Goal: Ask a question: Seek information or help from site administrators or community

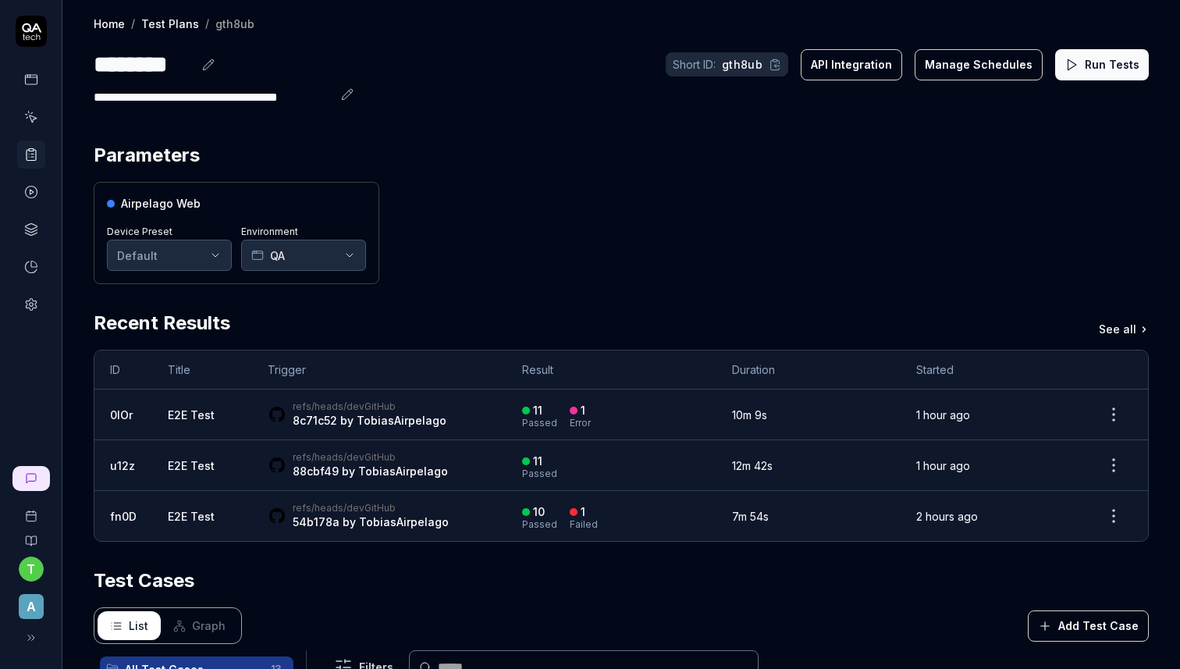
click at [526, 241] on div "Airpelago Web Device Preset Default Environment QA" at bounding box center [621, 233] width 1055 height 102
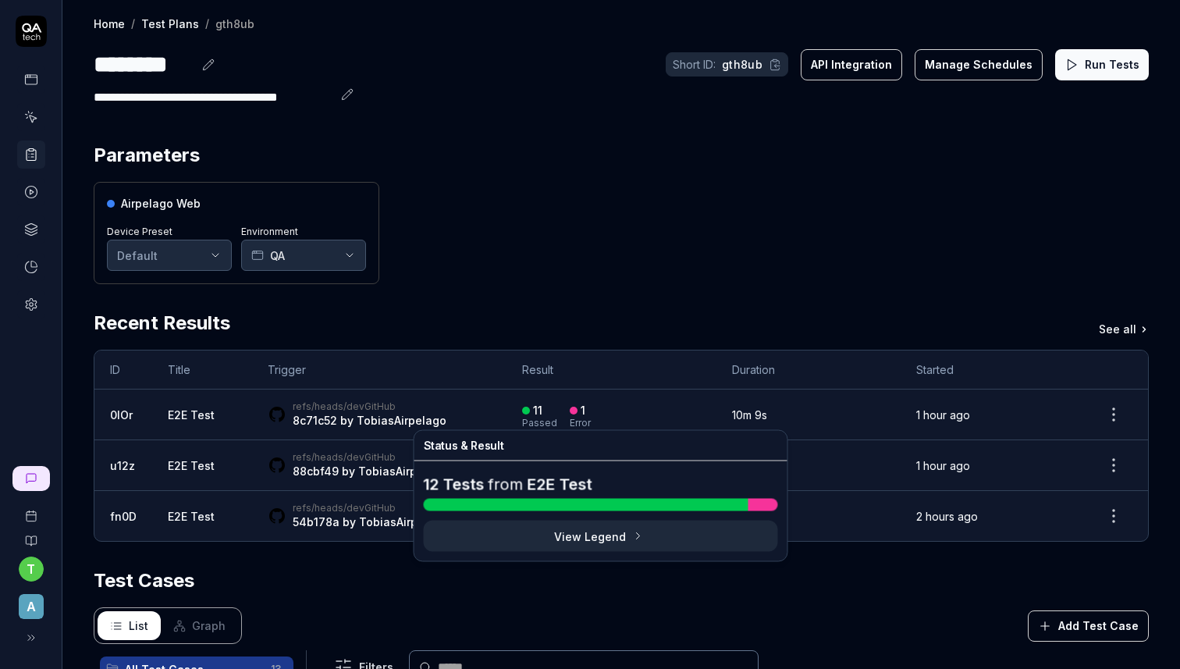
click at [612, 535] on button "View Legend" at bounding box center [601, 536] width 354 height 31
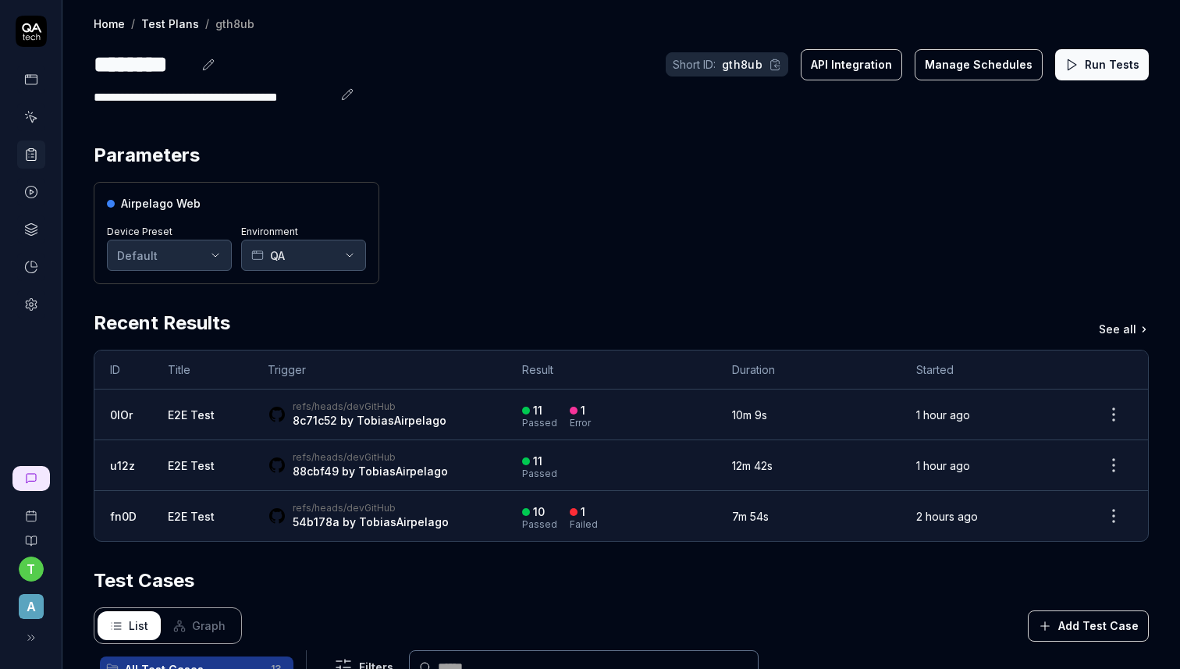
click at [818, 261] on div "Airpelago Web Device Preset Default Environment QA" at bounding box center [621, 233] width 1055 height 102
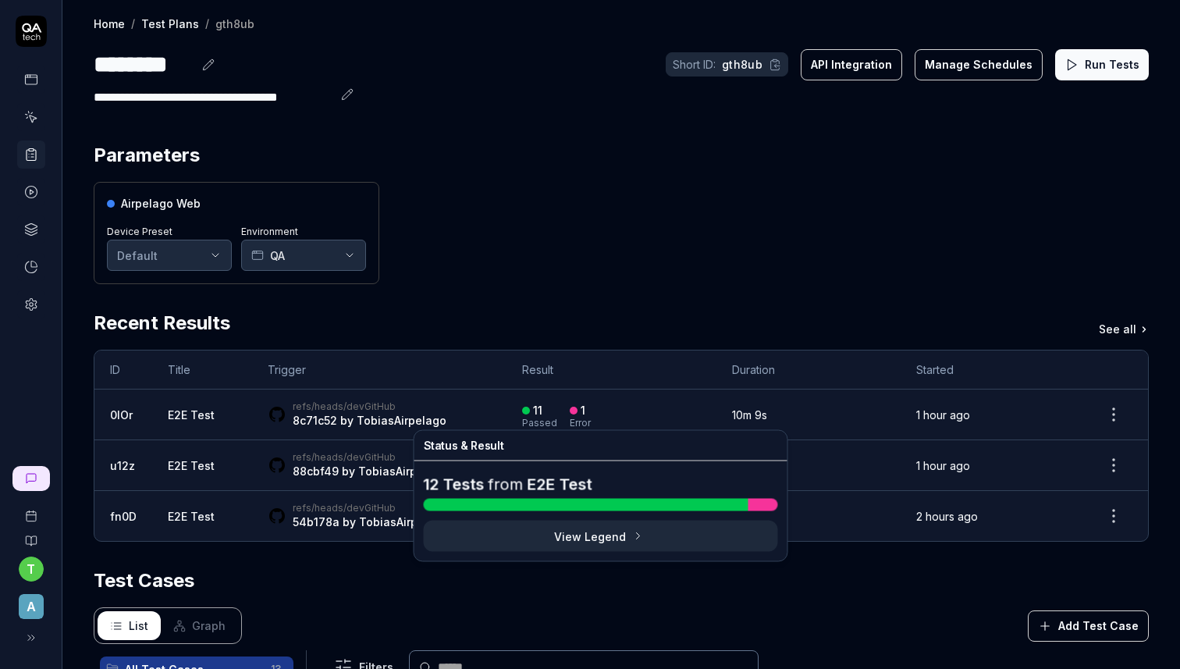
click at [597, 539] on button "View Legend" at bounding box center [601, 536] width 354 height 31
click at [884, 270] on div "Airpelago Web Device Preset Default Environment QA" at bounding box center [621, 233] width 1055 height 102
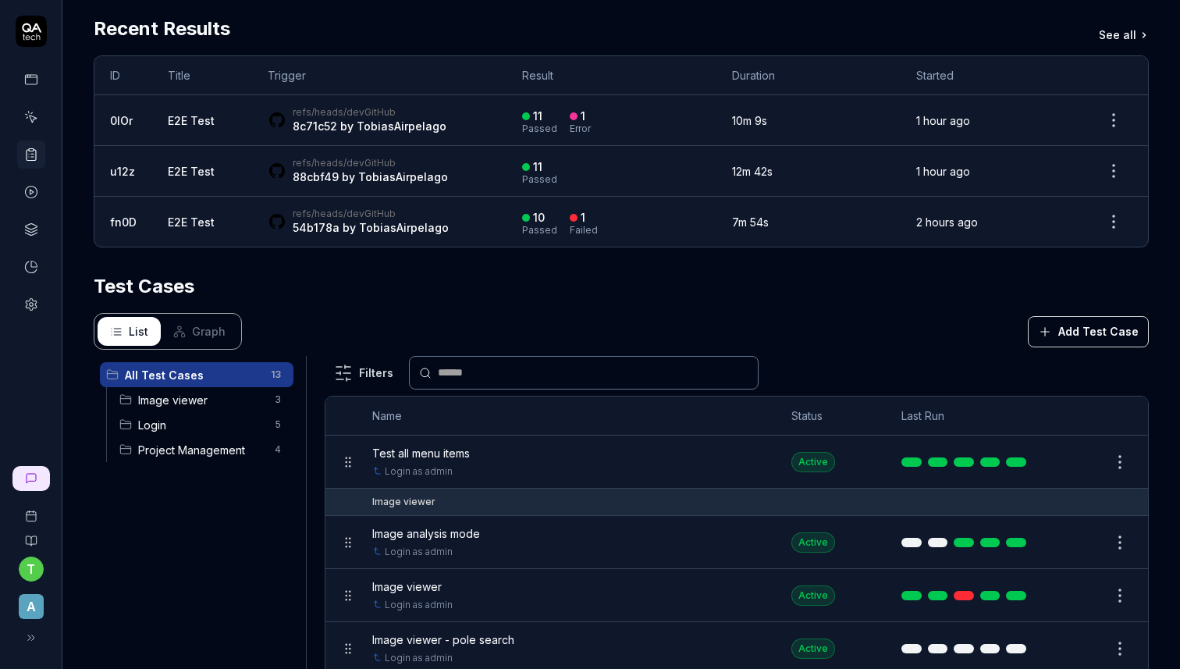
scroll to position [400, 0]
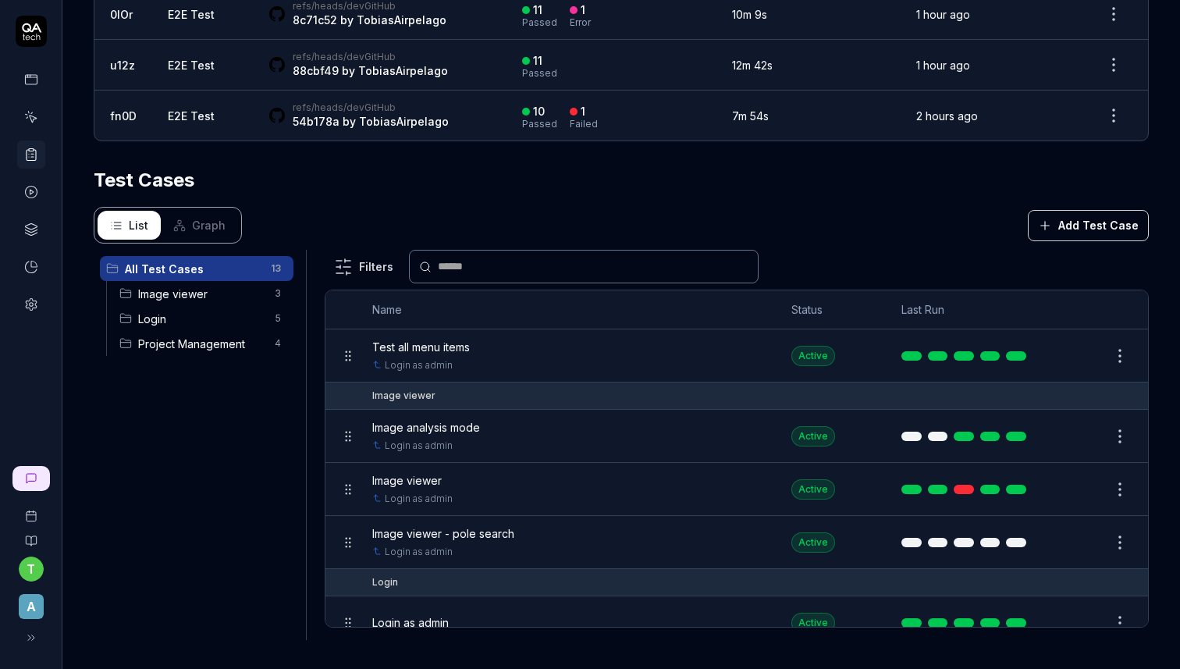
click at [217, 221] on span "Graph" at bounding box center [209, 225] width 34 height 16
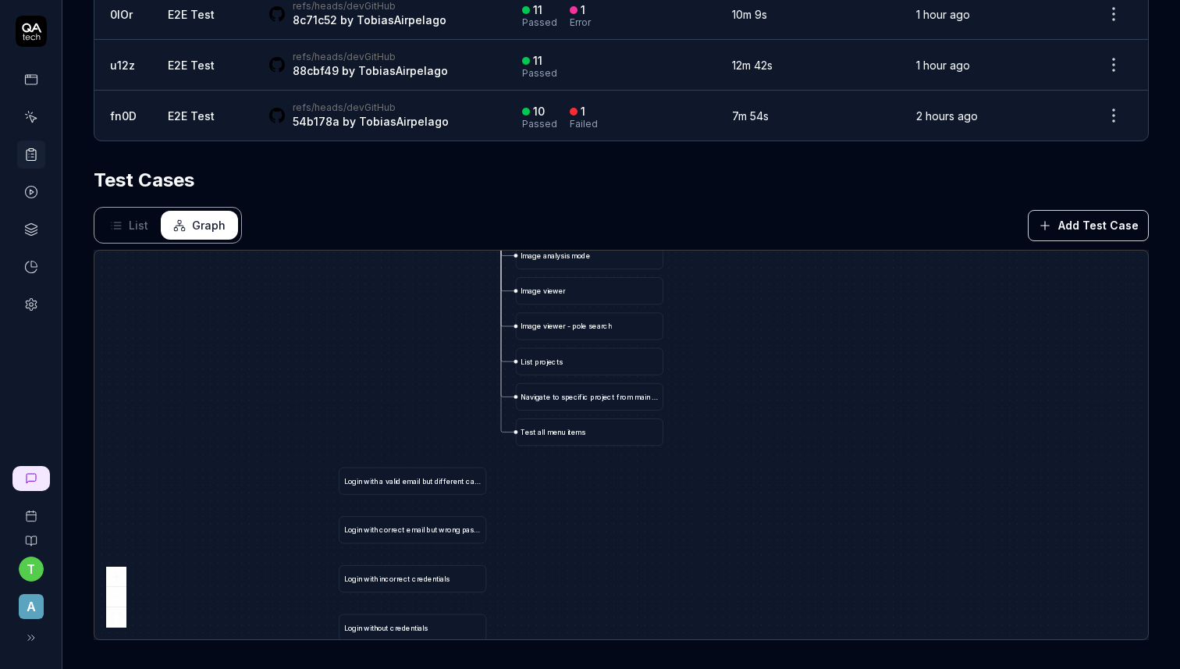
drag, startPoint x: 633, startPoint y: 471, endPoint x: 708, endPoint y: 385, distance: 114.6
click at [708, 384] on div "L o g i n a s a d m i n C r e a t e p r o j e c t b y u p l o a d i n g f i l e…" at bounding box center [621, 445] width 1054 height 389
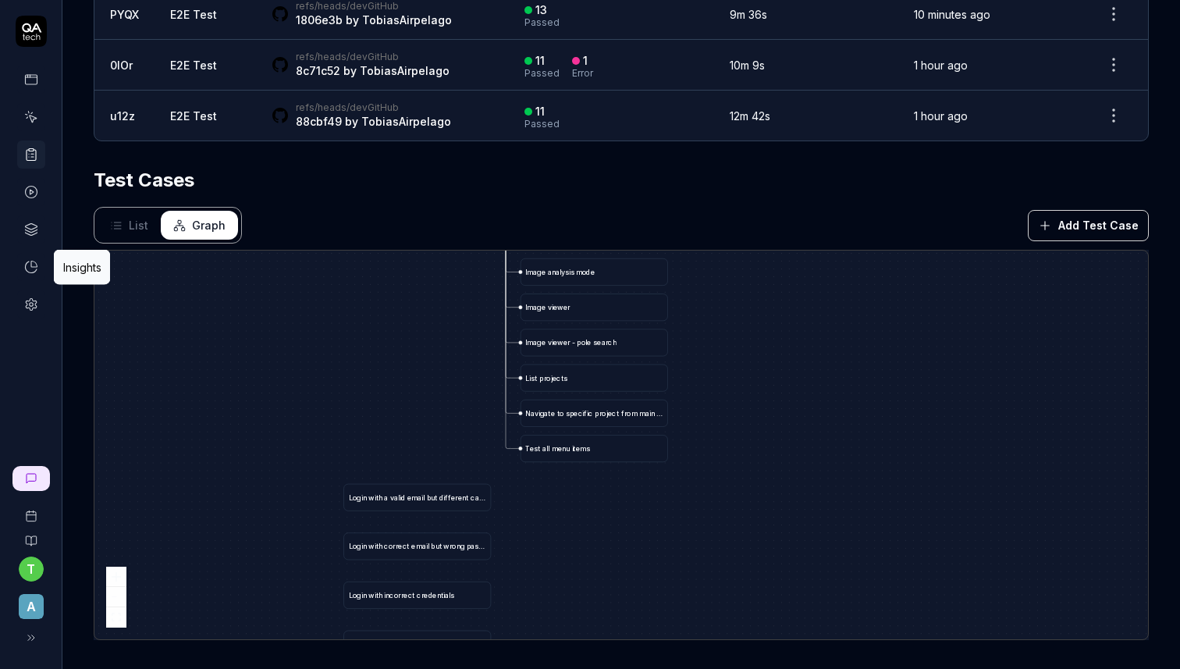
click at [30, 268] on icon at bounding box center [31, 267] width 14 height 14
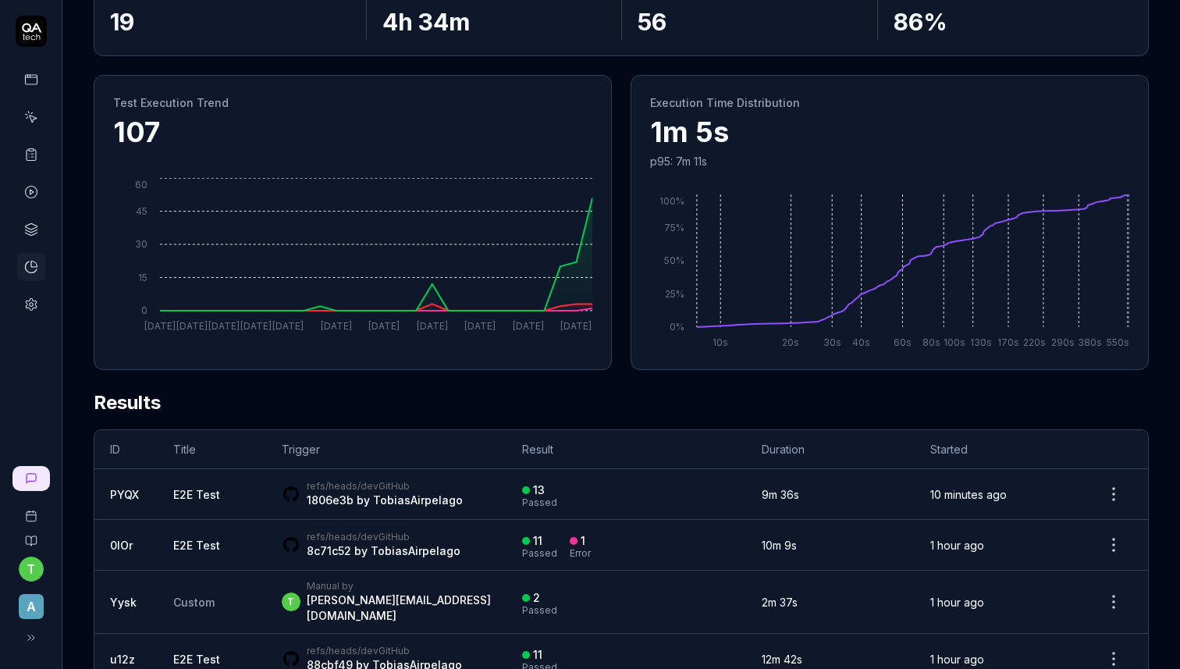
scroll to position [157, 0]
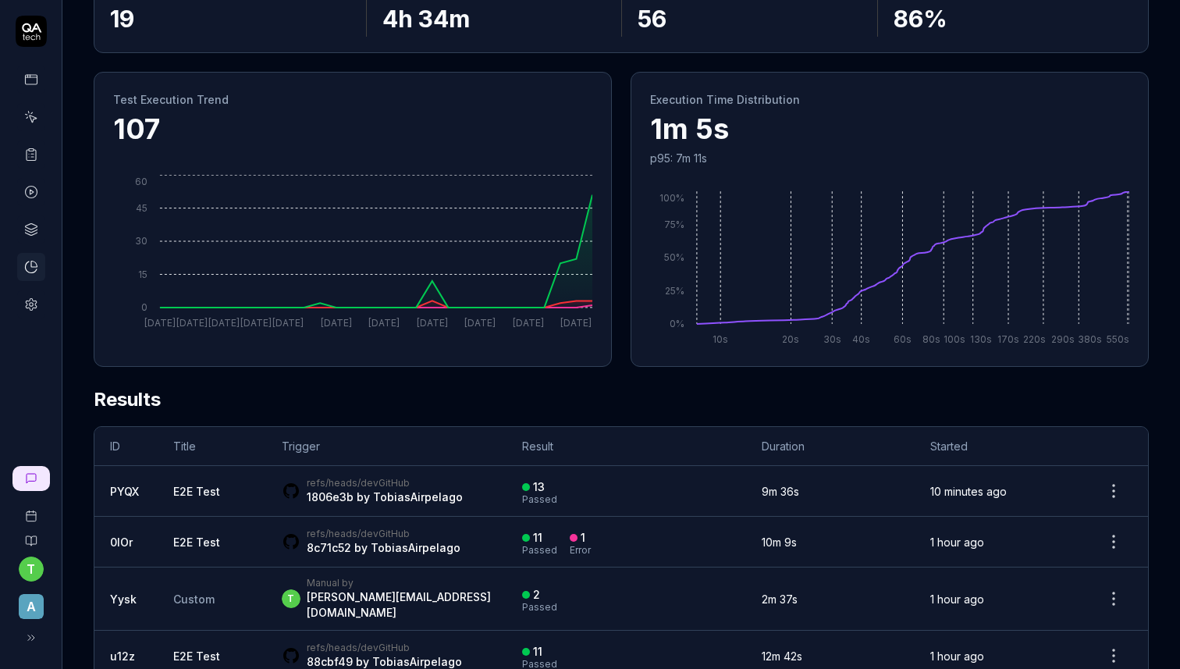
click at [381, 404] on h2 "Results" at bounding box center [621, 406] width 1055 height 41
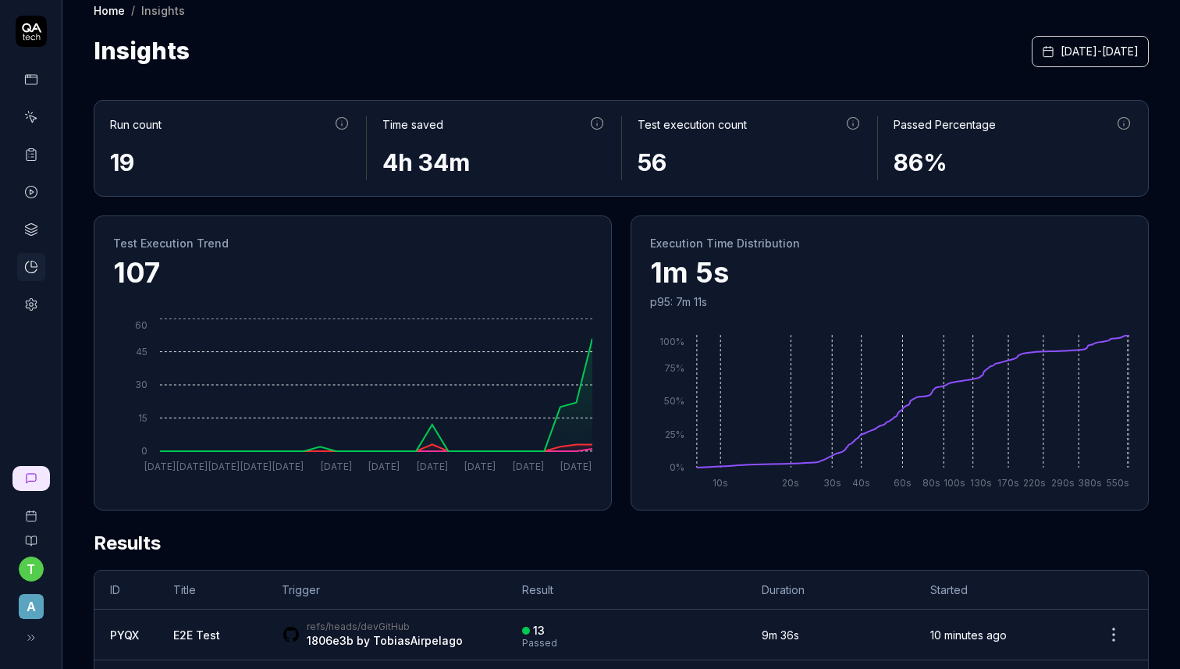
scroll to position [0, 0]
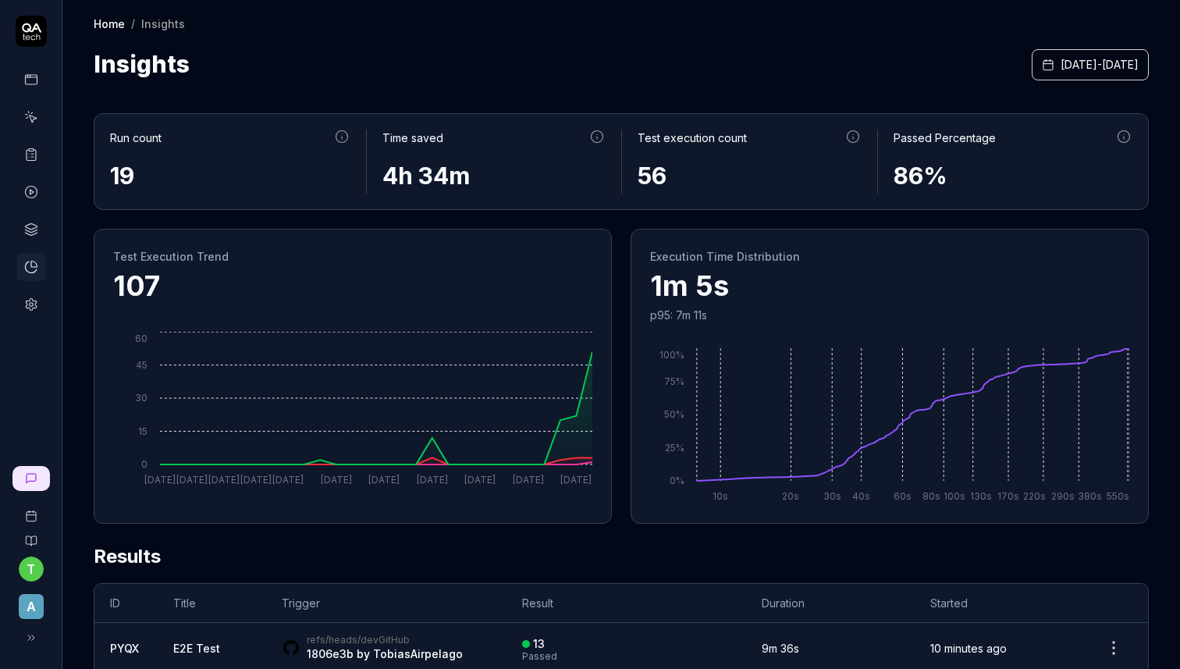
click at [27, 29] on icon at bounding box center [32, 27] width 20 height 9
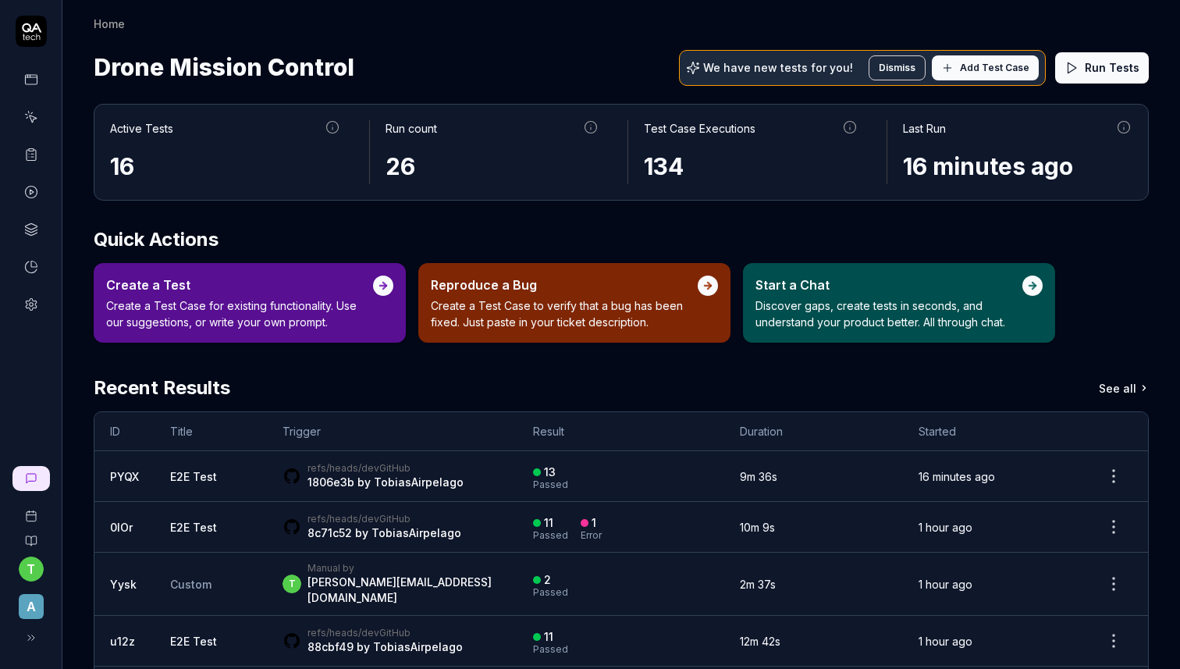
click at [30, 119] on icon at bounding box center [32, 119] width 7 height 7
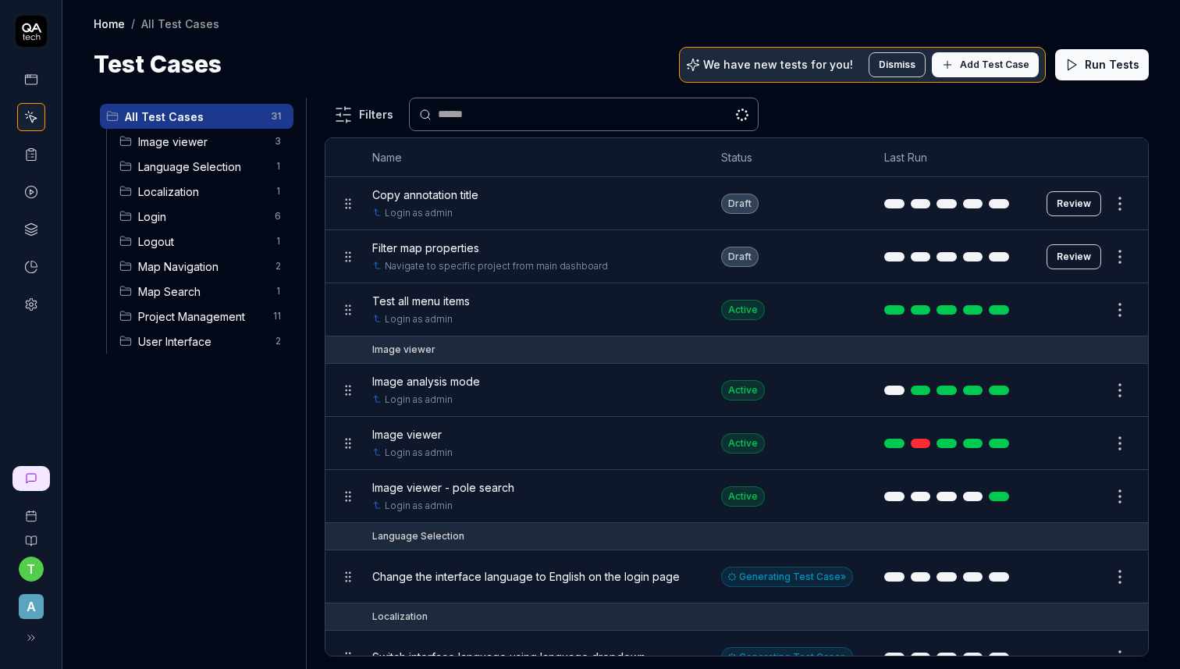
click at [172, 139] on span "Image viewer" at bounding box center [201, 141] width 127 height 16
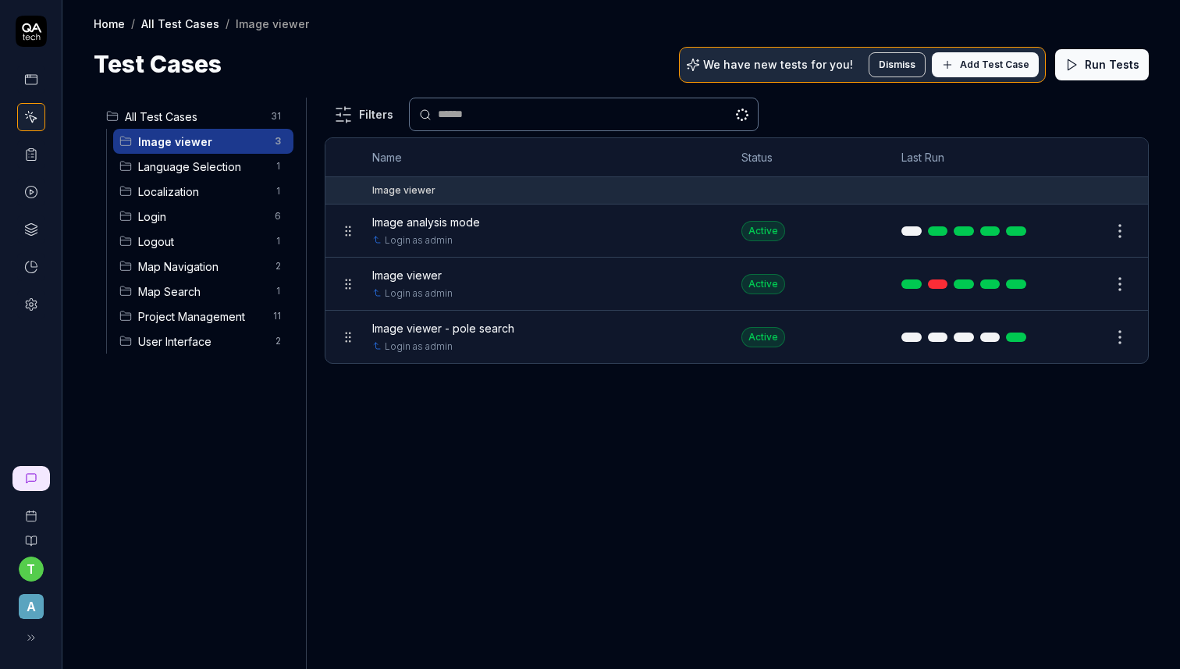
click at [1121, 226] on html "t A Home / All Test Cases / Image viewer Home / All Test Cases / Image viewer T…" at bounding box center [590, 334] width 1180 height 669
click at [637, 245] on html "t A Home / All Test Cases / Image viewer Home / All Test Cases / Image viewer T…" at bounding box center [590, 334] width 1180 height 669
click at [1086, 230] on button "Edit" at bounding box center [1082, 231] width 37 height 25
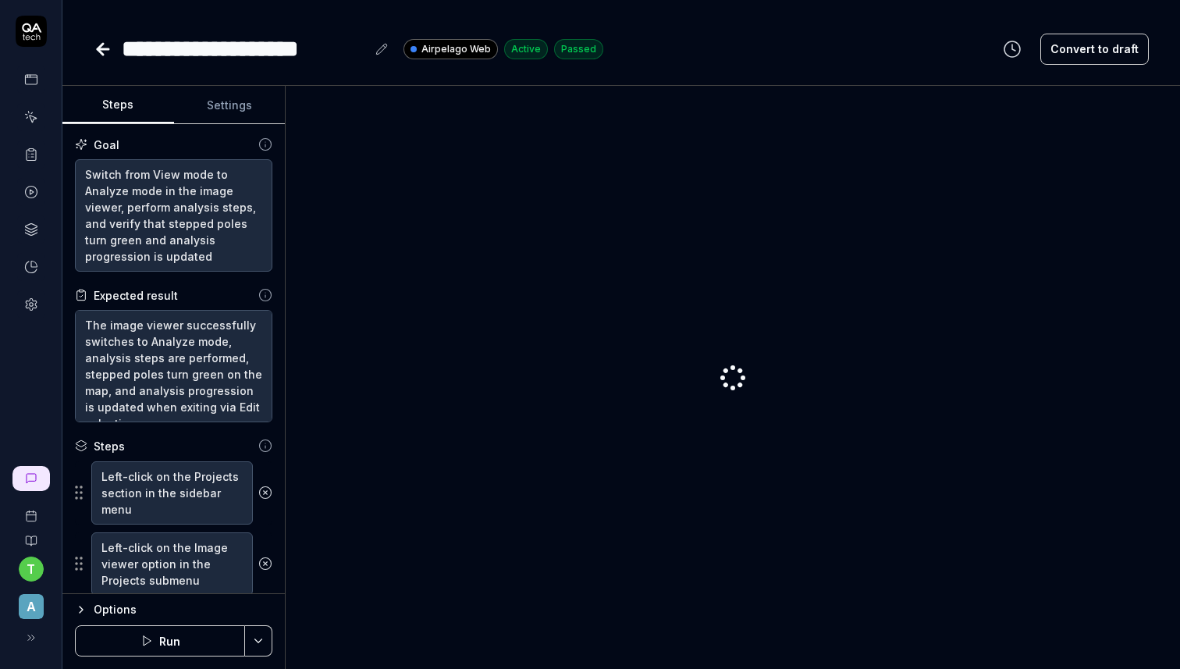
type textarea "*"
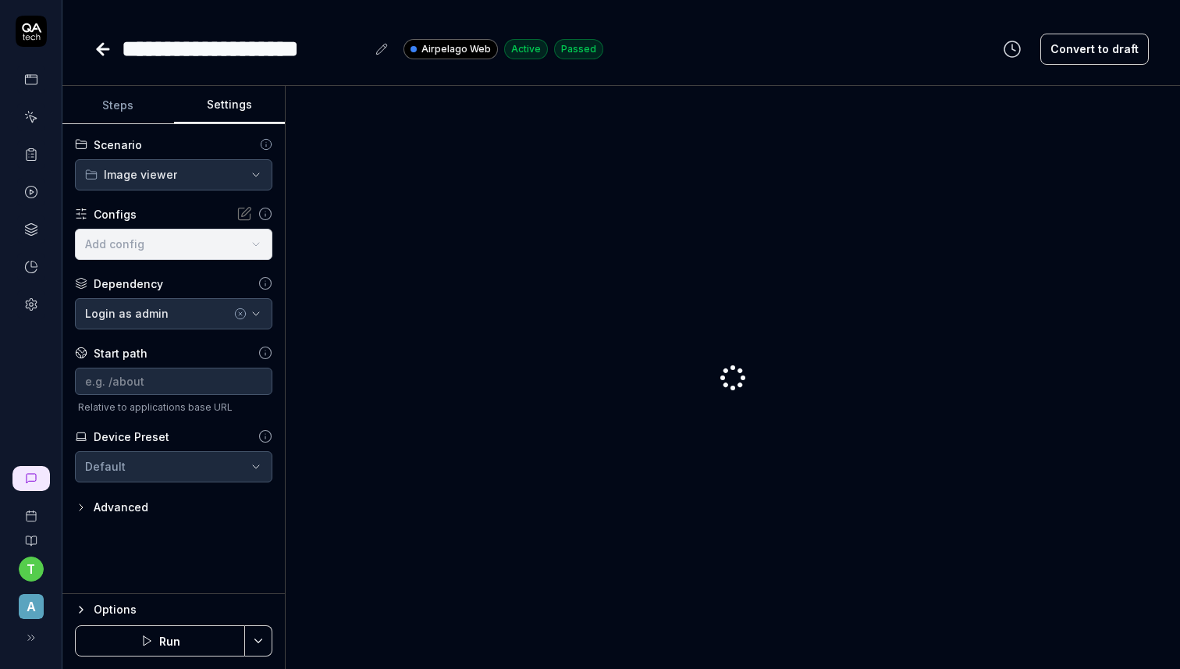
click at [229, 105] on button "Settings" at bounding box center [230, 105] width 112 height 37
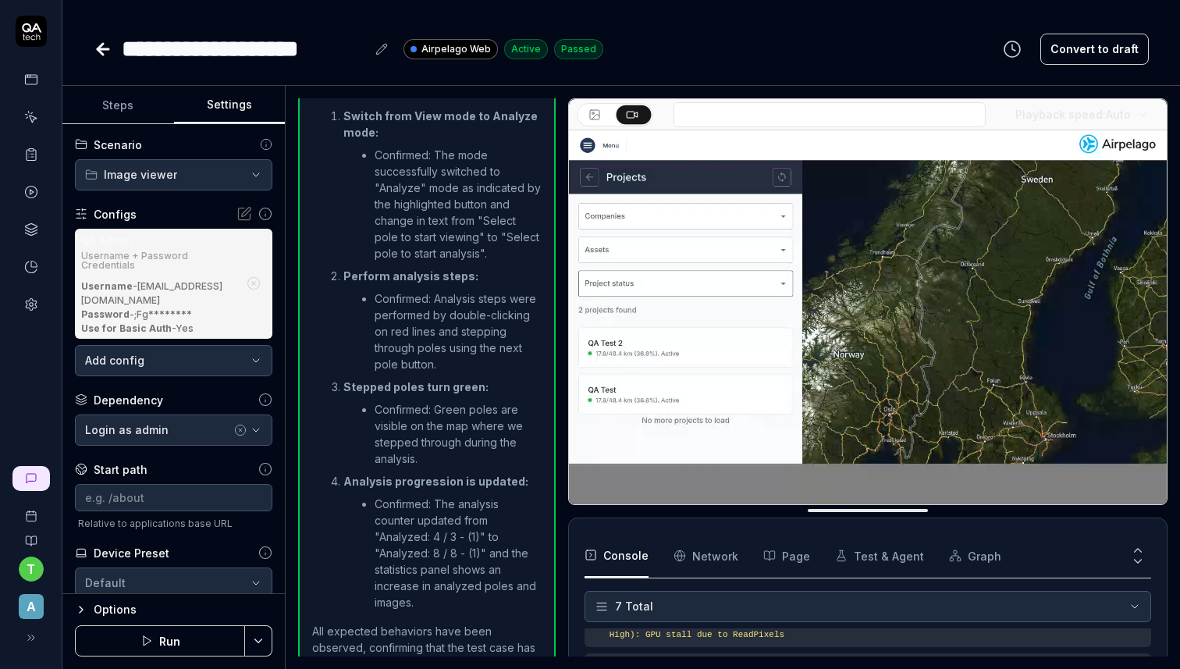
click at [241, 214] on icon at bounding box center [245, 214] width 16 height 16
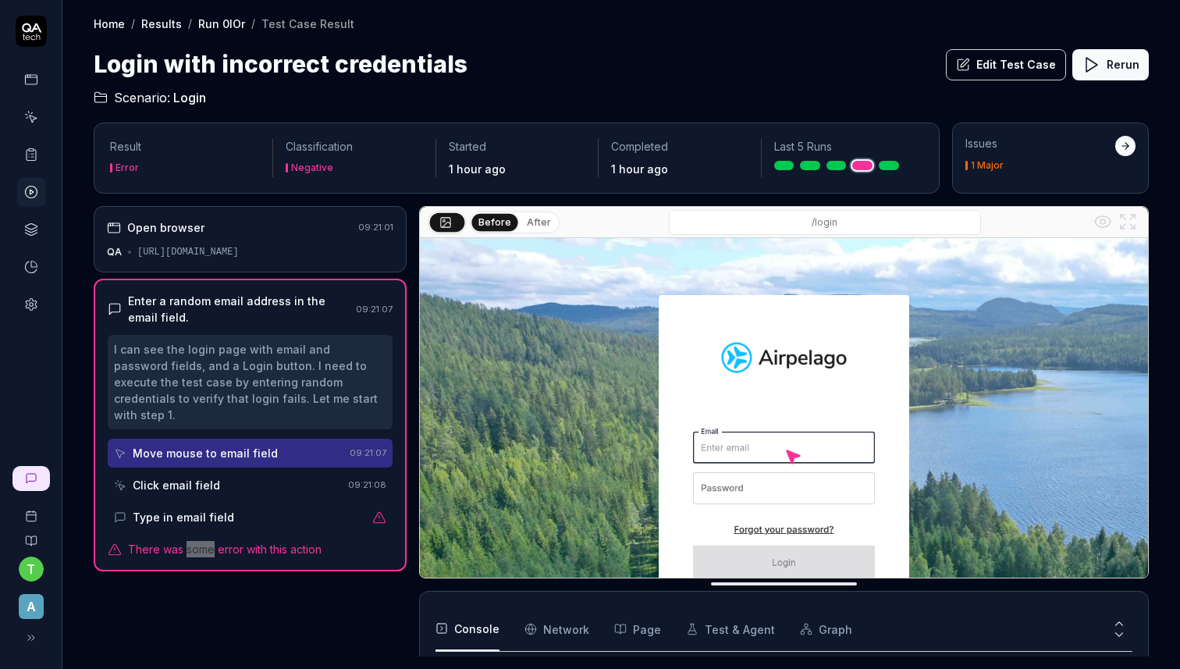
scroll to position [115, 0]
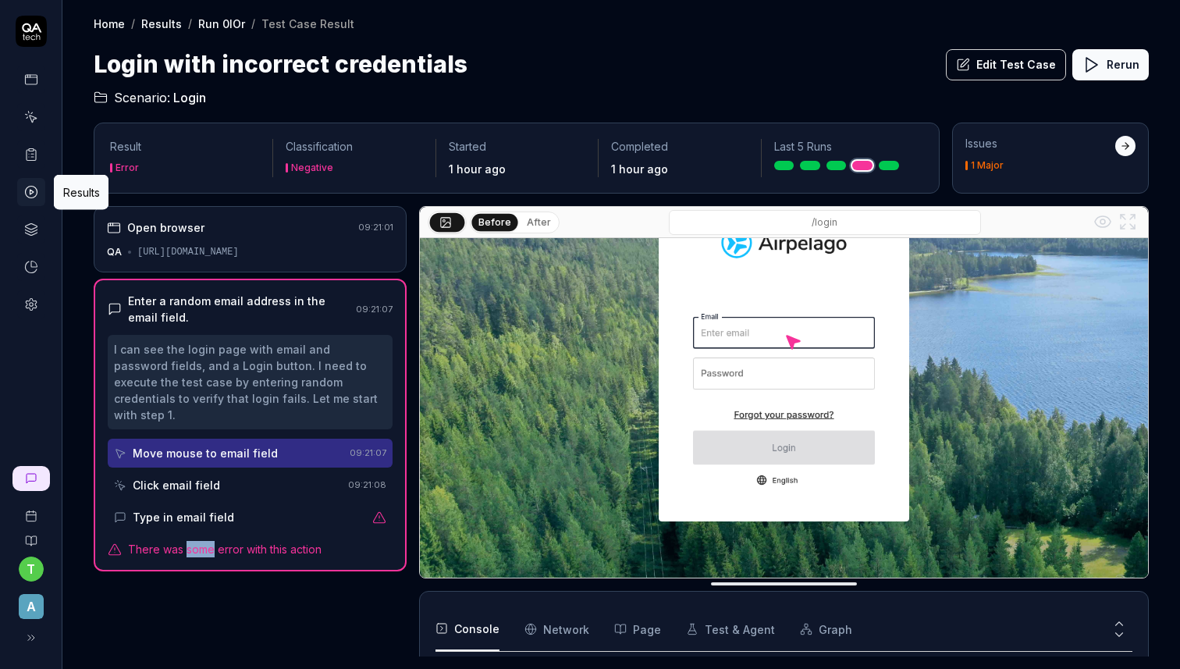
click at [31, 196] on icon at bounding box center [31, 192] width 14 height 14
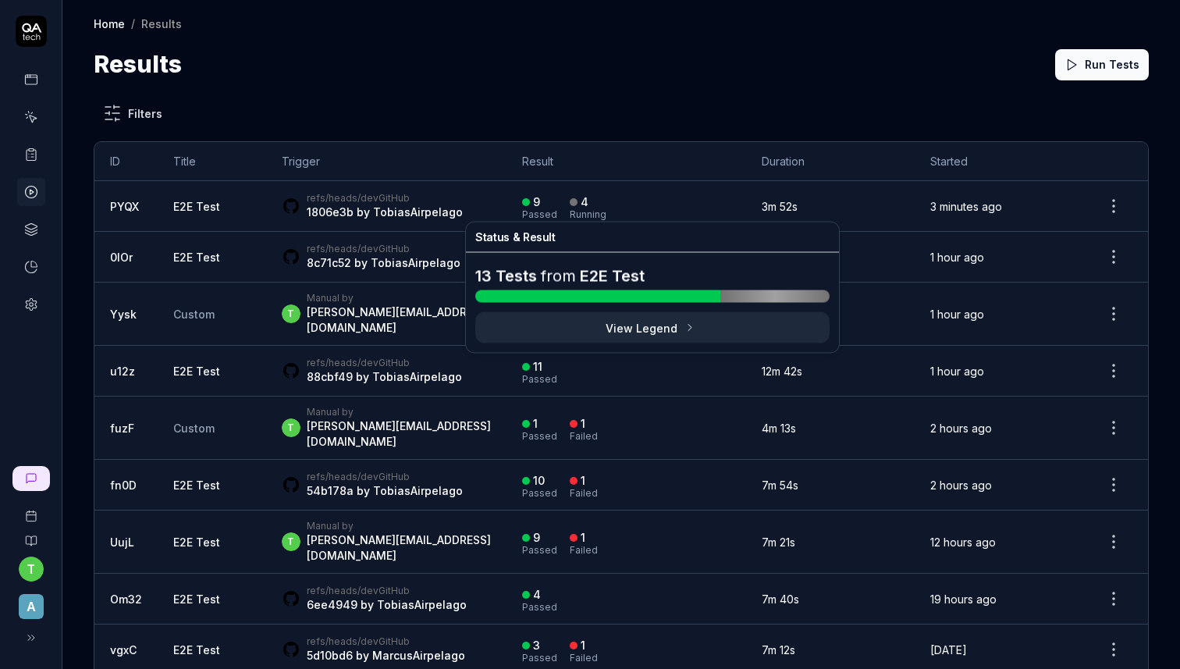
click at [578, 199] on div at bounding box center [574, 202] width 8 height 8
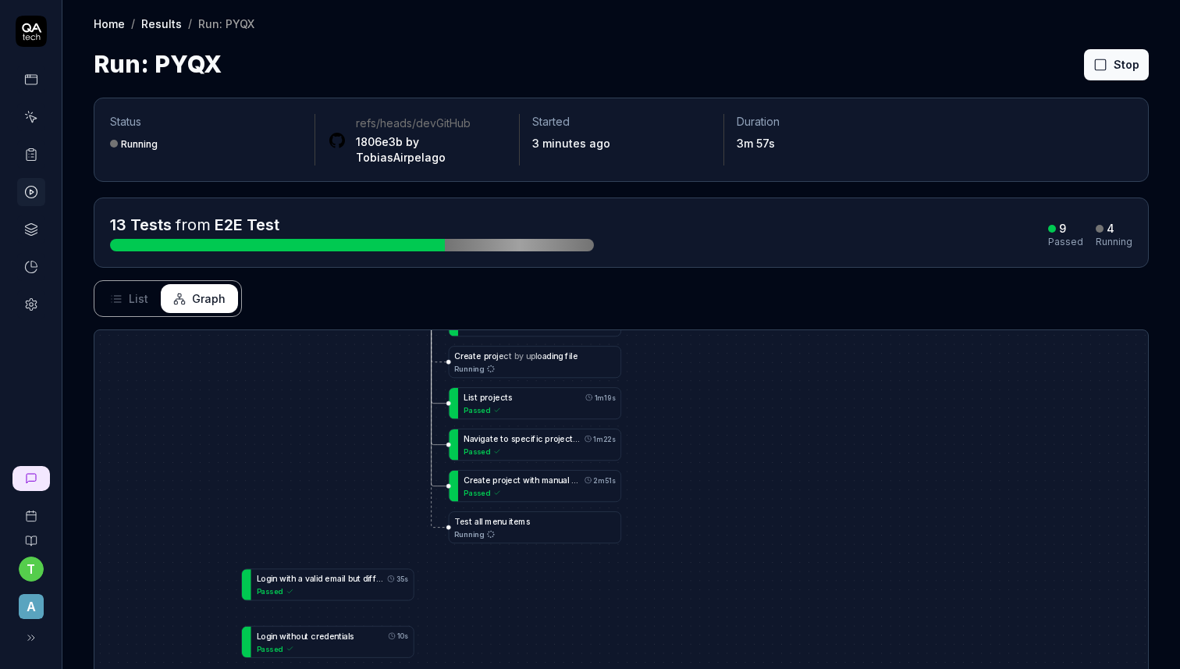
drag, startPoint x: 721, startPoint y: 525, endPoint x: 724, endPoint y: 315, distance: 210.0
click at [724, 330] on div "L o g i n a s a d m i n 33s Passed L o g i n w i t h a v a l i d e m a i l b u …" at bounding box center [621, 597] width 1054 height 534
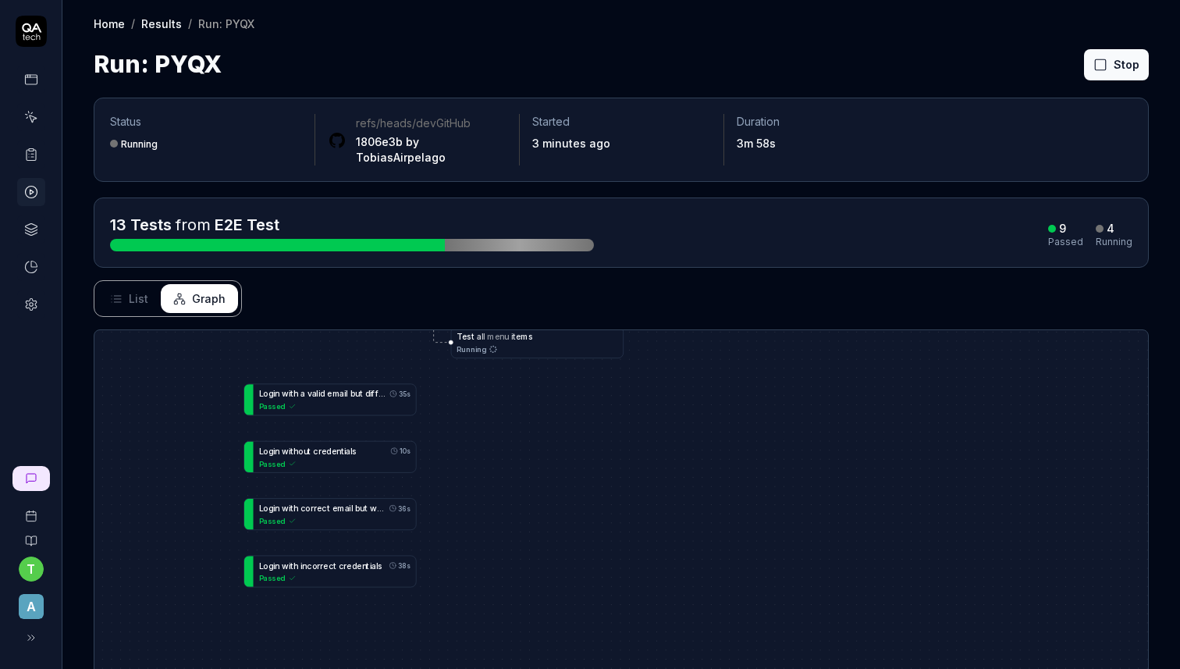
drag, startPoint x: 719, startPoint y: 516, endPoint x: 719, endPoint y: 385, distance: 131.1
click at [719, 387] on div "L o g i n a s a d m i n 33s Passed L o g i n w i t h a v a l i d e m a i l b u …" at bounding box center [621, 597] width 1054 height 534
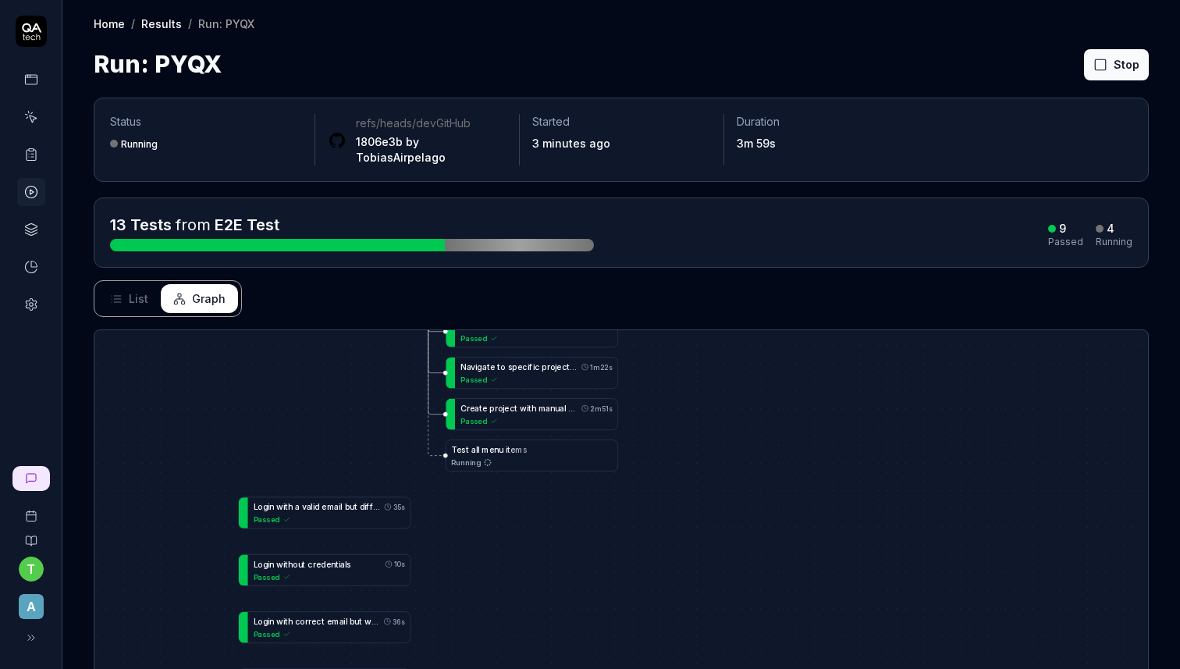
drag, startPoint x: 719, startPoint y: 385, endPoint x: 692, endPoint y: 557, distance: 173.9
click at [693, 557] on div "L o g i n a s a d m i n 33s Passed L o g i n w i t h a v a l i d e m a i l b u …" at bounding box center [621, 597] width 1054 height 534
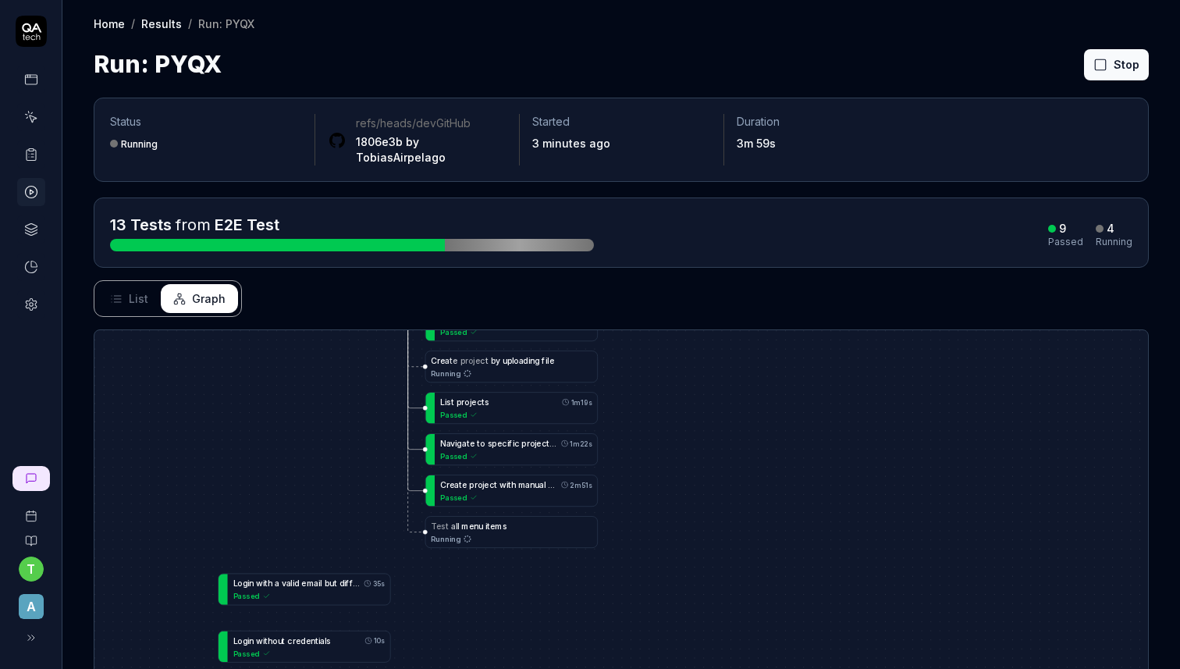
drag, startPoint x: 749, startPoint y: 408, endPoint x: 732, endPoint y: 589, distance: 181.9
click at [732, 589] on div "L o g i n a s a d m i n 33s Passed L o g i n w i t h a v a l i d e m a i l b u …" at bounding box center [621, 597] width 1054 height 534
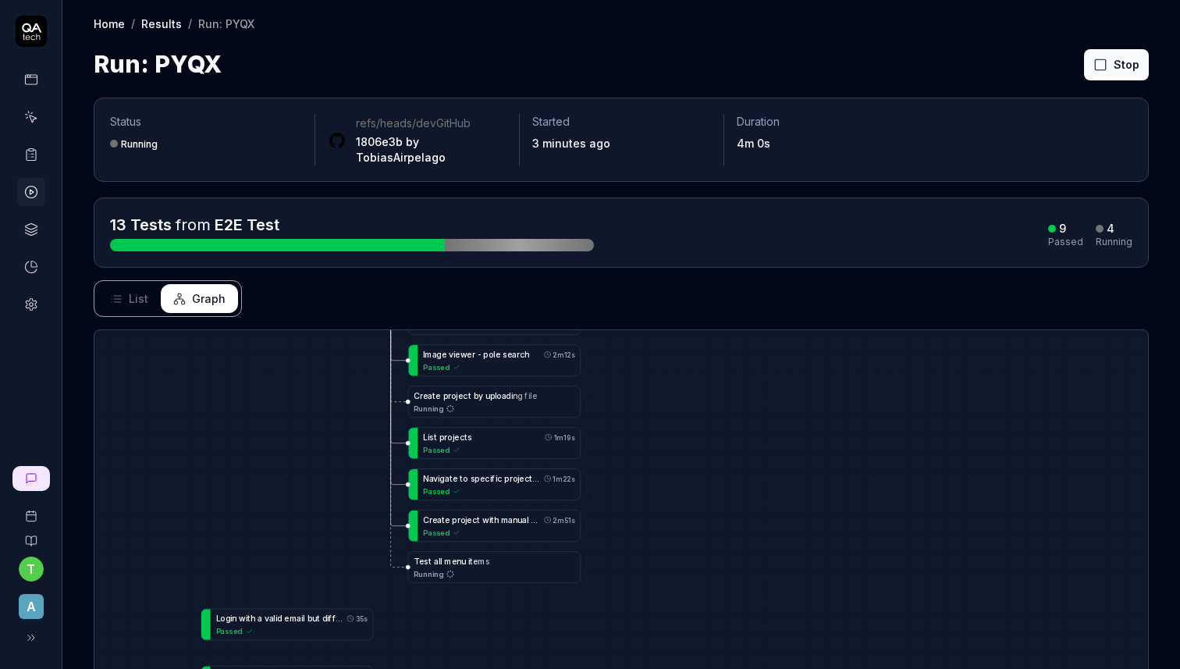
drag, startPoint x: 658, startPoint y: 598, endPoint x: 671, endPoint y: 379, distance: 219.7
click at [669, 381] on div "L o g i n a s a d m i n 33s Passed L o g i n w i t h a v a l i d e m a i l b u …" at bounding box center [621, 597] width 1054 height 534
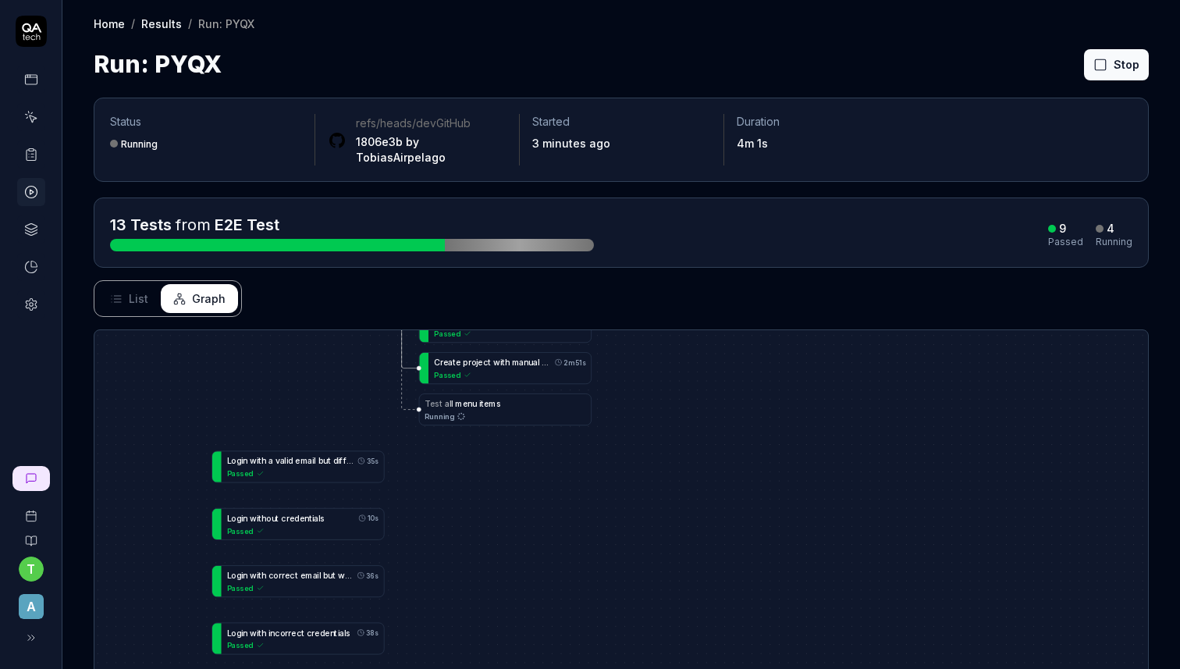
drag, startPoint x: 621, startPoint y: 464, endPoint x: 621, endPoint y: 384, distance: 79.6
click at [621, 385] on div "L o g i n a s a d m i n 33s Passed L o g i n w i t h a v a l i d e m a i l b u …" at bounding box center [621, 597] width 1054 height 534
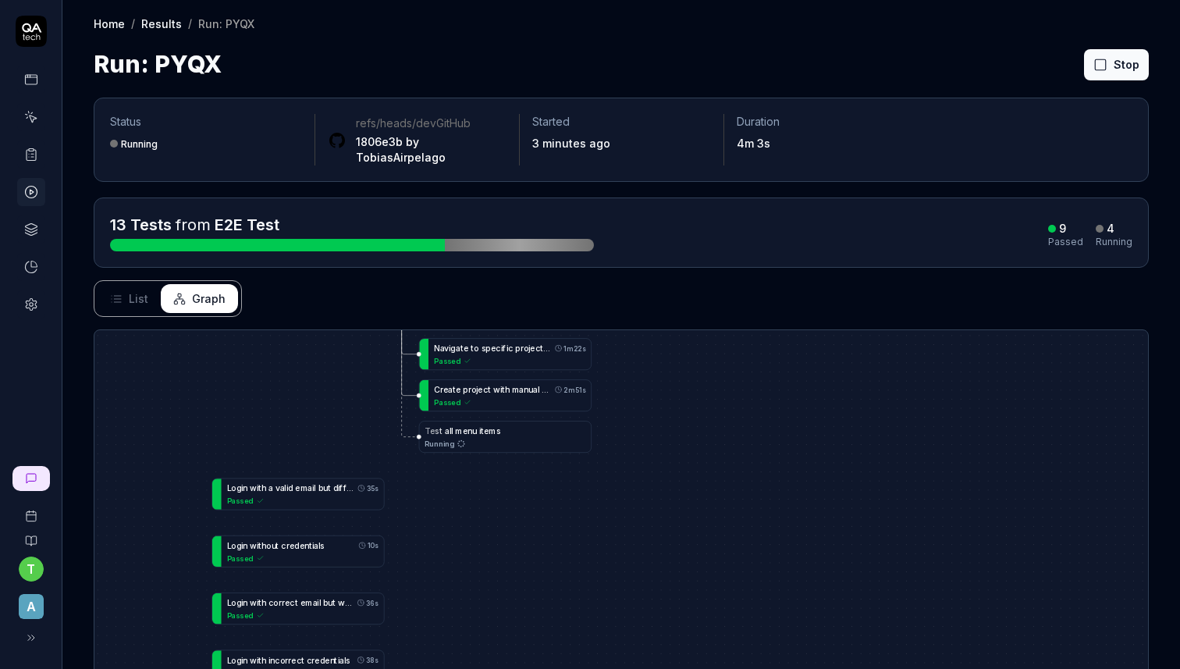
drag, startPoint x: 665, startPoint y: 432, endPoint x: 665, endPoint y: 477, distance: 44.5
click at [665, 477] on div "L o g i n a s a d m i n 33s Passed L o g i n w i t h a v a l i d e m a i l b u …" at bounding box center [621, 597] width 1054 height 534
drag, startPoint x: 687, startPoint y: 436, endPoint x: 664, endPoint y: 551, distance: 117.0
click at [664, 551] on div "L o g i n a s a d m i n 33s Passed L o g i n w i t h a v a l i d e m a i l b u …" at bounding box center [621, 597] width 1054 height 534
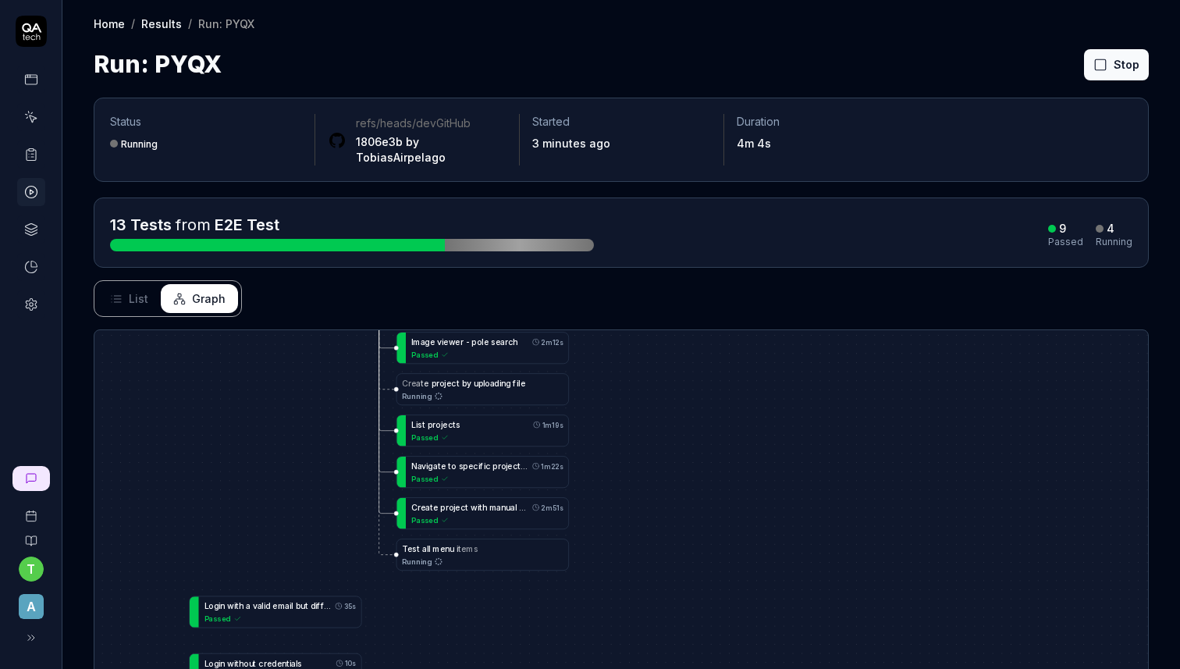
drag, startPoint x: 691, startPoint y: 518, endPoint x: 685, endPoint y: 527, distance: 10.2
click at [688, 527] on div "L o g i n a s a d m i n 33s Passed L o g i n w i t h a v a l i d e m a i l b u …" at bounding box center [621, 597] width 1054 height 534
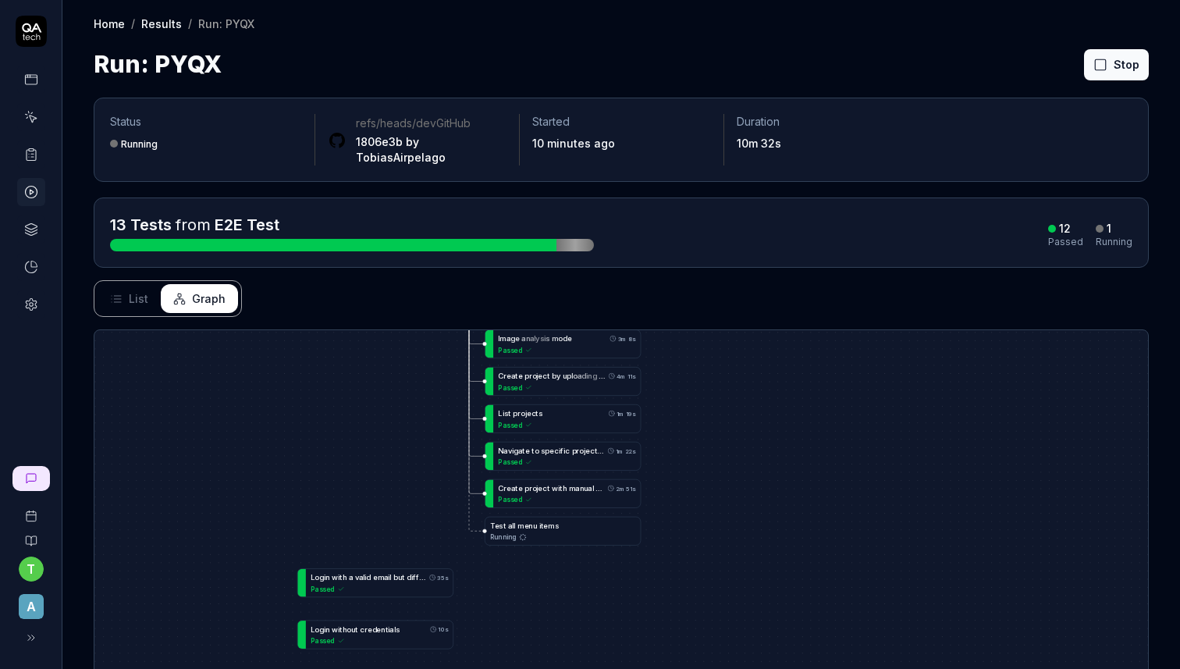
drag, startPoint x: 664, startPoint y: 556, endPoint x: 729, endPoint y: 469, distance: 108.7
click at [729, 469] on div "L o g i n a s a d m i n 33s Passed L o g i n w i t h a v a l i d e m a i l b u …" at bounding box center [621, 597] width 1054 height 534
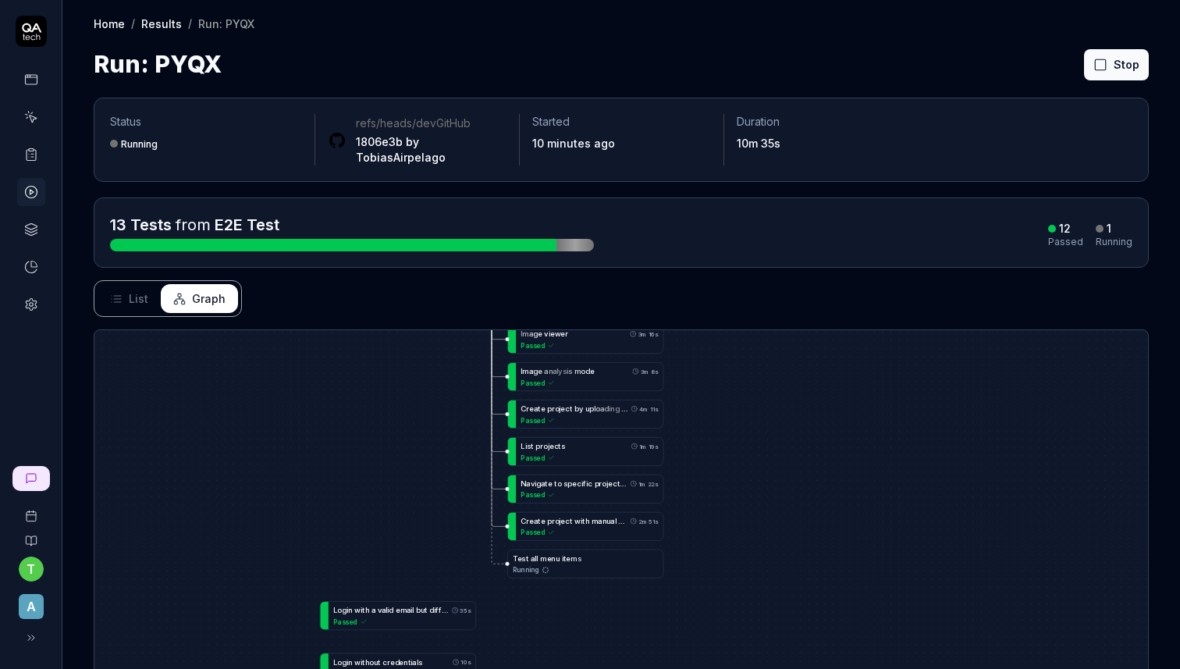
drag, startPoint x: 648, startPoint y: 508, endPoint x: 671, endPoint y: 543, distance: 41.8
click at [671, 543] on div "L o g i n a s a d m i n 33s Passed L o g i n w i t h a v a l i d e m a i l b u …" at bounding box center [621, 597] width 1054 height 534
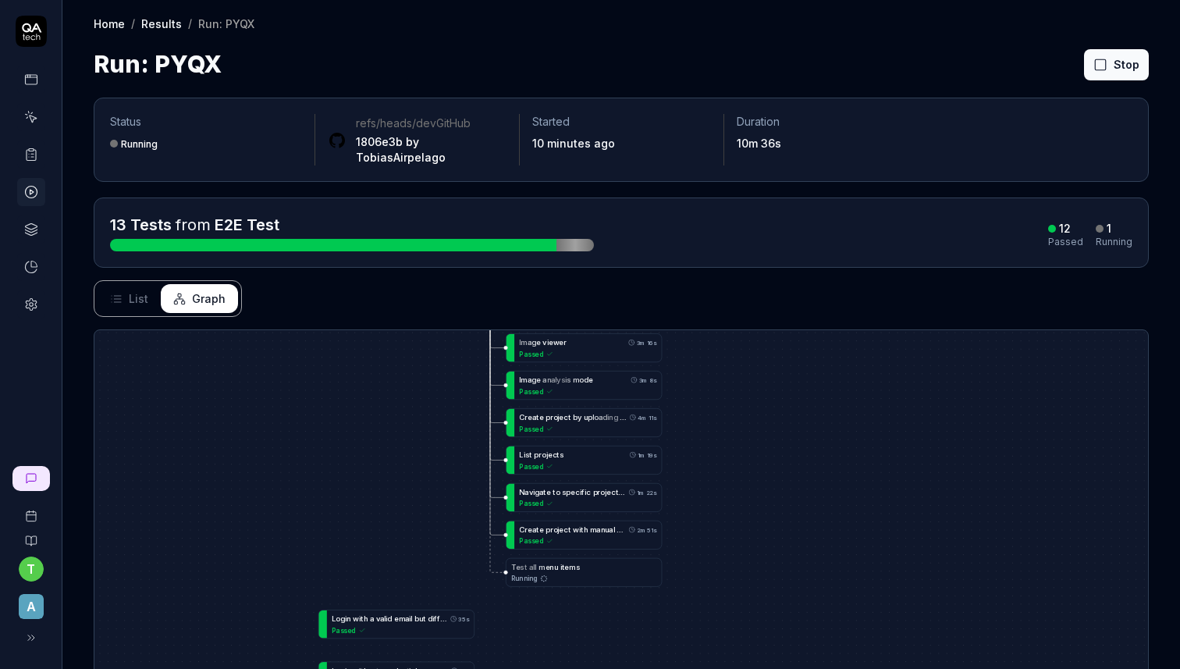
click at [618, 644] on div "L o g i n a s a d m i n 33s Passed L o g i n w i t h a v a l i d e m a i l b u …" at bounding box center [621, 597] width 1054 height 534
click at [114, 293] on icon at bounding box center [116, 299] width 12 height 12
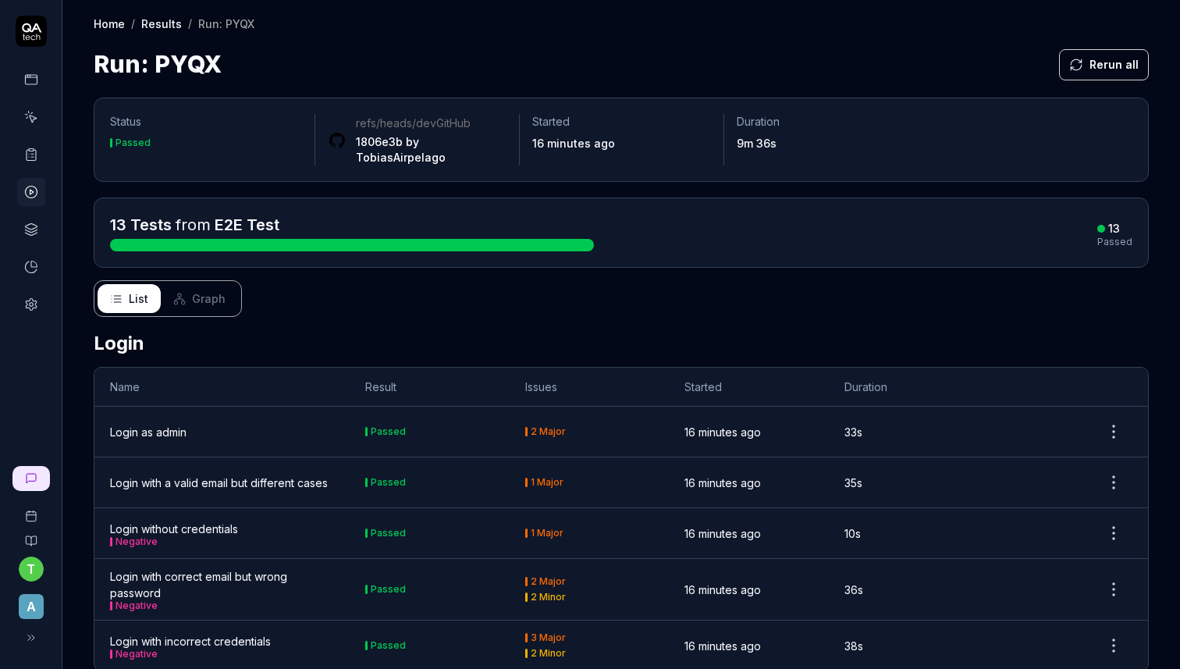
click at [29, 538] on icon at bounding box center [31, 541] width 12 height 12
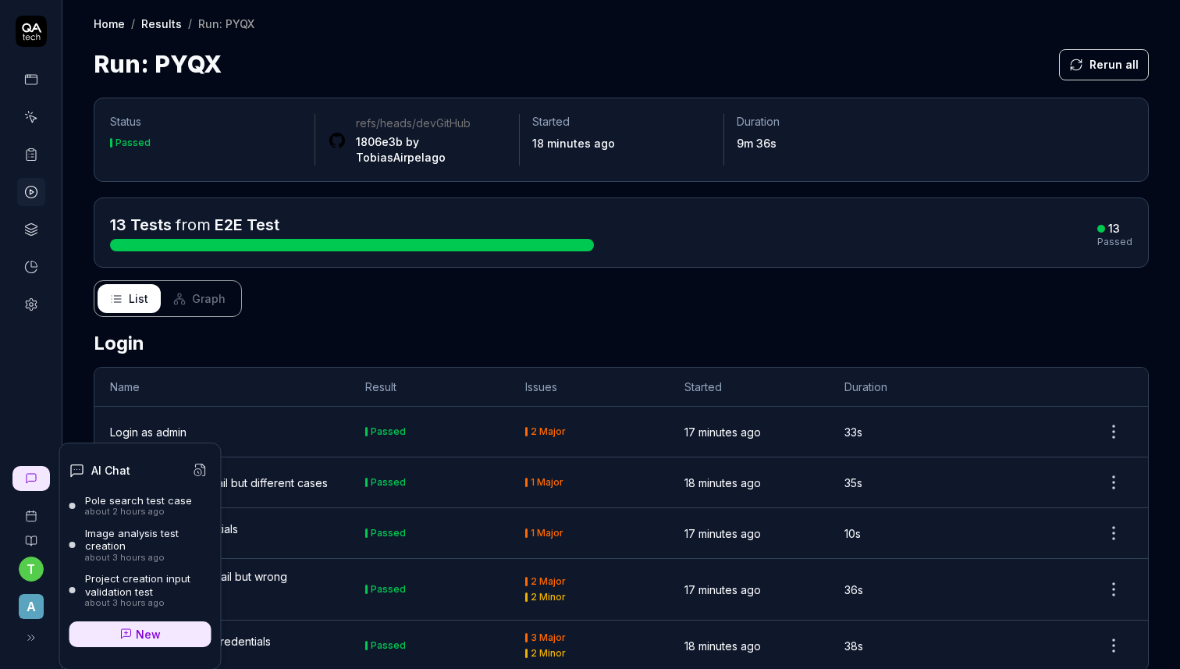
click at [143, 636] on span "New" at bounding box center [148, 634] width 25 height 16
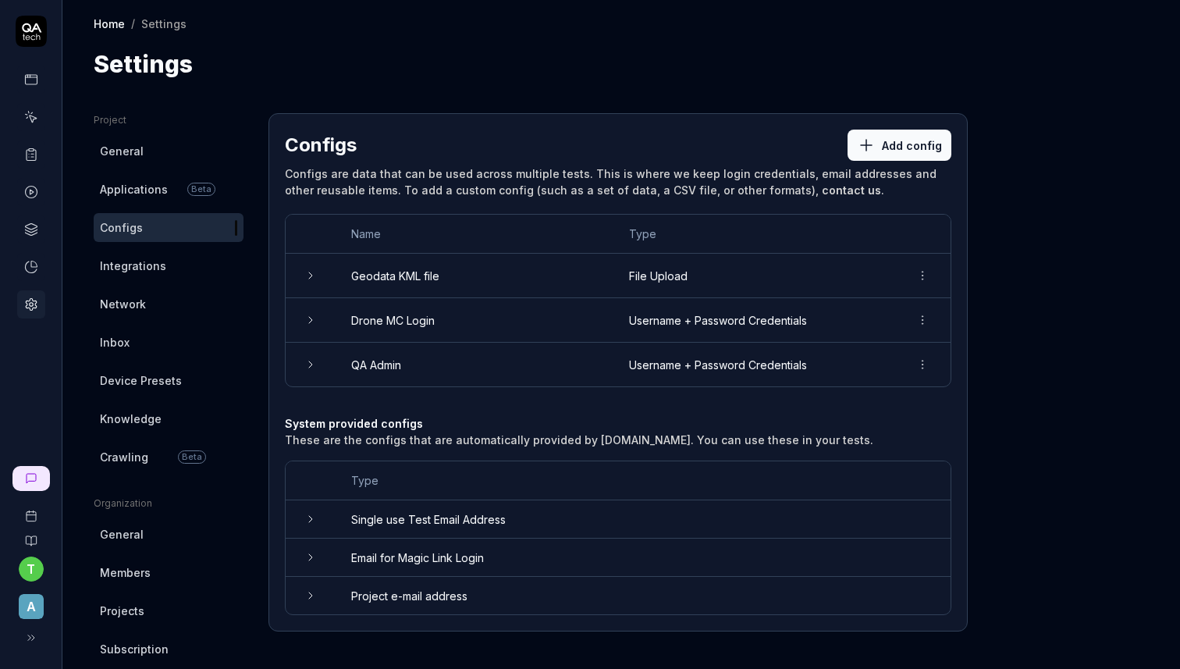
click at [312, 516] on icon at bounding box center [310, 519] width 12 height 12
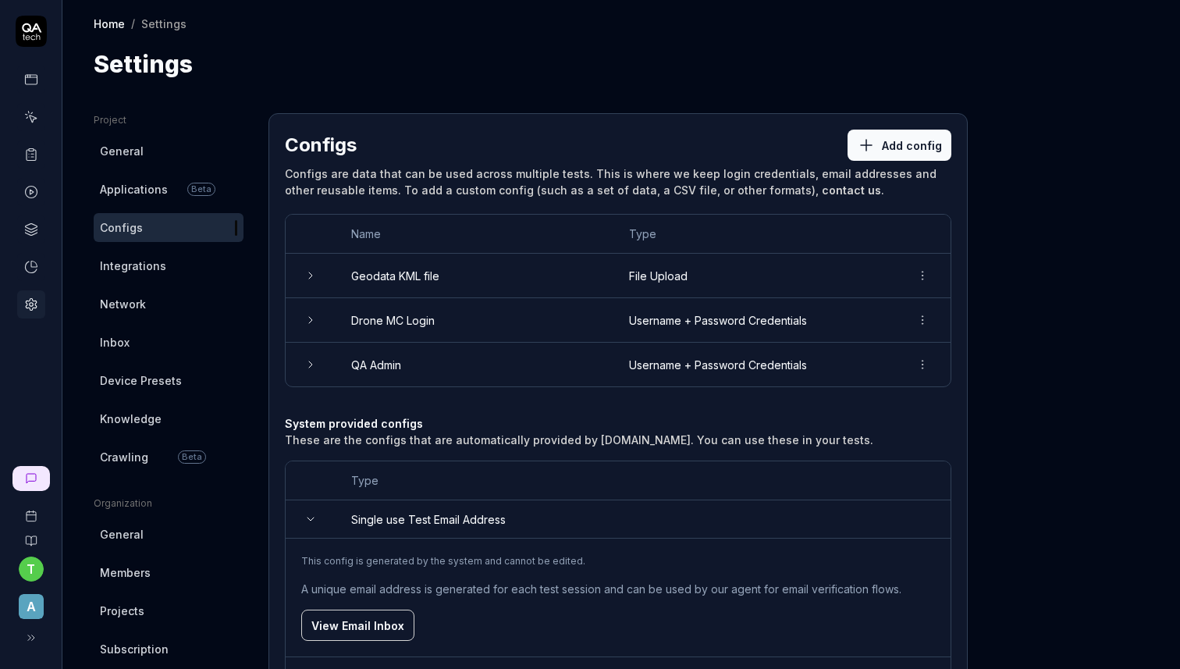
click at [312, 516] on icon at bounding box center [310, 519] width 12 height 12
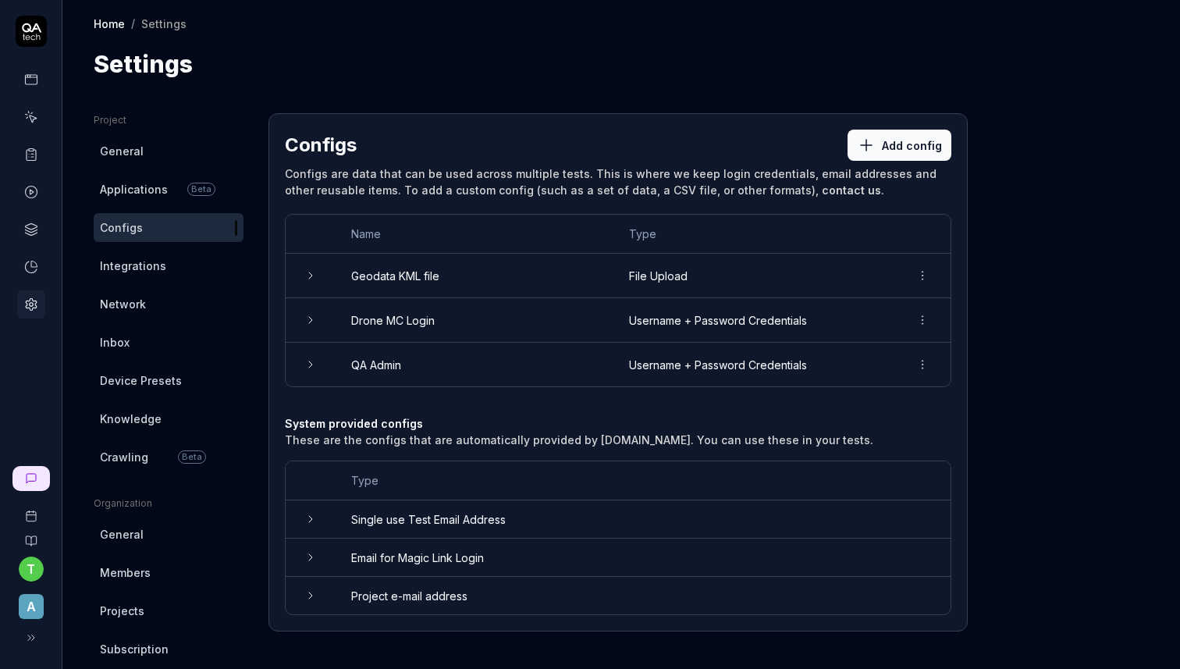
click at [318, 542] on td at bounding box center [311, 558] width 50 height 38
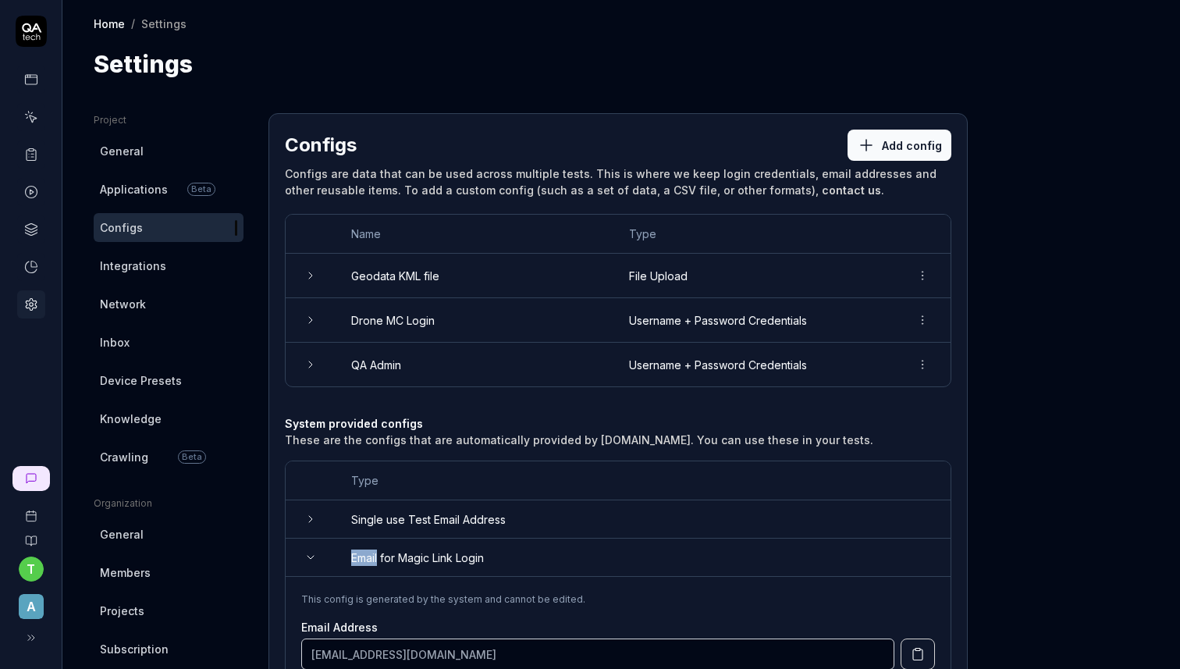
click at [318, 542] on td at bounding box center [311, 558] width 50 height 38
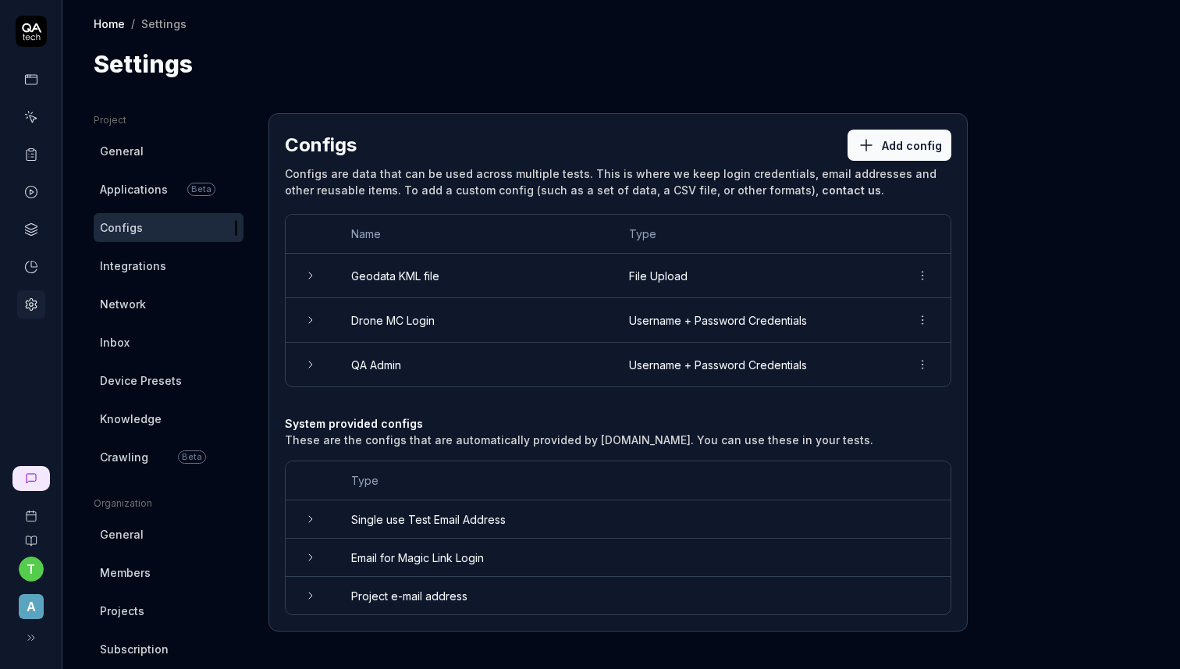
click at [316, 600] on td at bounding box center [311, 595] width 50 height 37
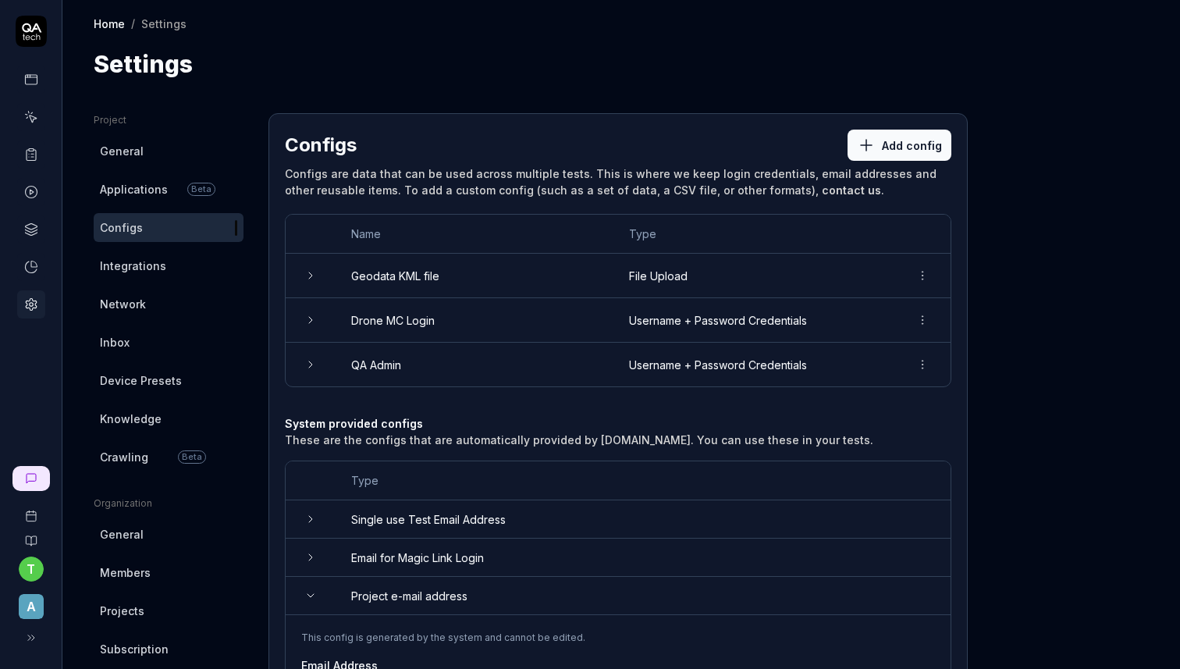
click at [315, 599] on td at bounding box center [311, 596] width 50 height 38
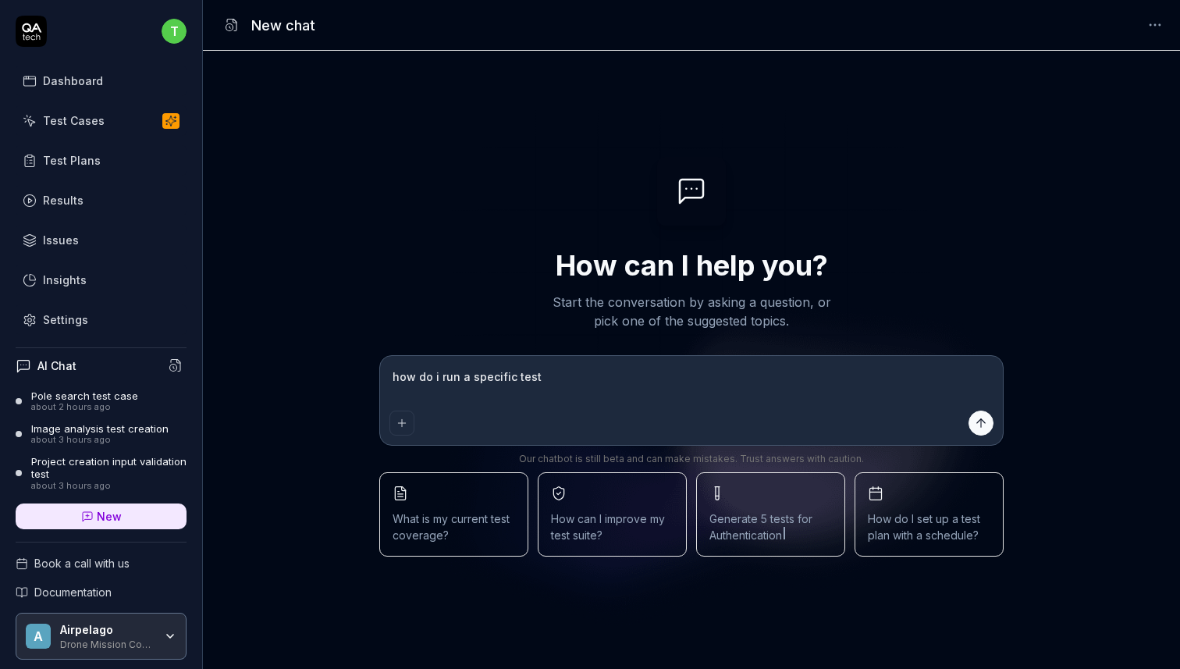
type textarea "how do i run a specific test"
type textarea "*"
type textarea "how do i run a specific test o"
type textarea "*"
type textarea "how do i run a specific test on"
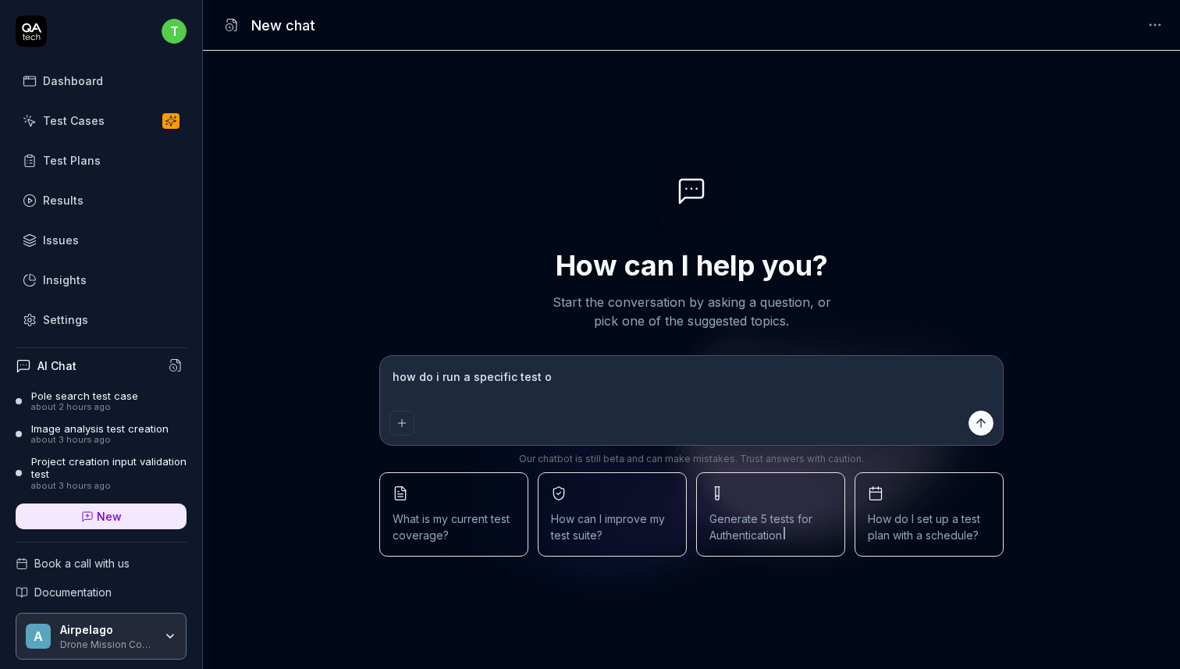
type textarea "*"
type textarea "how do i run a specific test on"
type textarea "*"
type textarea "how do i run a specific test on a"
type textarea "*"
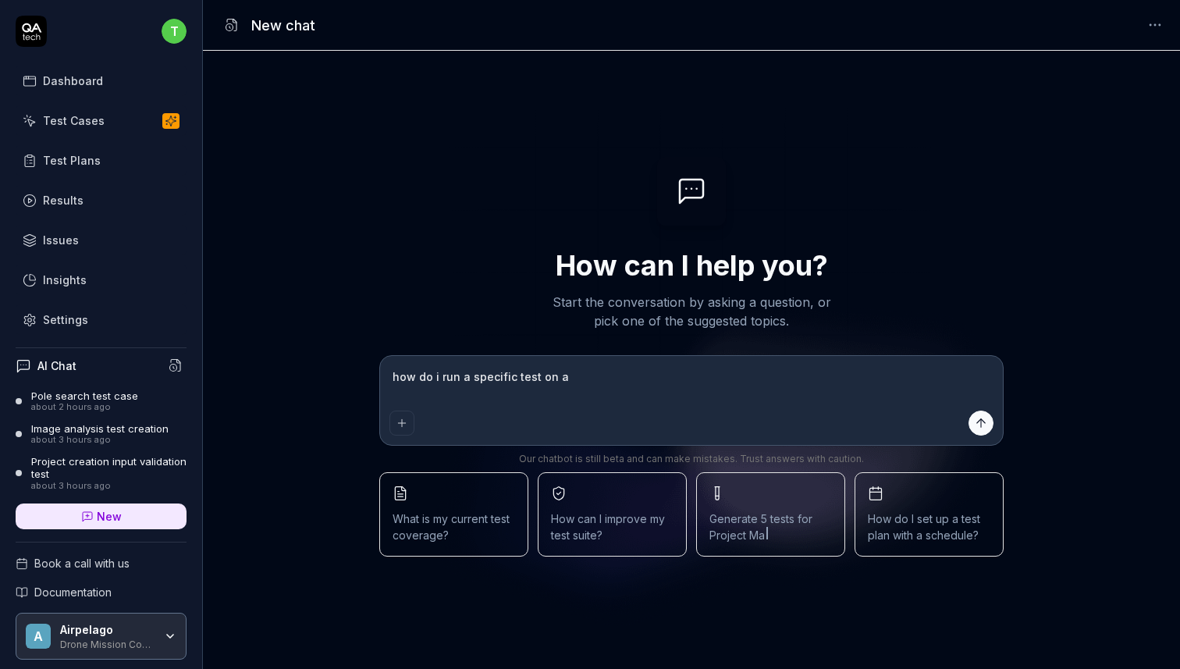
type textarea "how do i run a specific test on a"
type textarea "*"
type textarea "how do i run a specific test on a"
type textarea "*"
type textarea "how do i run a specific test on an"
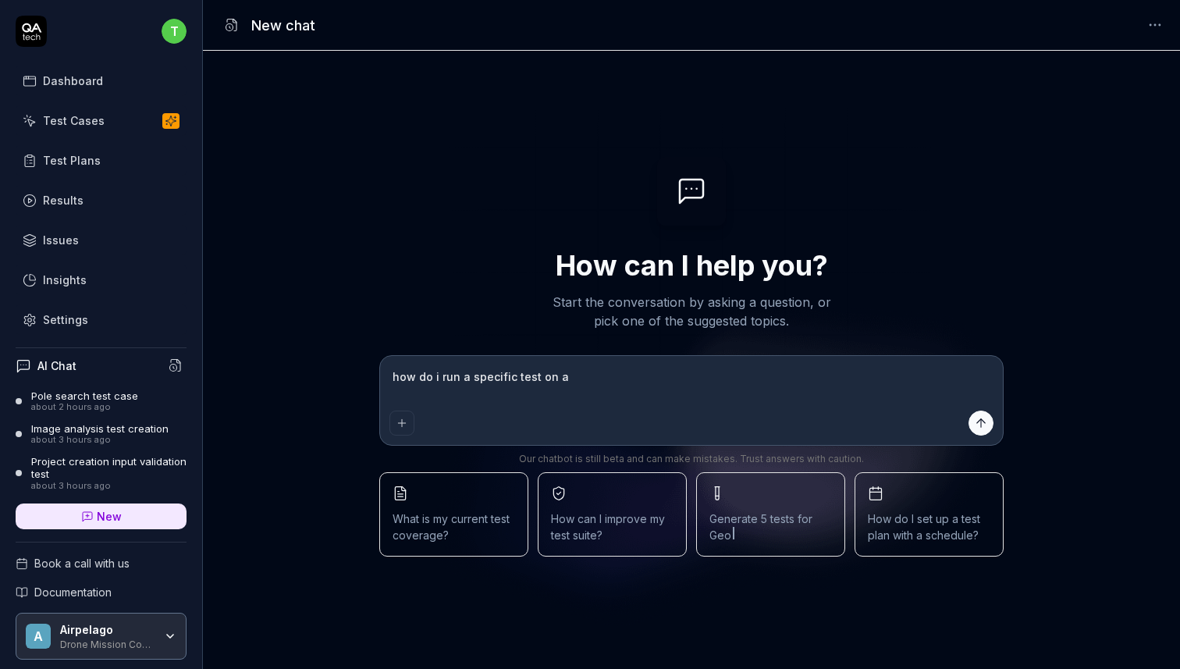
type textarea "*"
type textarea "how do i run a specific test on ano"
type textarea "*"
type textarea "how do i run a specific test on anot"
type textarea "*"
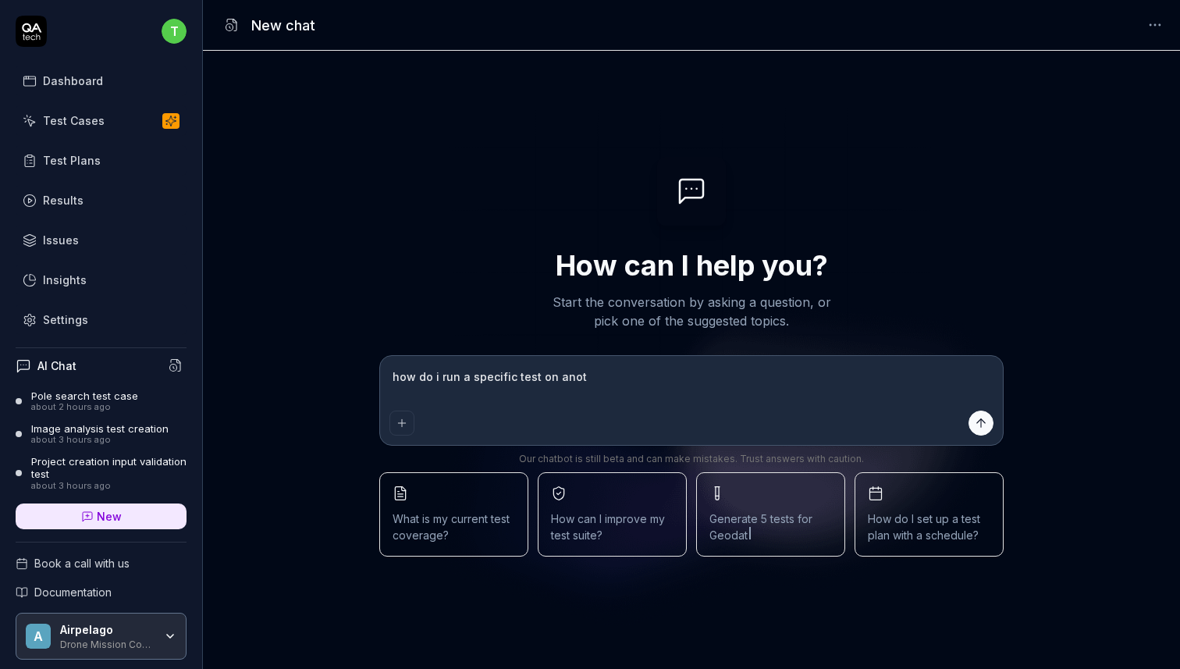
type textarea "how do i run a specific test on anoth"
type textarea "*"
type textarea "how do i run a specific test on anothe"
type textarea "*"
type textarea "how do i run a specific test on another"
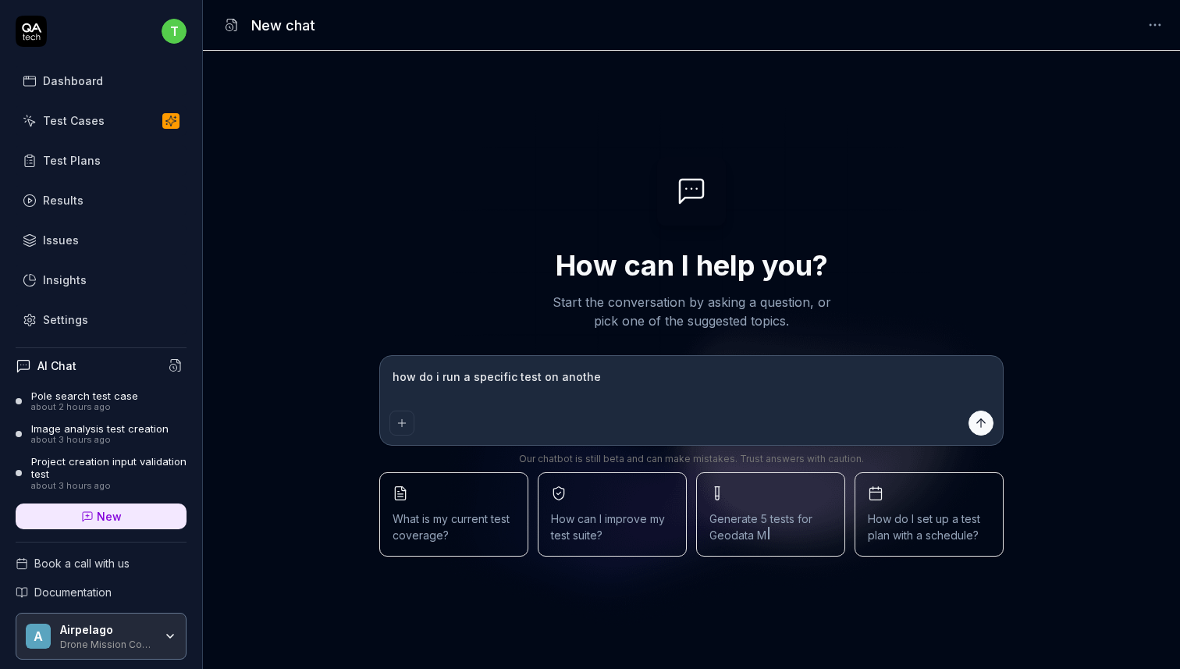
type textarea "*"
type textarea "how do i run a specific test on another"
type textarea "*"
type textarea "how do i run a specific test on another b"
type textarea "*"
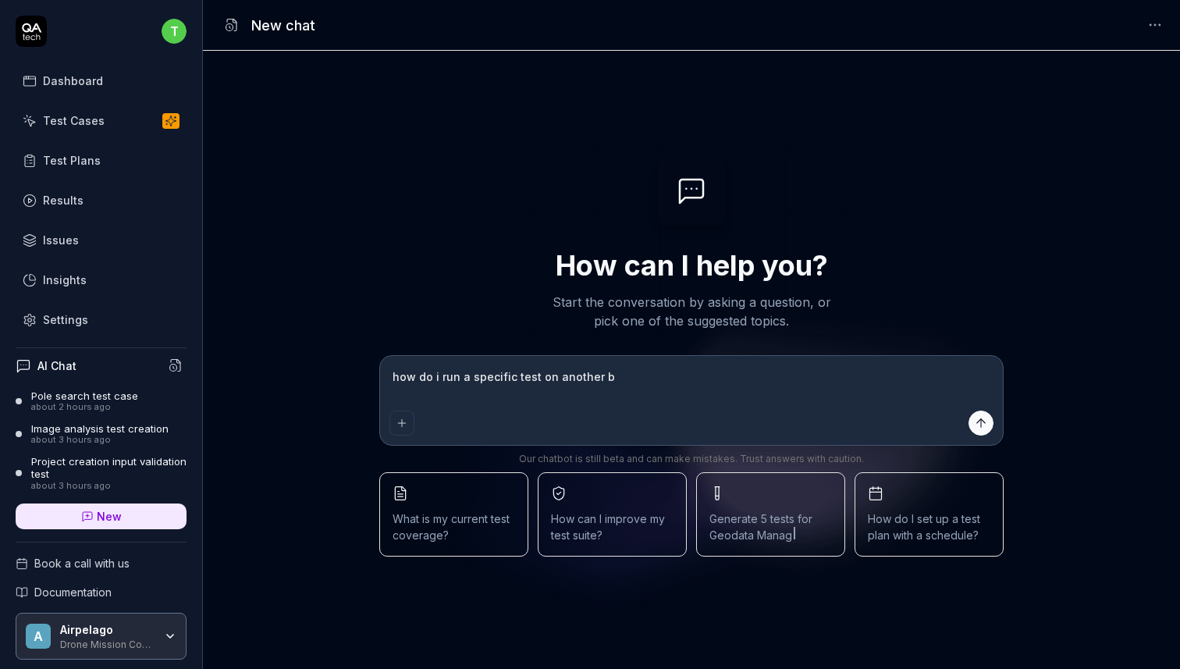
type textarea "how do i run a specific test on another br"
type textarea "*"
type textarea "how do i run a specific test on another bra"
type textarea "*"
type textarea "how do i run a specific test on another bran"
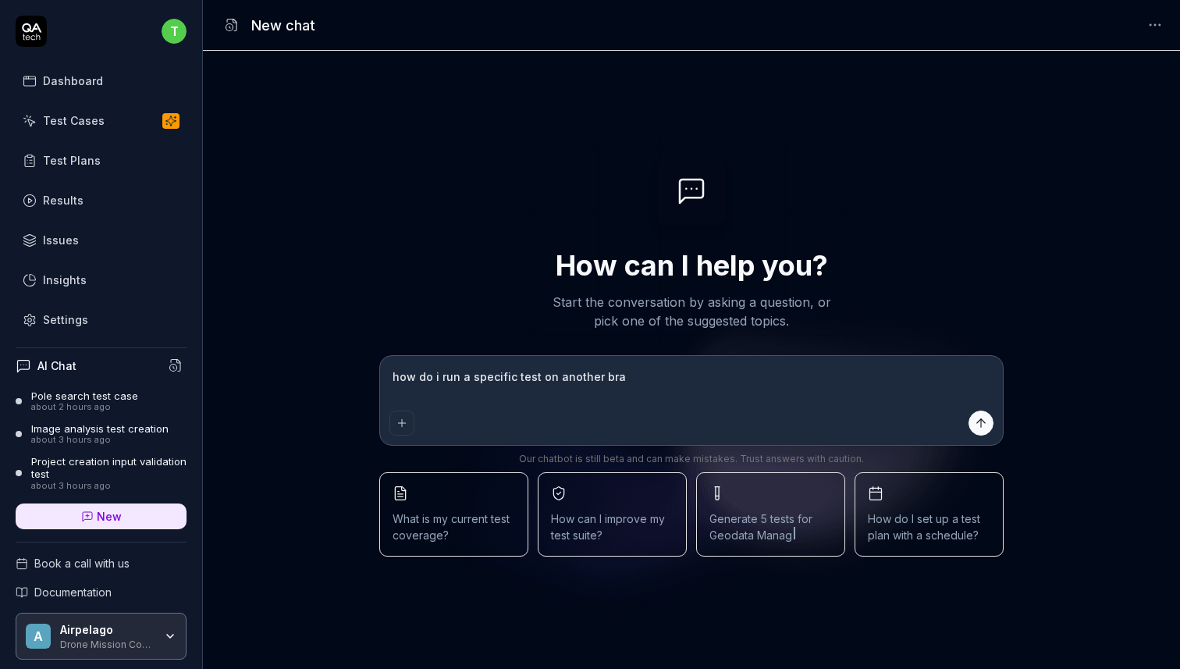
type textarea "*"
type textarea "how do i run a specific test on another branc"
type textarea "*"
type textarea "how do i run a specific test on another branch"
type textarea "*"
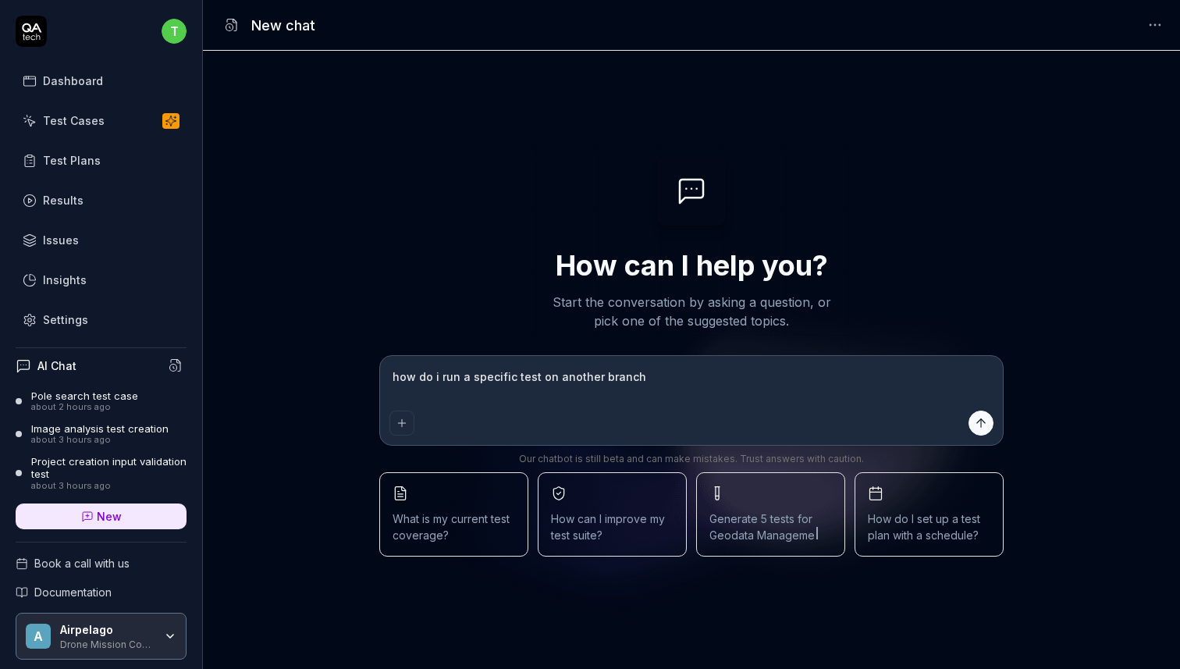
type textarea "how do i run a specific test on another branch"
type textarea "*"
type textarea "how do i run a specific test on another branch t"
type textarea "*"
type textarea "how do i run a specific test on another branch th"
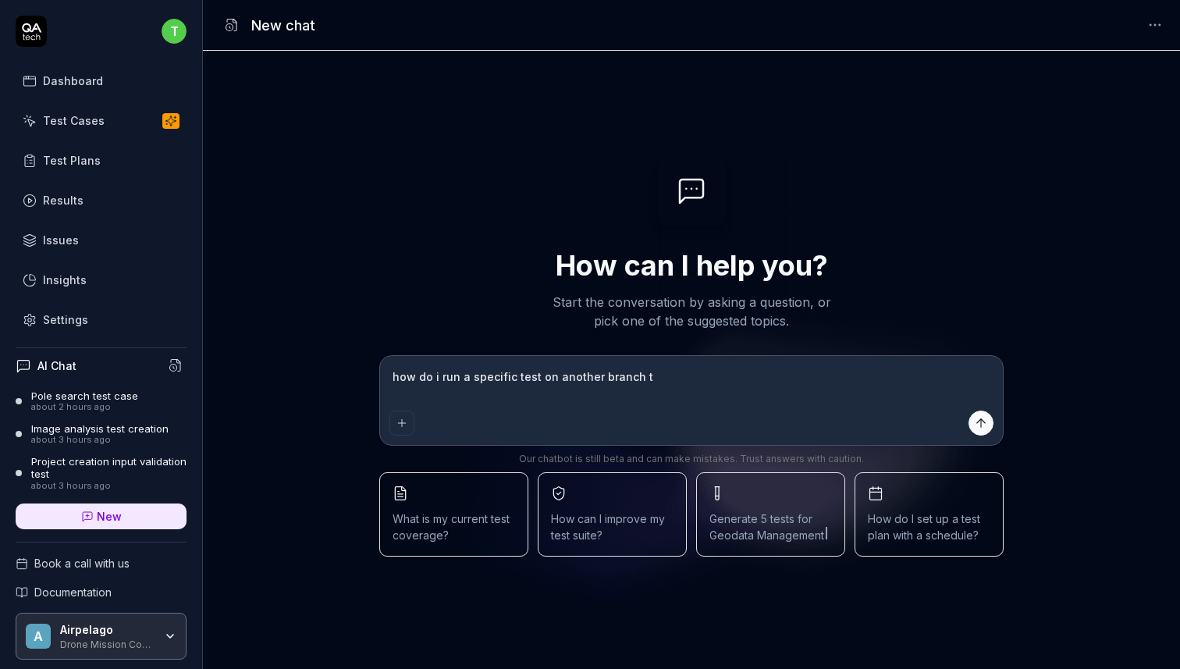
type textarea "*"
type textarea "how do i run a specific test on another branch tha"
type textarea "*"
type textarea "how do i run a specific test on another branch than"
type textarea "*"
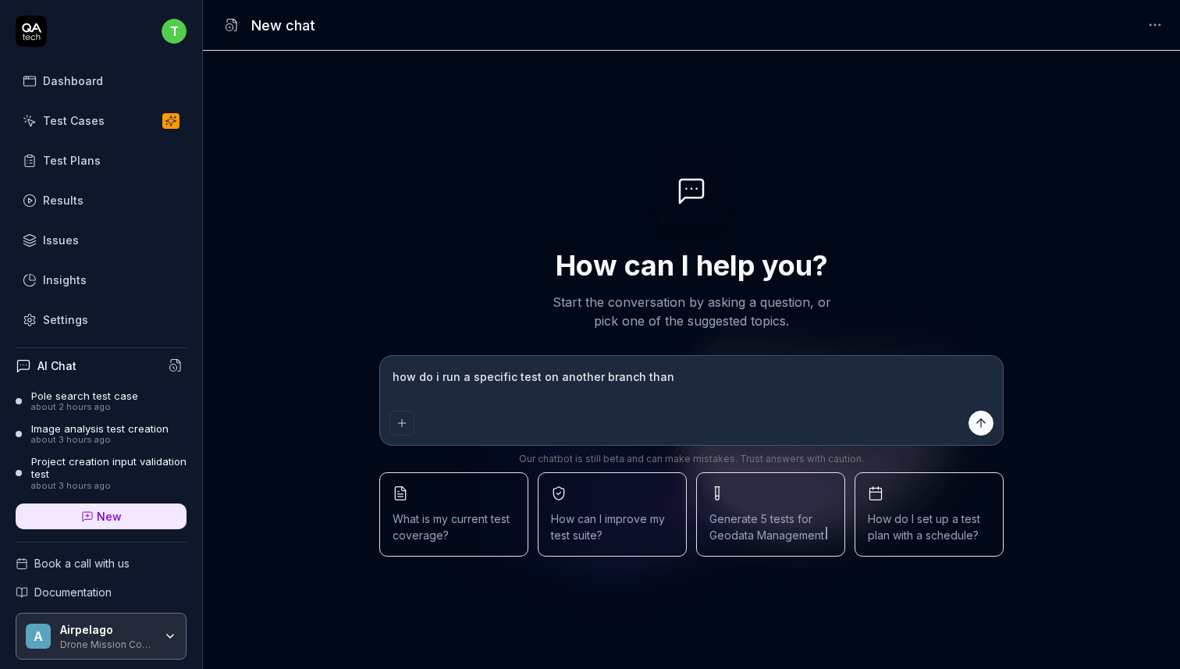
type textarea "how do i run a specific test on another branch than"
type textarea "*"
type textarea "how do i run a specific test on another branch than t"
type textarea "*"
type textarea "how do i run a specific test on another branch than th"
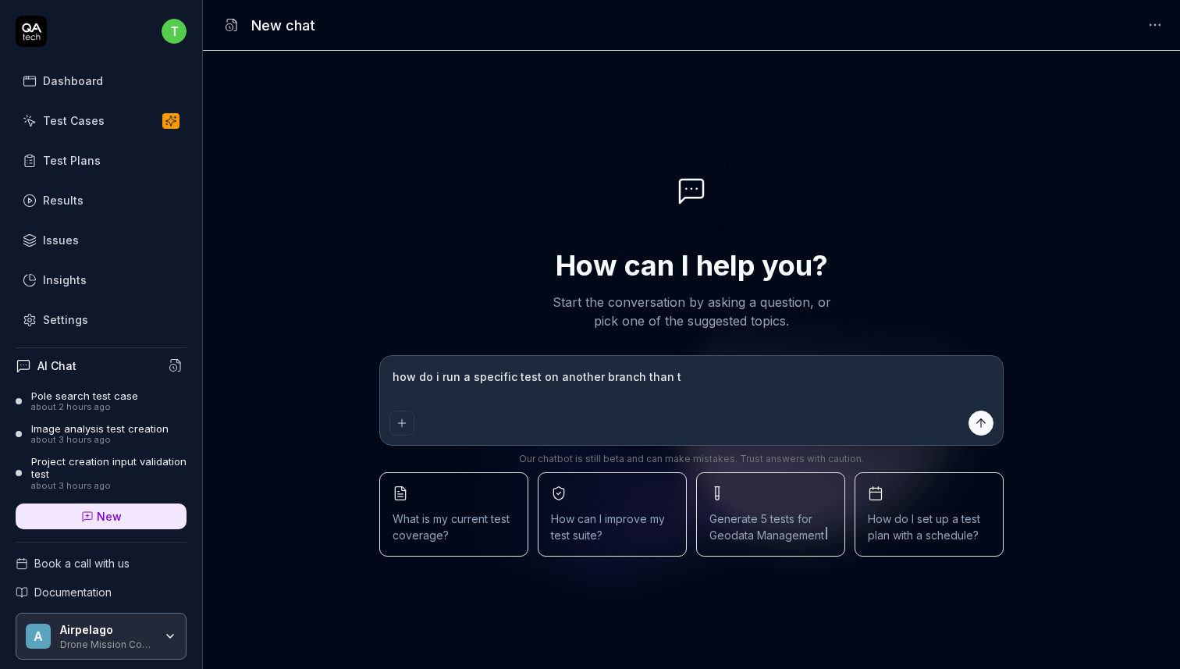
type textarea "*"
type textarea "how do i run a specific test on another branch than the"
type textarea "*"
type textarea "how do i run a specific test on another branch than the"
type textarea "*"
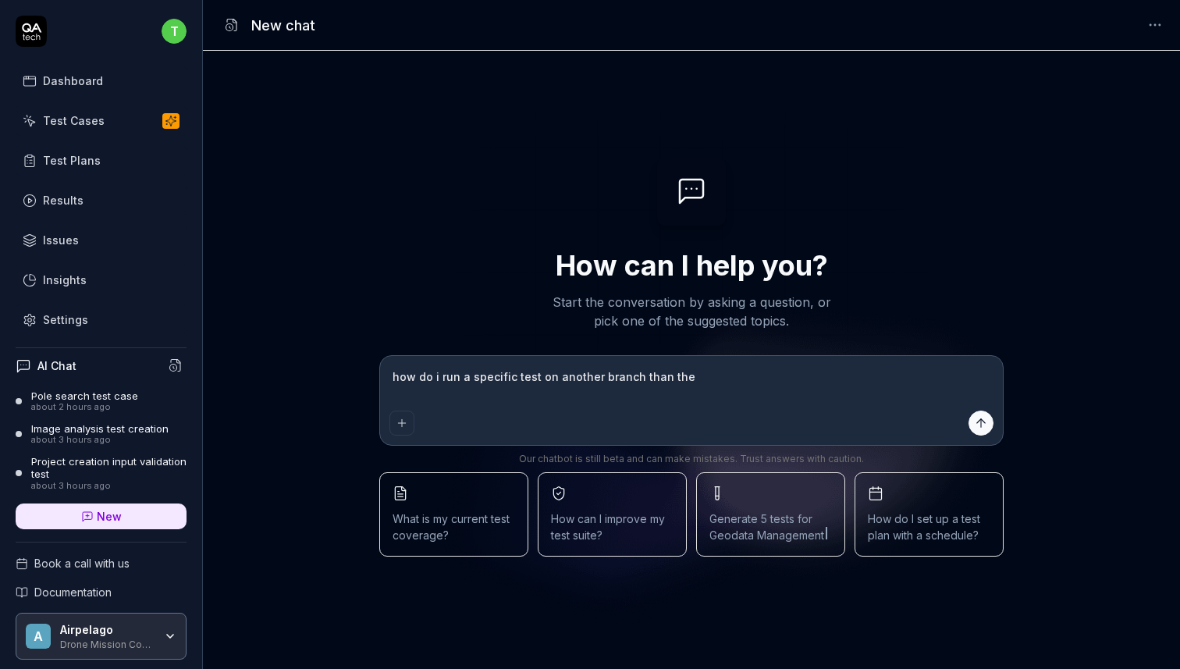
type textarea "how do i run a specific test on another branch than the d"
type textarea "*"
type textarea "how do i run a specific test on another branch than the de"
type textarea "*"
type textarea "how do i run a specific test on another branch than the def"
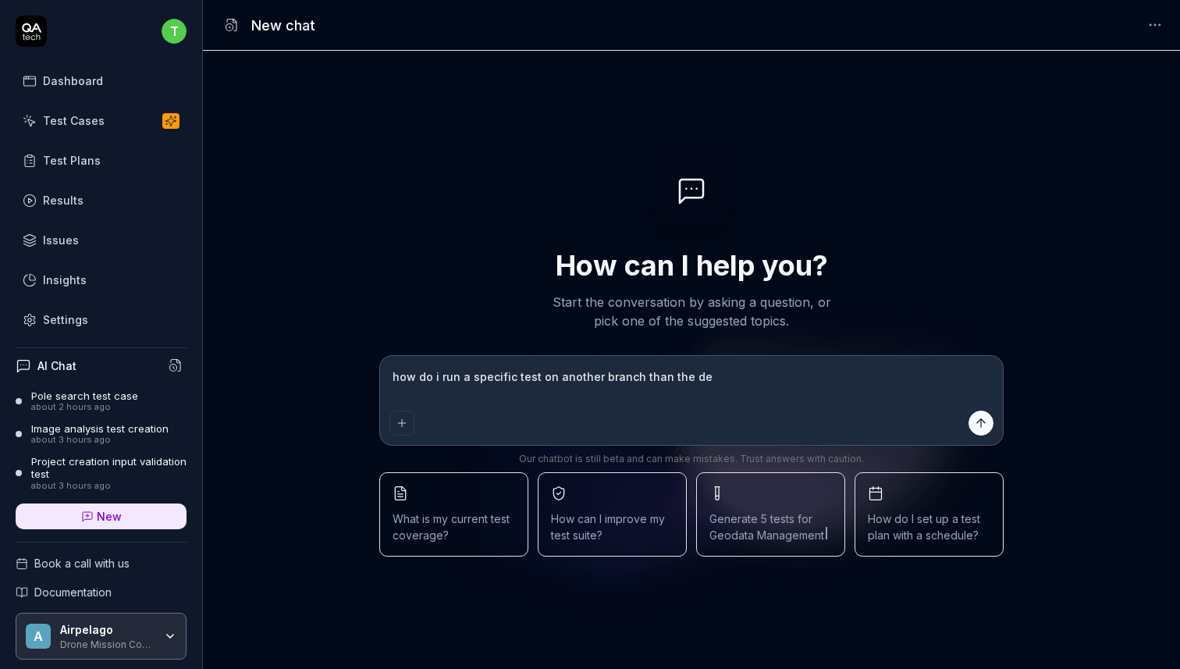
type textarea "*"
type textarea "how do i run a specific test on another branch than the defa"
type textarea "*"
type textarea "how do i run a specific test on another branch than the defau"
type textarea "*"
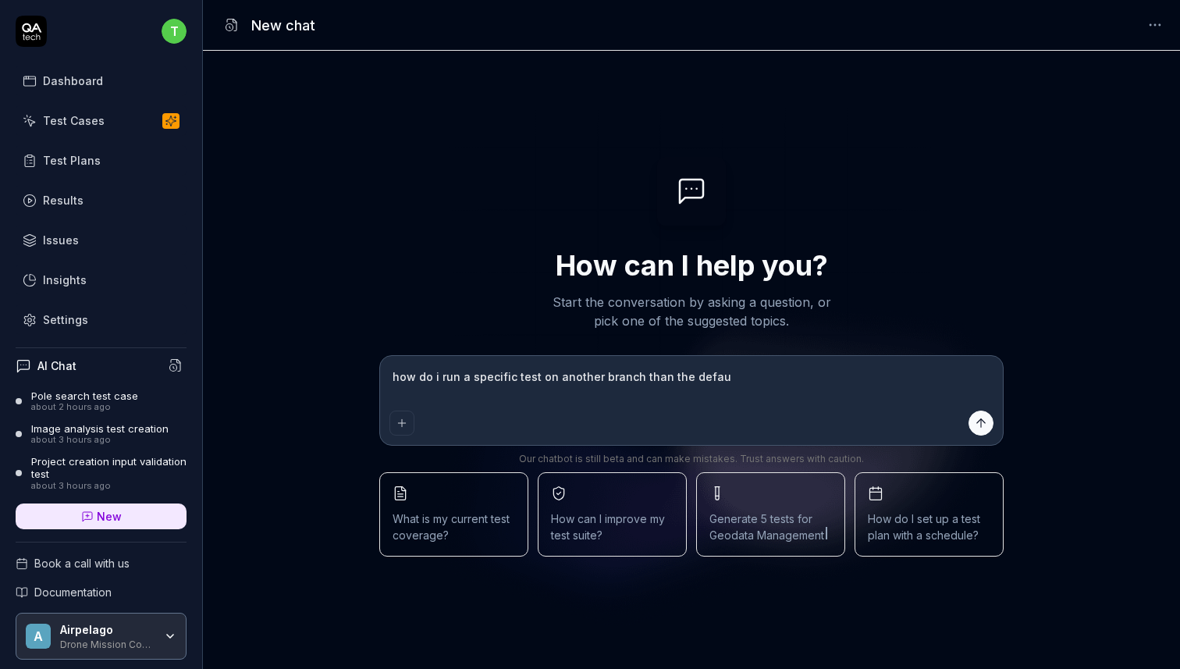
type textarea "how do i run a specific test on another branch than the defaul"
type textarea "*"
type textarea "how do i run a specific test on another branch than the default"
type textarea "*"
type textarea "how do i run a specific test on another branch than the default?"
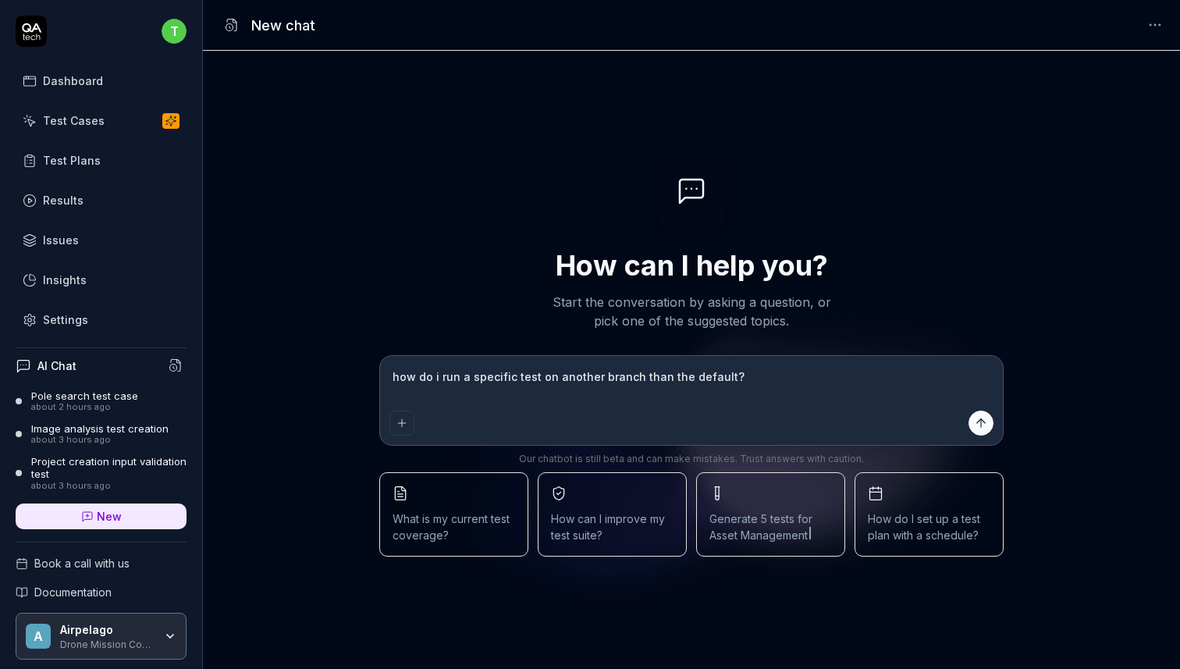
type textarea "*"
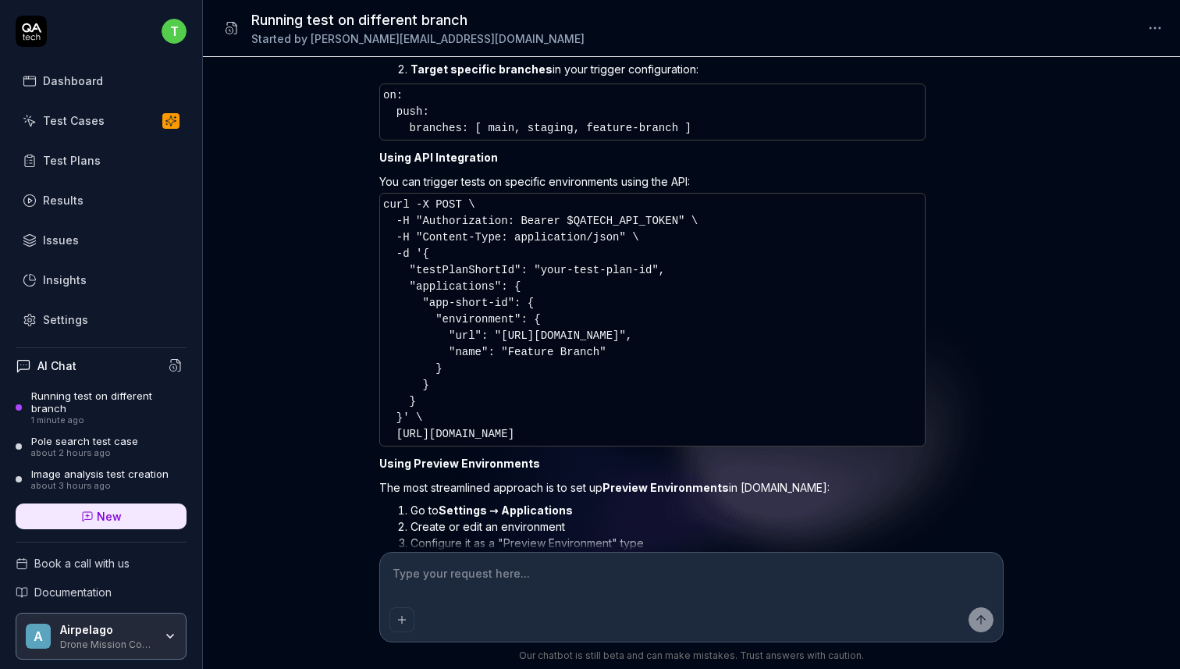
scroll to position [614, 0]
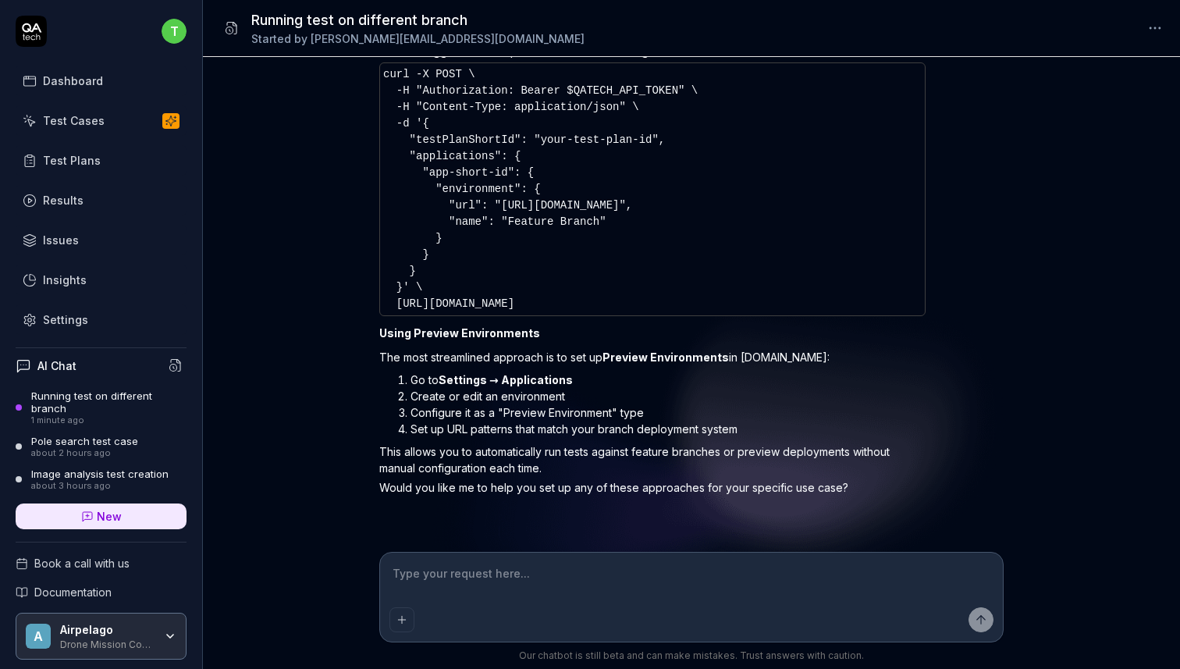
type textarea "*"
type textarea "r"
type textarea "*"
type textarea "ru"
type textarea "*"
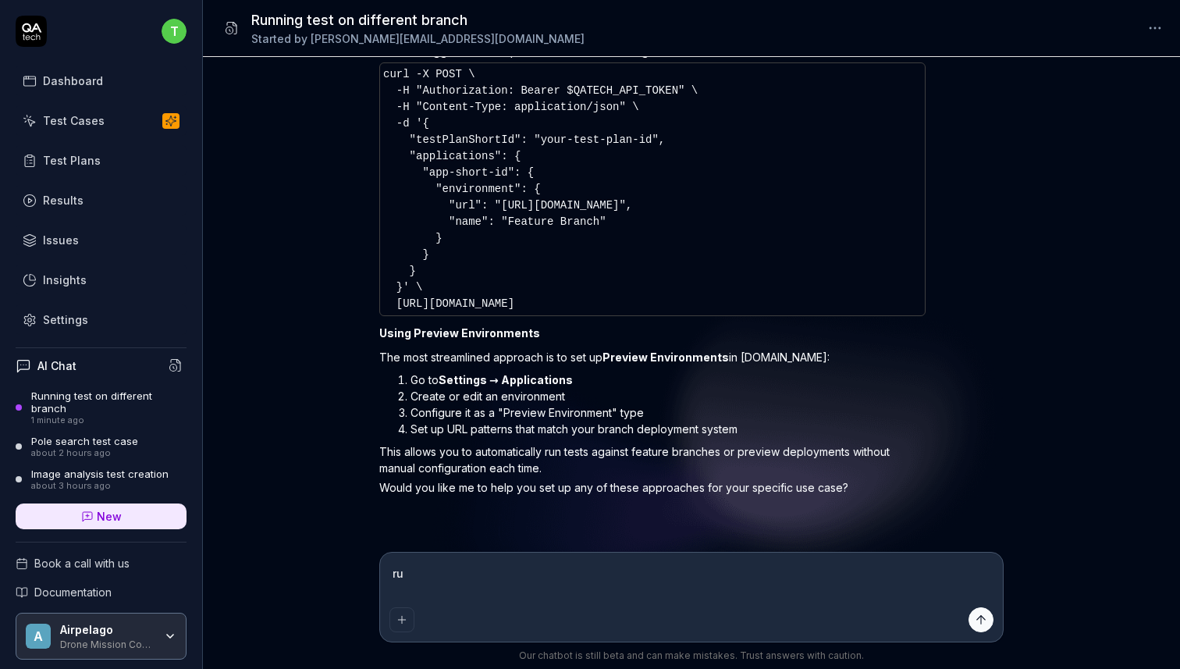
type textarea "run"
type textarea "*"
type textarea "run"
type textarea "*"
type textarea "run o"
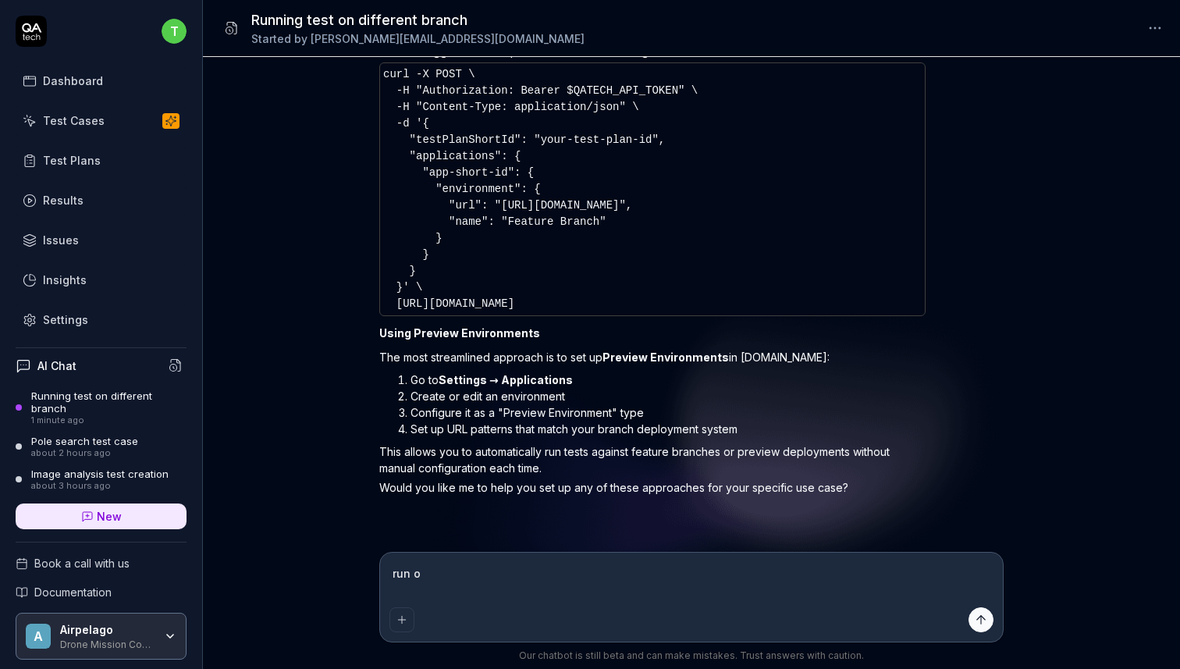
type textarea "*"
type textarea "run on"
type textarea "*"
type textarea "run onl"
type textarea "*"
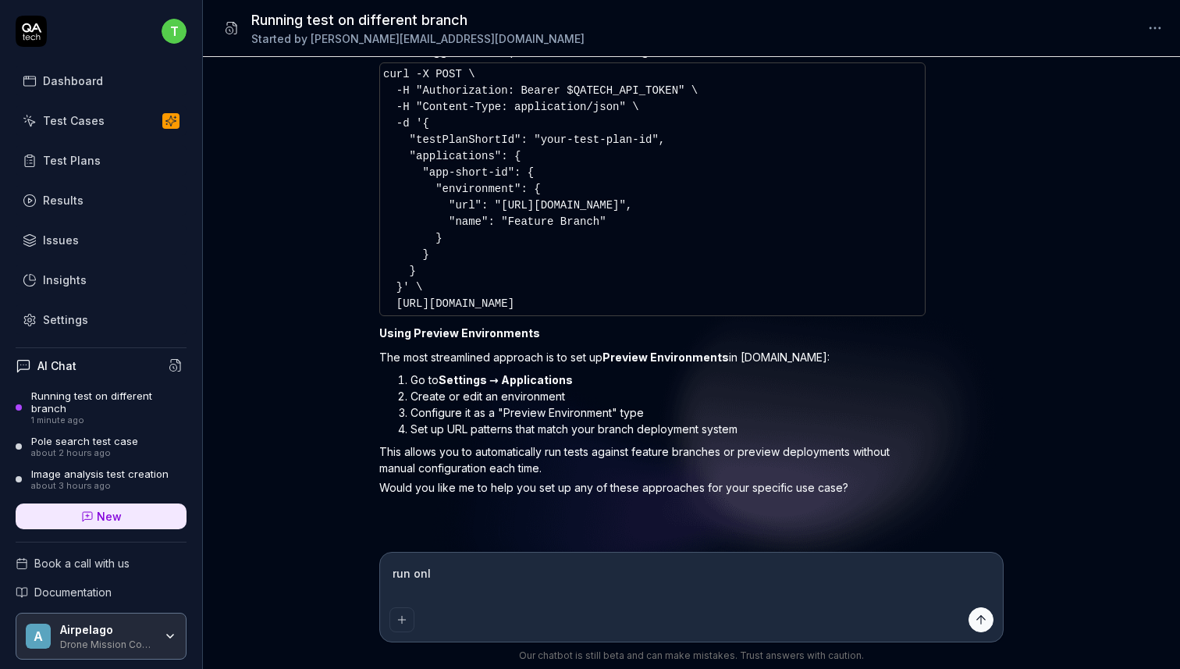
type textarea "run only"
type textarea "*"
type textarea "run only"
type textarea "*"
type textarea "run only a"
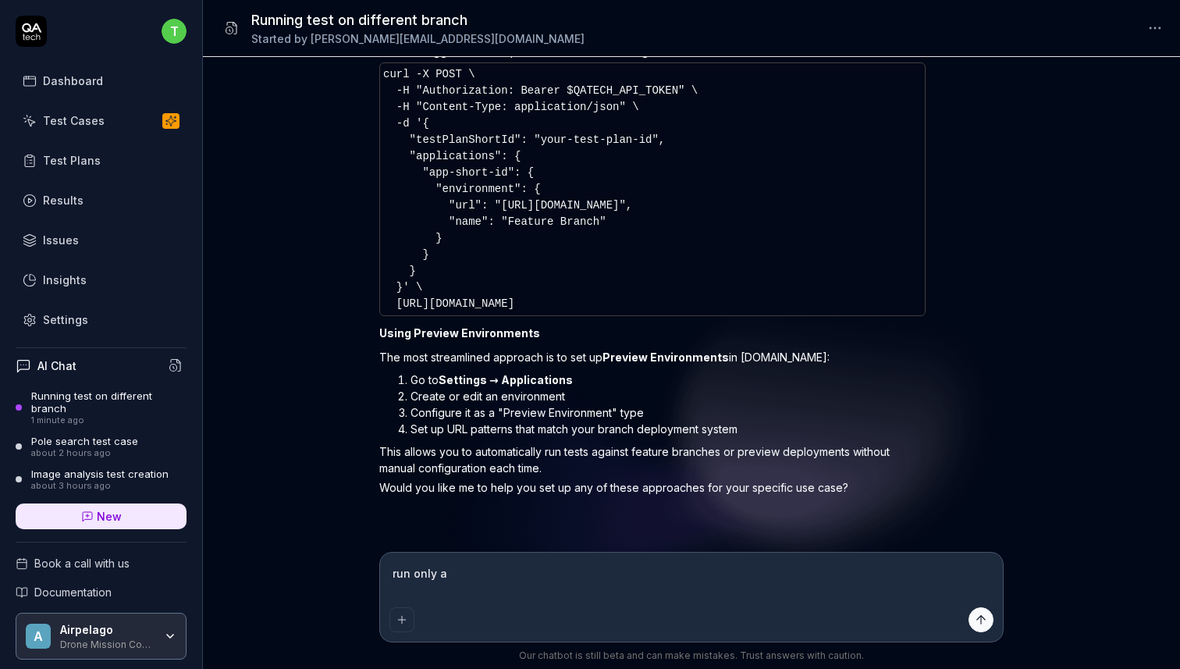
type textarea "*"
type textarea "run only a"
type textarea "*"
type textarea "run only a s"
type textarea "*"
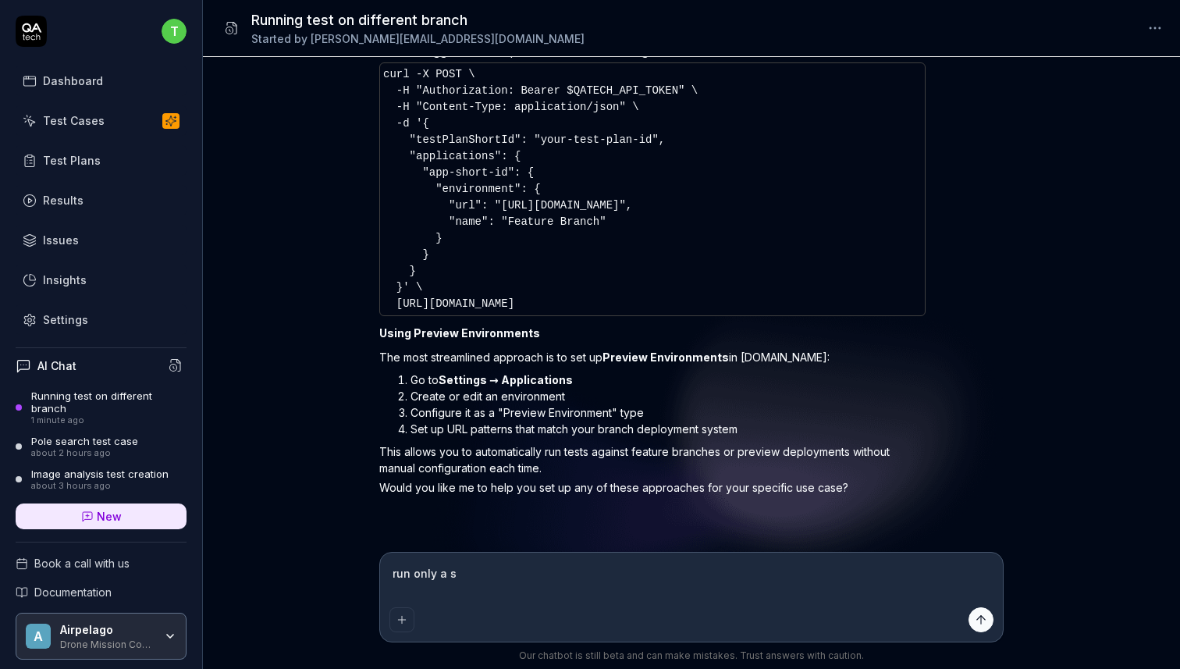
type textarea "run only a sp"
type textarea "*"
type textarea "run only a spec"
type textarea "*"
type textarea "run only a speci"
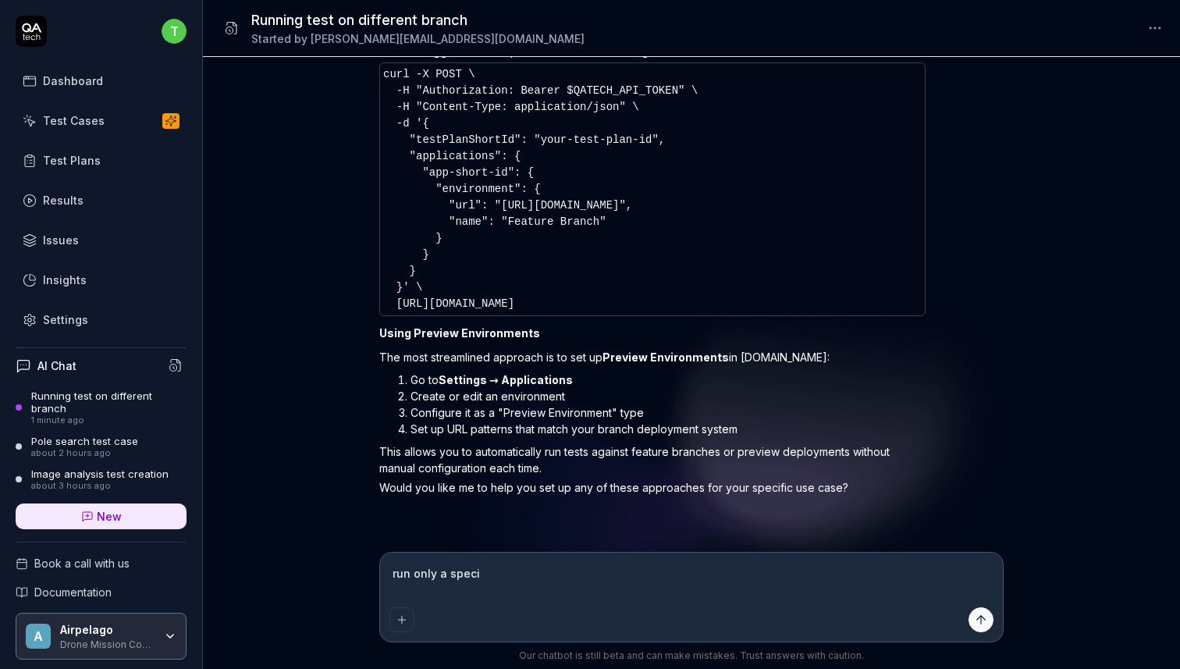
type textarea "*"
type textarea "run only a specif"
type textarea "*"
type textarea "run only a specific"
type textarea "*"
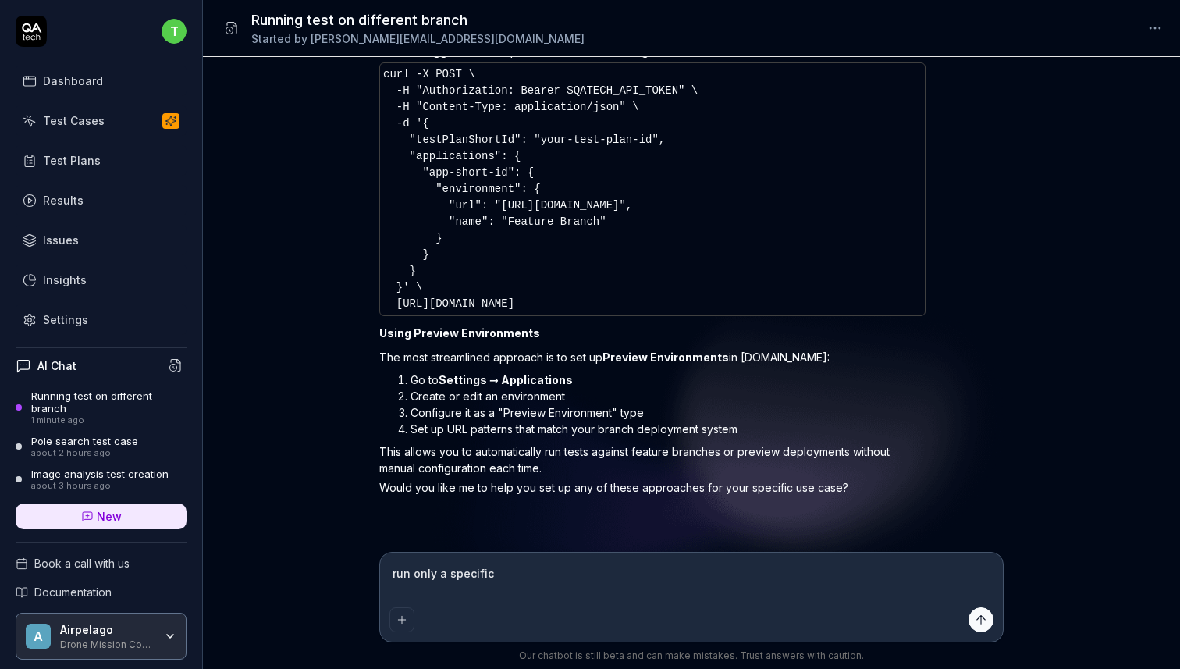
type textarea "run only a specific"
type textarea "*"
type textarea "run only a specific t"
type textarea "*"
type textarea "run only a specific te"
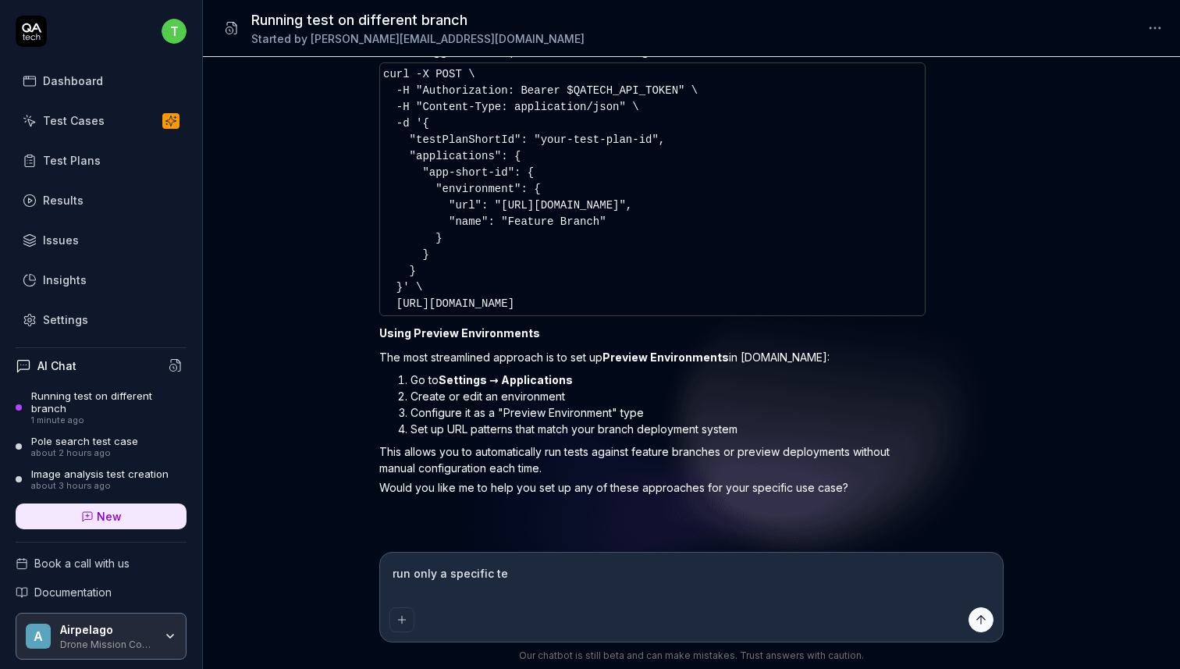
type textarea "*"
type textarea "run only a specific tes"
type textarea "*"
type textarea "run only a specific test"
type textarea "*"
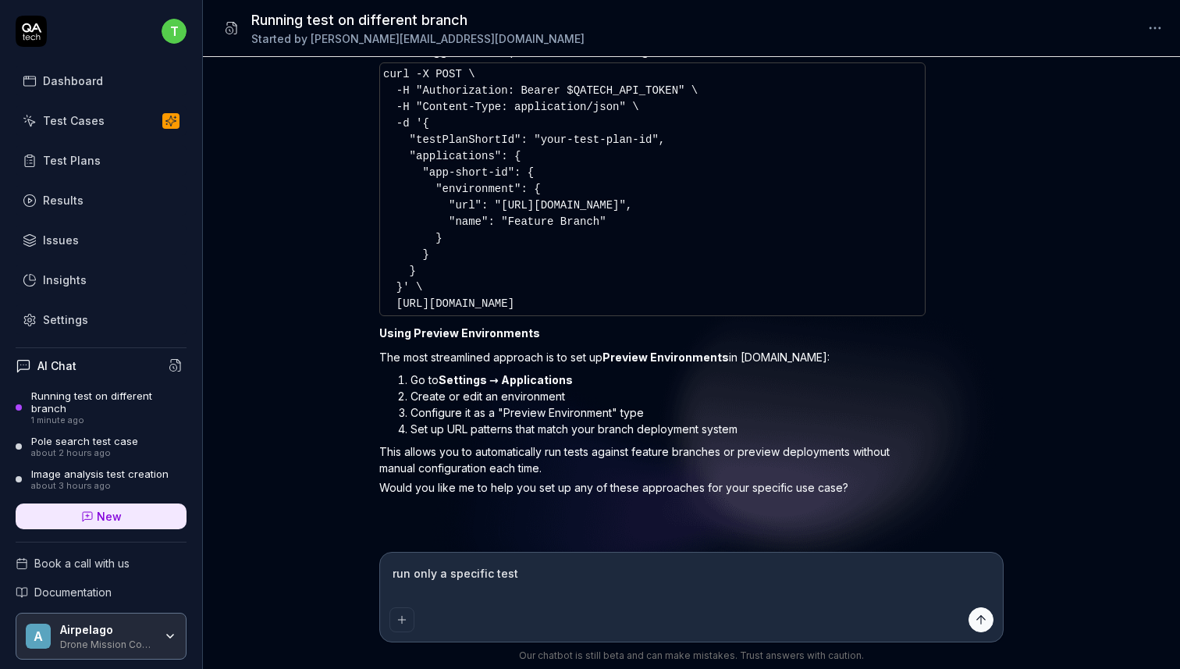
type textarea "run only a specific test c"
type textarea "*"
type textarea "run only a specific test ca"
type textarea "*"
type textarea "run only a specific test cas"
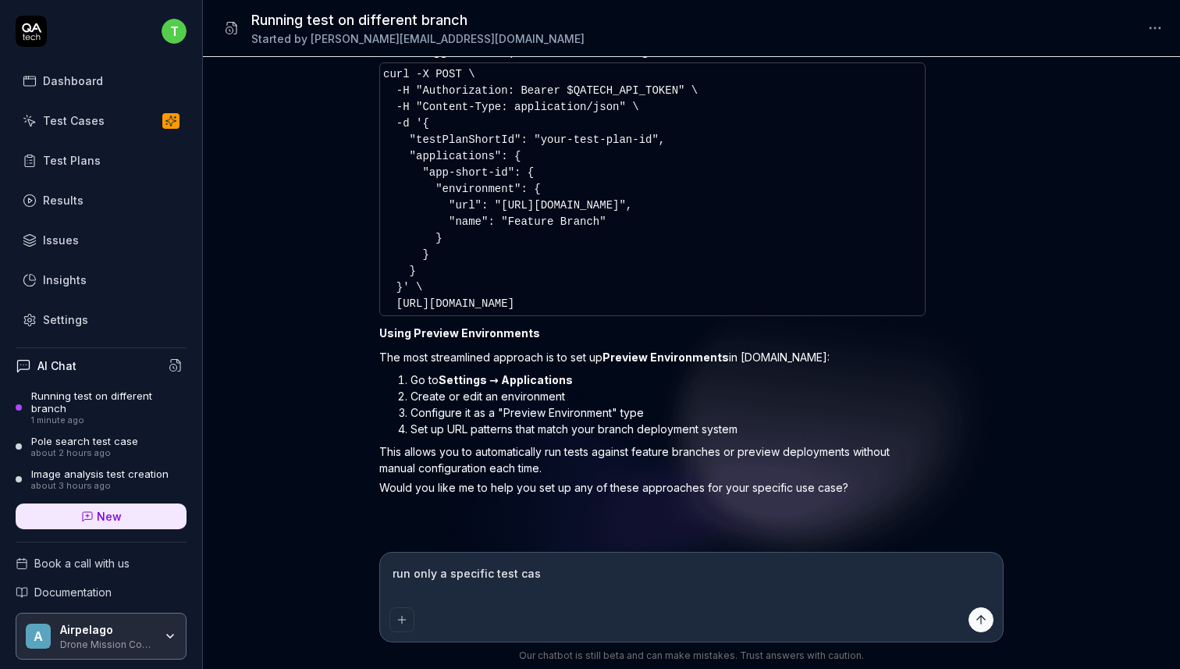
type textarea "*"
type textarea "run only a specific test case"
type textarea "*"
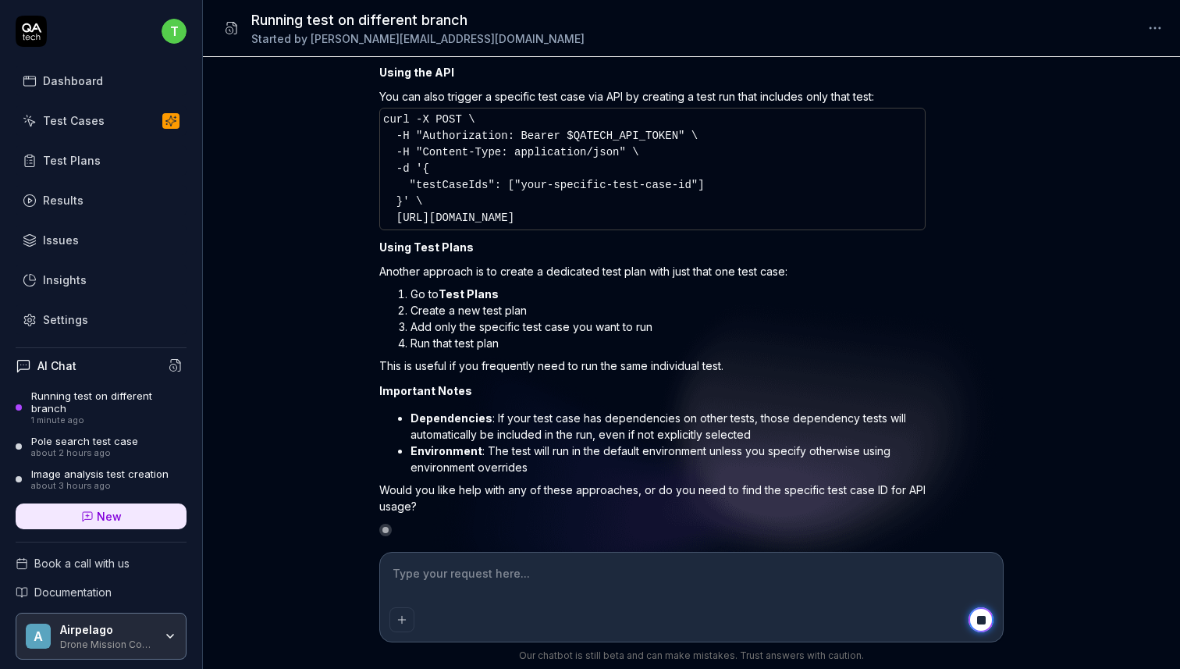
scroll to position [1332, 0]
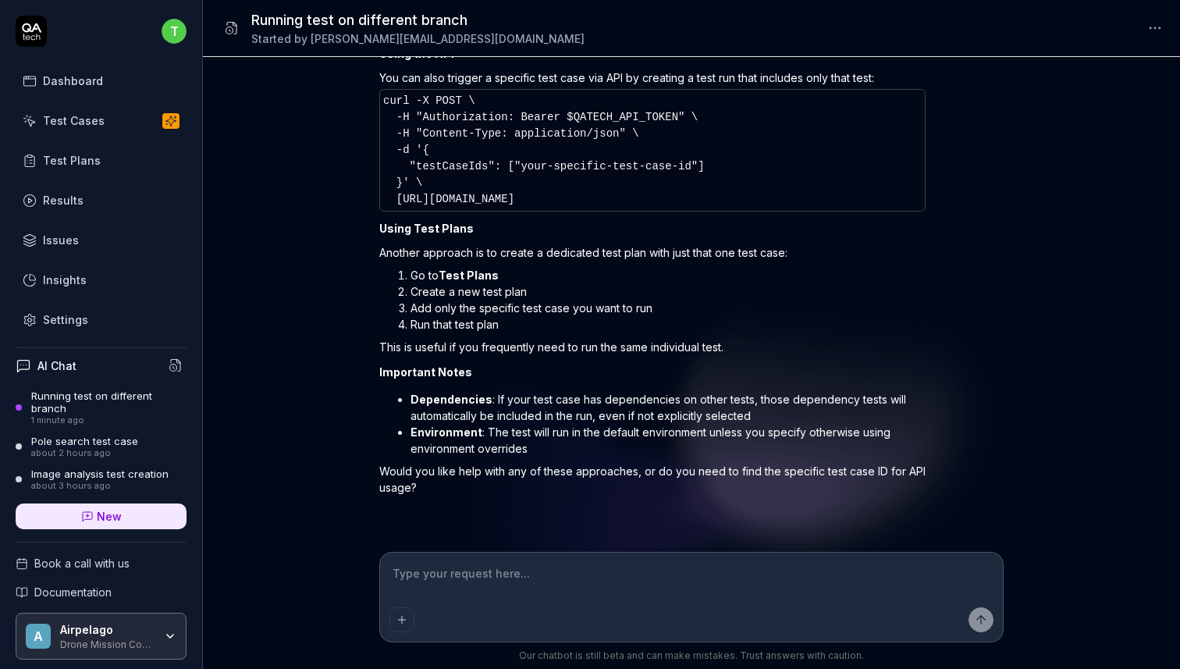
type textarea "*"
click at [49, 322] on div "Settings" at bounding box center [65, 319] width 45 height 16
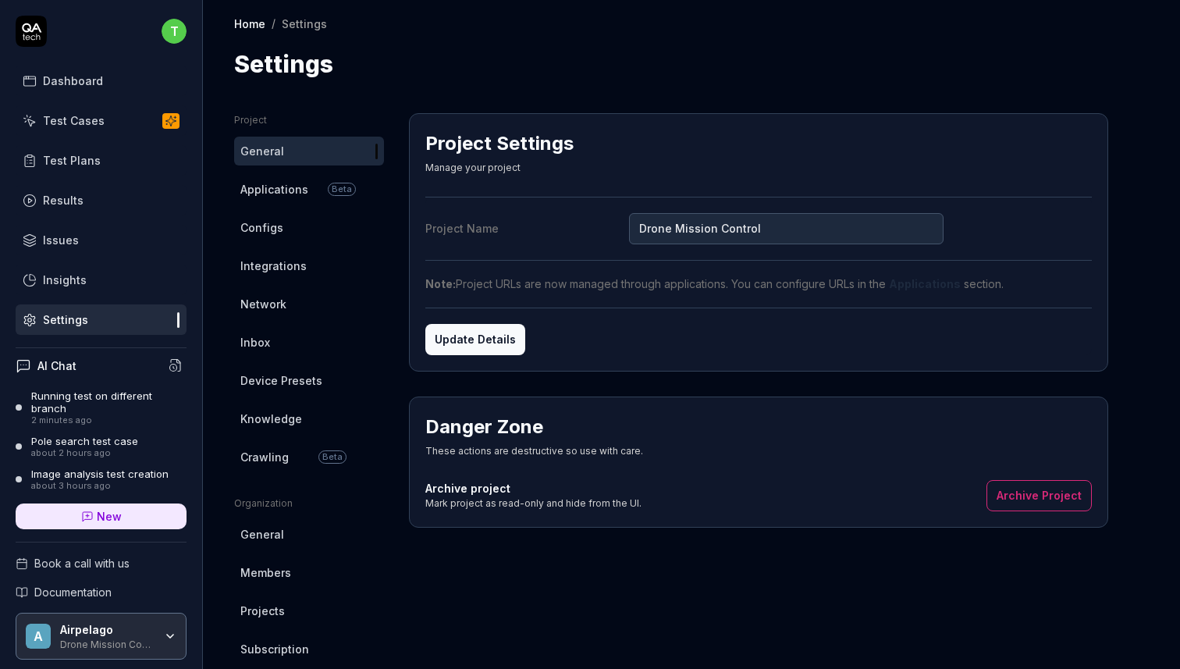
click at [266, 189] on span "Applications" at bounding box center [274, 189] width 68 height 16
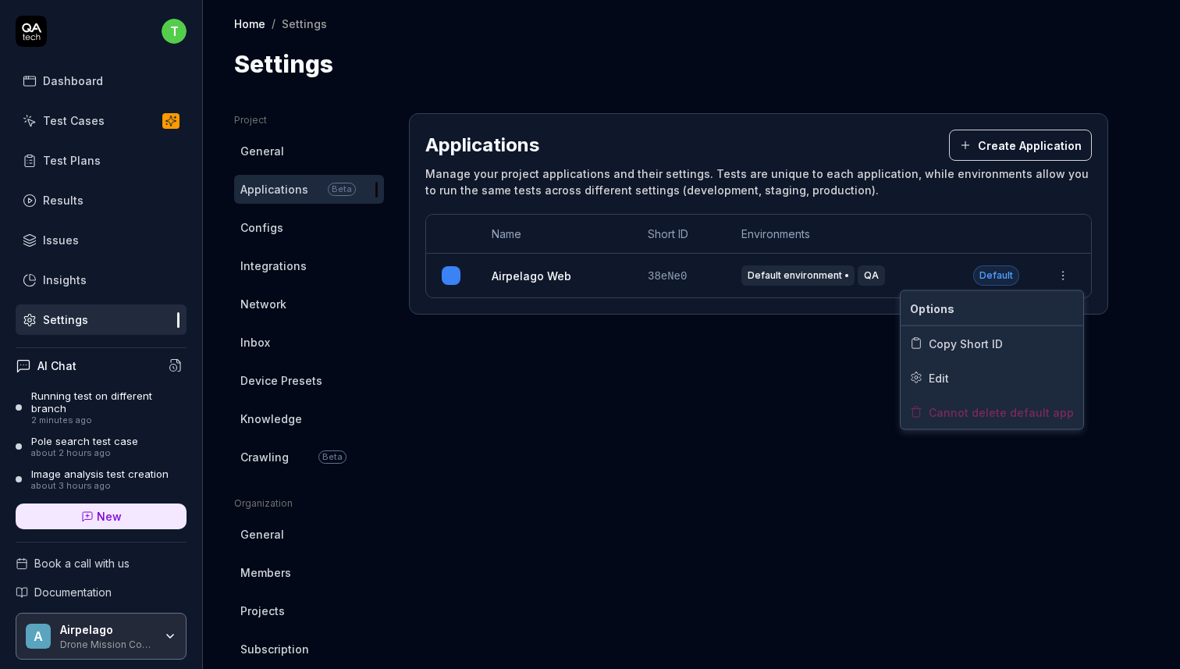
click at [1065, 273] on html "t Dashboard Test Cases Test Plans Results Issues Insights Settings AI Chat Runn…" at bounding box center [590, 334] width 1180 height 669
click at [567, 336] on html "t Dashboard Test Cases Test Plans Results Issues Insights Settings AI Chat Runn…" at bounding box center [590, 334] width 1180 height 669
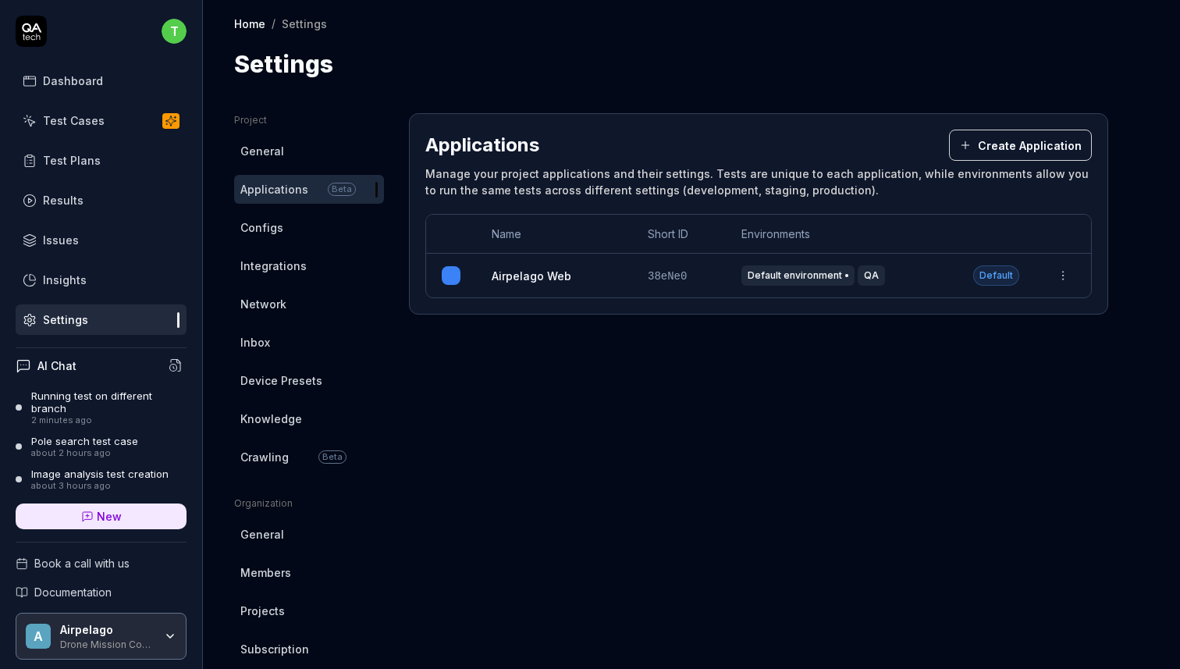
click at [539, 275] on link "Airpelago Web" at bounding box center [532, 276] width 80 height 16
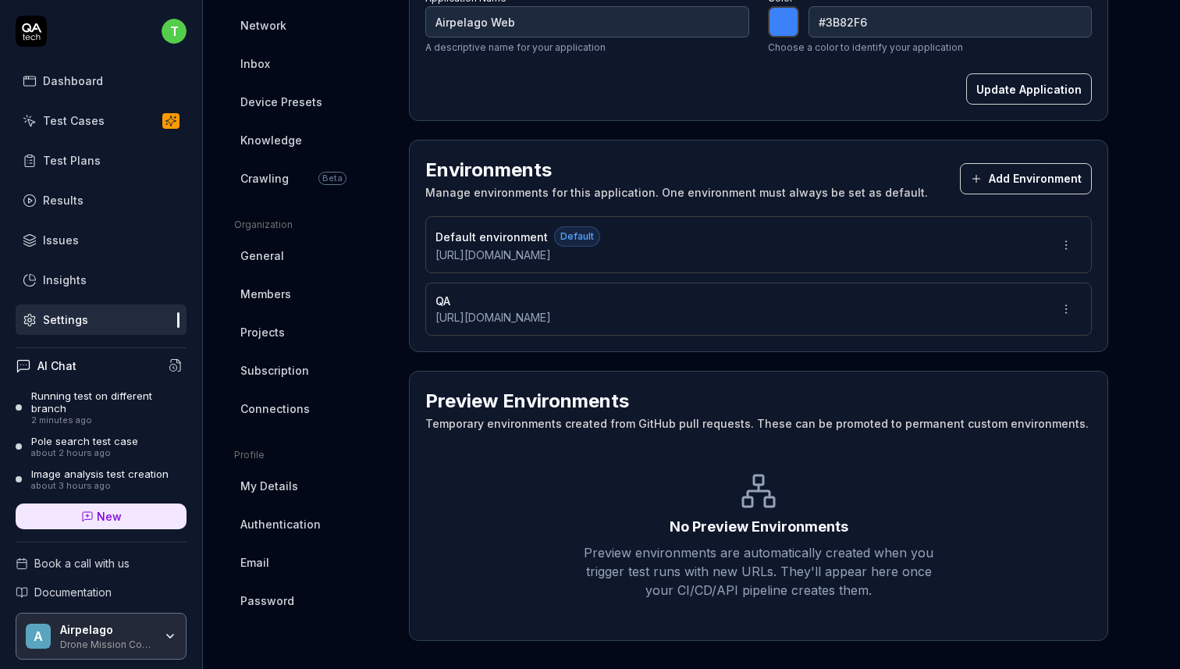
scroll to position [279, 0]
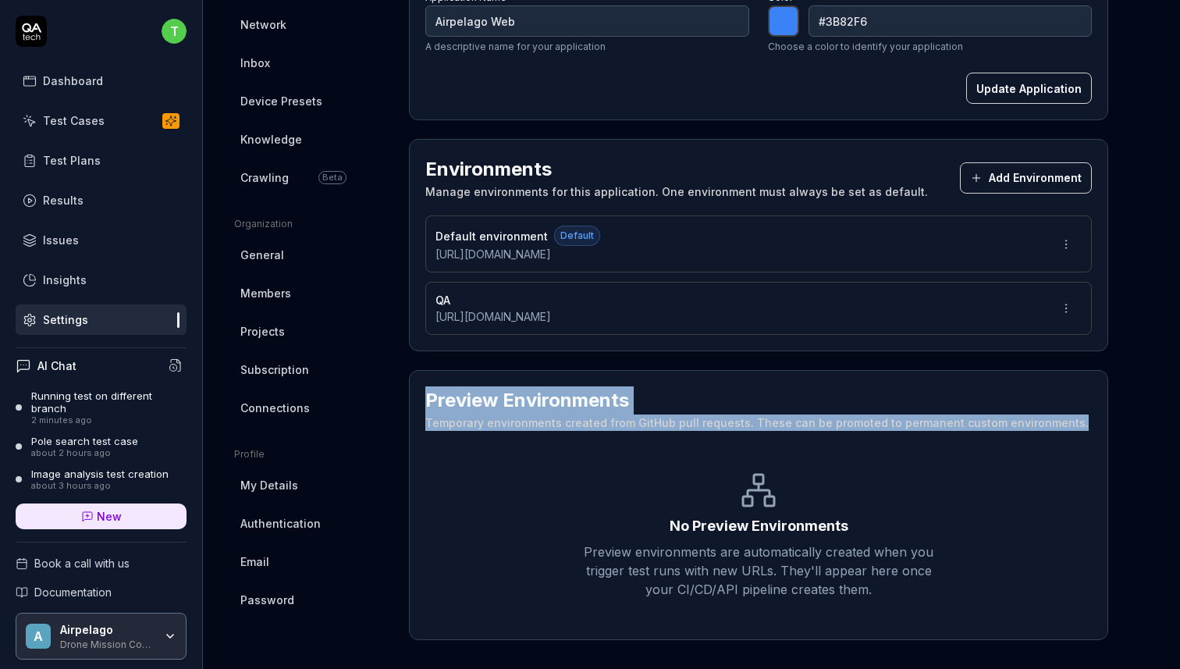
drag, startPoint x: 1068, startPoint y: 427, endPoint x: 424, endPoint y: 390, distance: 645.1
click at [424, 390] on div "Preview Environments Temporary environments created from GitHub pull requests. …" at bounding box center [758, 505] width 699 height 270
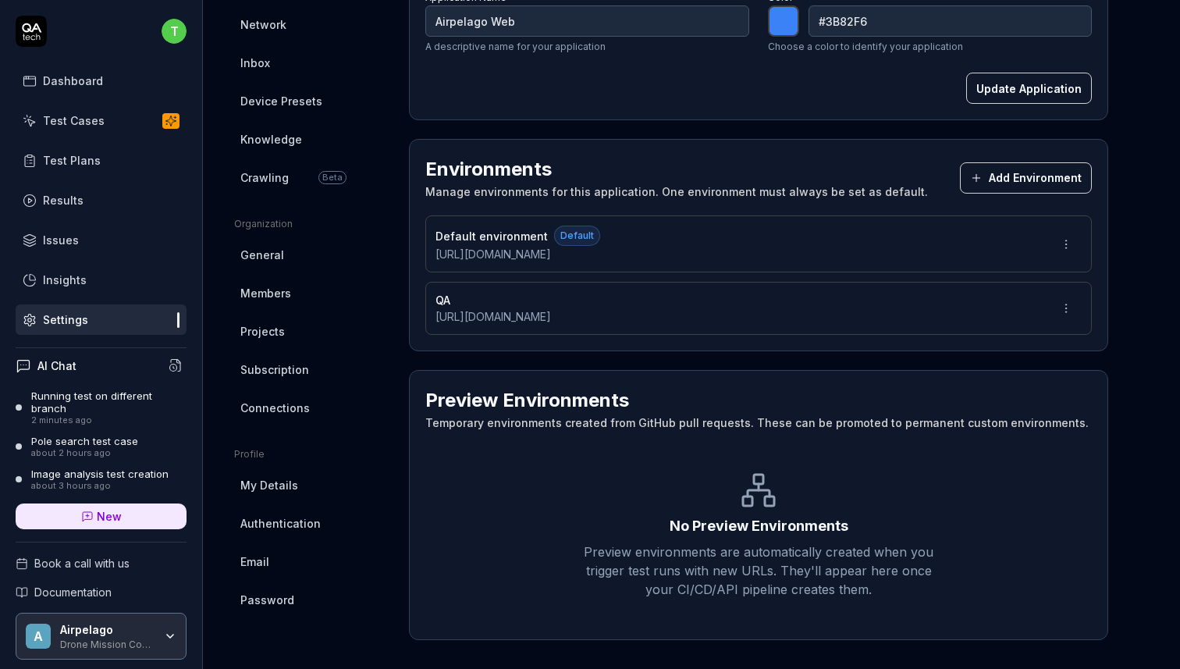
click at [446, 401] on h2 "Preview Environments" at bounding box center [757, 400] width 664 height 28
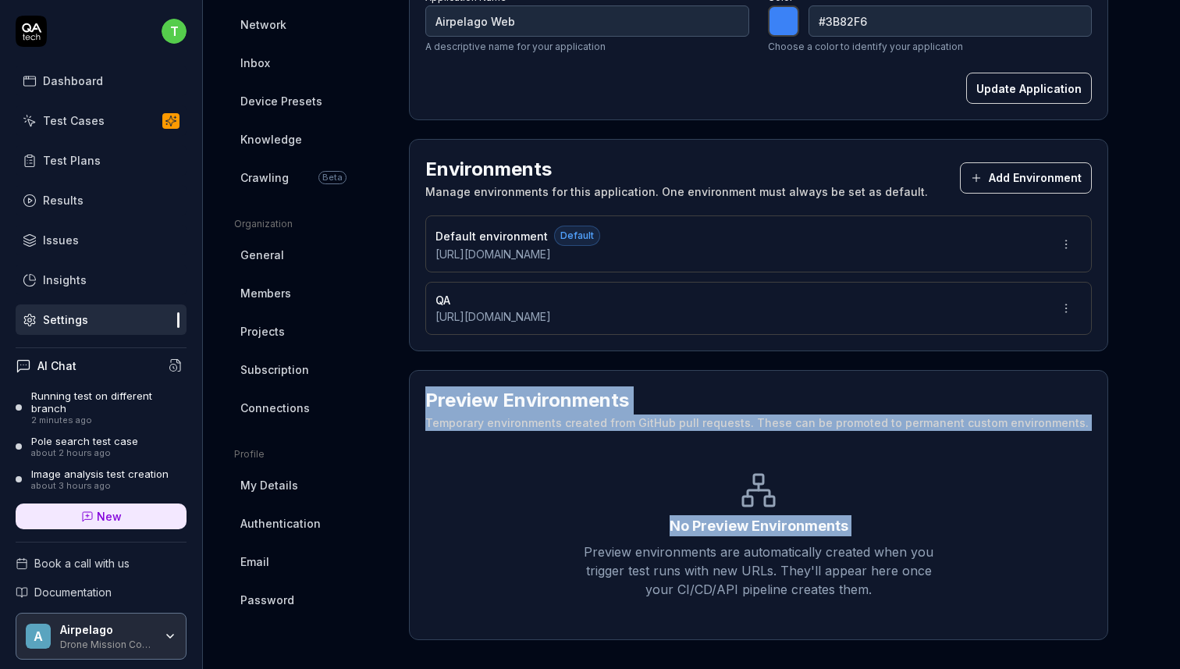
drag, startPoint x: 429, startPoint y: 395, endPoint x: 1073, endPoint y: 435, distance: 645.2
click at [1073, 435] on div "Preview Environments Temporary environments created from GitHub pull requests. …" at bounding box center [758, 505] width 699 height 270
drag, startPoint x: 1072, startPoint y: 424, endPoint x: 409, endPoint y: 395, distance: 663.4
click at [409, 395] on div "Preview Environments Temporary environments created from GitHub pull requests. …" at bounding box center [758, 505] width 699 height 270
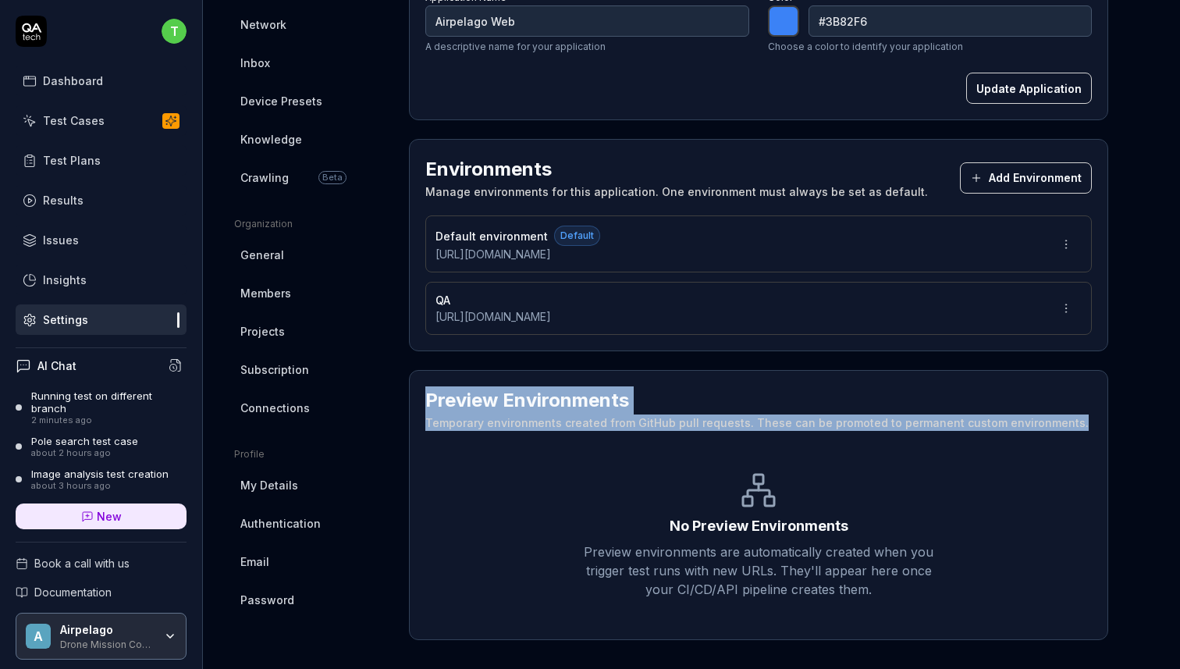
click at [431, 400] on h2 "Preview Environments" at bounding box center [757, 400] width 664 height 28
drag, startPoint x: 426, startPoint y: 398, endPoint x: 1036, endPoint y: 460, distance: 612.8
click at [1040, 457] on div "Preview Environments Temporary environments created from GitHub pull requests. …" at bounding box center [758, 505] width 699 height 270
click at [1036, 460] on div "No Preview Environments Preview environments are automatically created when you…" at bounding box center [758, 534] width 667 height 177
drag, startPoint x: 1069, startPoint y: 428, endPoint x: 422, endPoint y: 390, distance: 648.2
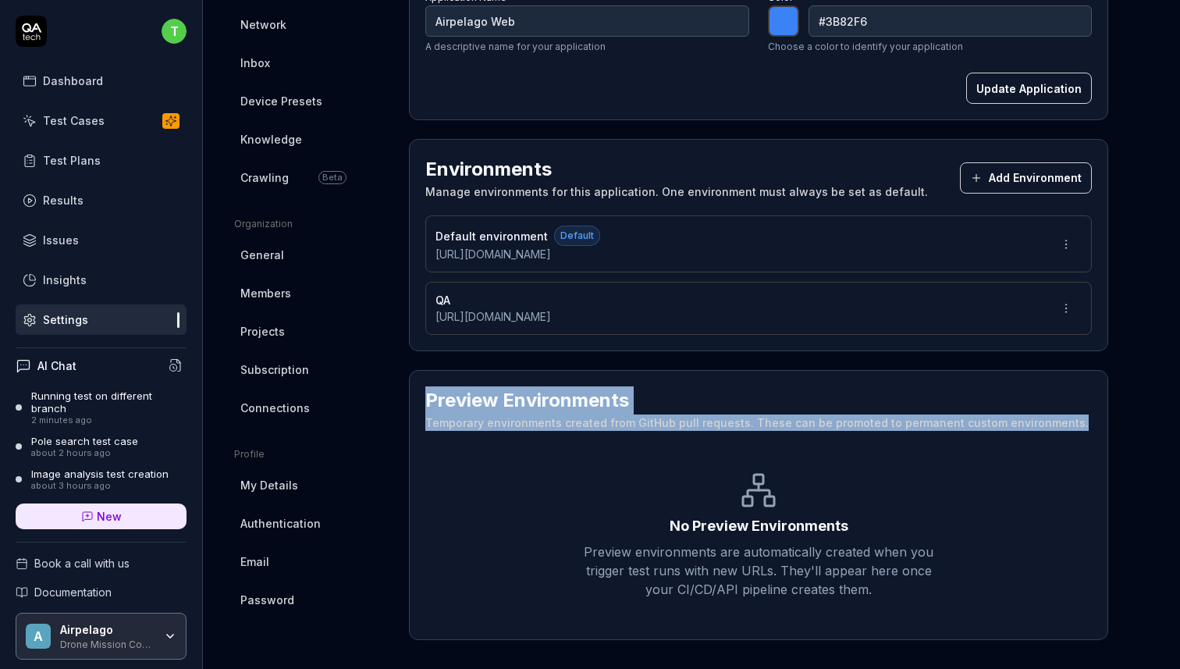
click at [422, 390] on div "Preview Environments Temporary environments created from GitHub pull requests. …" at bounding box center [758, 505] width 699 height 270
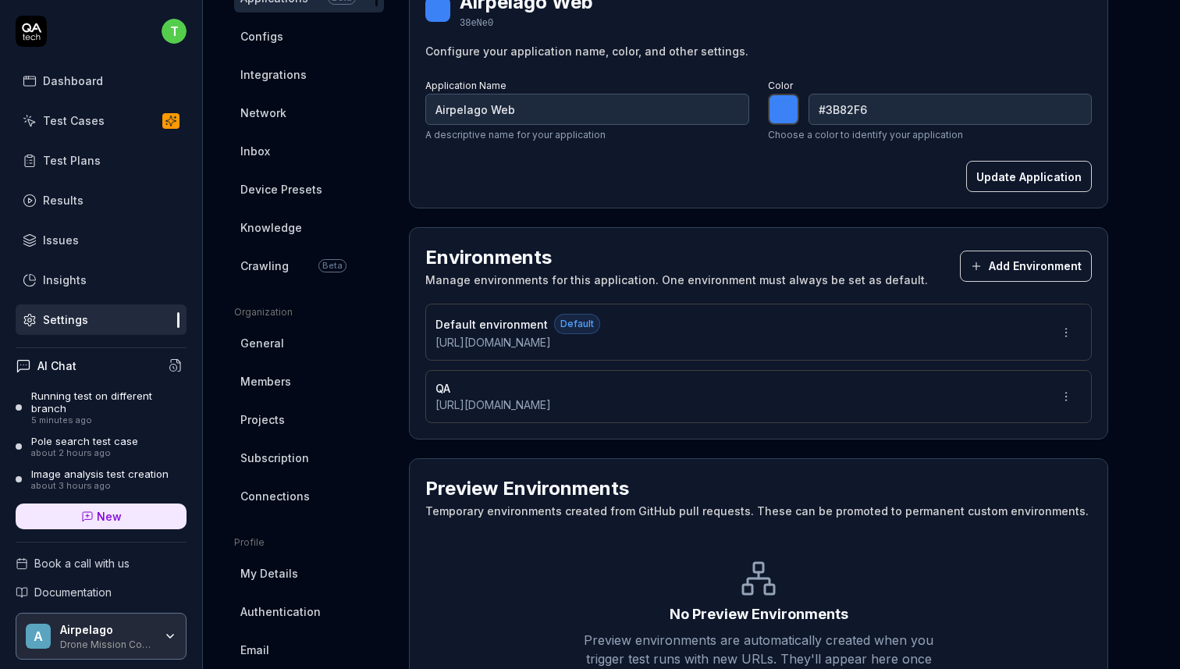
scroll to position [0, 0]
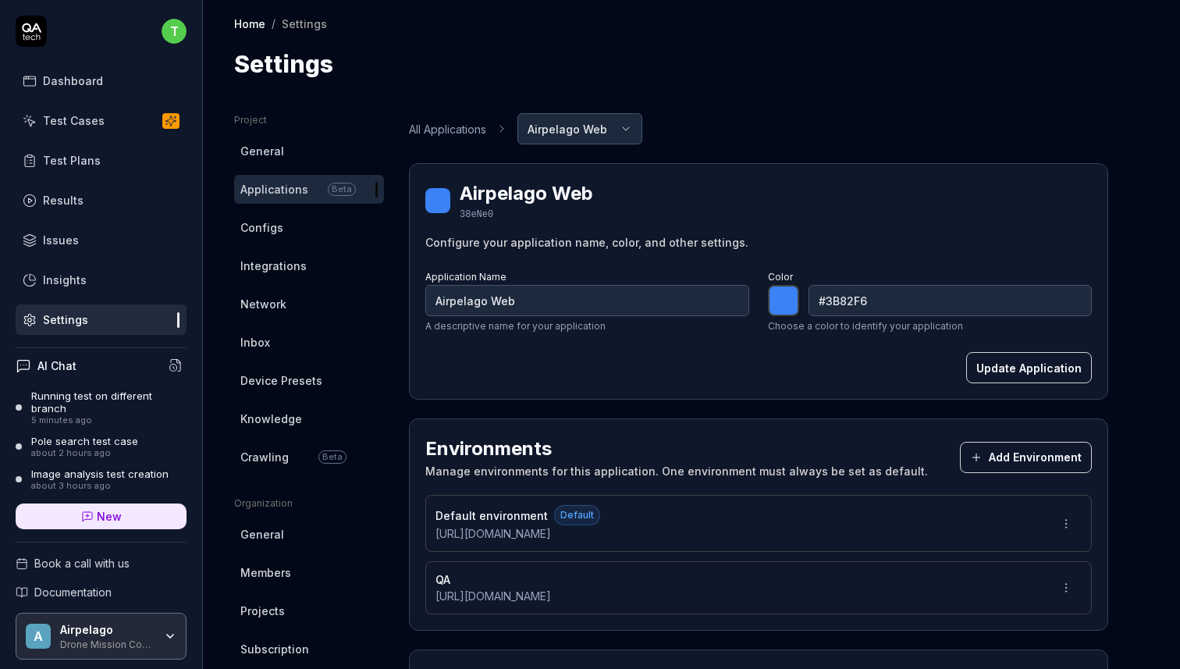
click at [65, 158] on div "Test Plans" at bounding box center [72, 160] width 58 height 16
type input "*******"
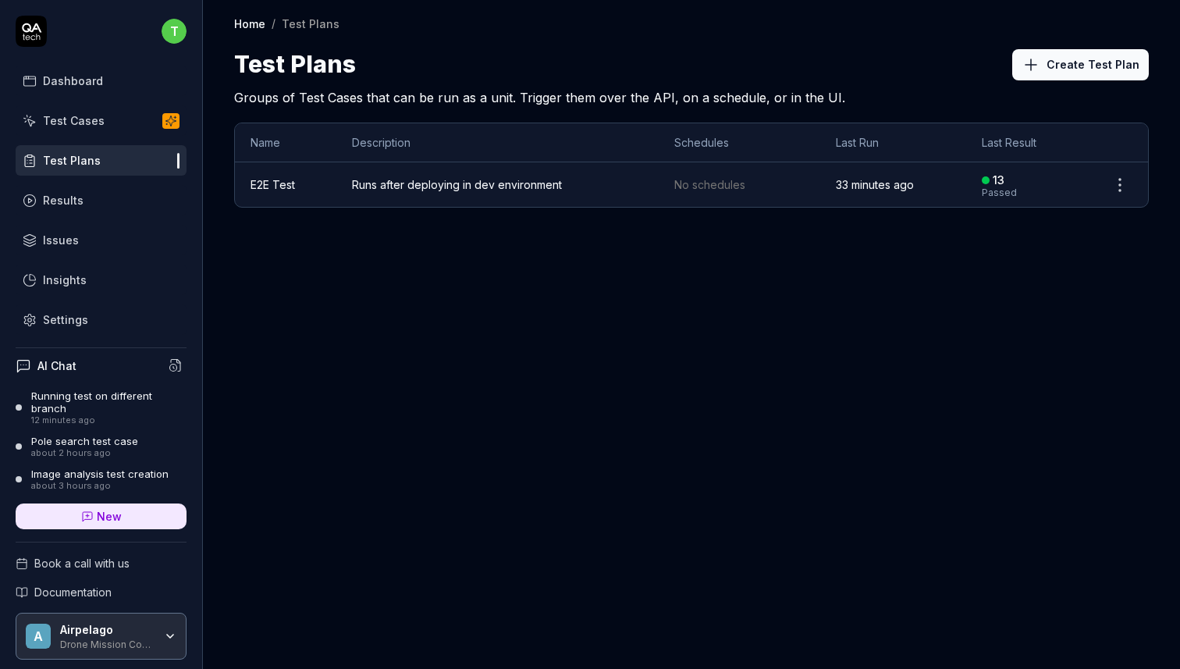
click at [91, 125] on div "Test Cases" at bounding box center [74, 120] width 62 height 16
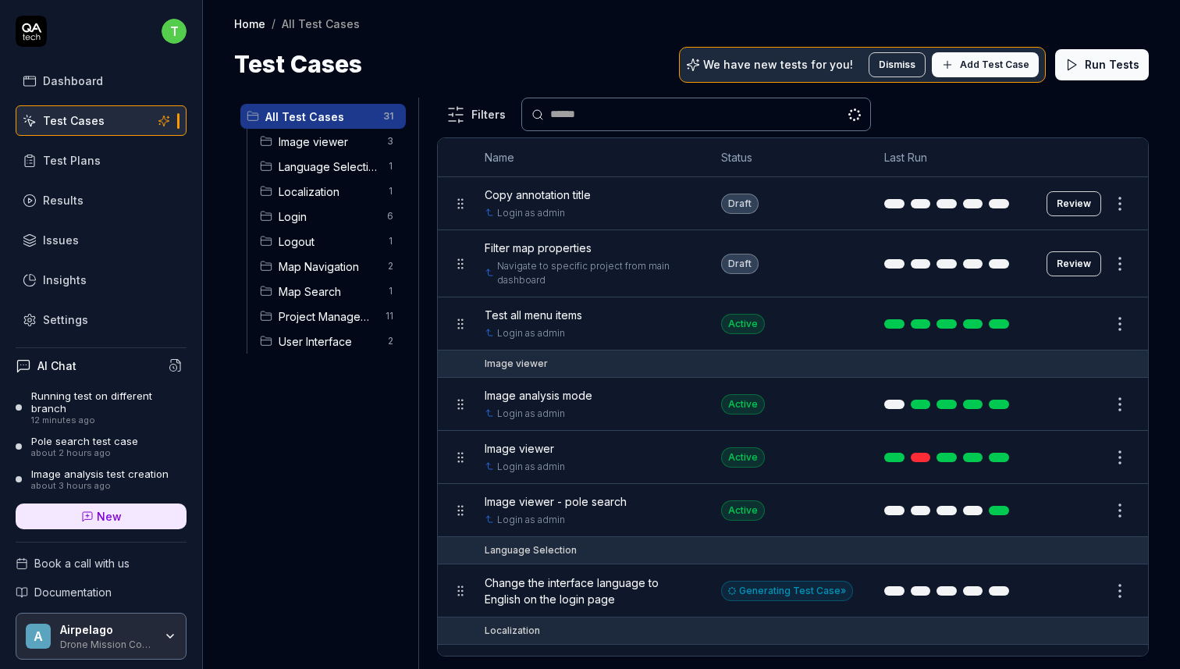
click at [297, 488] on div "All Test Cases 31 Image viewer 3 Language Selection 1 Localization 1 Login 6 Lo…" at bounding box center [323, 374] width 178 height 553
click at [69, 584] on span "Documentation" at bounding box center [72, 592] width 77 height 16
click at [546, 313] on span "Test all menu items" at bounding box center [534, 315] width 98 height 16
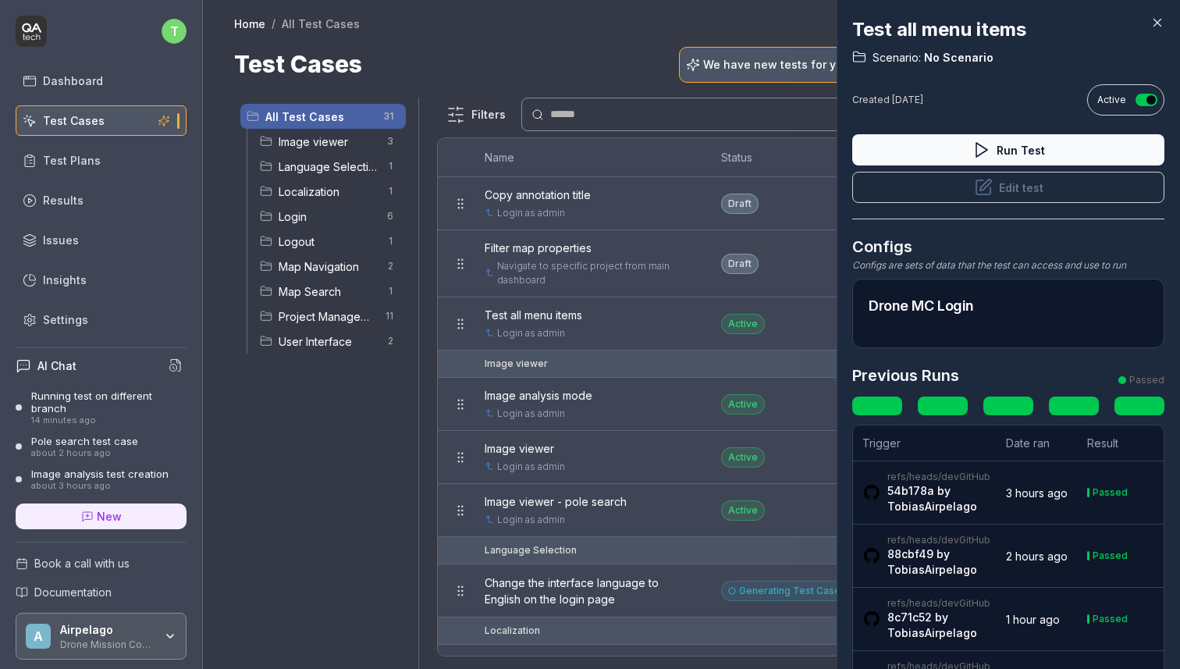
click at [1002, 187] on button "Edit test" at bounding box center [1008, 187] width 312 height 31
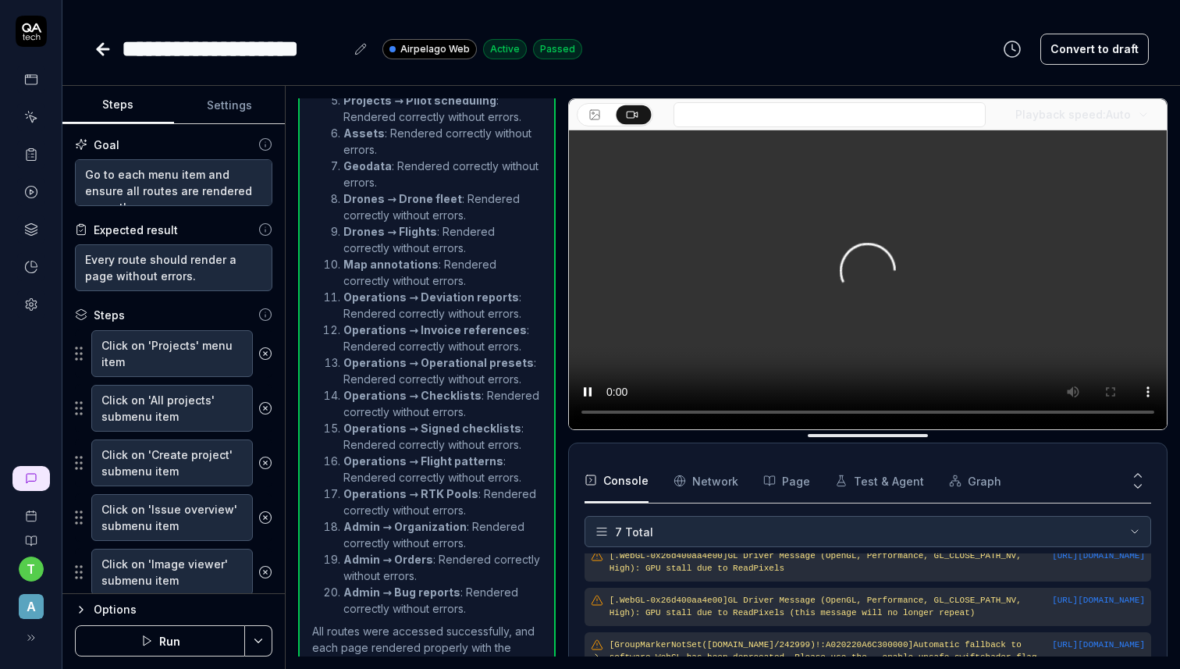
scroll to position [184, 0]
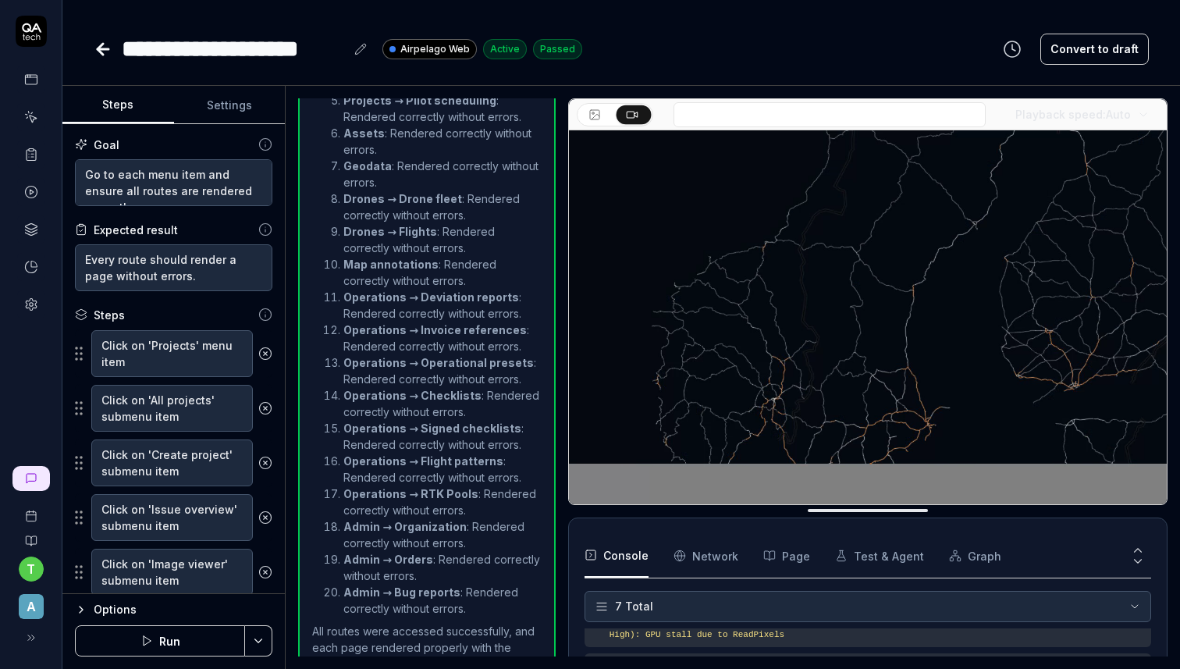
click at [226, 104] on button "Settings" at bounding box center [230, 105] width 112 height 37
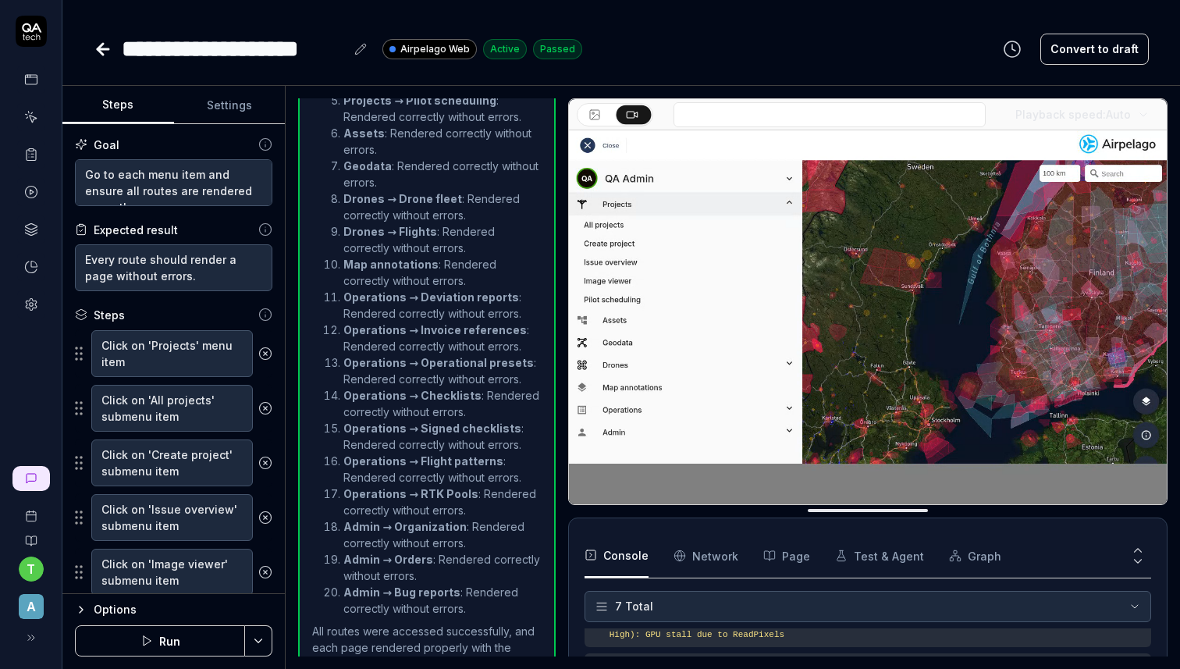
click at [122, 119] on button "Steps" at bounding box center [118, 105] width 112 height 37
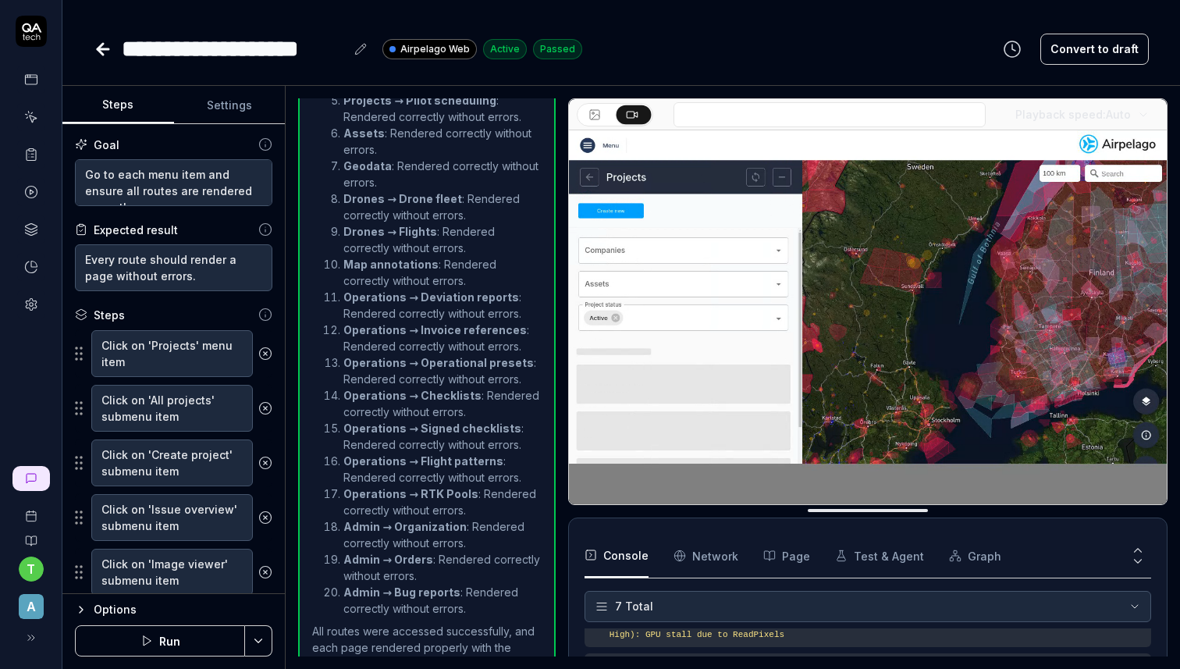
type textarea "*"
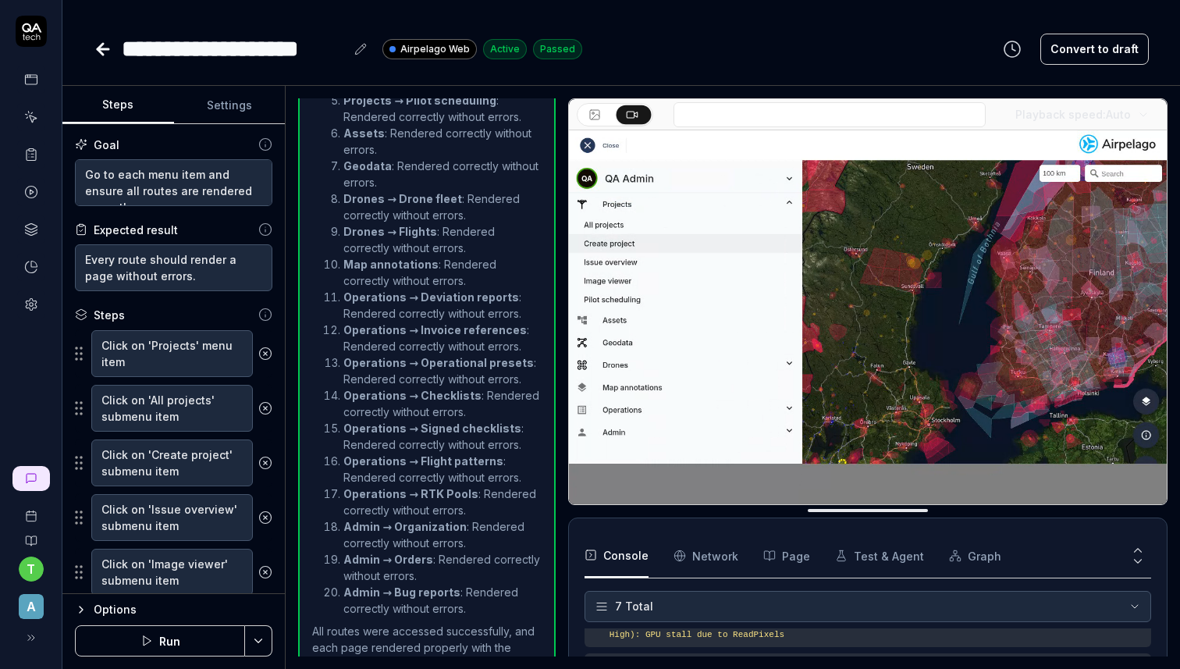
click at [107, 52] on icon at bounding box center [103, 49] width 19 height 19
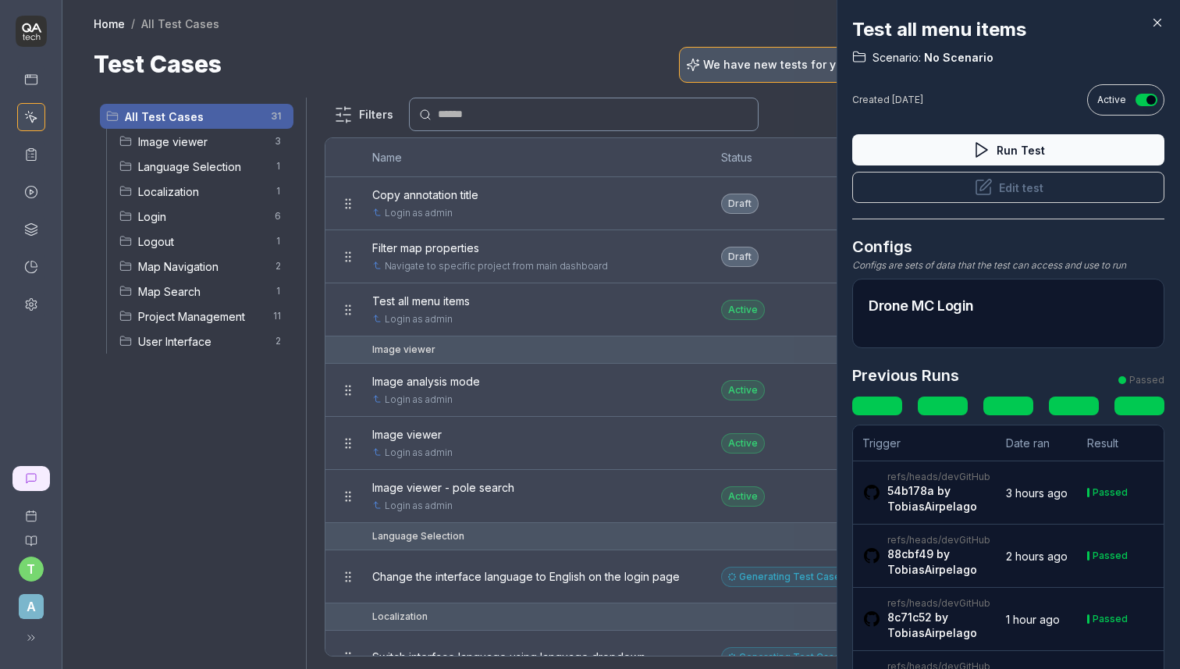
click at [1154, 16] on icon at bounding box center [1158, 23] width 14 height 14
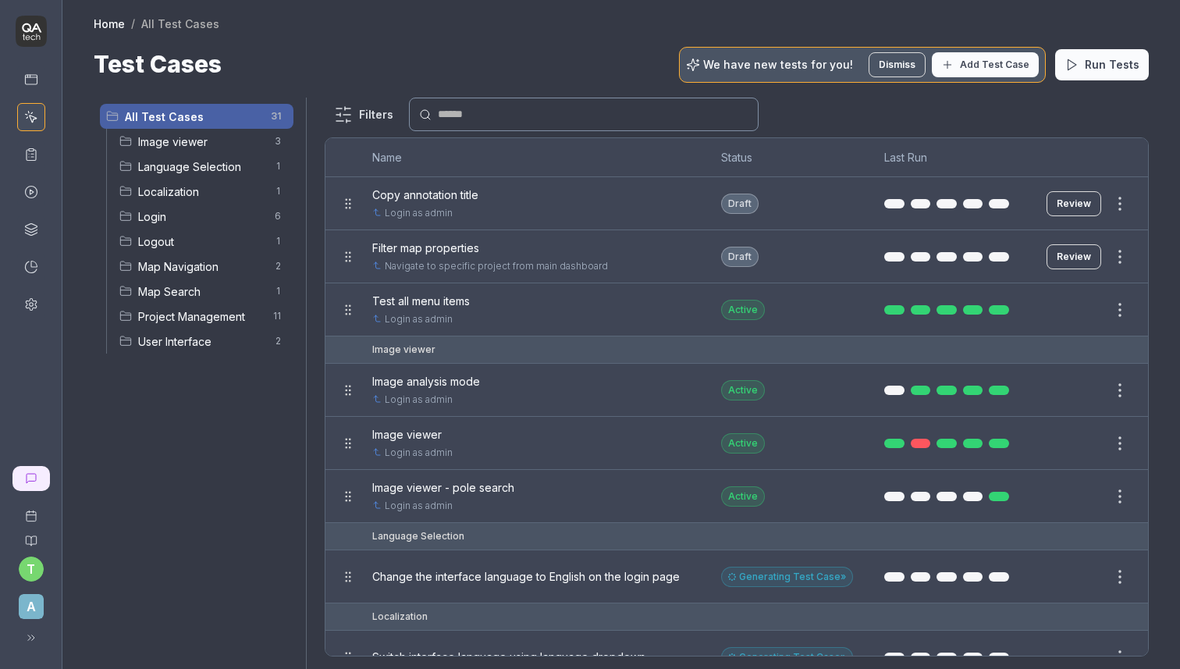
click at [187, 593] on div at bounding box center [590, 334] width 1180 height 669
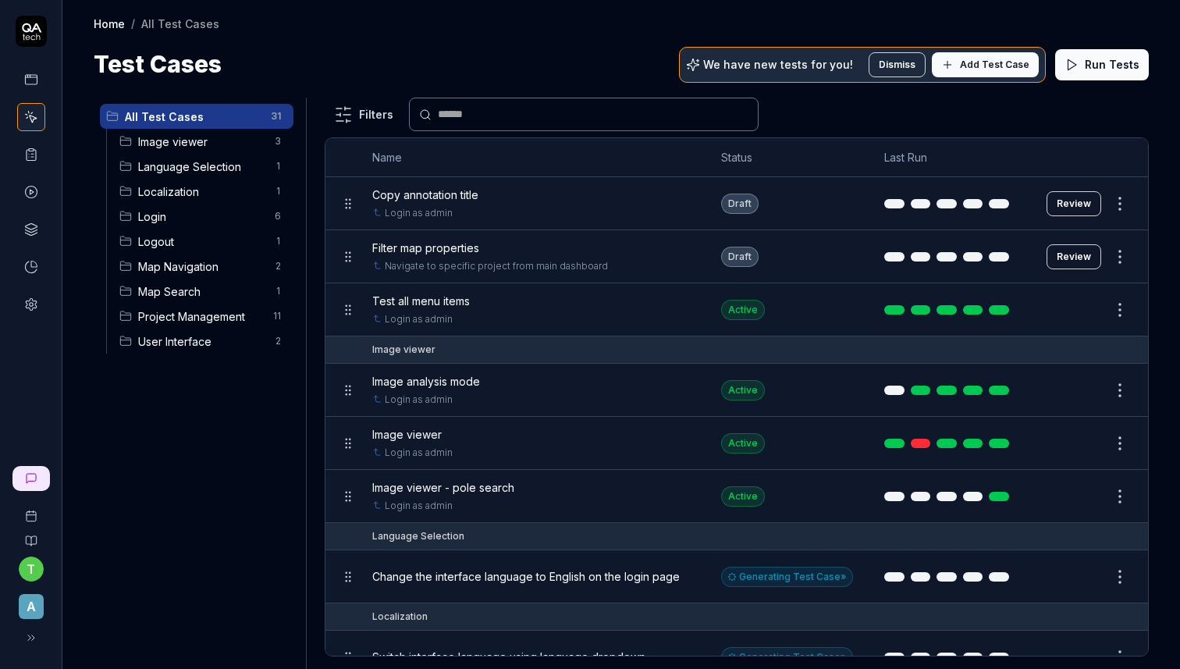
click at [422, 295] on span "Test all menu items" at bounding box center [421, 301] width 98 height 16
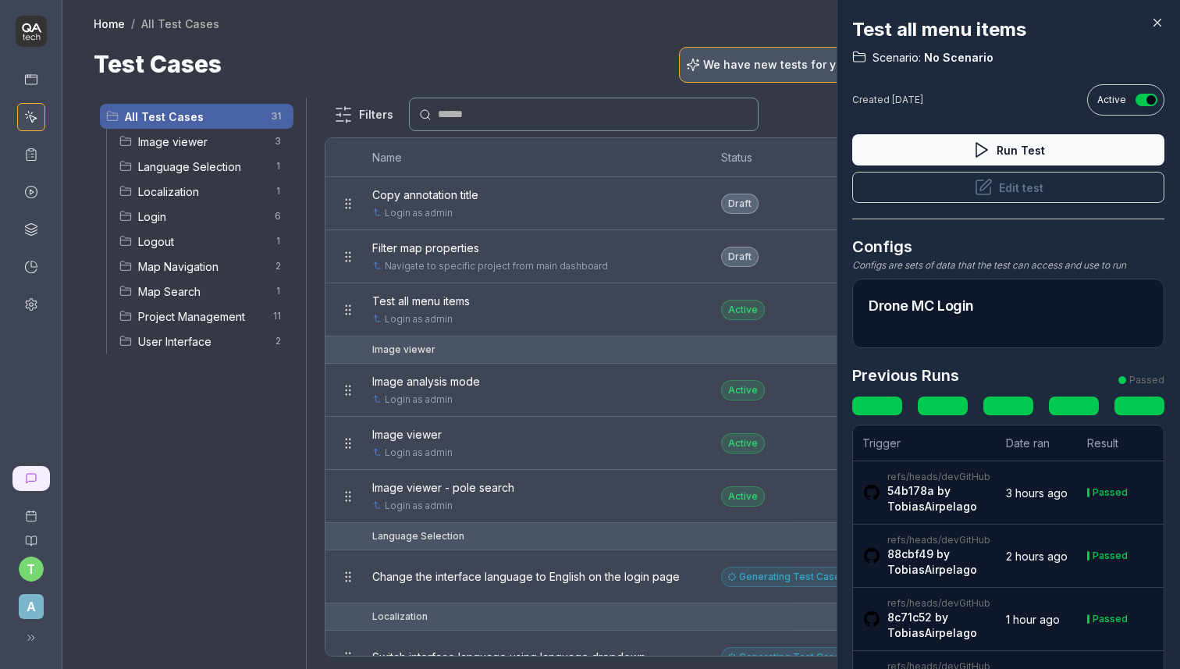
click at [1152, 29] on icon at bounding box center [1158, 23] width 14 height 14
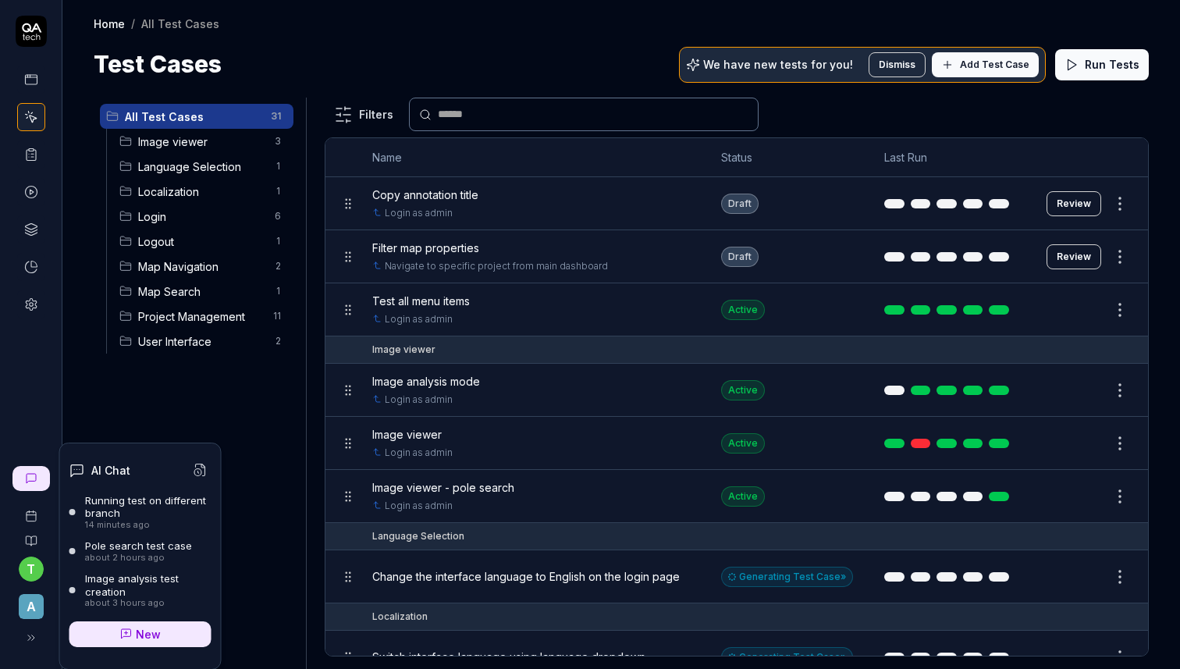
click at [30, 476] on icon at bounding box center [31, 478] width 12 height 12
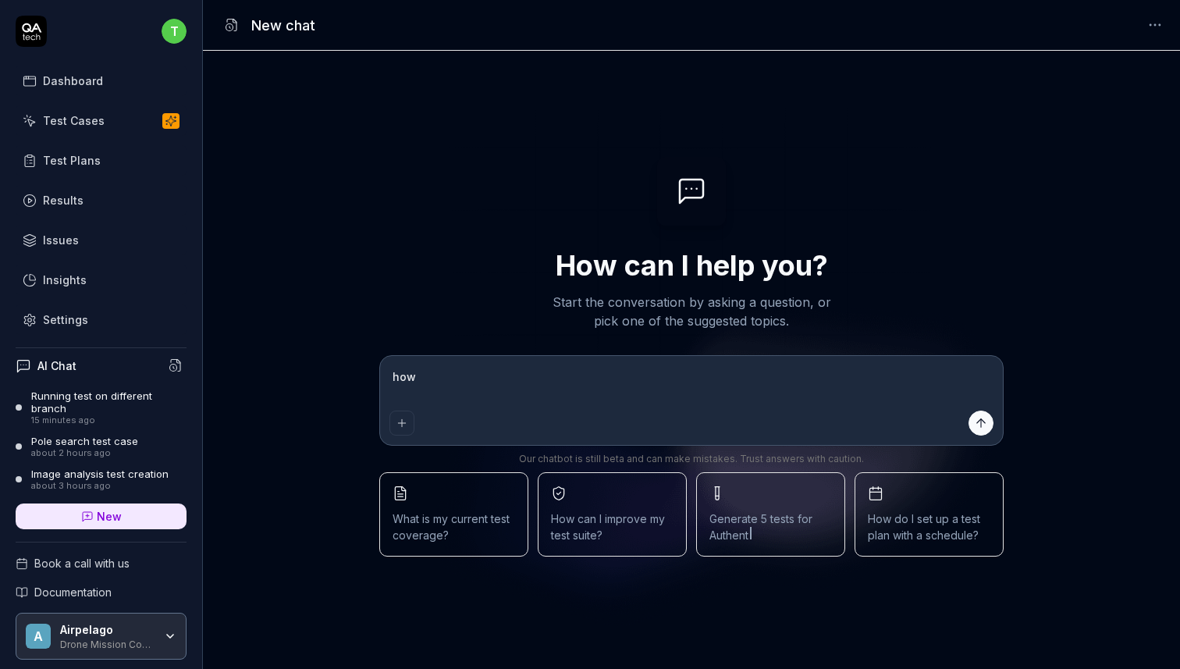
type textarea "how d"
type textarea "*"
type textarea "how do"
type textarea "*"
type textarea "how do"
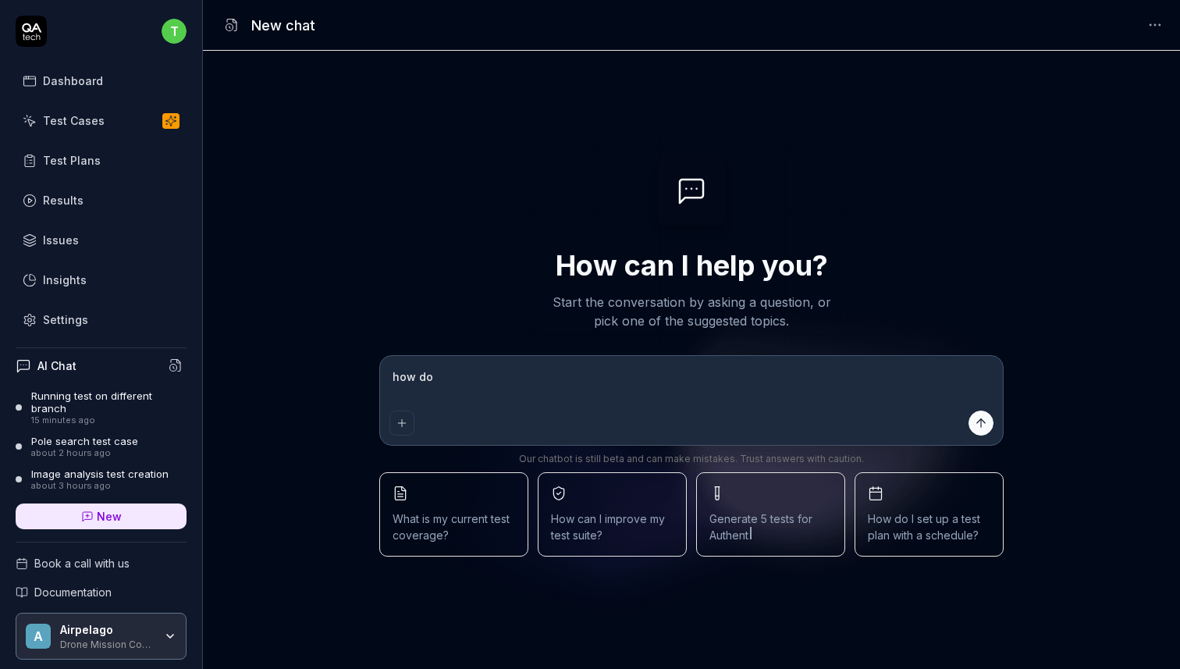
type textarea "*"
type textarea "how do I"
type textarea "*"
type textarea "how do I"
type textarea "*"
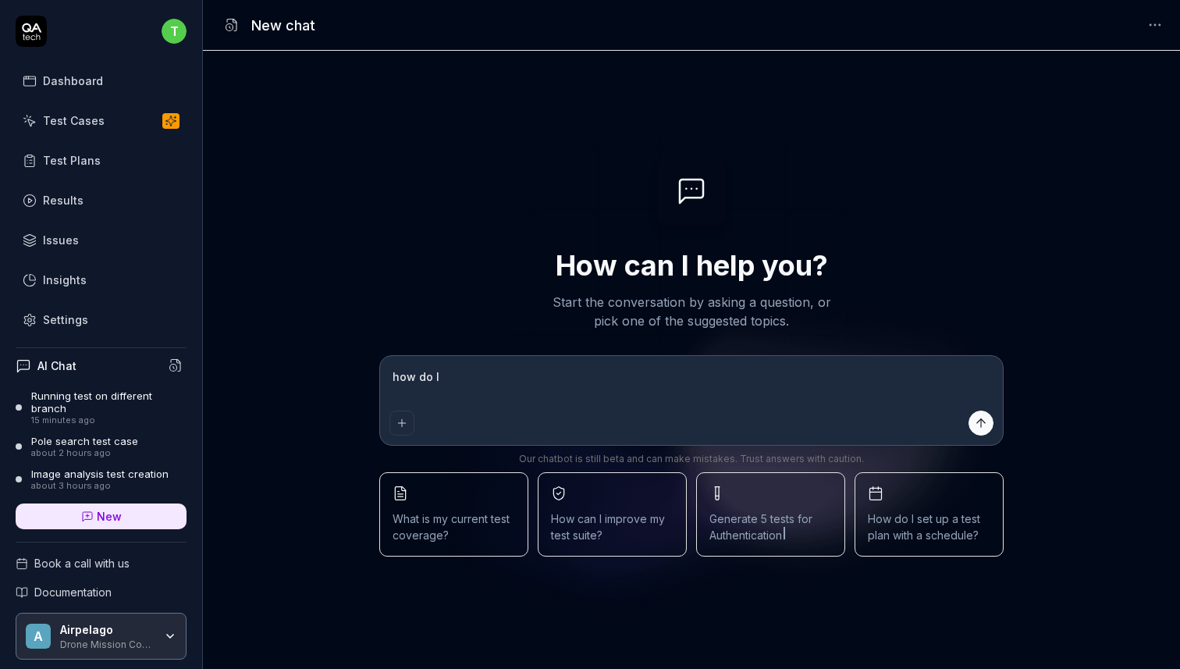
type textarea "how do I f"
type textarea "*"
type textarea "how do I fi"
type textarea "*"
type textarea "how do I fin"
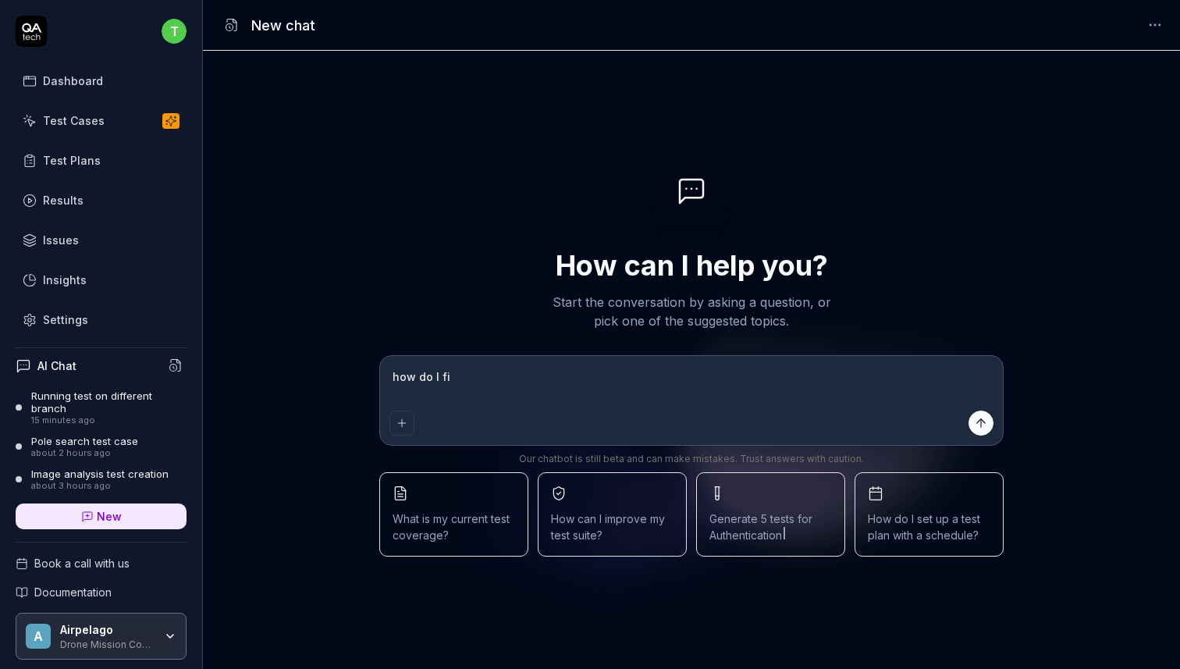
type textarea "*"
type textarea "how do I find"
type textarea "*"
type textarea "how do I find"
type textarea "*"
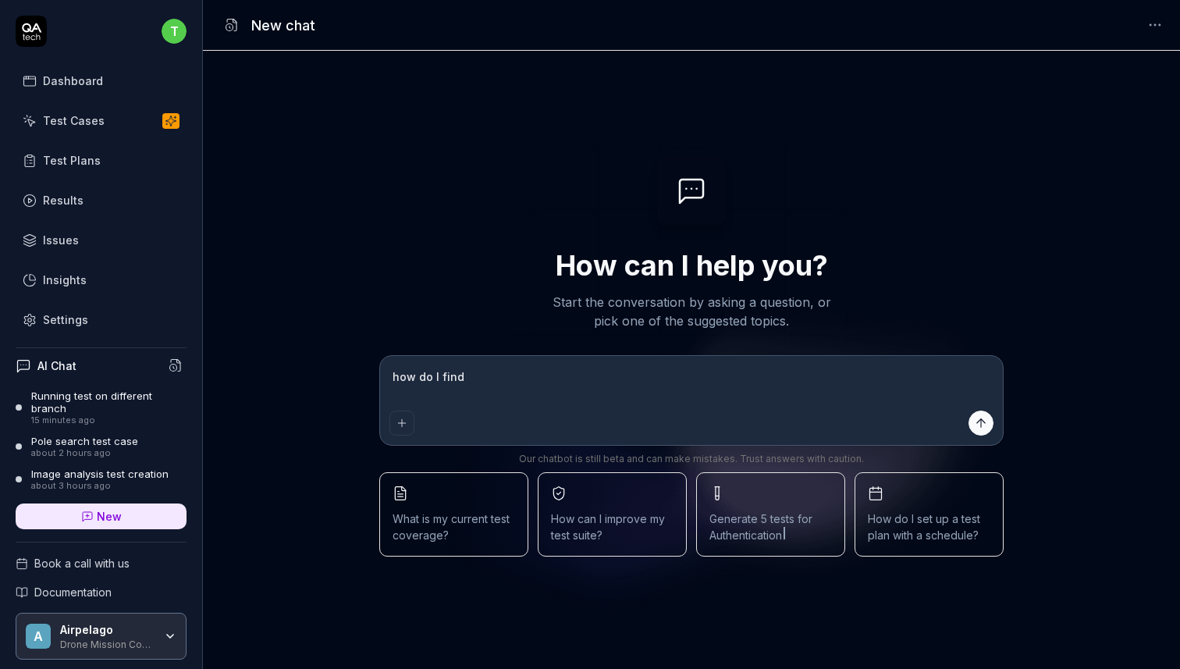
type textarea "how do I find t"
type textarea "*"
type textarea "how do I find th"
type textarea "*"
type textarea "how do I find the"
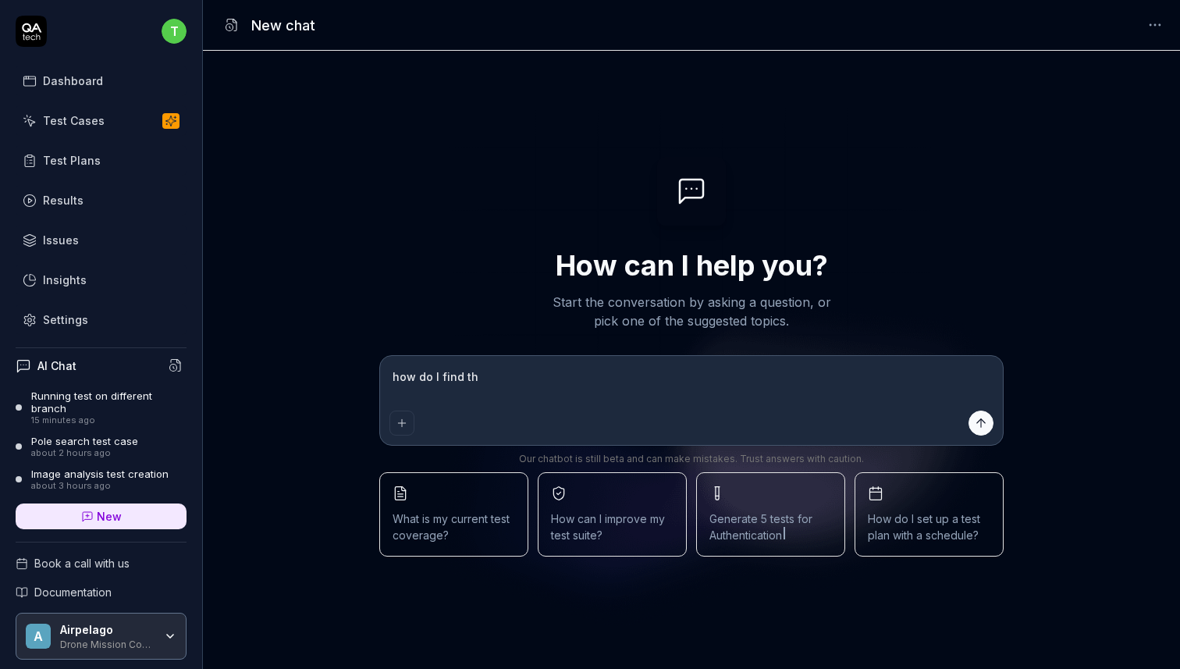
type textarea "*"
type textarea "how do I find the"
type textarea "*"
type textarea "how do I find the i"
type textarea "*"
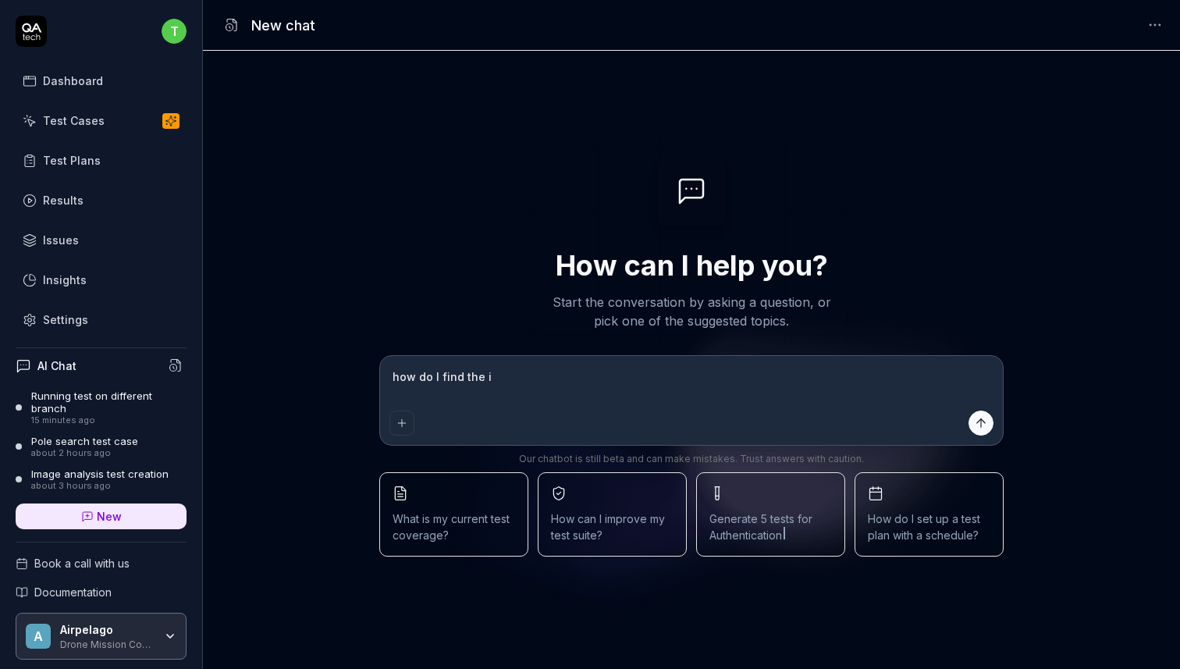
type textarea "how do I find the id"
type textarea "*"
type textarea "how do I find the id"
type textarea "*"
type textarea "how do I find the id o"
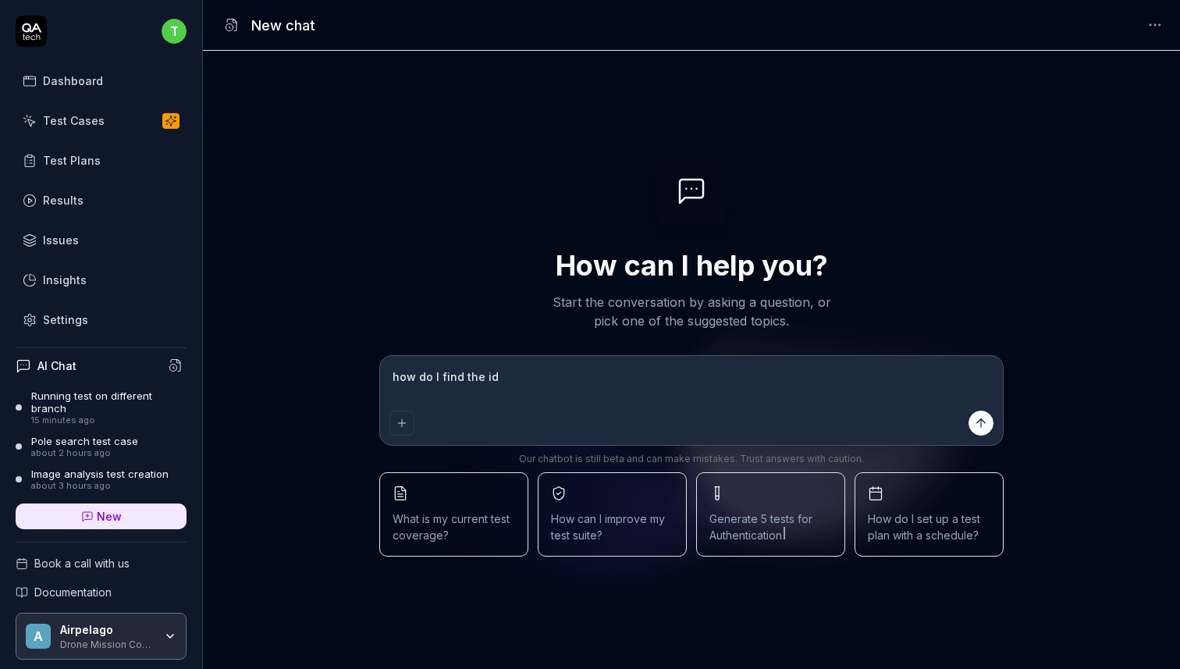
type textarea "*"
type textarea "how do I find the id of"
type textarea "*"
type textarea "how do I find the id of"
type textarea "*"
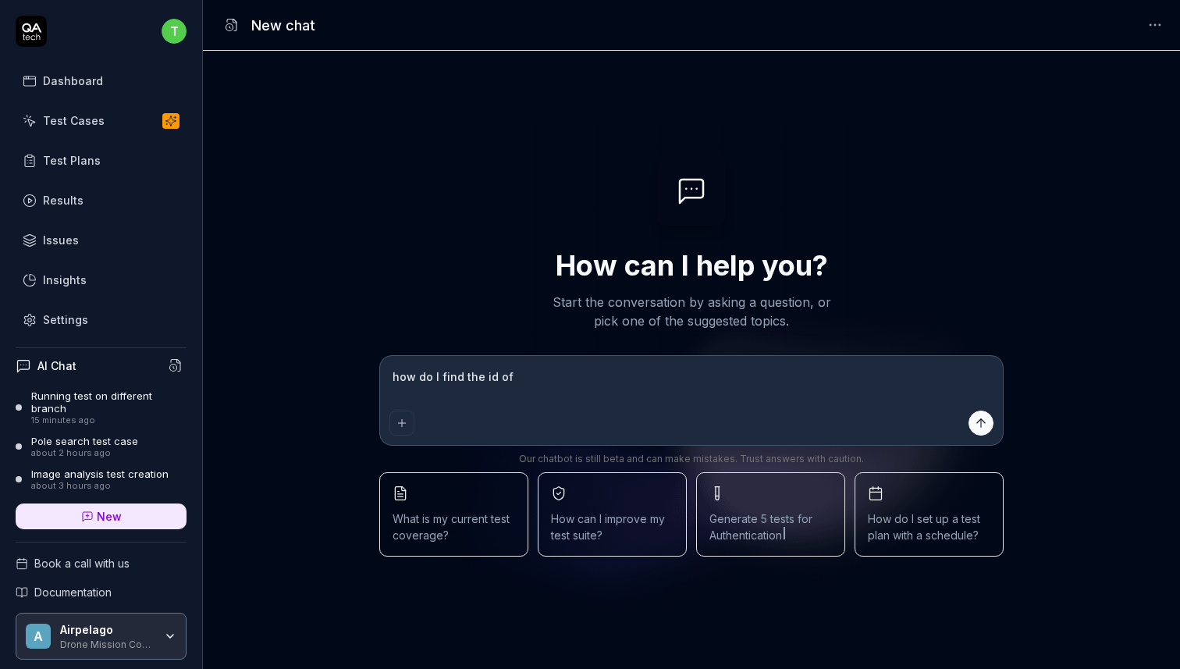
type textarea "how do I find the id of a"
type textarea "*"
type textarea "how do I find the id of a"
type textarea "*"
type textarea "how do I find the id of a s"
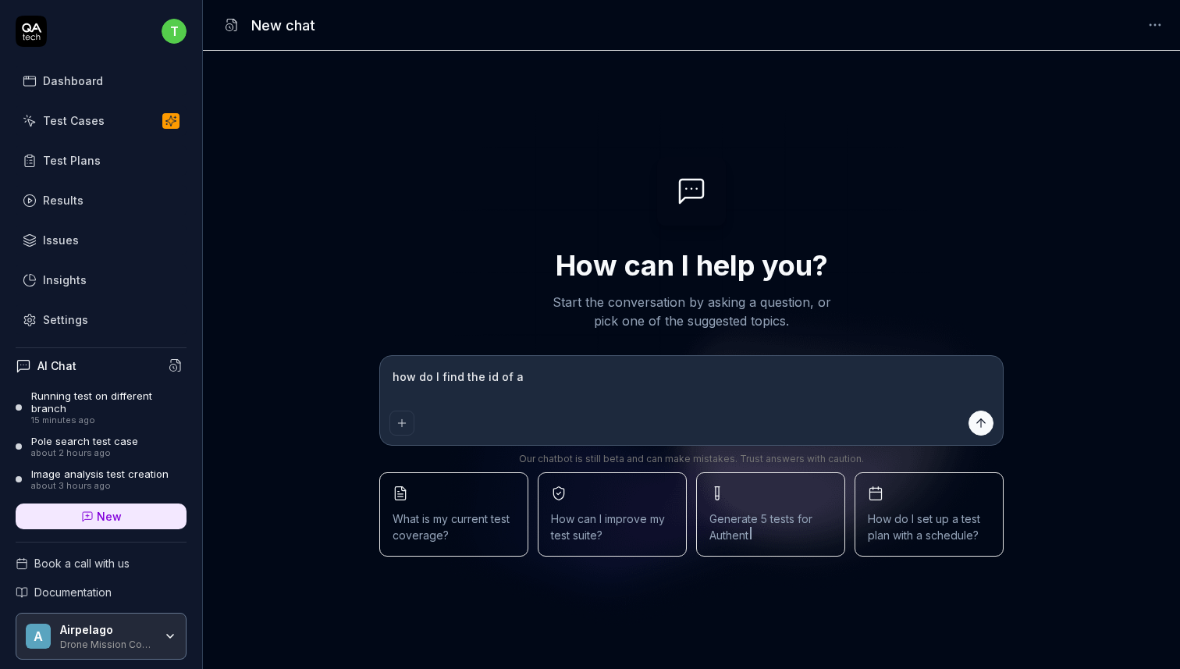
type textarea "*"
type textarea "how do I find the id of a sp"
type textarea "*"
type textarea "how do I find the id of a spe"
type textarea "*"
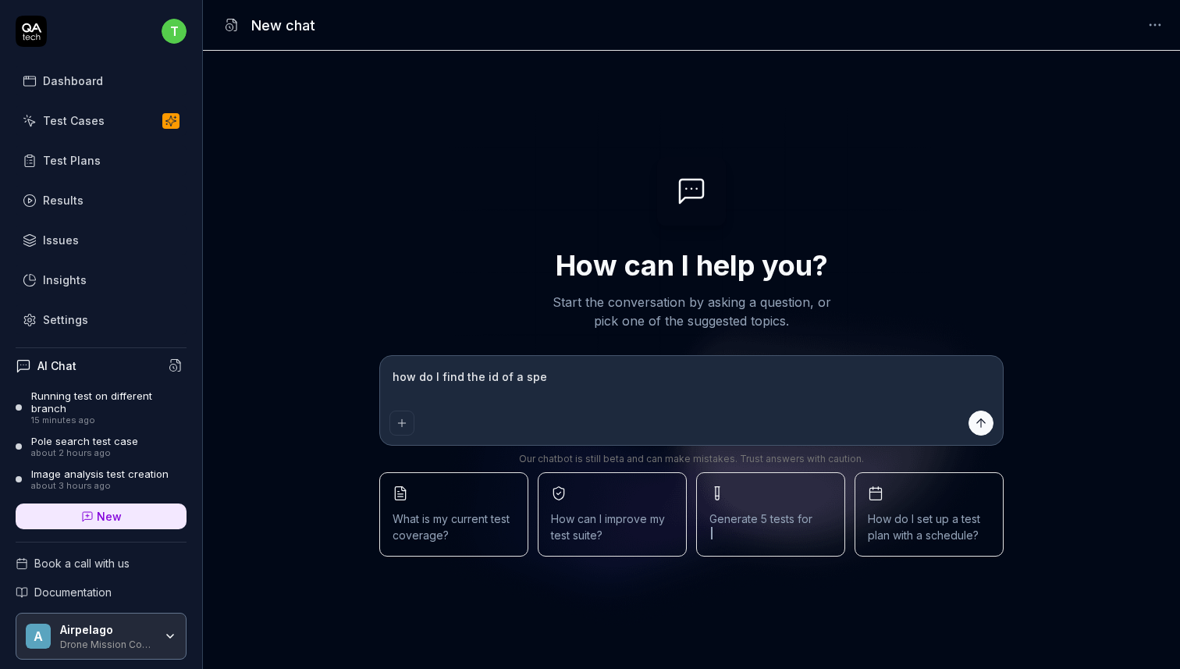
type textarea "how do I find the id of a spec"
type textarea "*"
type textarea "how do I find the id of a speci"
type textarea "*"
type textarea "how do I find the id of a specif"
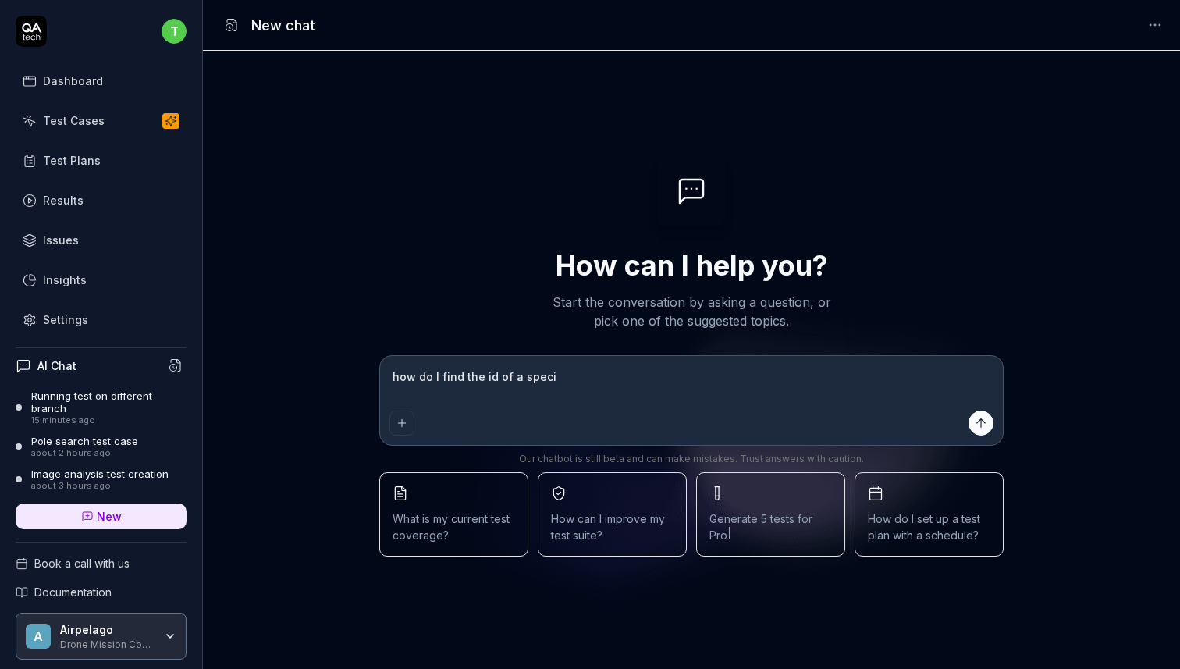
type textarea "*"
type textarea "how do I find the id of a specifi"
type textarea "*"
type textarea "how do I find the id of a specific"
type textarea "*"
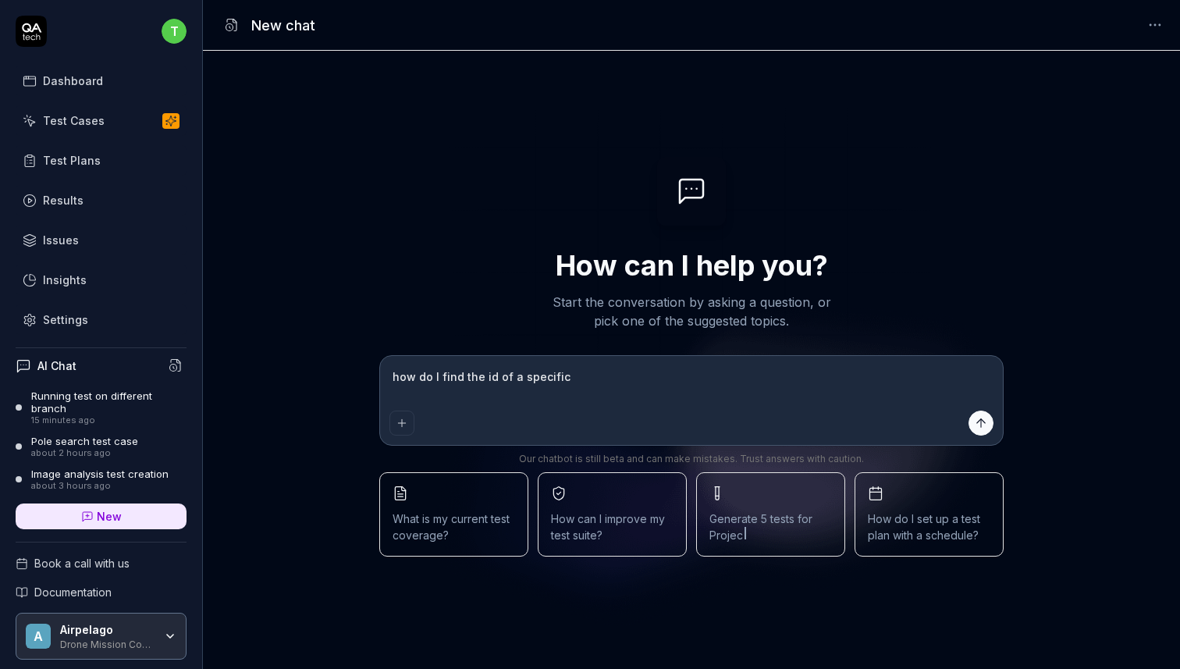
type textarea "how do I find the id of a specific"
type textarea "*"
type textarea "how do I find the id of a specific t"
type textarea "*"
type textarea "how do I find the id of a specific te"
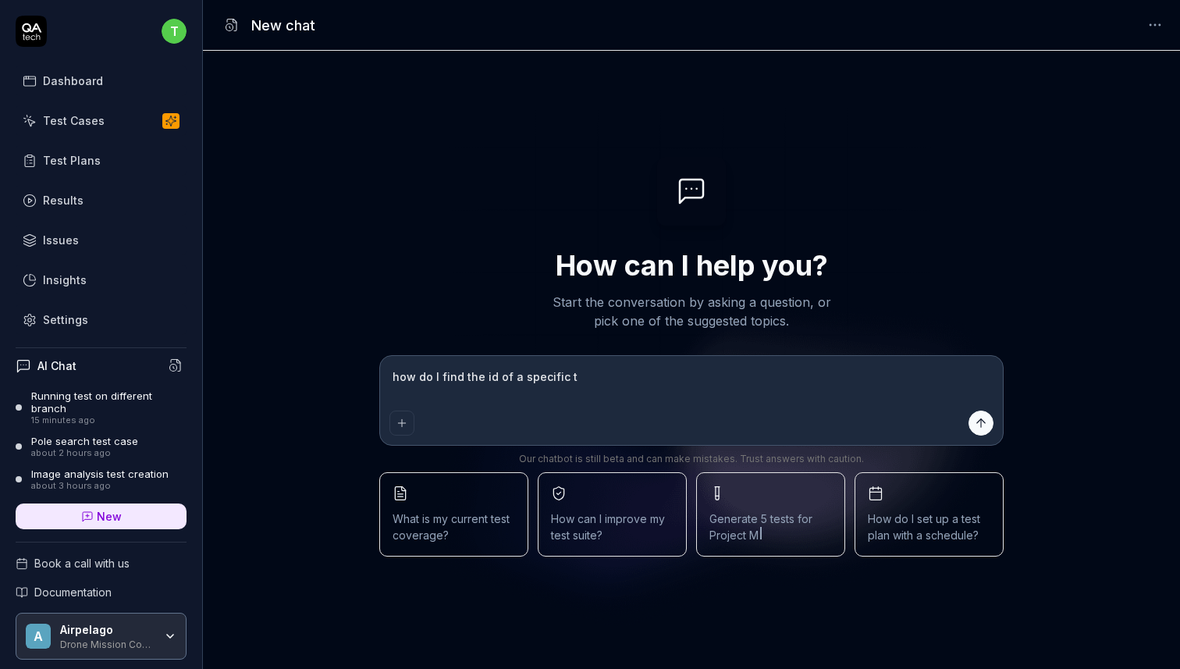
type textarea "*"
type textarea "how do I find the id of a specific tes"
type textarea "*"
type textarea "how do I find the id of a specific test"
type textarea "*"
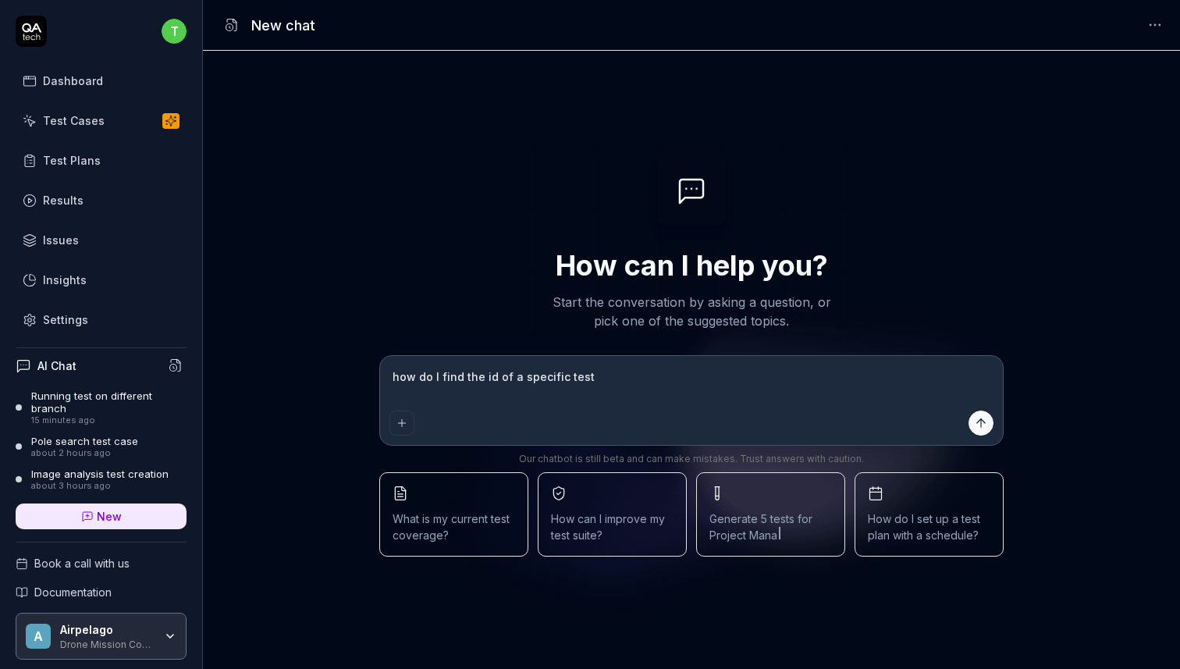
type textarea "how do I find the id of a specific test"
type textarea "*"
type textarea "how do I find the id of a specific test c"
type textarea "*"
type textarea "how do I find the id of a specific test ca"
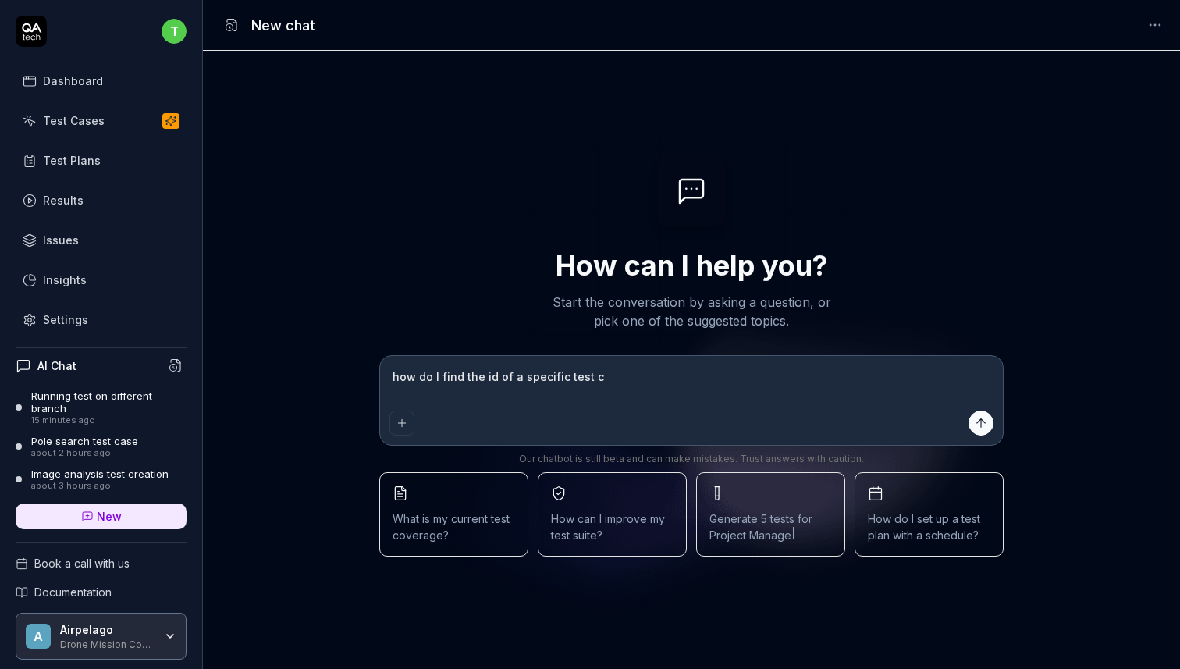
type textarea "*"
type textarea "how do I find the id of a specific test cas"
type textarea "*"
type textarea "how do I find the id of a specific test case"
type textarea "*"
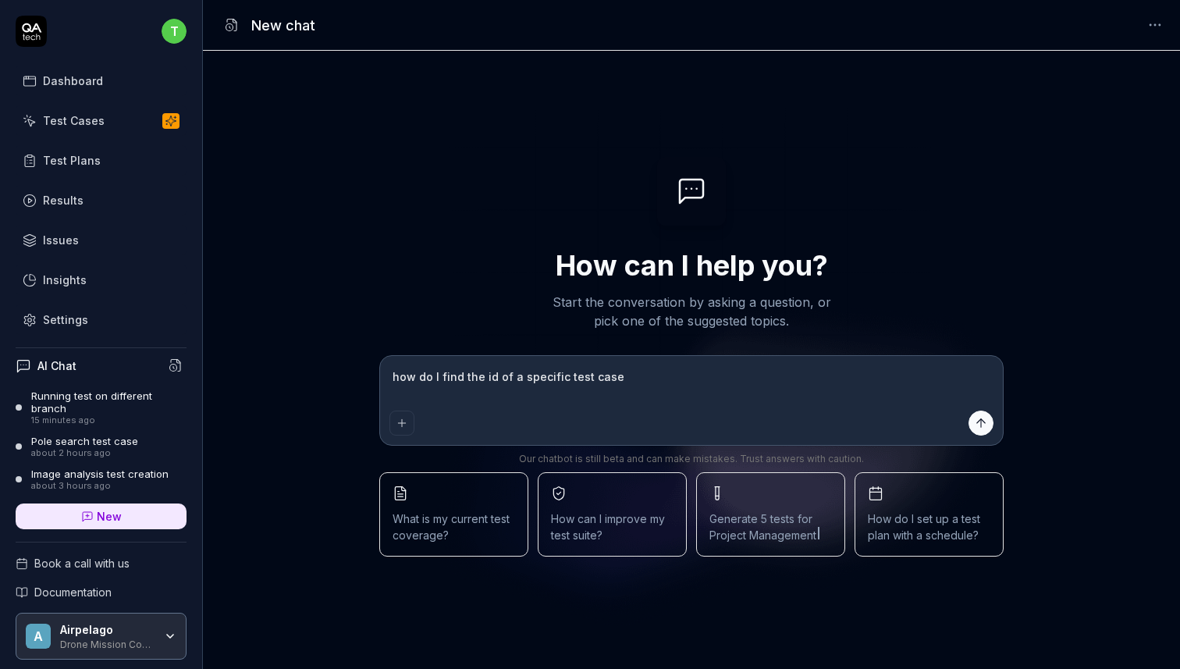
type textarea "how do I find the id of a specific test case?"
type textarea "*"
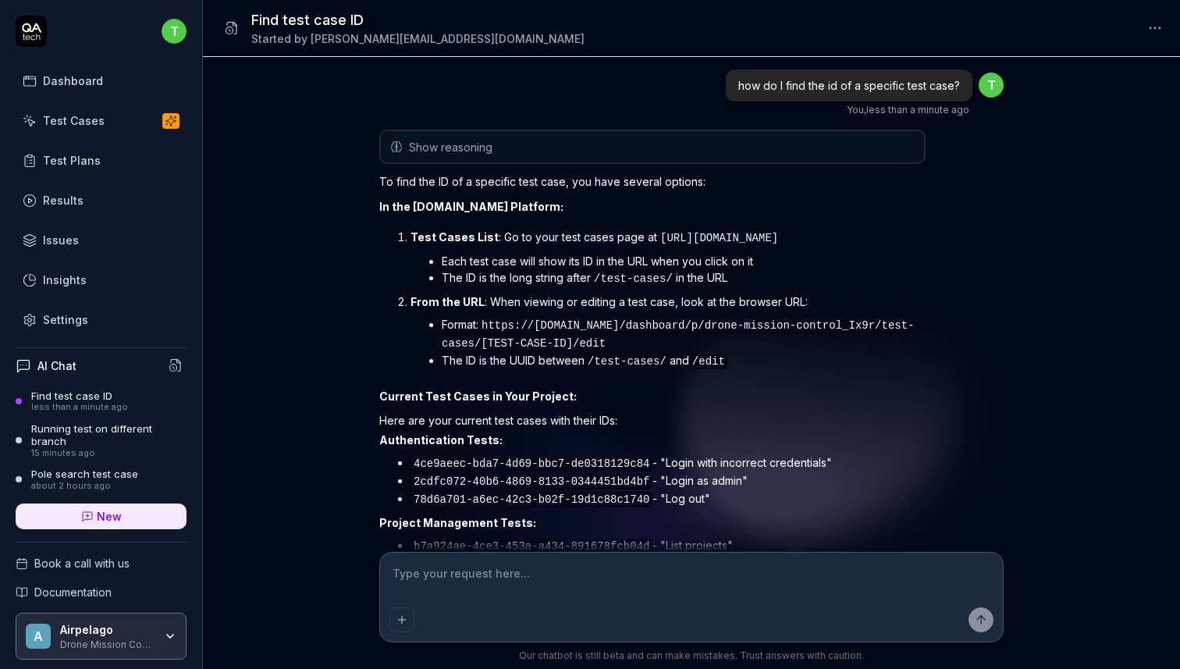
click at [71, 117] on div "Test Cases" at bounding box center [74, 120] width 62 height 16
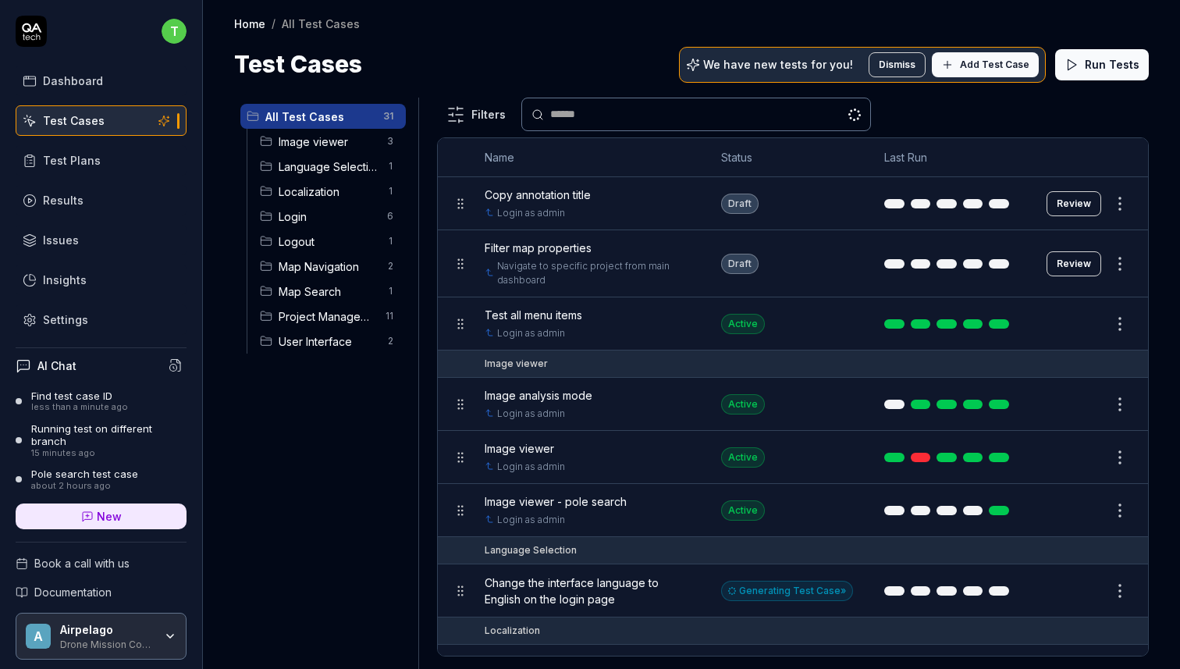
click at [1121, 204] on html "t Dashboard Test Cases Test Plans Results Issues Insights Settings AI Chat Find…" at bounding box center [590, 334] width 1180 height 669
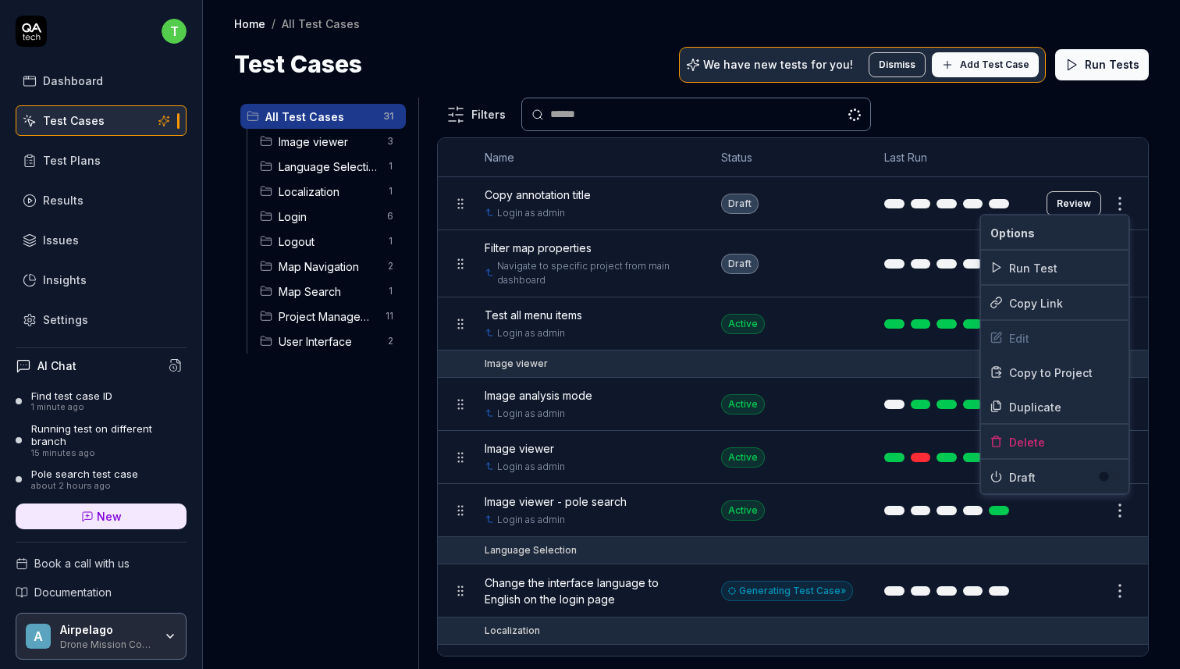
click at [851, 320] on html "t Dashboard Test Cases Test Plans Results Issues Insights Settings AI Chat Find…" at bounding box center [590, 334] width 1180 height 669
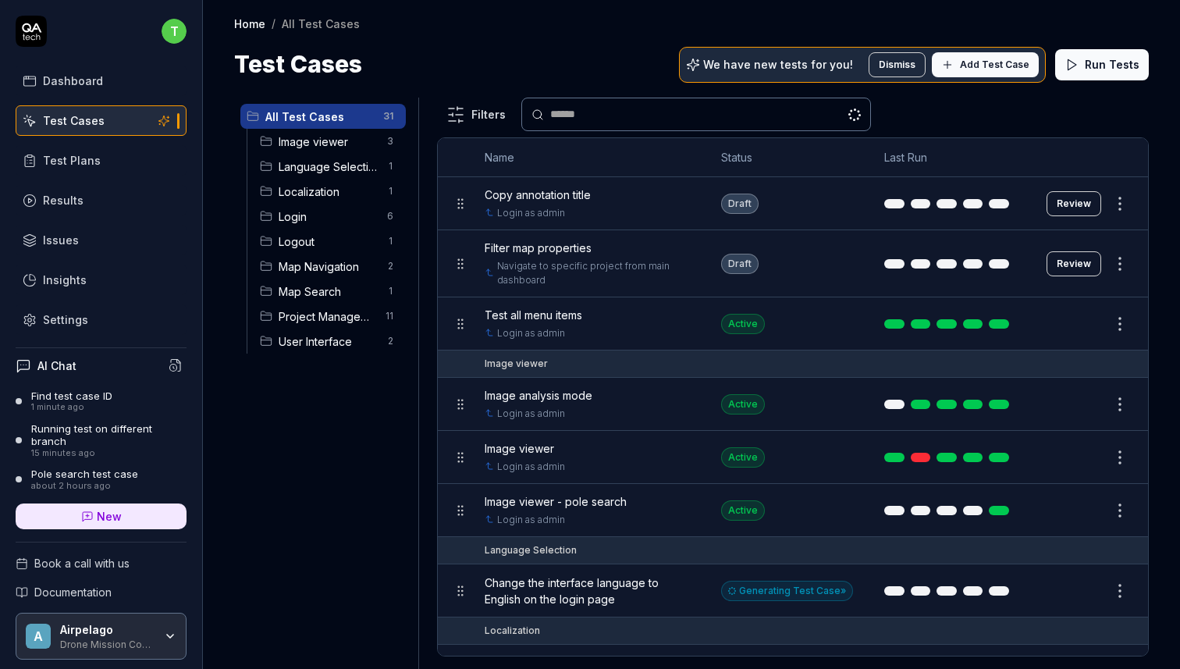
click at [1124, 320] on html "t Dashboard Test Cases Test Plans Results Issues Insights Settings AI Chat Find…" at bounding box center [590, 334] width 1180 height 669
click at [859, 322] on html "t Dashboard Test Cases Test Plans Results Issues Insights Settings AI Chat Find…" at bounding box center [590, 334] width 1180 height 669
click at [1080, 323] on button "Edit" at bounding box center [1082, 323] width 37 height 25
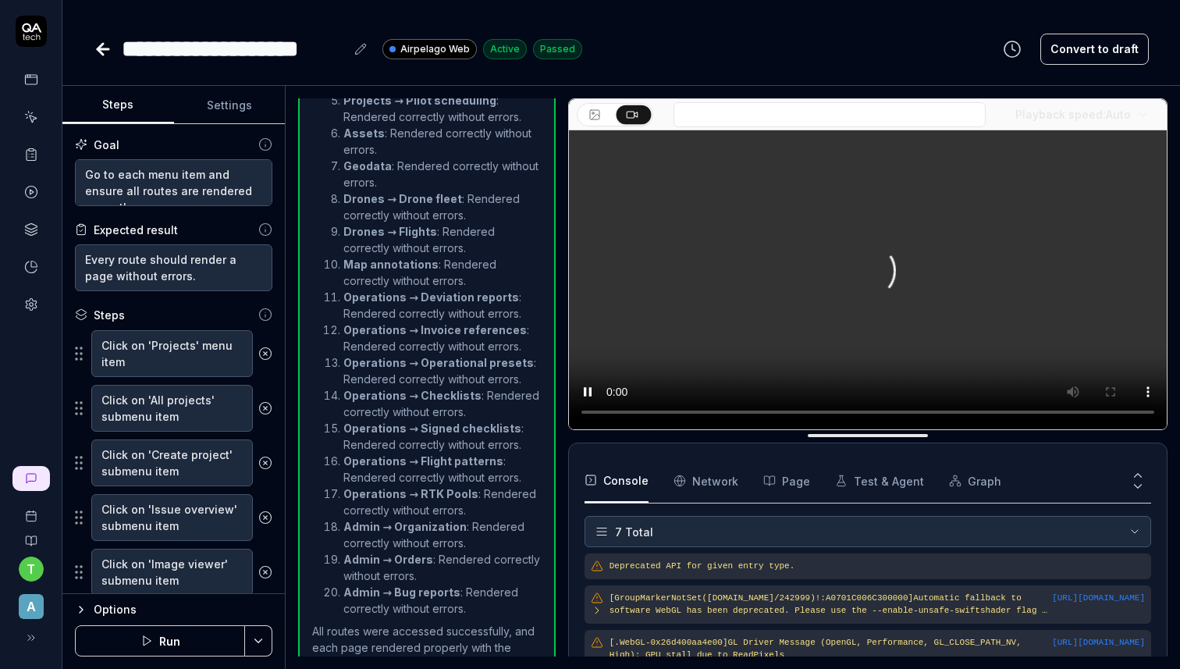
scroll to position [184, 0]
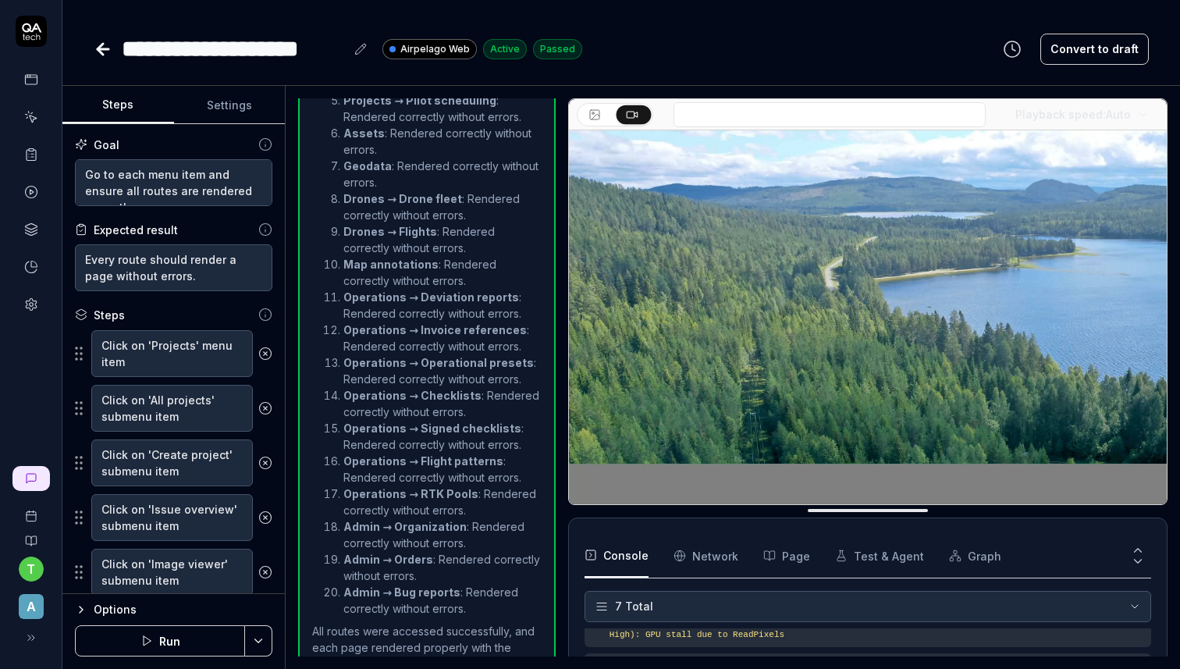
click at [94, 52] on icon at bounding box center [103, 49] width 19 height 19
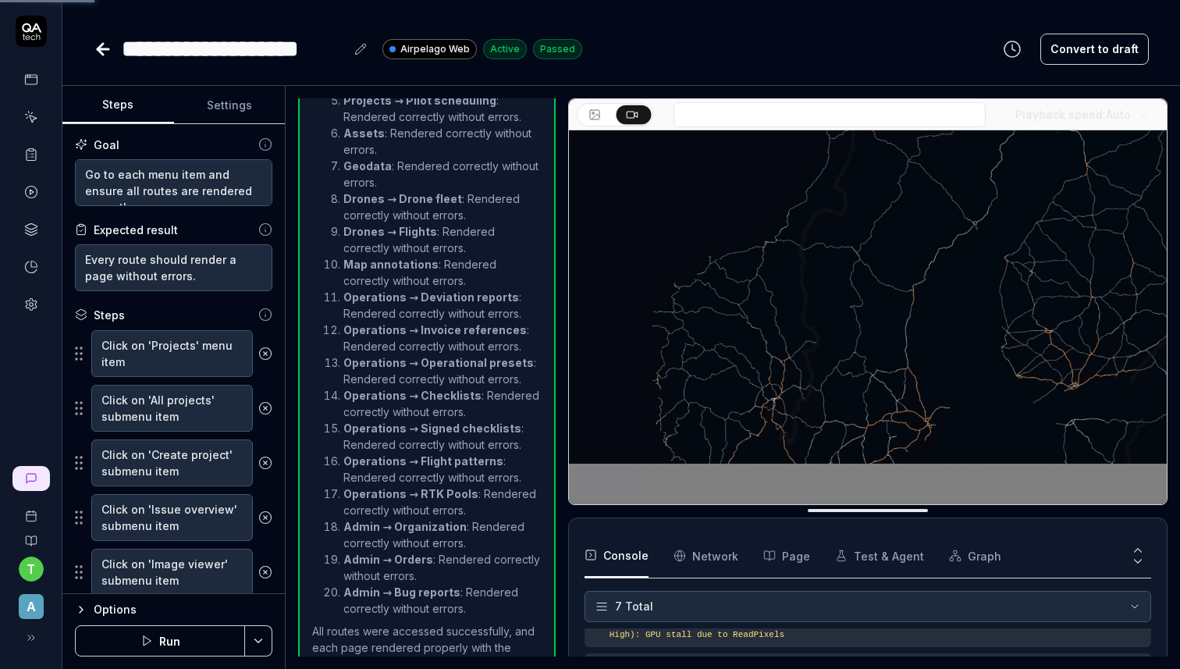
type textarea "*"
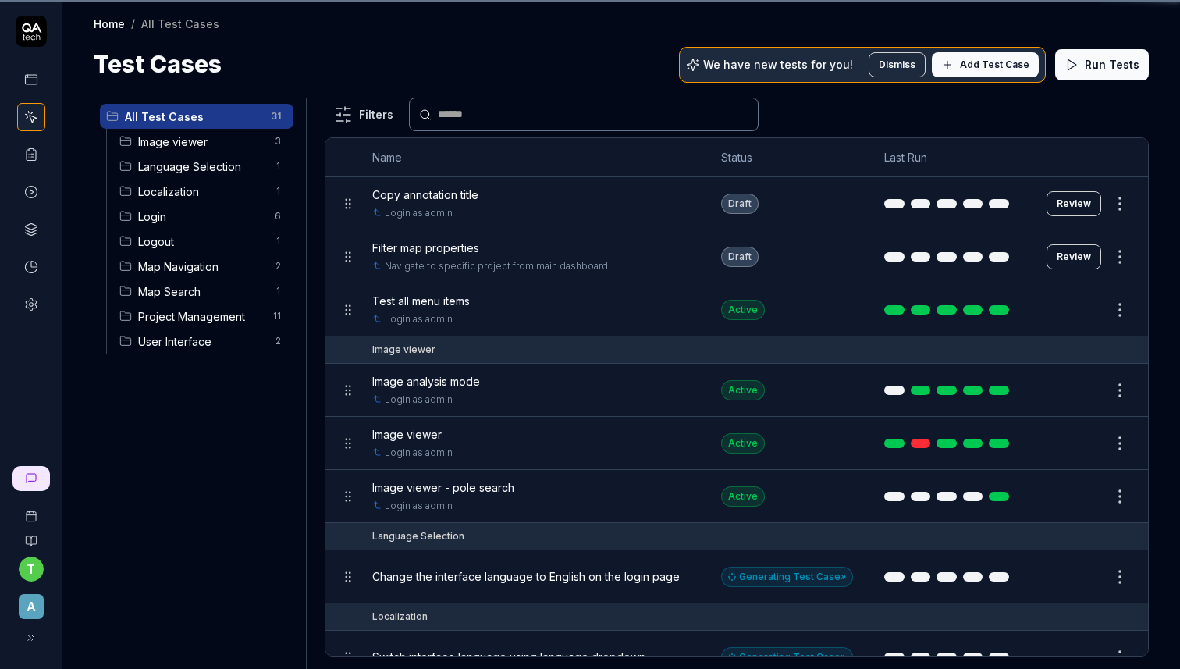
click at [100, 52] on h1 "Test Cases" at bounding box center [158, 64] width 128 height 35
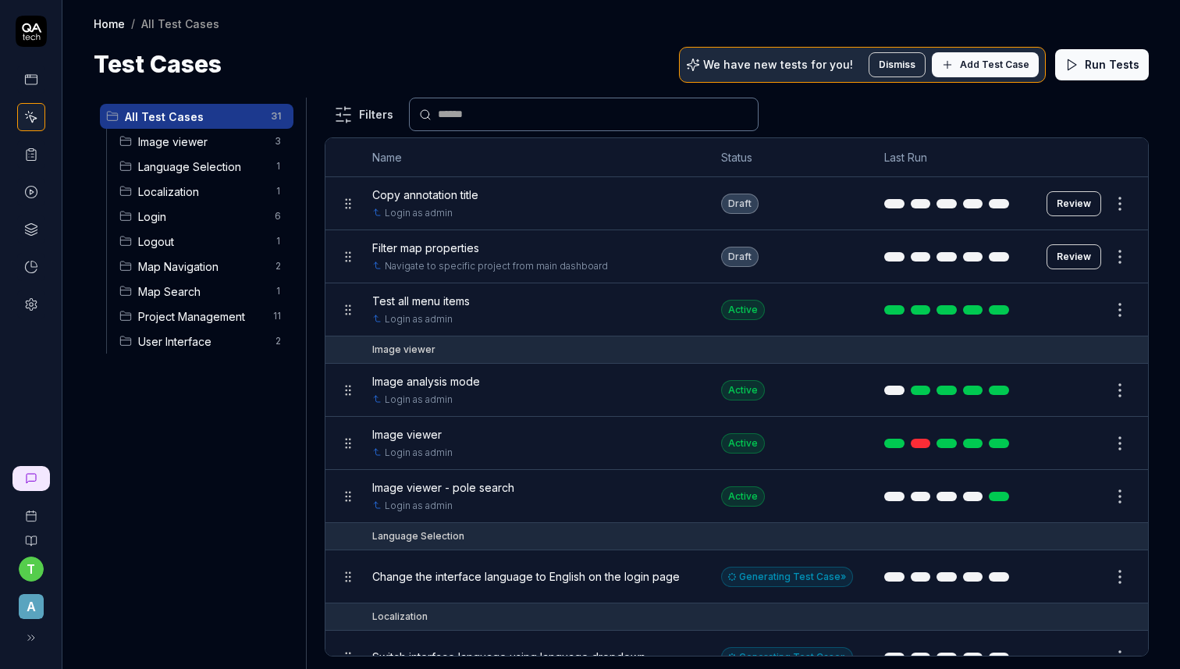
click at [212, 503] on div "All Test Cases 31 Image viewer 3 Language Selection 1 Localization 1 Login 6 Lo…" at bounding box center [197, 374] width 206 height 553
click at [442, 304] on span "Test all menu items" at bounding box center [421, 301] width 98 height 16
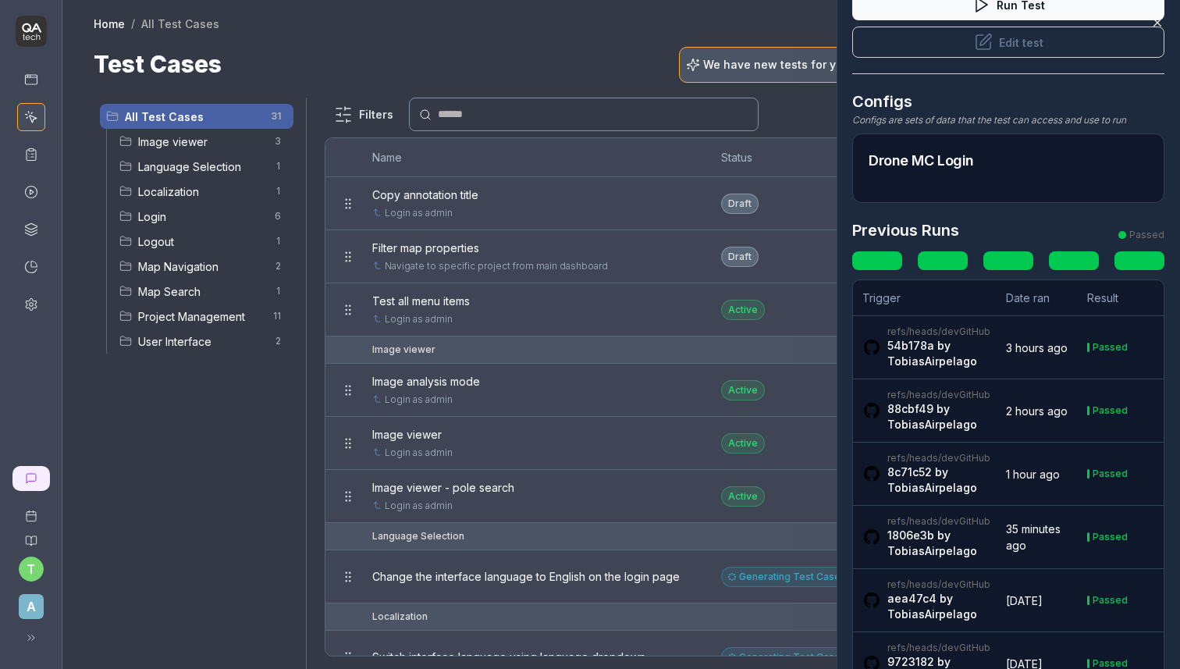
scroll to position [148, 0]
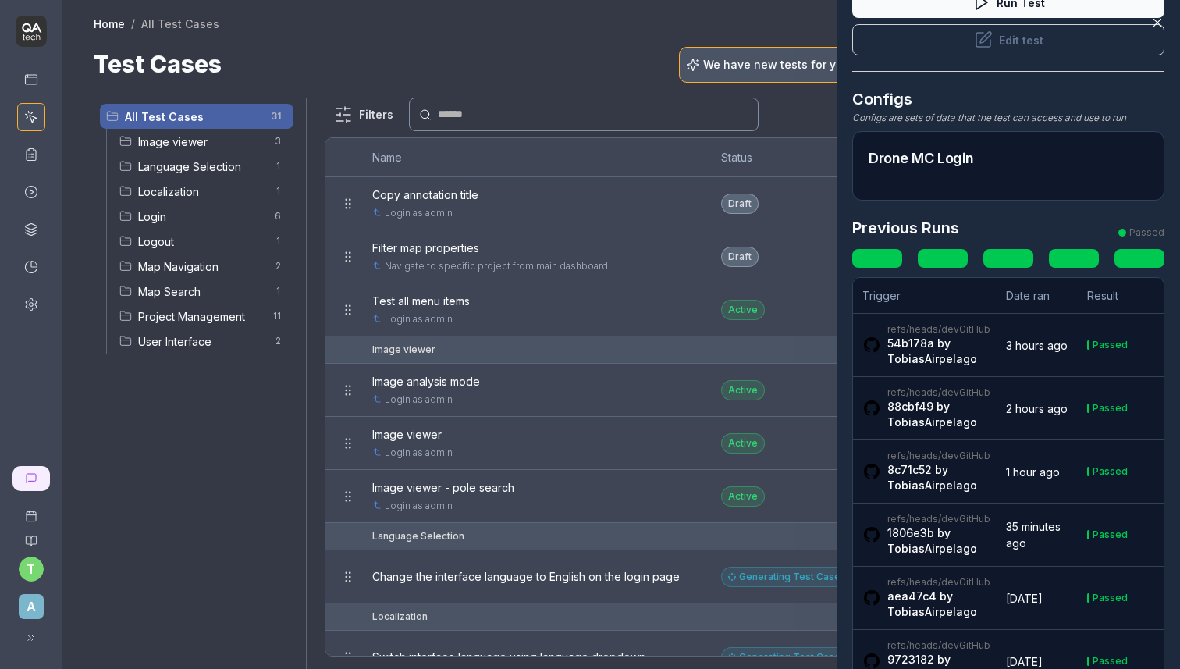
click at [917, 542] on link "TobiasAirpelago" at bounding box center [933, 548] width 90 height 13
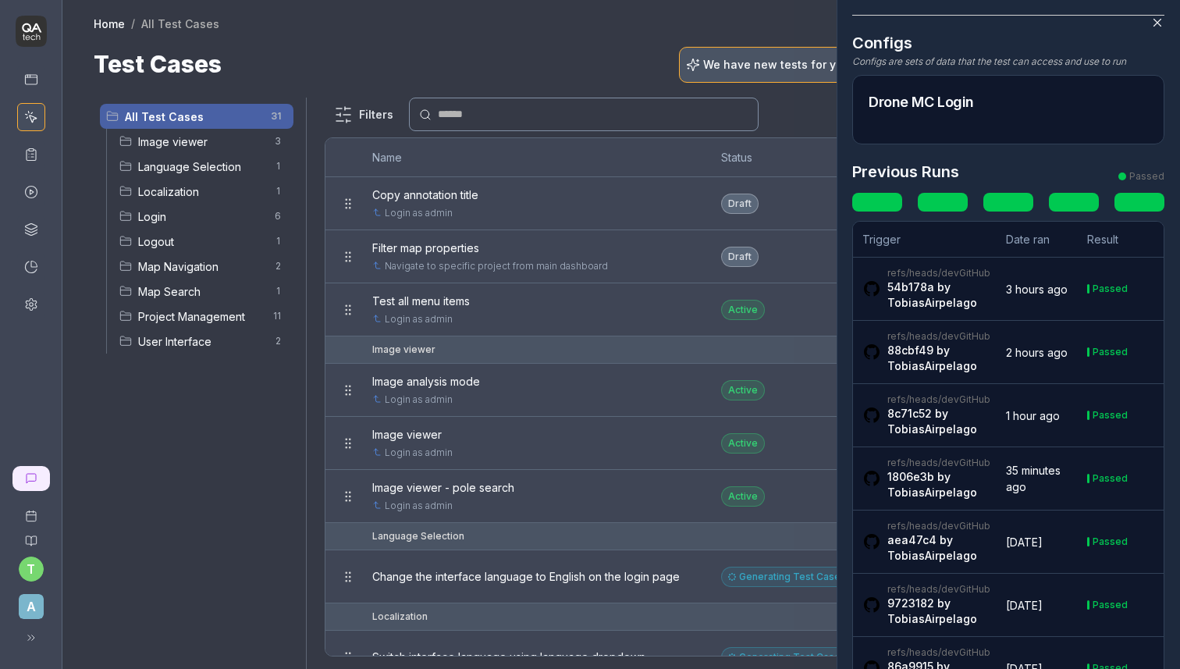
scroll to position [213, 0]
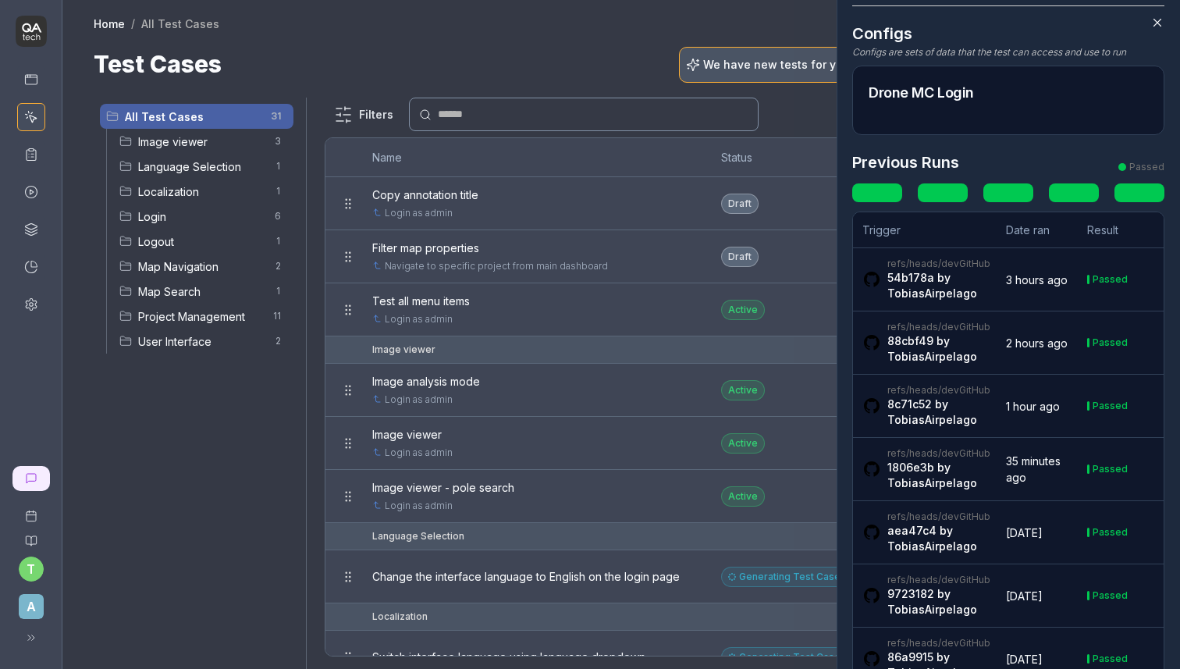
click at [1143, 460] on td "Passed" at bounding box center [1121, 469] width 86 height 63
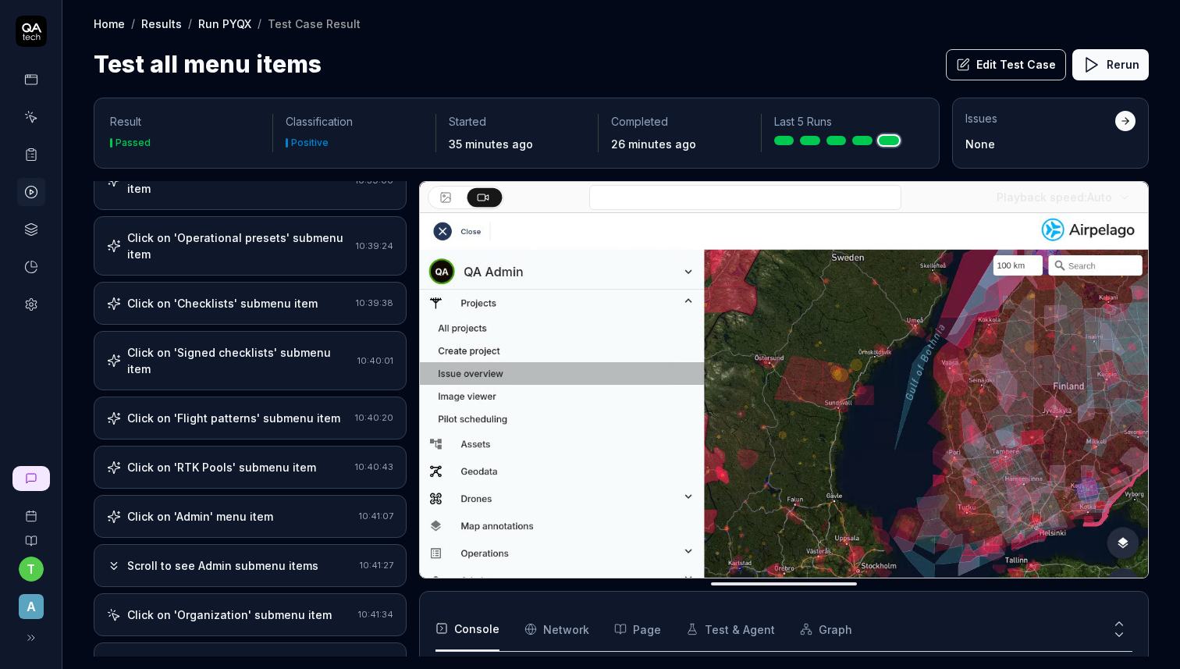
scroll to position [870, 0]
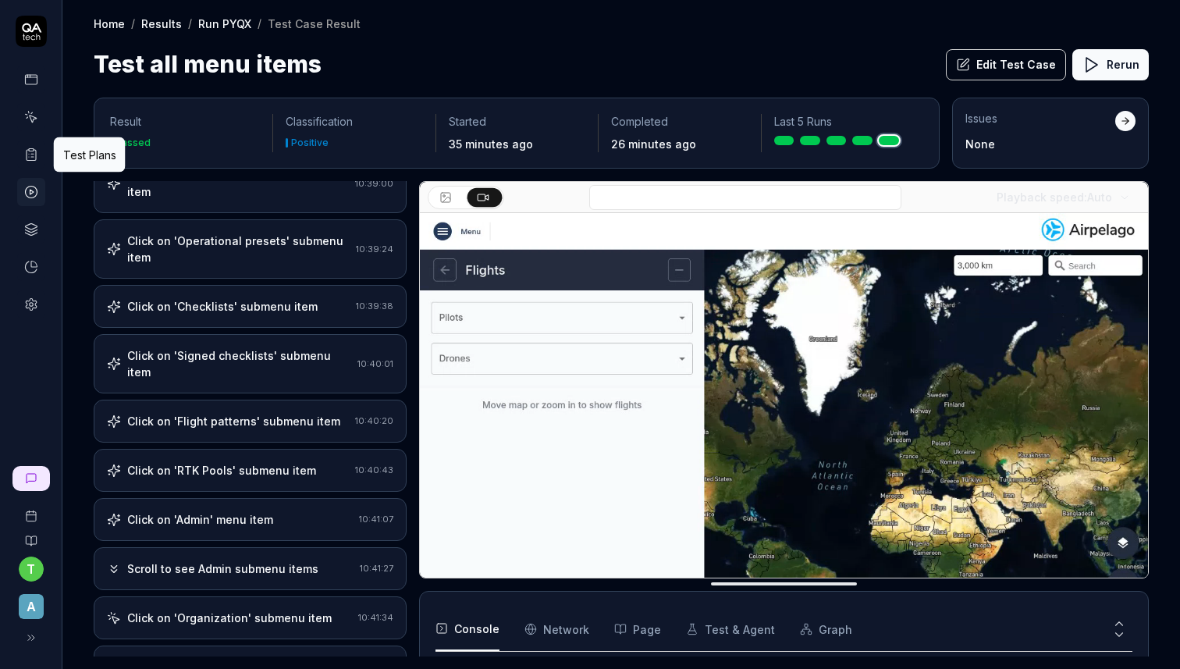
click at [30, 157] on icon at bounding box center [31, 155] width 14 height 14
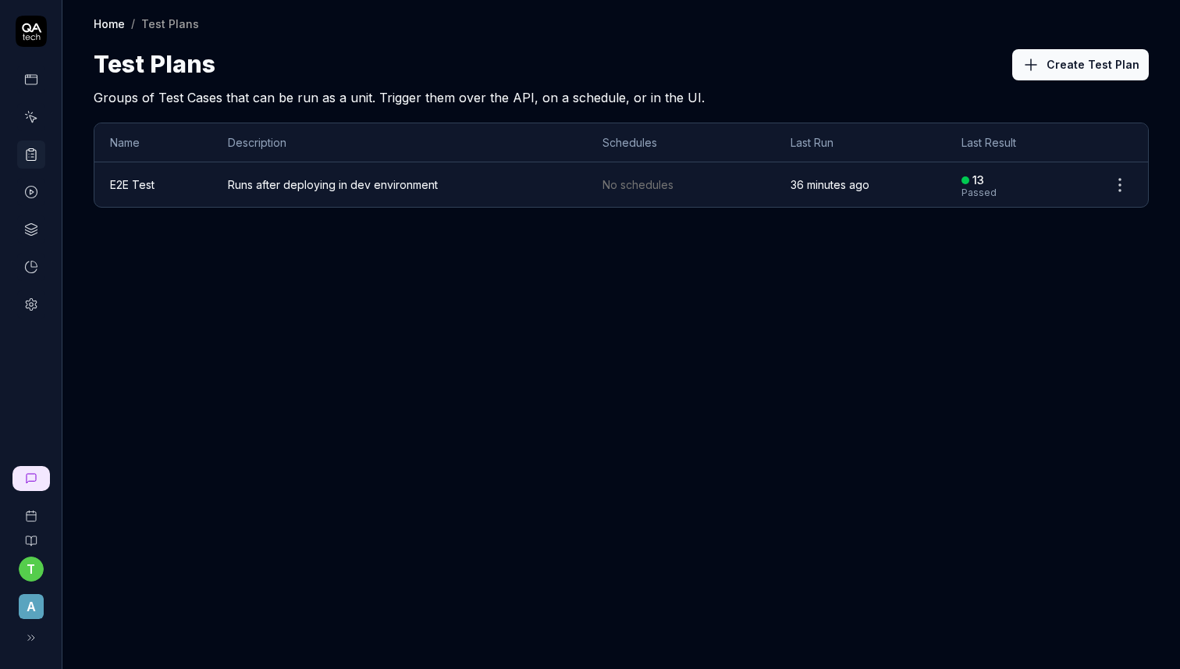
click at [300, 180] on span "Runs after deploying in dev environment" at bounding box center [399, 184] width 343 height 16
click at [30, 115] on icon at bounding box center [31, 117] width 14 height 14
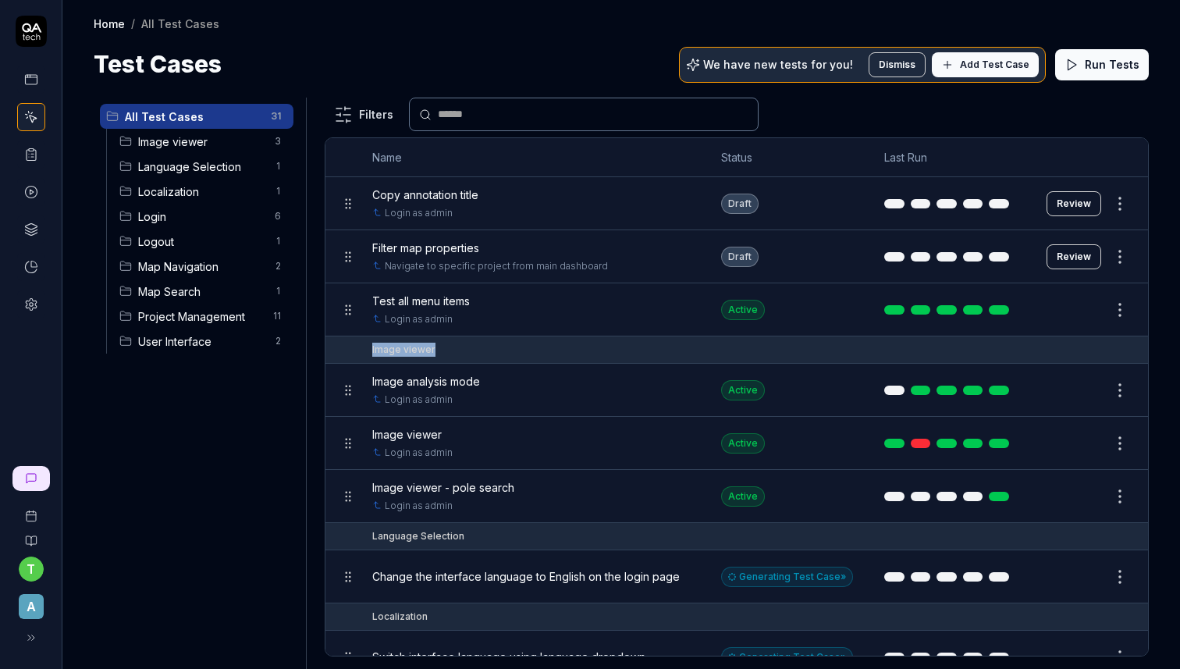
drag, startPoint x: 440, startPoint y: 351, endPoint x: 372, endPoint y: 351, distance: 68.7
click at [372, 351] on div "Image viewer" at bounding box center [752, 350] width 760 height 14
click at [372, 351] on div "Image viewer" at bounding box center [403, 350] width 63 height 14
click at [277, 113] on html "t A Home / All Test Cases Home / All Test Cases Test Cases We have new tests fo…" at bounding box center [590, 334] width 1180 height 669
click at [293, 63] on html "t A Home / All Test Cases Home / All Test Cases Test Cases We have new tests fo…" at bounding box center [590, 334] width 1180 height 669
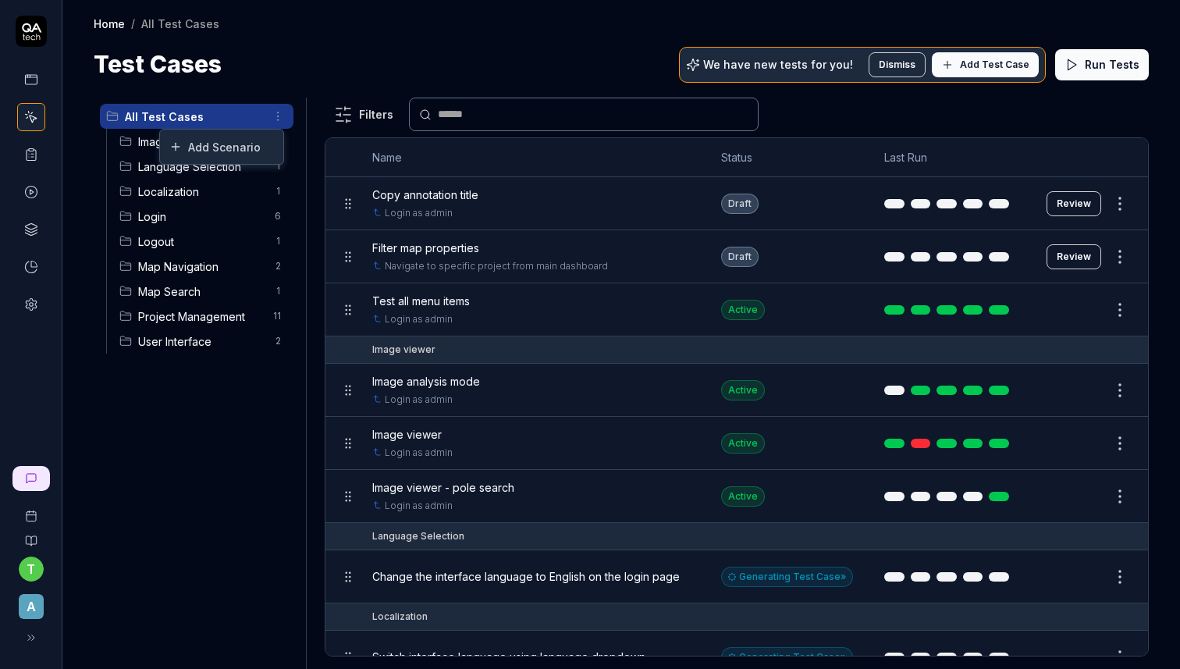
click at [278, 114] on html "t A Home / All Test Cases Home / All Test Cases Test Cases We have new tests fo…" at bounding box center [590, 334] width 1180 height 669
click at [315, 63] on html "t A Home / All Test Cases Home / All Test Cases Test Cases We have new tests fo…" at bounding box center [590, 334] width 1180 height 669
click at [30, 474] on icon at bounding box center [31, 478] width 9 height 9
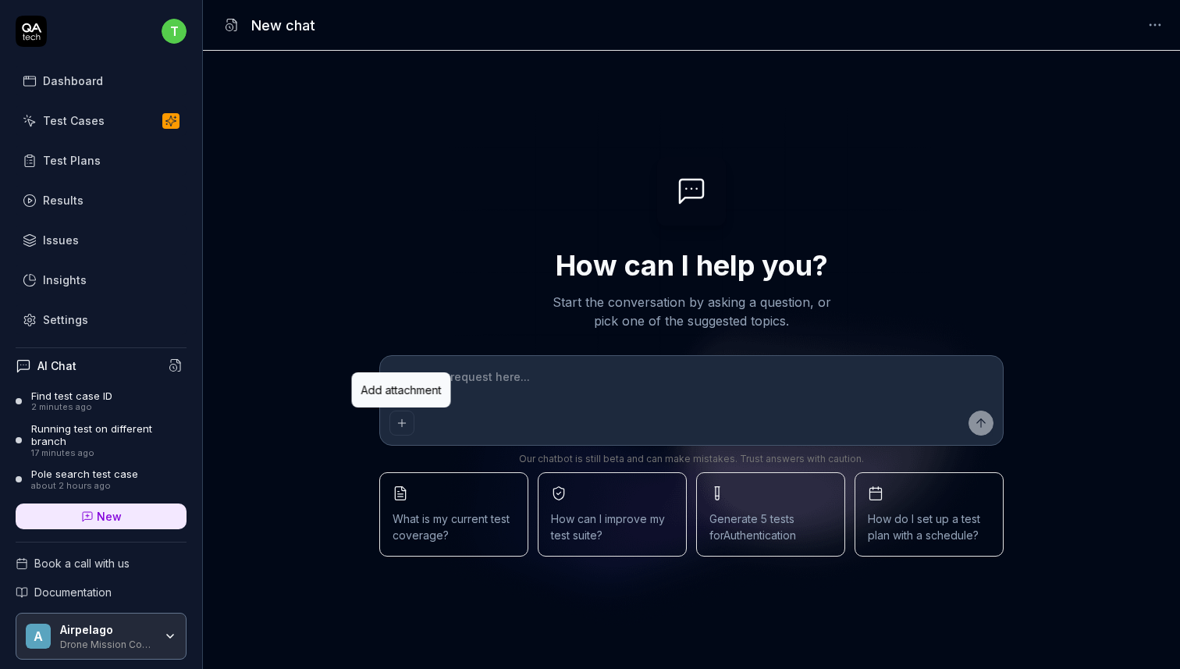
type textarea "*"
type textarea "i"
type textarea "*"
type textarea "is"
type textarea "*"
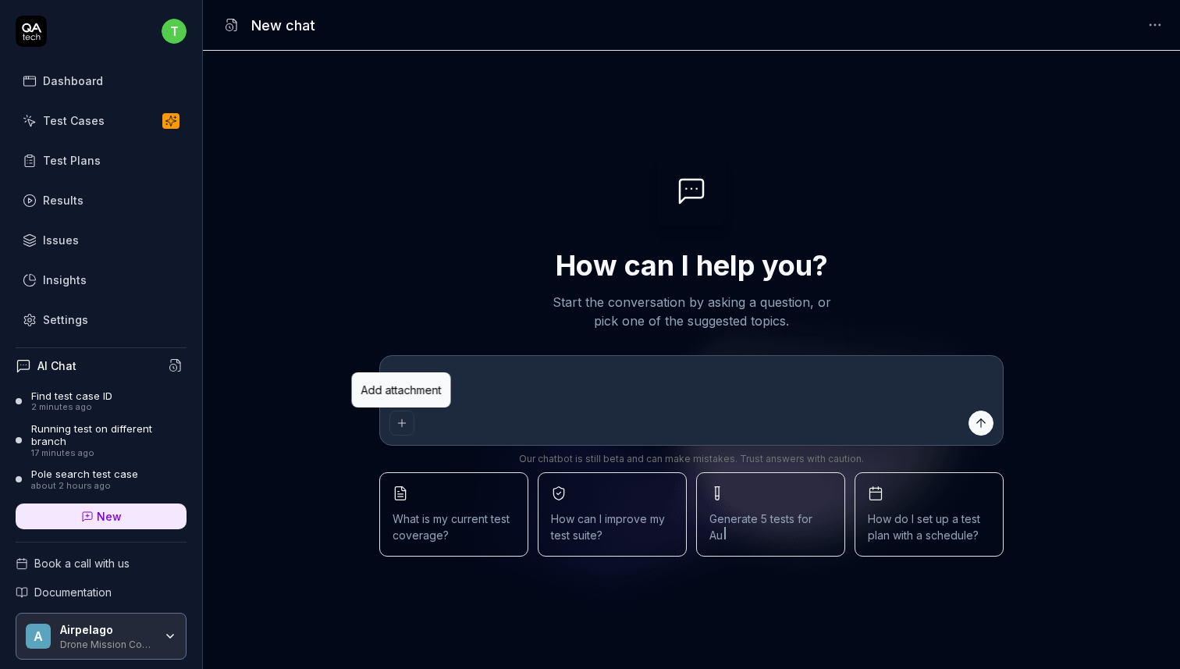
type textarea "is"
type textarea "*"
type textarea "is i"
type textarea "*"
type textarea "is it"
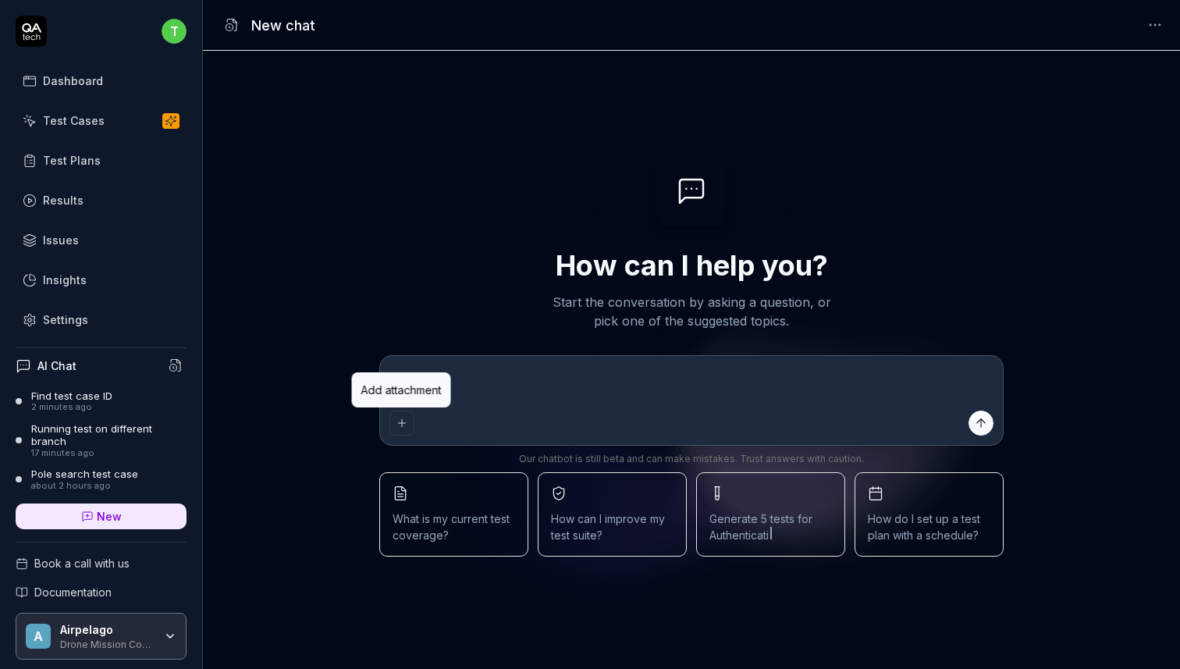
type textarea "*"
type textarea "is it"
type textarea "*"
type textarea "is it p"
type textarea "*"
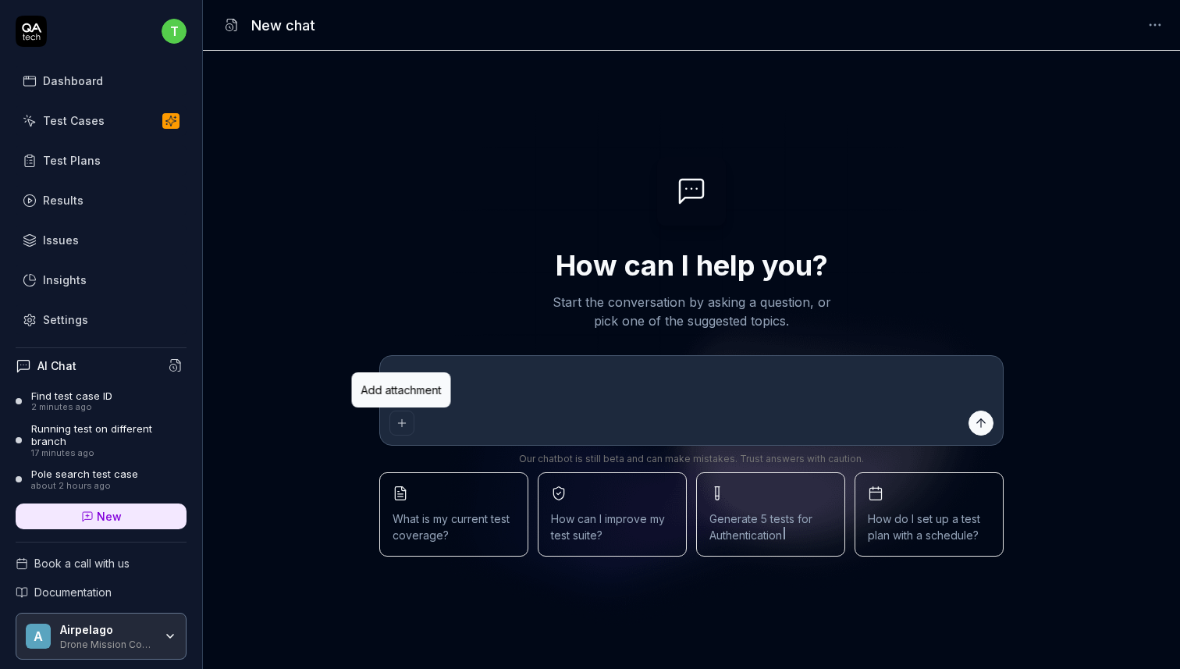
type textarea "is it po"
type textarea "*"
type textarea "is it pos"
type textarea "*"
type textarea "is it poss"
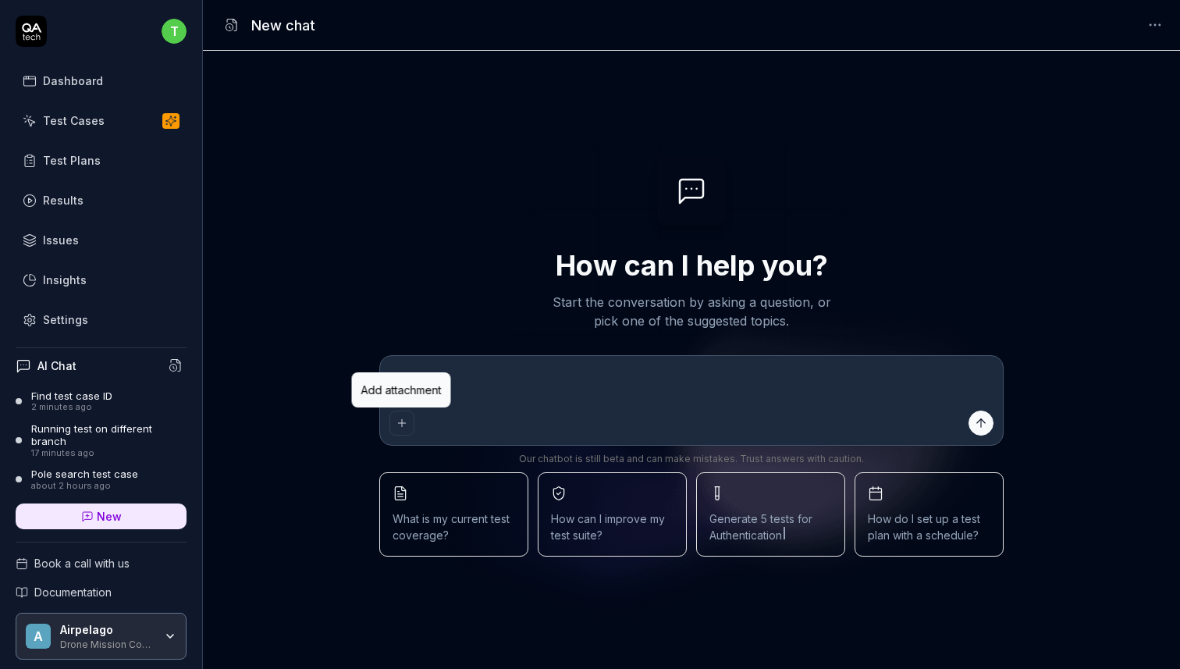
type textarea "*"
type textarea "is it possi"
type textarea "*"
type textarea "is it possib"
type textarea "*"
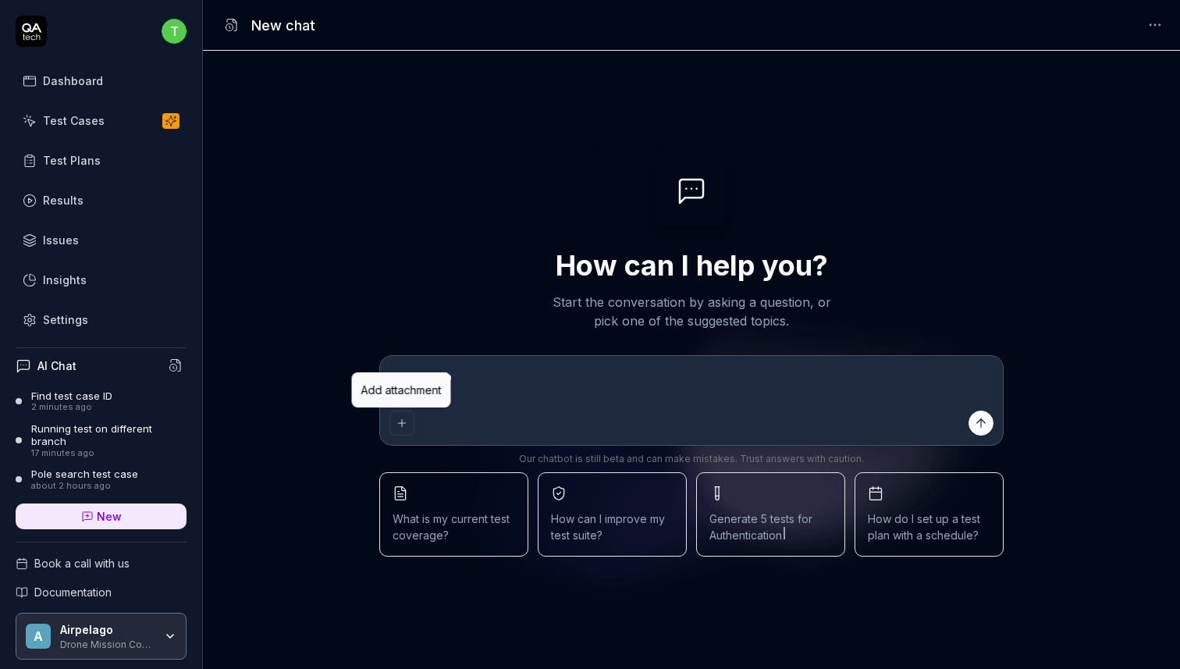
type textarea "is it possibl"
type textarea "*"
type textarea "is it possible"
type textarea "*"
type textarea "is it possible"
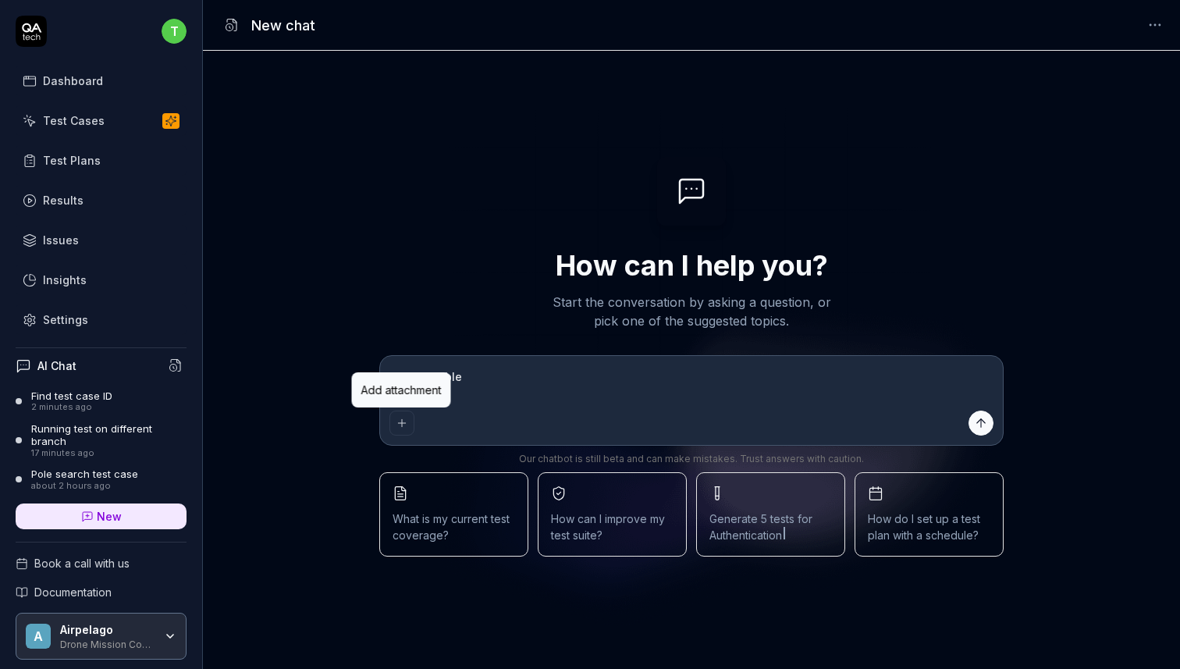
type textarea "*"
type textarea "is it possible t"
type textarea "*"
type textarea "is it possible to"
type textarea "*"
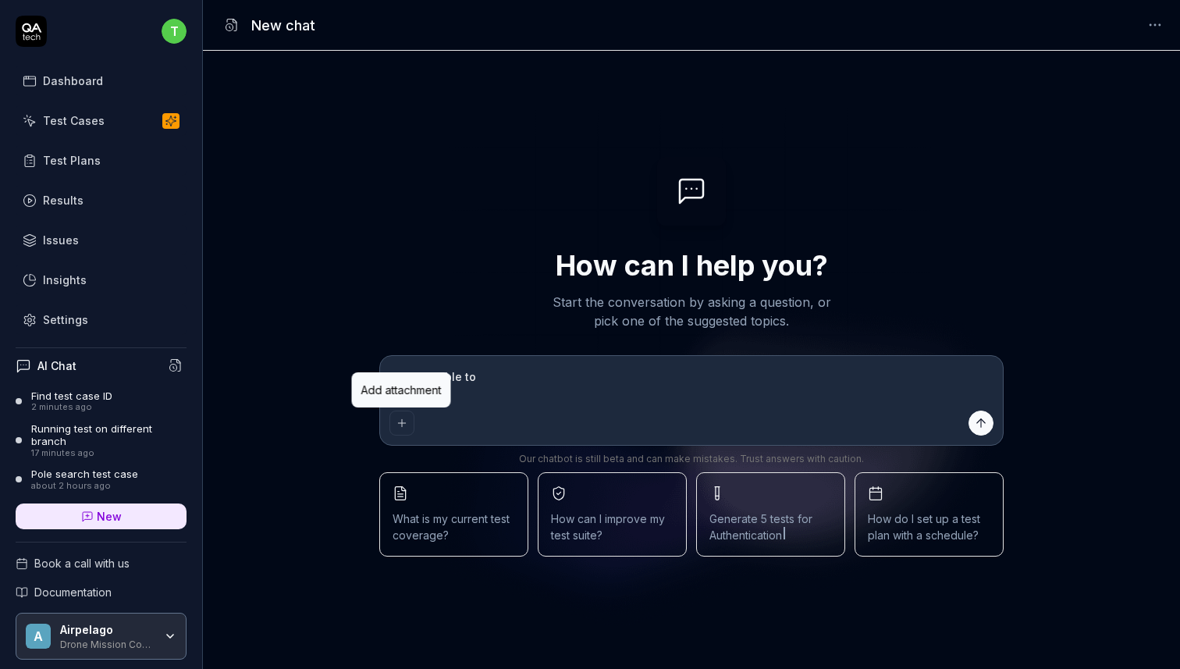
type textarea "is it possible to"
type textarea "*"
type textarea "is it possible to t"
type textarea "*"
type textarea "is it possible to tr"
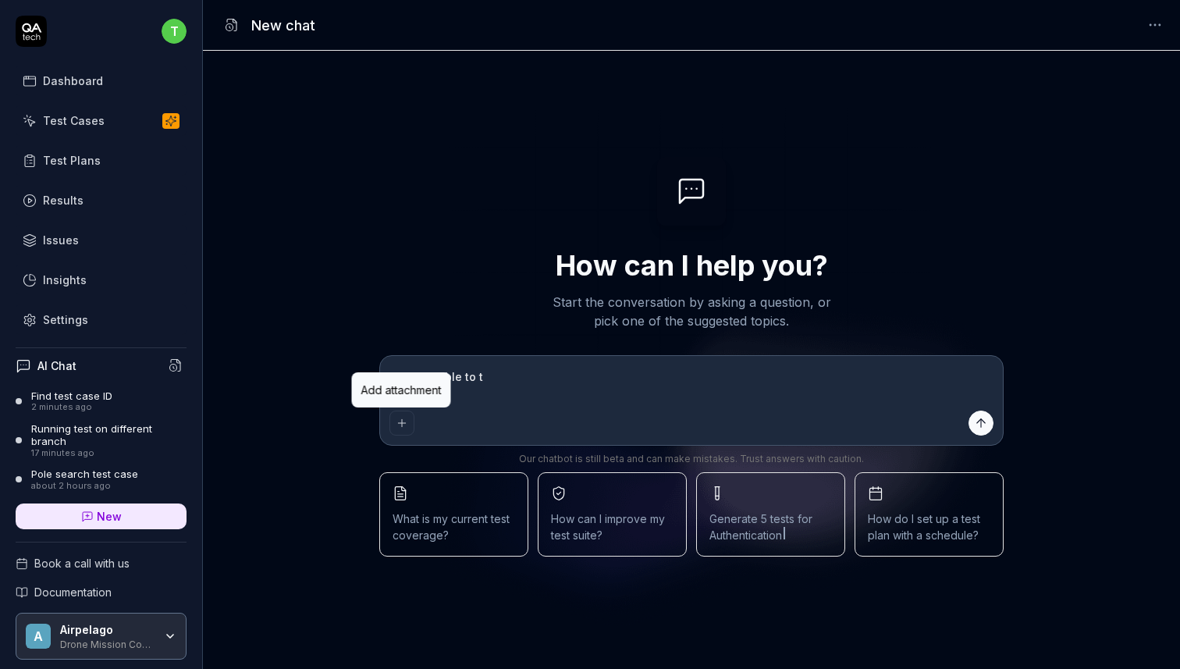
type textarea "*"
type textarea "is it possible to tri"
type textarea "*"
type textarea "is it possible to trig"
type textarea "*"
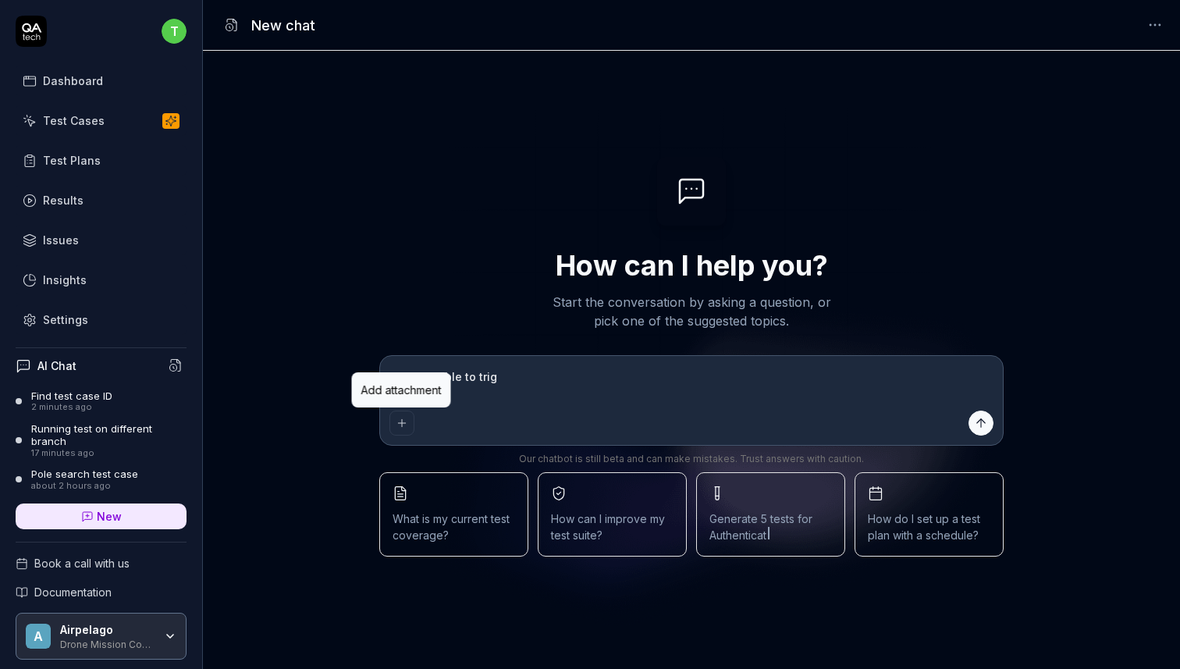
type textarea "is it possible to [PERSON_NAME]"
type textarea "*"
type textarea "is it possible to trigge"
type textarea "*"
type textarea "is it possible to trigger"
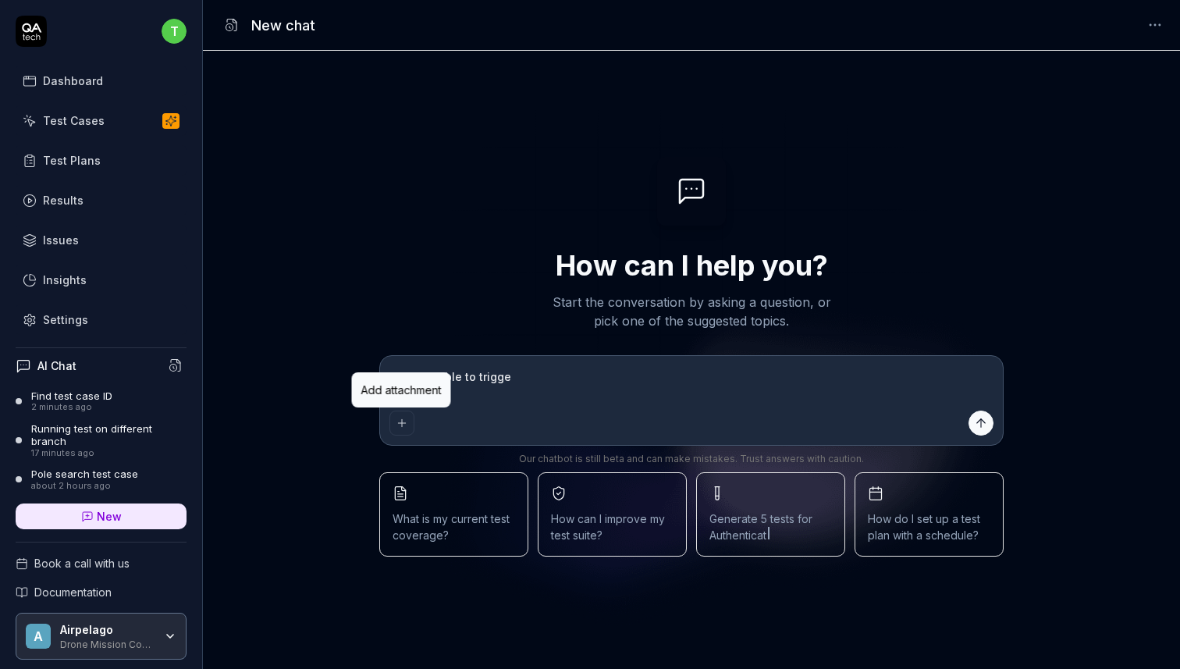
type textarea "*"
type textarea "is it possible to trigger"
type textarea "*"
type textarea "is it possible to trigger a"
type textarea "*"
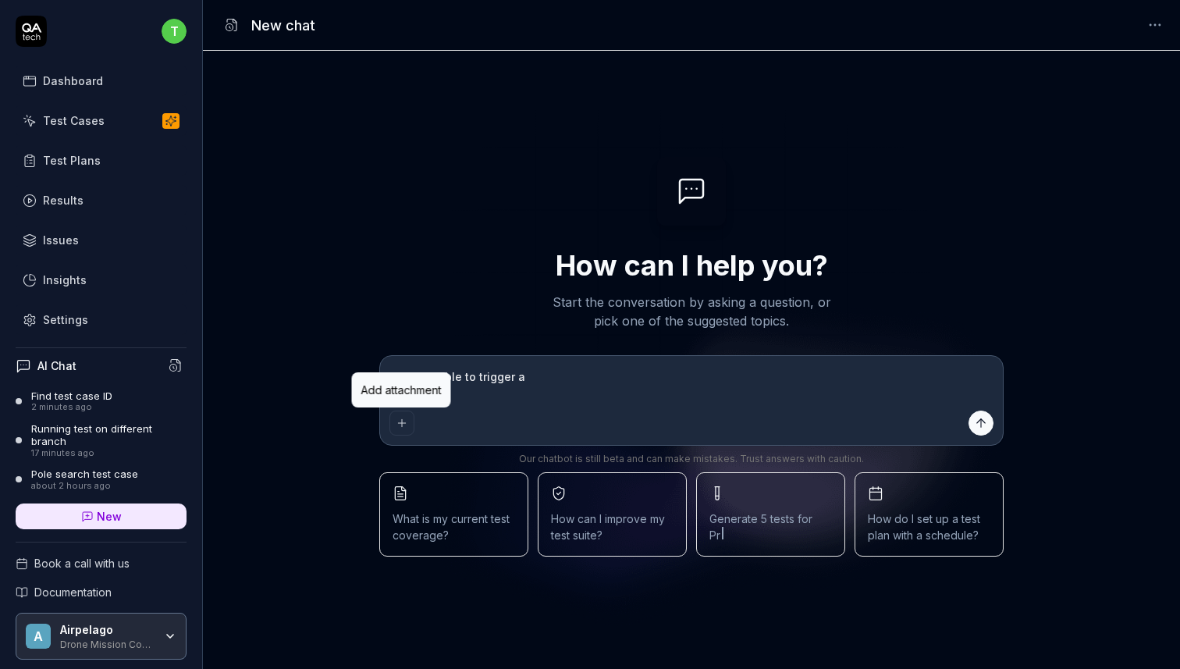
type textarea "is it possible to trigger a"
type textarea "*"
type textarea "is it possible to trigger a s"
type textarea "*"
type textarea "is it possible to trigger a sp"
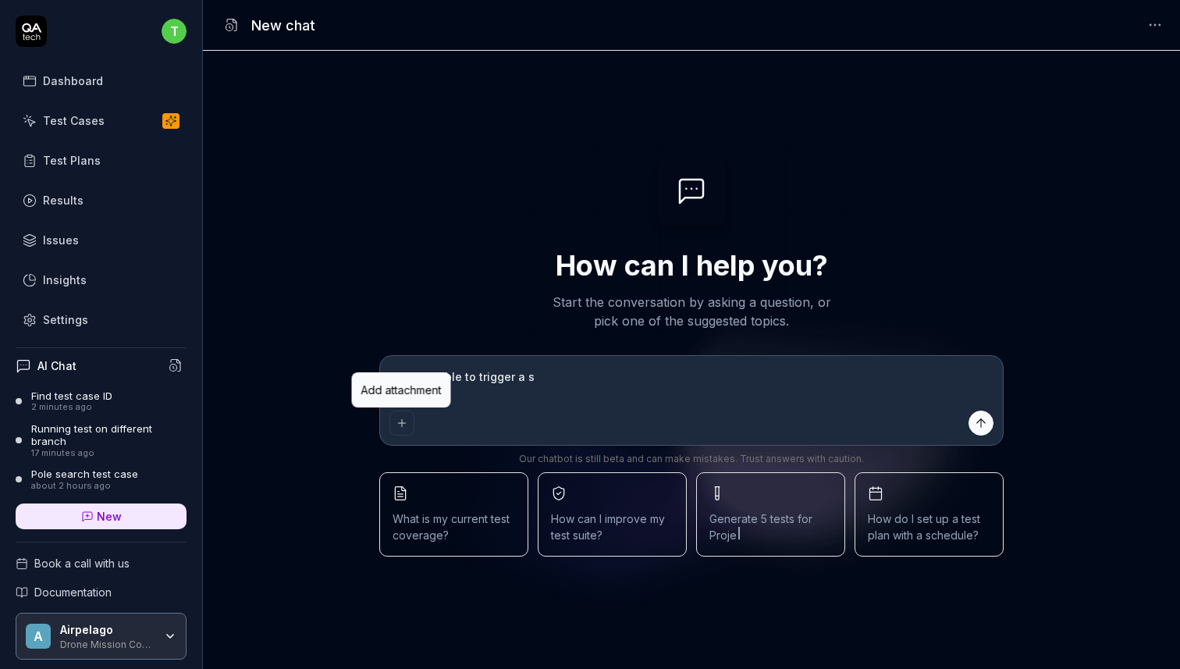
type textarea "*"
type textarea "is it possible to trigger a spc"
type textarea "*"
type textarea "is it possible to trigger a sp"
type textarea "*"
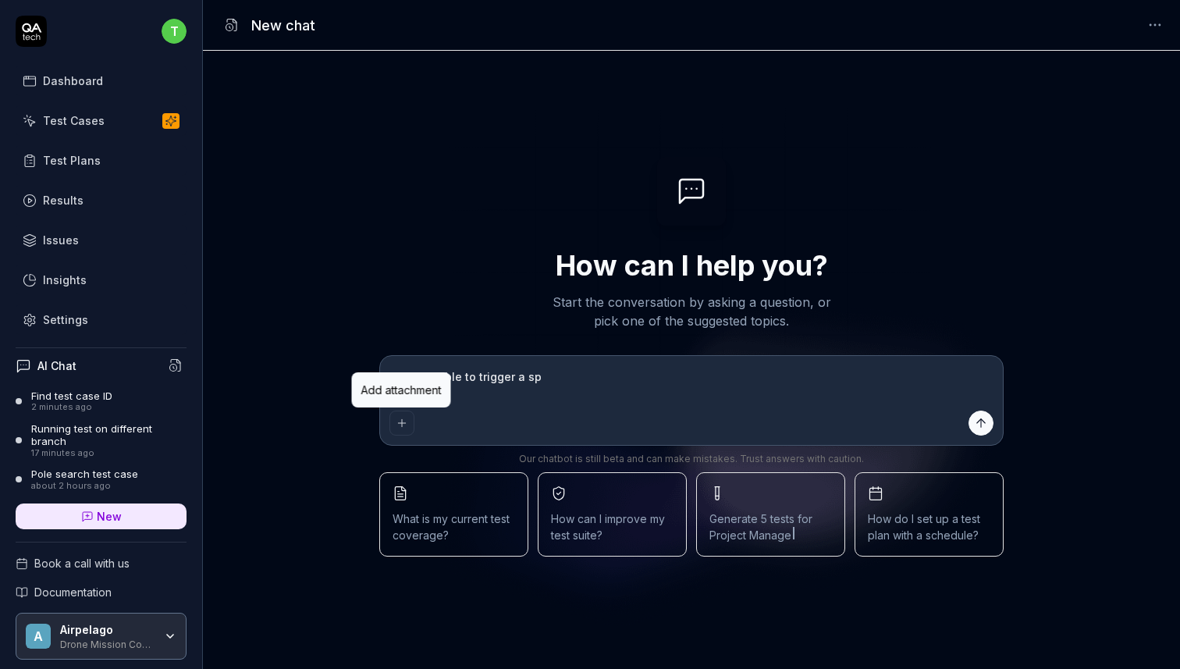
type textarea "is it possible to trigger a spe"
type textarea "*"
type textarea "is it possible to trigger a spef"
type textarea "*"
type textarea "is it possible to trigger a spefi"
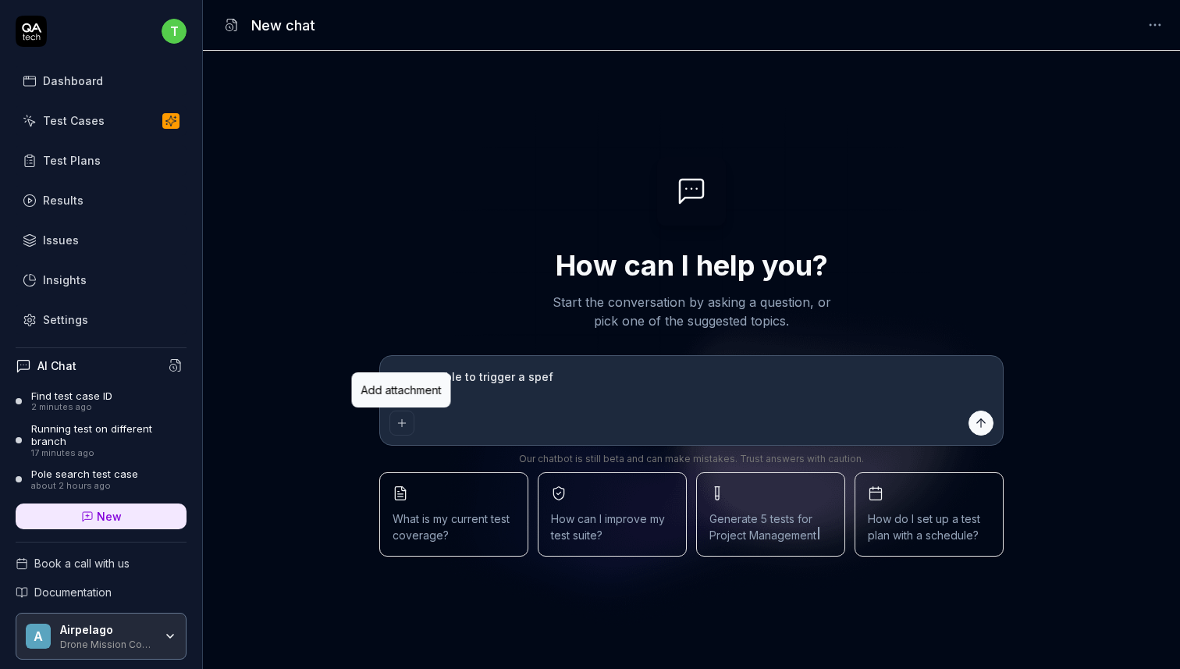
type textarea "*"
type textarea "is it possible to trigger a spef"
type textarea "*"
type textarea "is it possible to trigger a spe"
type textarea "*"
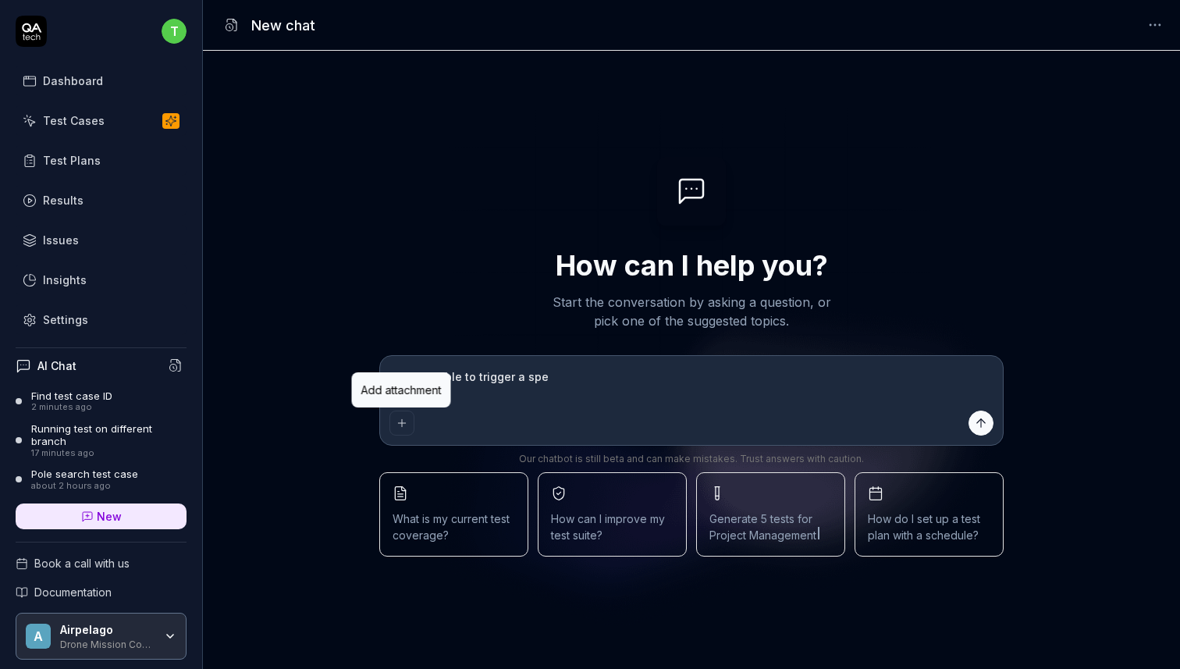
type textarea "is it possible to trigger a spec"
type textarea "*"
type textarea "is it possible to trigger a speci"
type textarea "*"
type textarea "is it possible to trigger a specif"
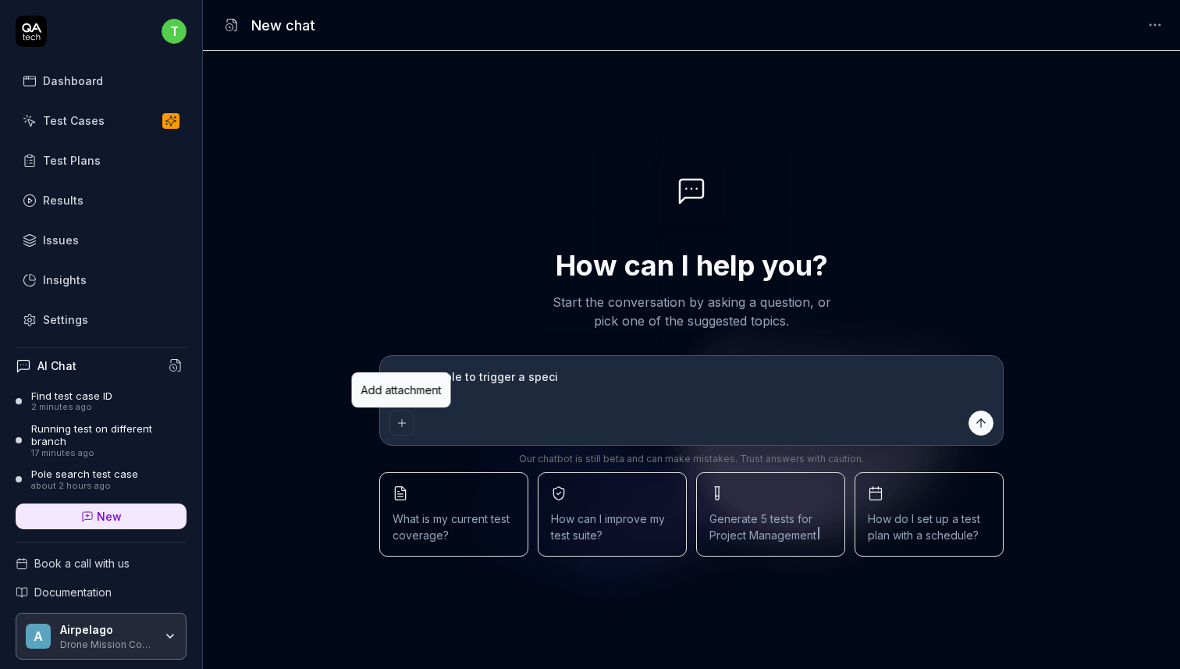
type textarea "*"
type textarea "is it possible to trigger a specifi"
type textarea "*"
type textarea "is it possible to trigger a specific"
type textarea "*"
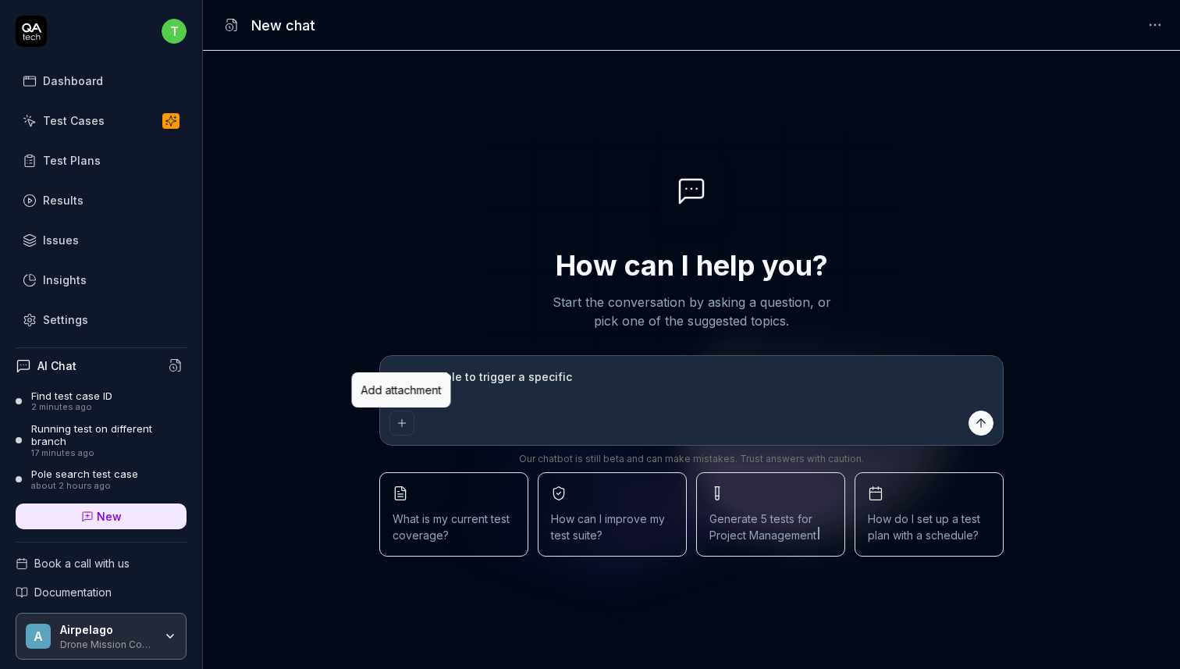
type textarea "is it possible to trigger a specific"
click at [589, 389] on textarea "is it possible to trigger a specific" at bounding box center [692, 384] width 604 height 39
type textarea "*"
drag, startPoint x: 571, startPoint y: 375, endPoint x: 518, endPoint y: 376, distance: 53.9
click at [518, 376] on textarea "is it possible to trigger a specific" at bounding box center [692, 384] width 604 height 39
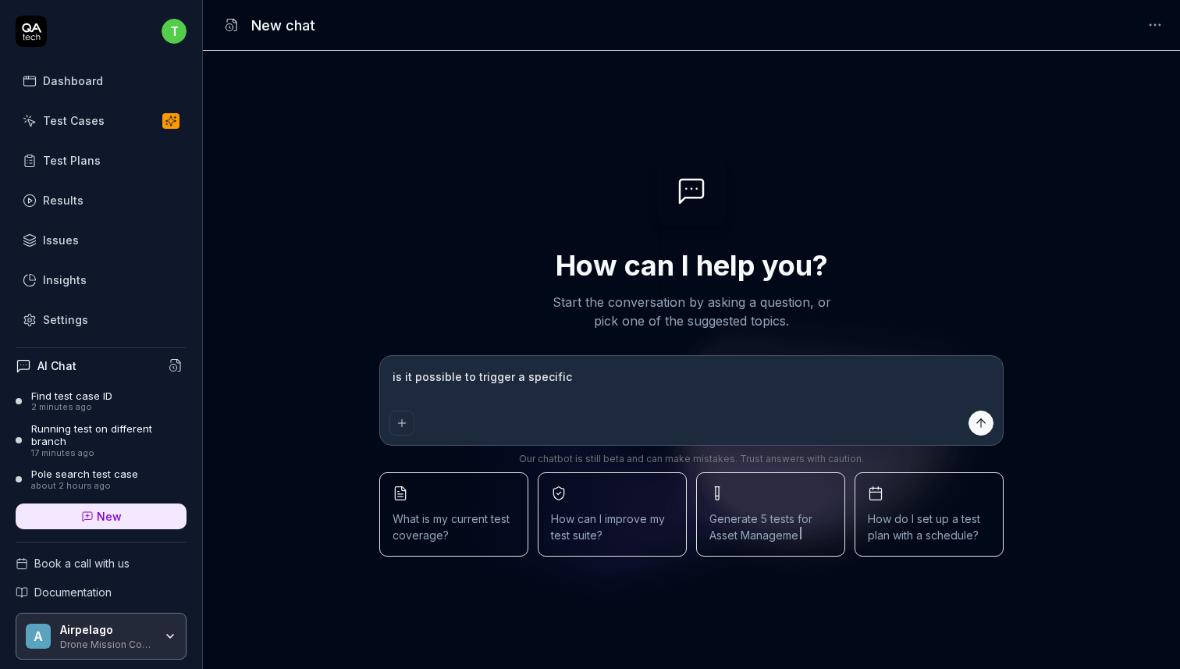
type textarea "is it possible to trigger al"
type textarea "*"
type textarea "is it possible to trigger all"
type textarea "*"
type textarea "is it possible to trigger all"
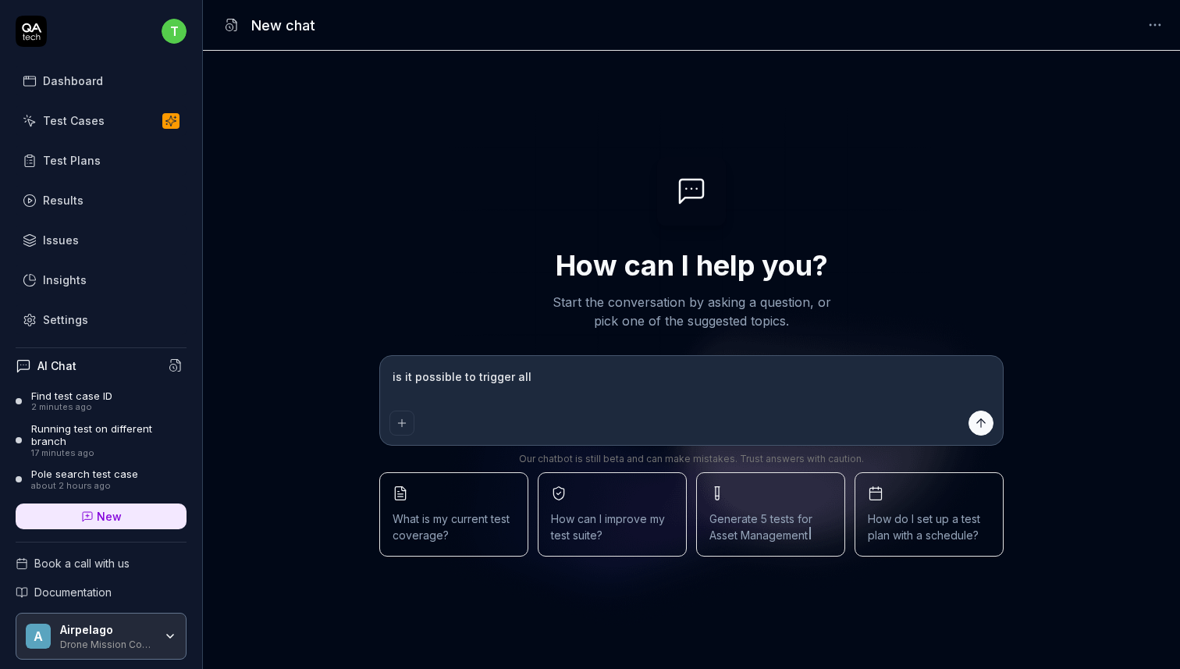
type textarea "*"
type textarea "is it possible to trigger all t"
type textarea "*"
type textarea "is it possible to trigger all te"
type textarea "*"
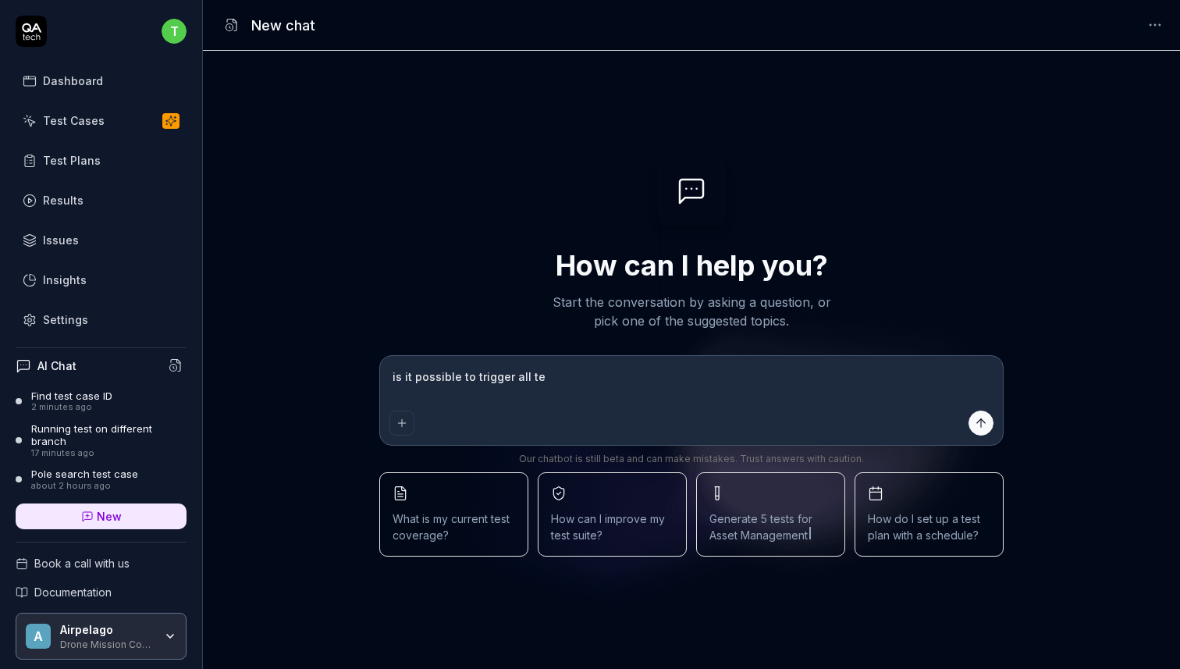
type textarea "is it possible to trigger all tes"
type textarea "*"
type textarea "is it possible to trigger all test"
type textarea "*"
type textarea "is it possible to trigger all tests"
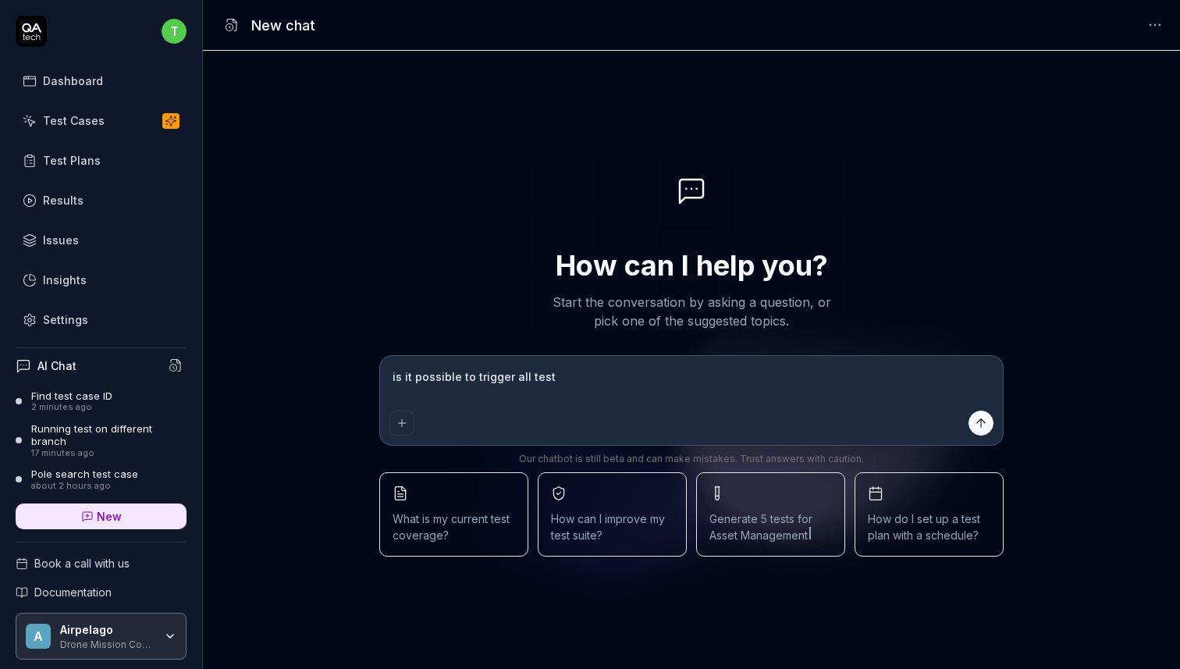
type textarea "*"
type textarea "is it possible to trigger all tests"
type textarea "*"
type textarea "is it possible to trigger all tests i"
type textarea "*"
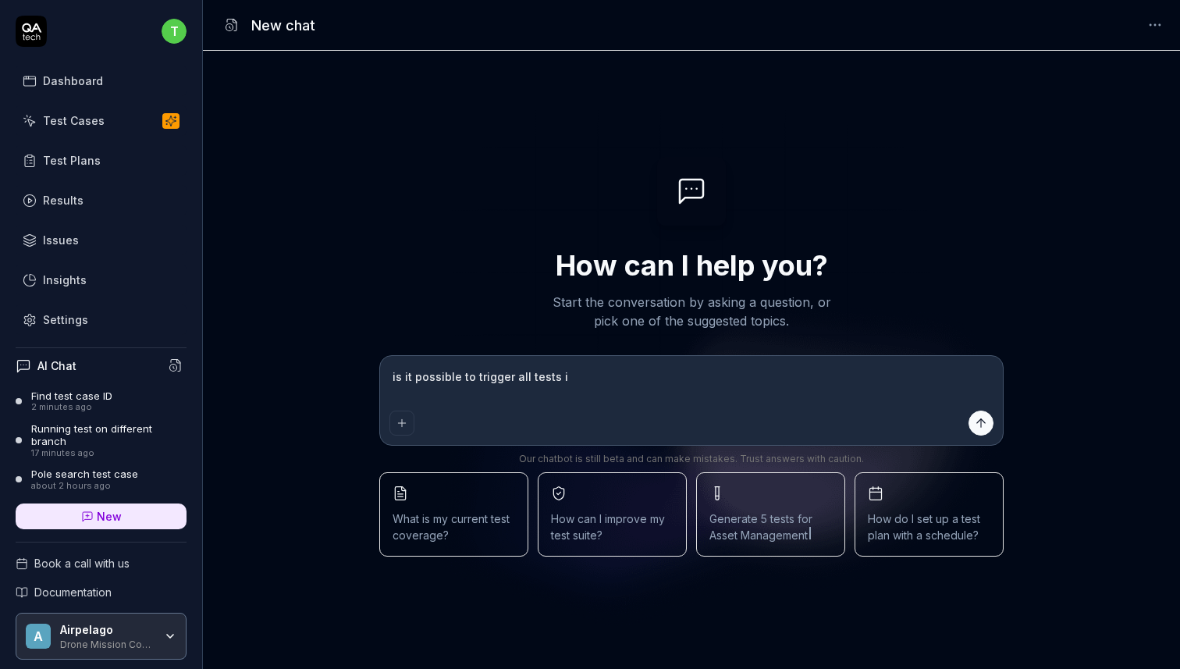
type textarea "is it possible to trigger all tests in"
type textarea "*"
type textarea "is it possible to trigger all tests in"
type textarea "*"
type textarea "is it possible to trigger all tests in a"
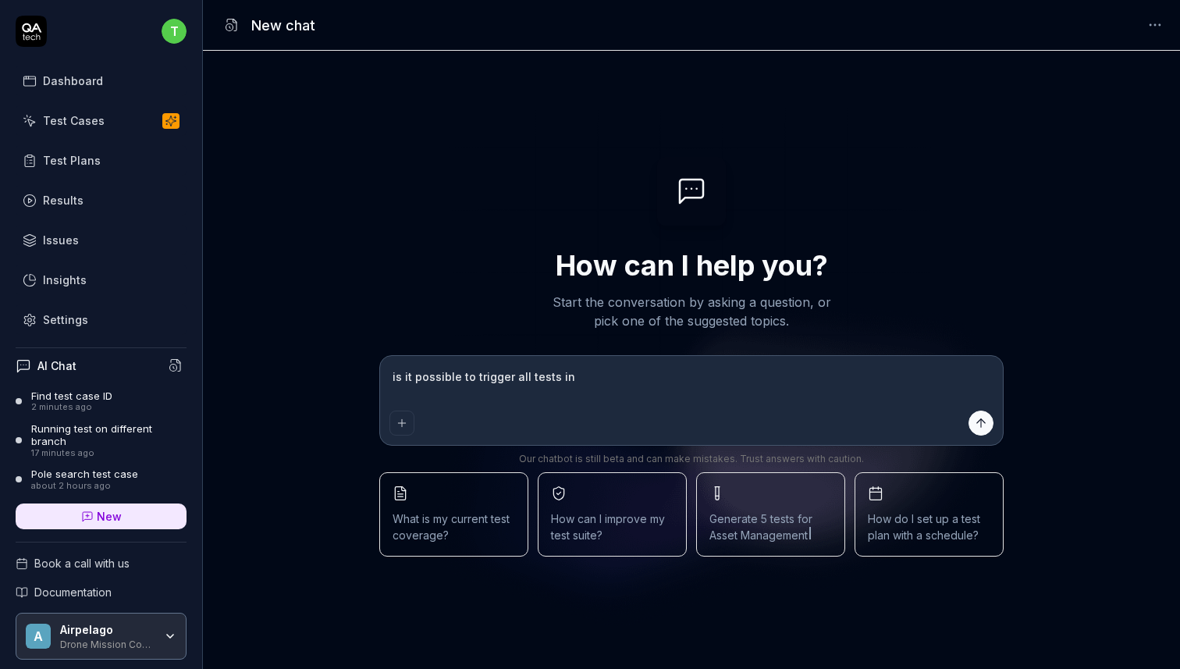
type textarea "*"
type textarea "is it possible to trigger all tests in a"
type textarea "*"
type textarea "is it possible to trigger all tests in a s"
type textarea "*"
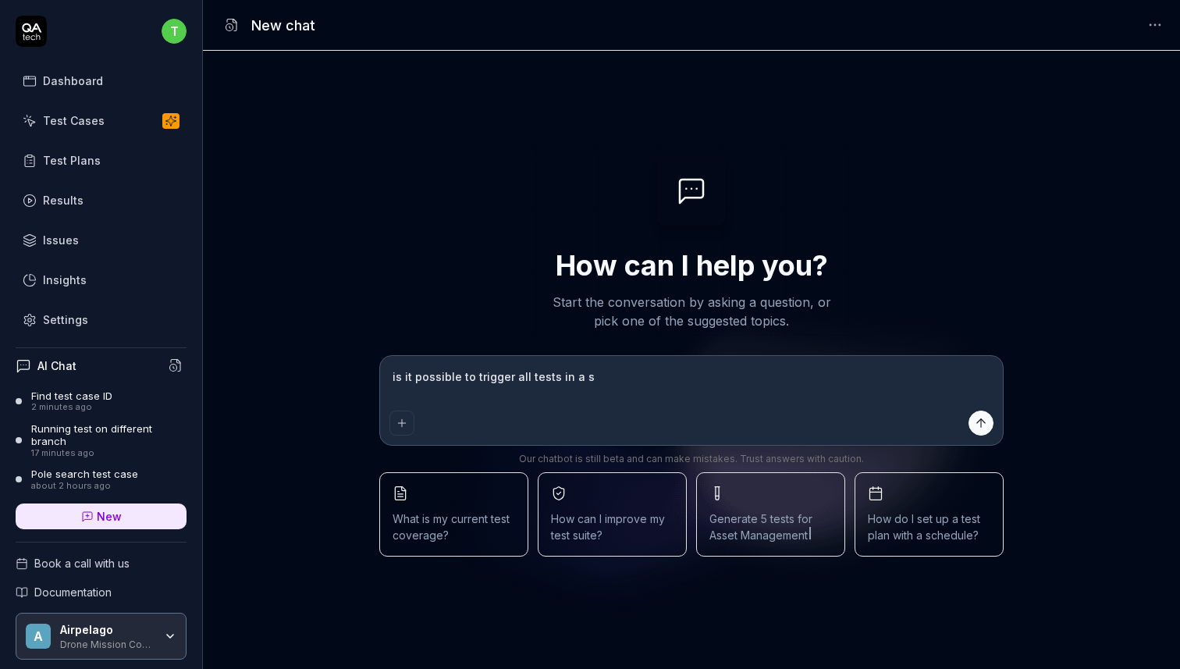
type textarea "is it possible to trigger all tests in a sc"
type textarea "*"
type textarea "is it possible to trigger all tests in a sce"
type textarea "*"
type textarea "is it possible to trigger all tests in a scen"
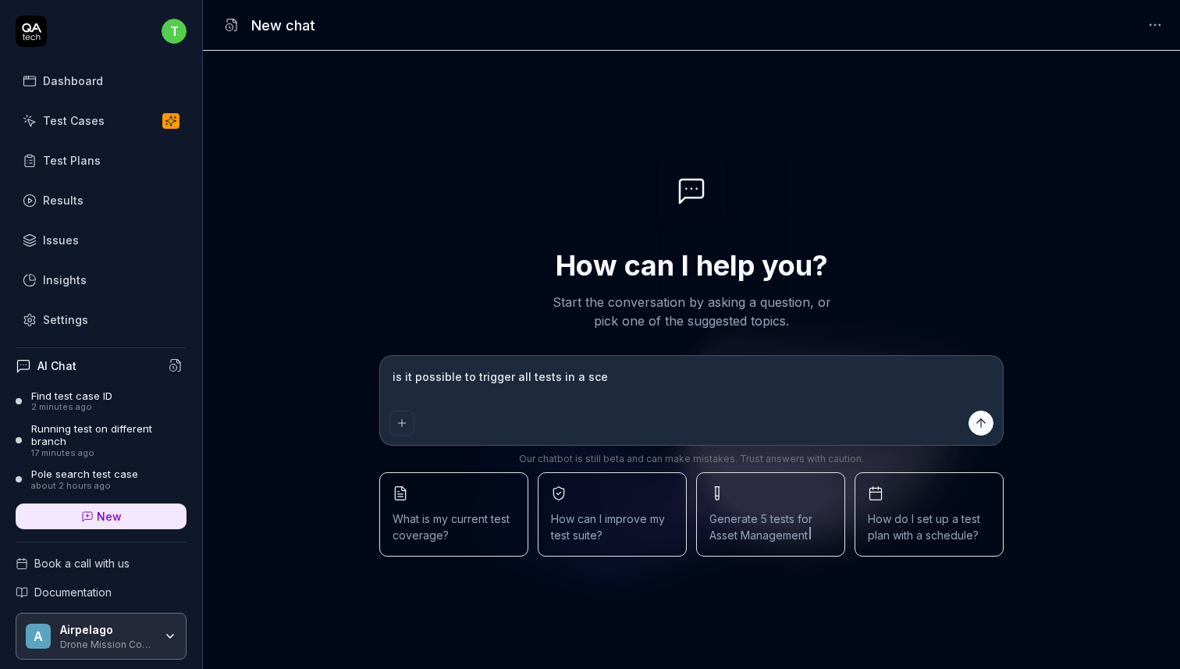
type textarea "*"
type textarea "is it possible to trigger all tests in a scena"
type textarea "*"
type textarea "is it possible to trigger all tests in a scenar"
type textarea "*"
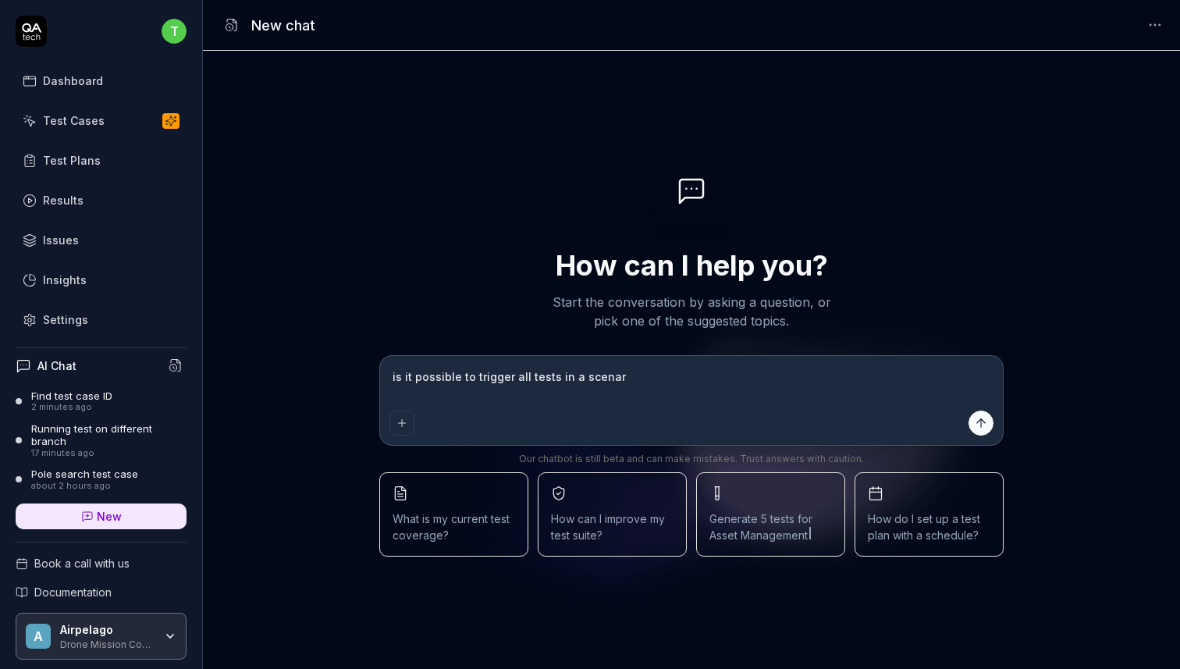
type textarea "is it possible to trigger all tests in a scenari"
type textarea "*"
type textarea "is it possible to trigger all tests in a scenario"
type textarea "*"
type textarea "is it possible to trigger all tests in a scenario"
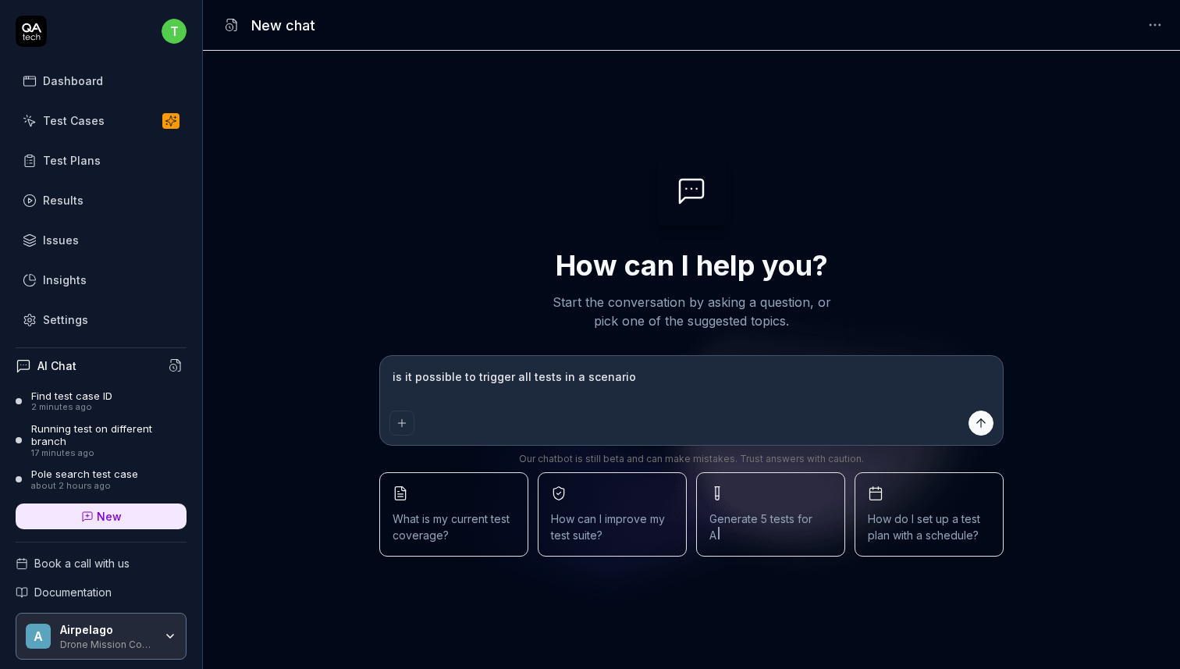
type textarea "*"
type textarea "is it possible to trigger all tests in a scenario t"
type textarea "*"
type textarea "is it possible to trigger all tests in a scenario th"
type textarea "*"
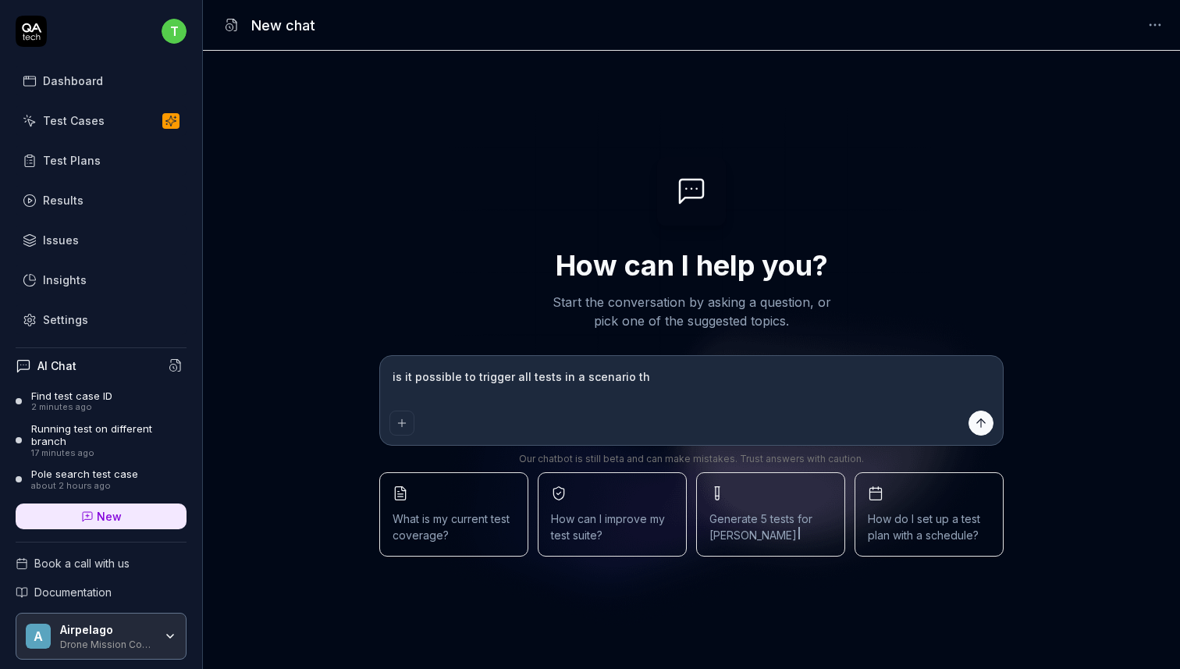
type textarea "is it possible to trigger all tests in a scenario thr"
type textarea "*"
type textarea "is it possible to trigger all tests in a scenario thro"
type textarea "*"
type textarea "is it possible to trigger all tests in a scenario throu"
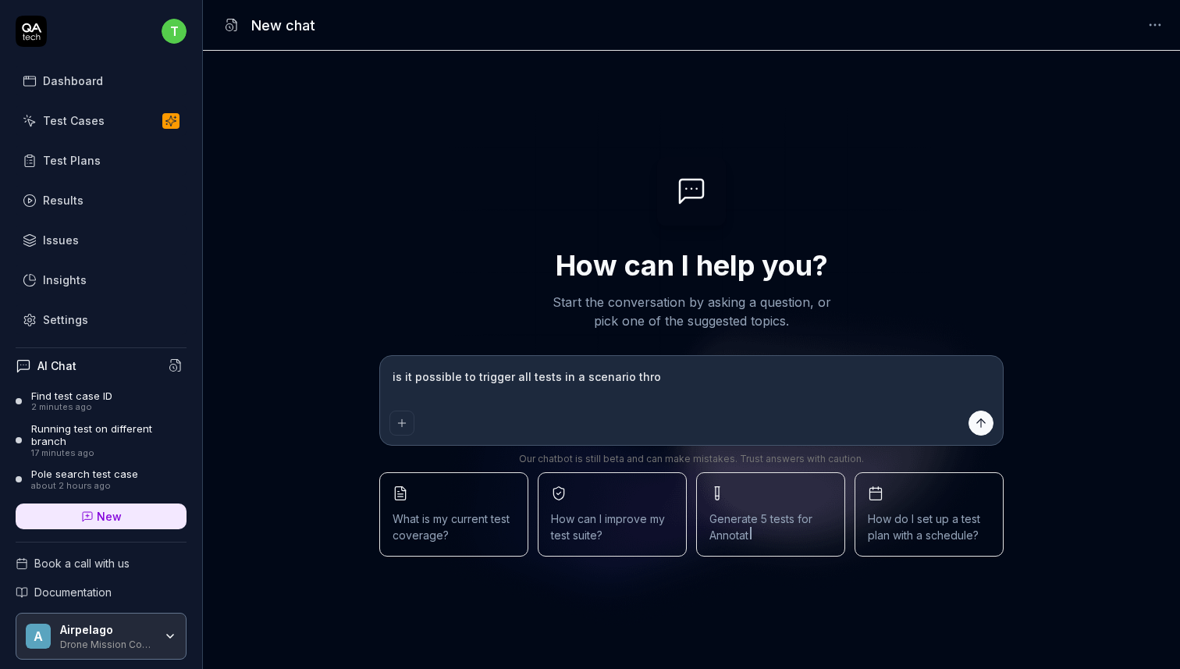
type textarea "*"
type textarea "is it possible to trigger all tests in a scenario throug"
type textarea "*"
type textarea "is it possible to trigger all tests in a scenario through"
type textarea "*"
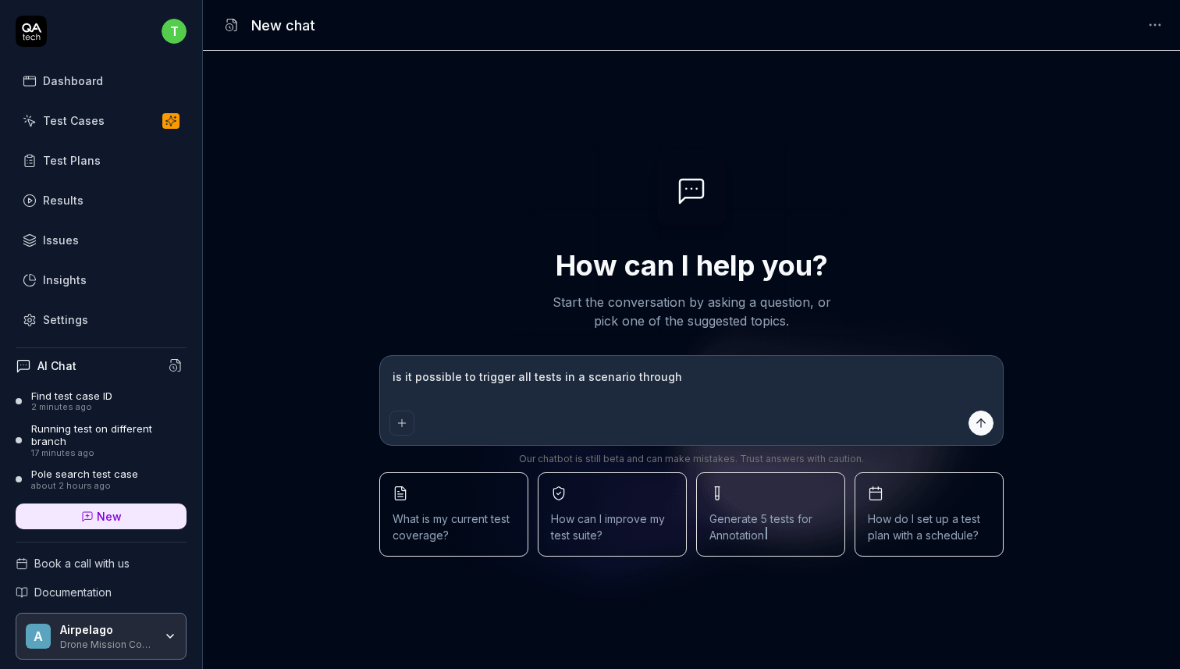
type textarea "is it possible to trigger all tests in a scenario through"
type textarea "*"
type textarea "is it possible to trigger all tests in a scenario through t"
type textarea "*"
type textarea "is it possible to trigger all tests in a scenario through th"
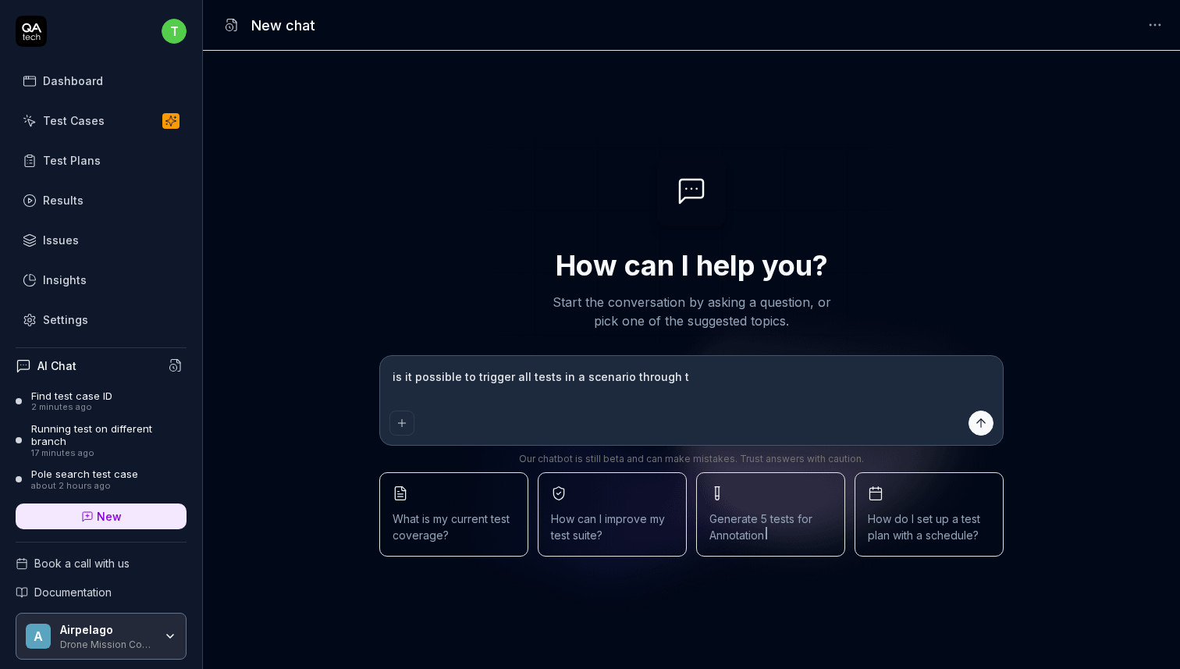
type textarea "*"
type textarea "is it possible to trigger all tests in a scenario through the"
type textarea "*"
type textarea "is it possible to trigger all tests in a scenario through the"
type textarea "*"
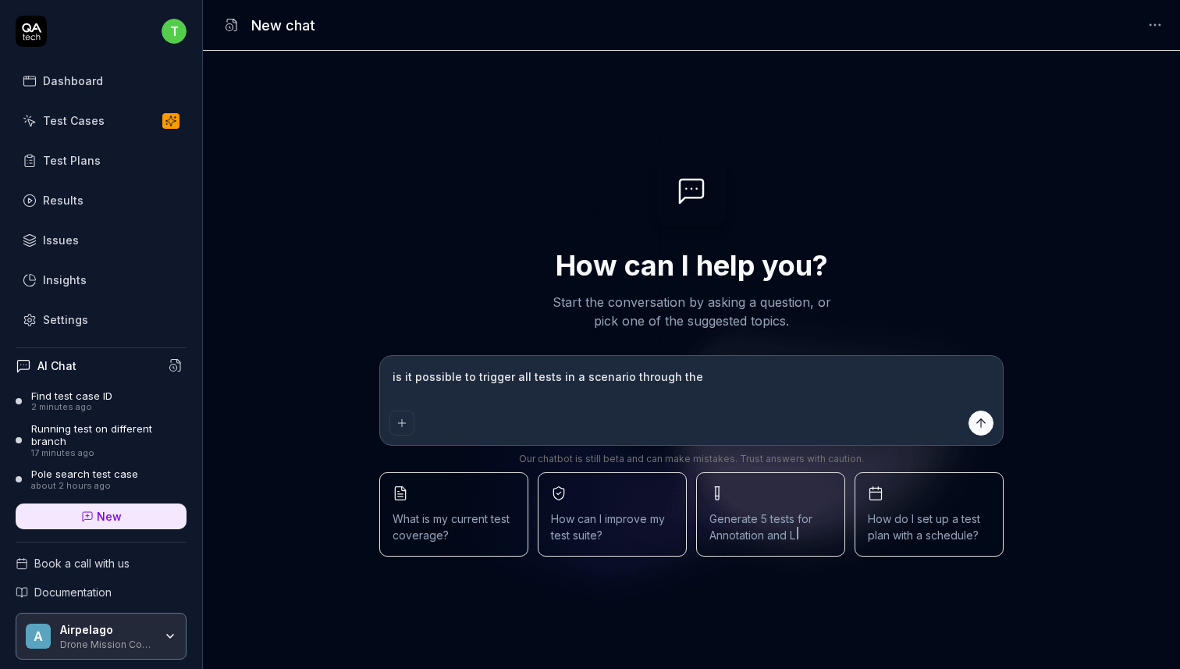
type textarea "is it possible to trigger all tests in a scenario through the a"
type textarea "*"
type textarea "is it possible to trigger all tests in a scenario through the ap"
type textarea "*"
type textarea "is it possible to trigger all tests in a scenario through the api"
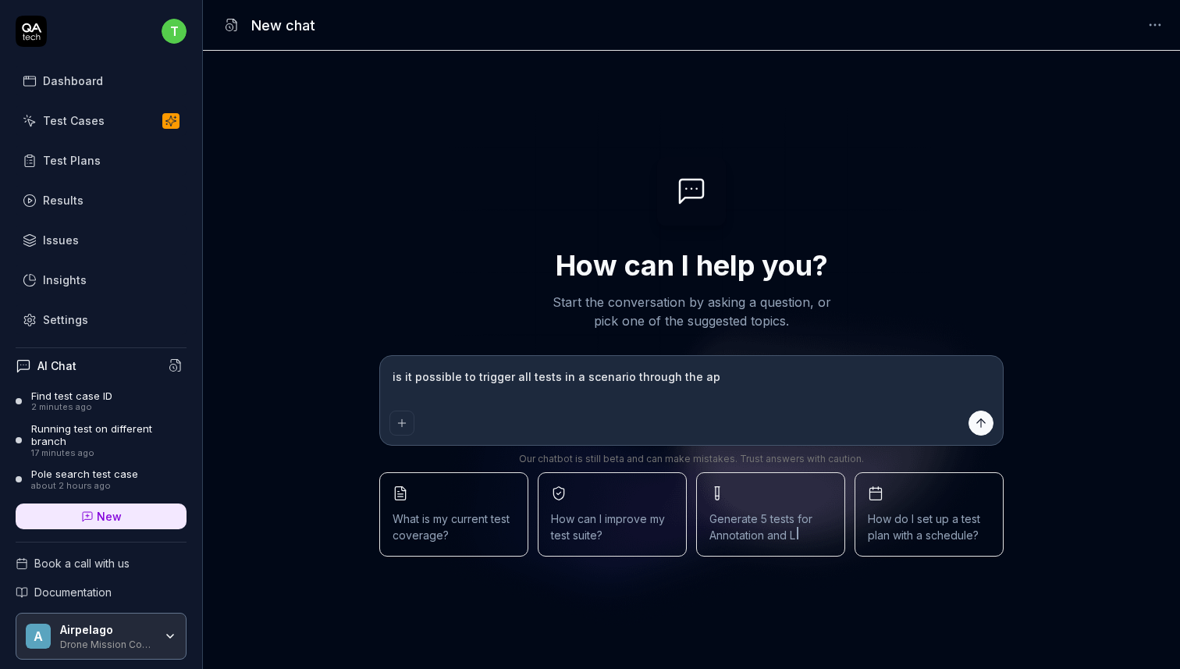
type textarea "*"
type textarea "is it possible to trigger all tests in a scenario through the api?"
type textarea "*"
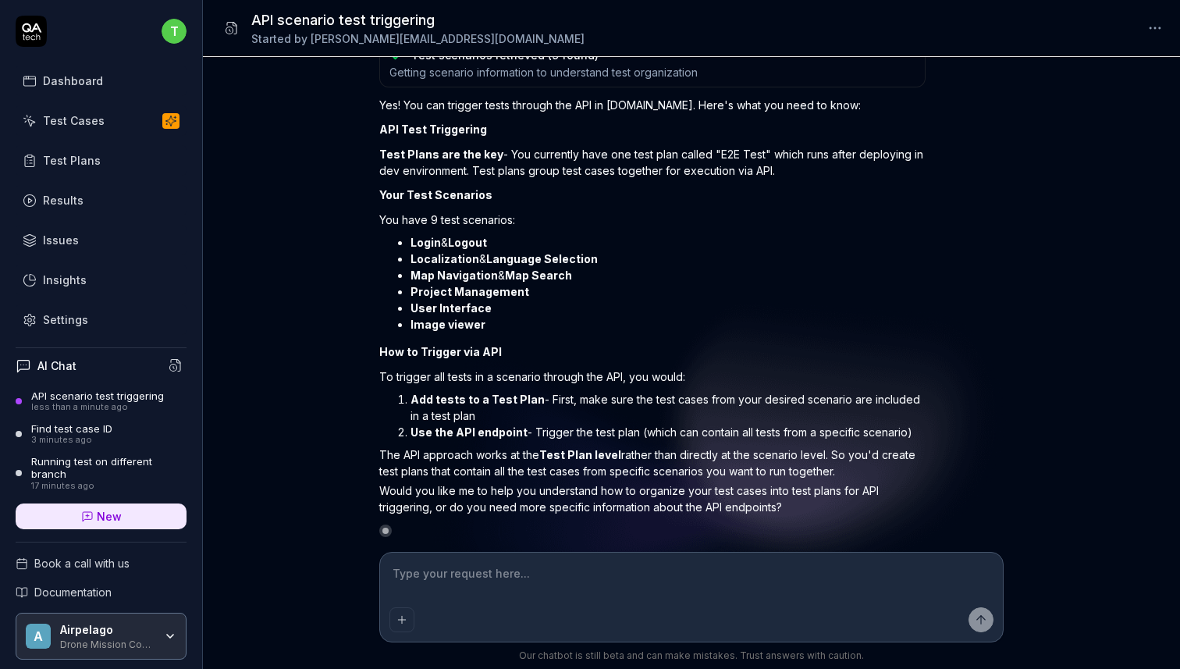
type textarea "*"
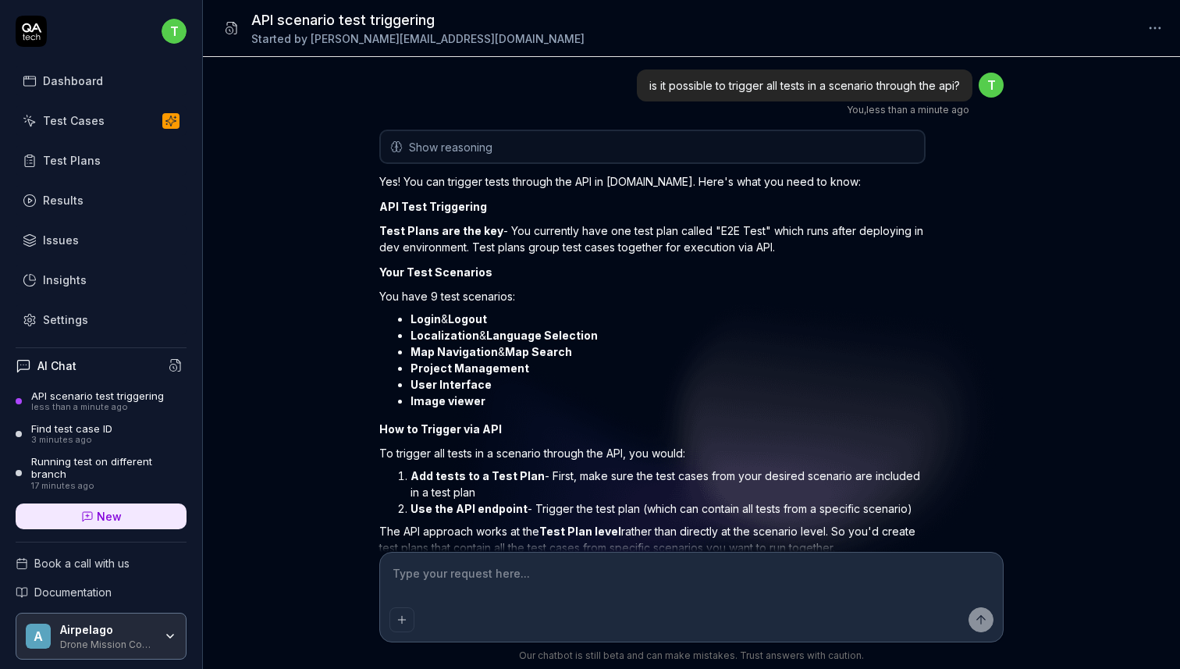
type textarea "i"
type textarea "*"
type textarea "iw"
type textarea "*"
type textarea "iw"
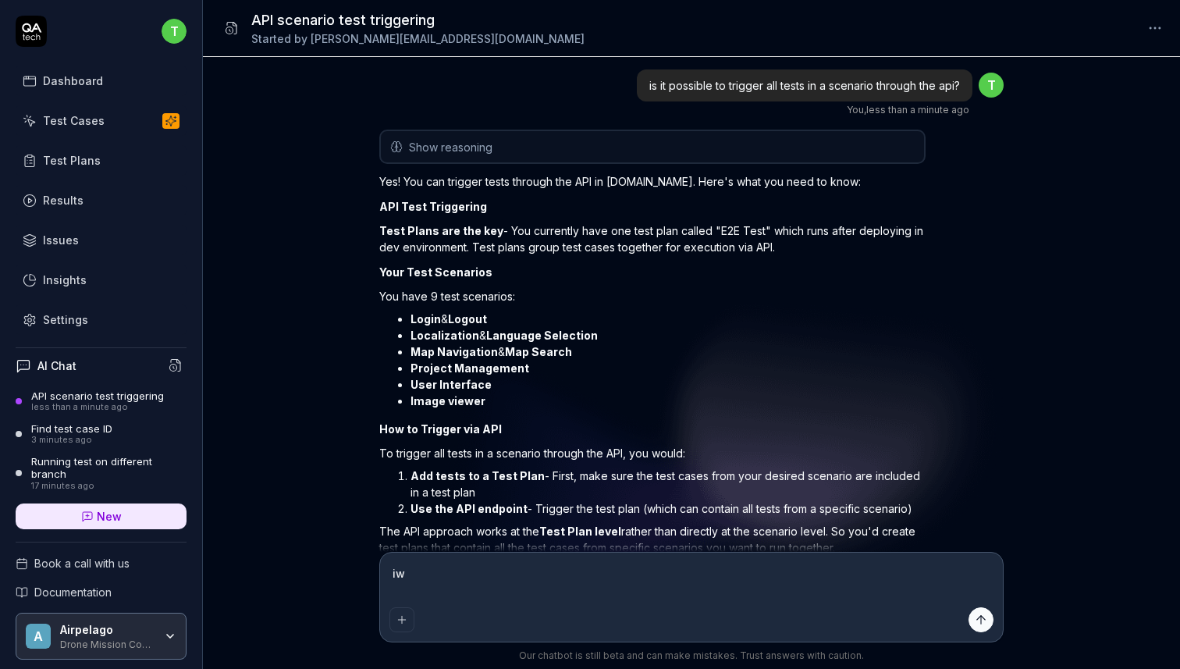
type textarea "*"
type textarea "iw i"
type textarea "*"
type textarea "iw"
type textarea "*"
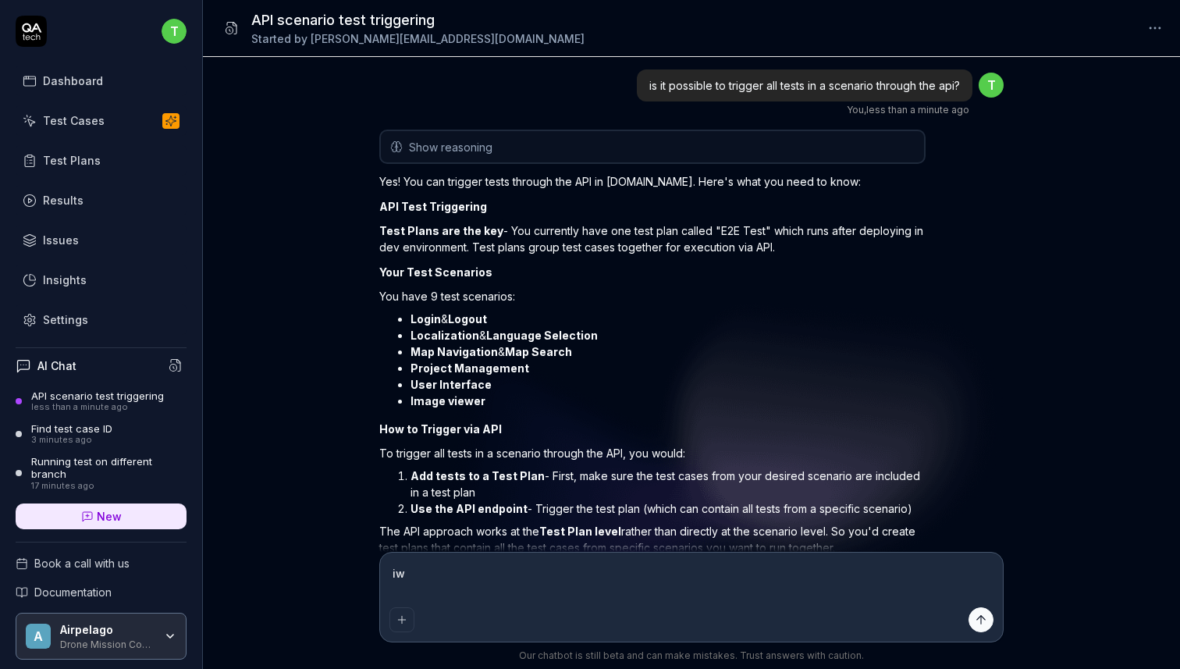
type textarea "iw"
type textarea "*"
type textarea "i"
type textarea "*"
type textarea "is"
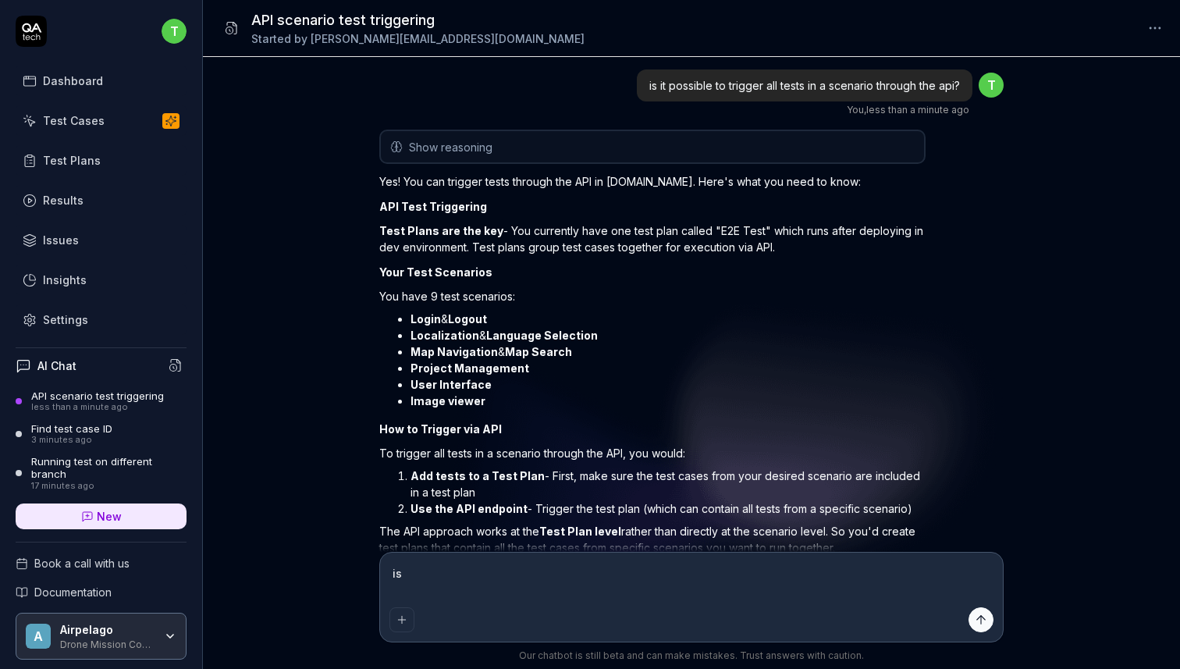
type textarea "*"
type textarea "is"
type textarea "*"
type textarea "is i"
type textarea "*"
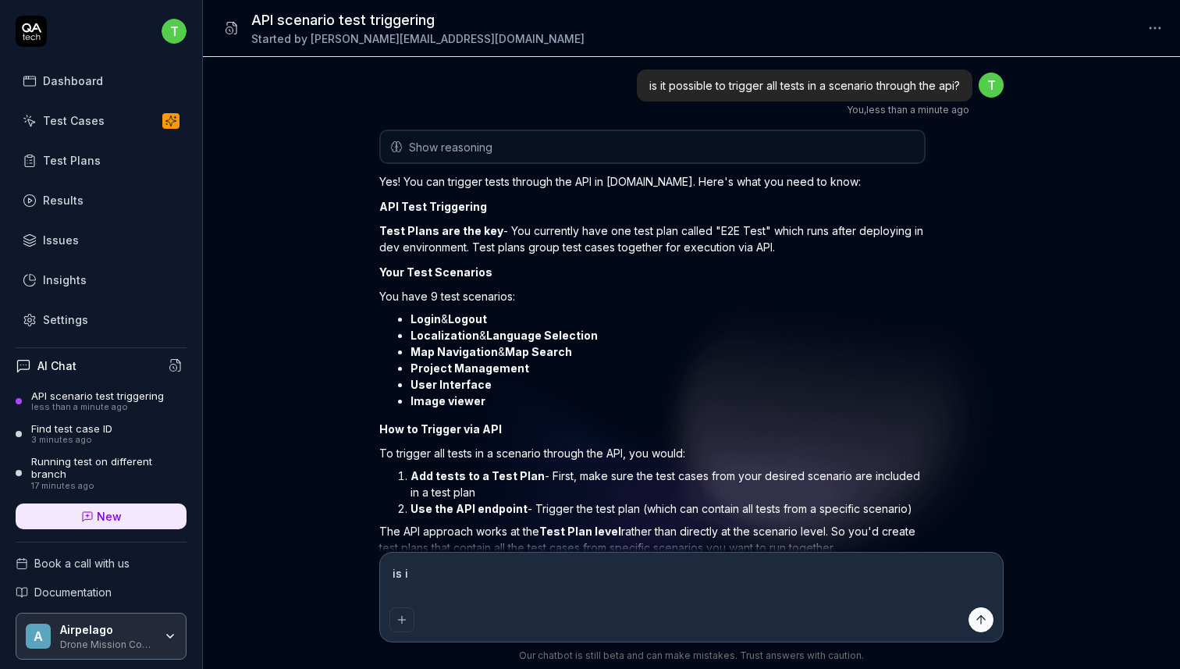
type textarea "is it"
type textarea "*"
type textarea "is it"
type textarea "*"
type textarea "is it p"
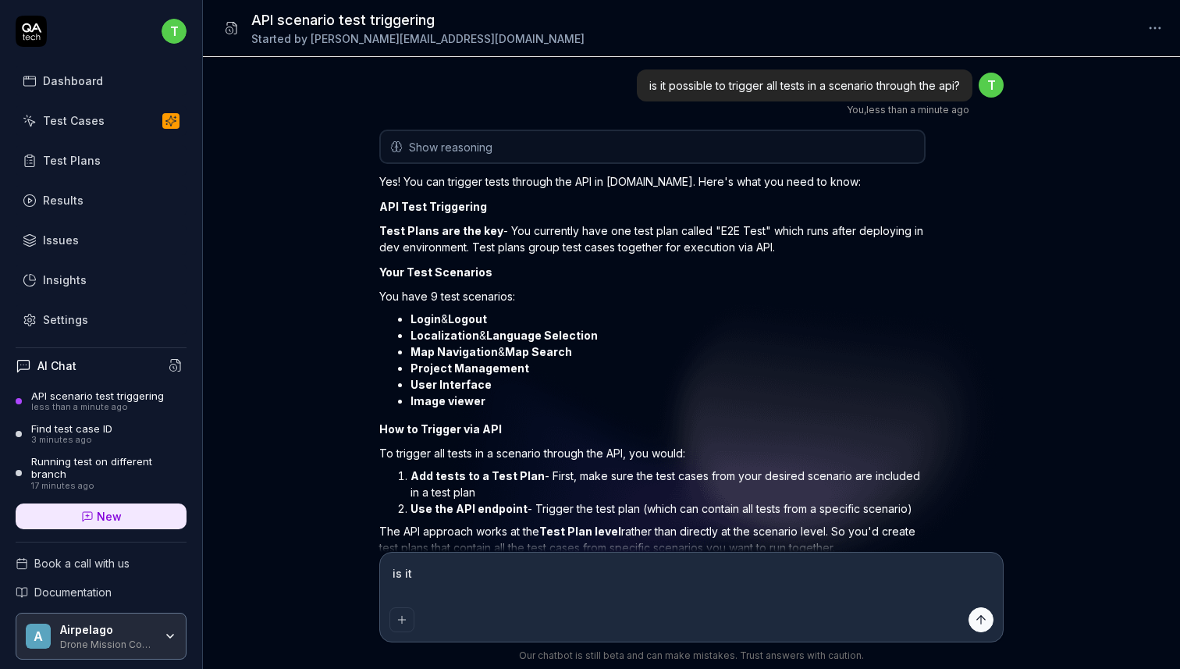
type textarea "*"
type textarea "is it po"
type textarea "*"
type textarea "is it pos"
type textarea "*"
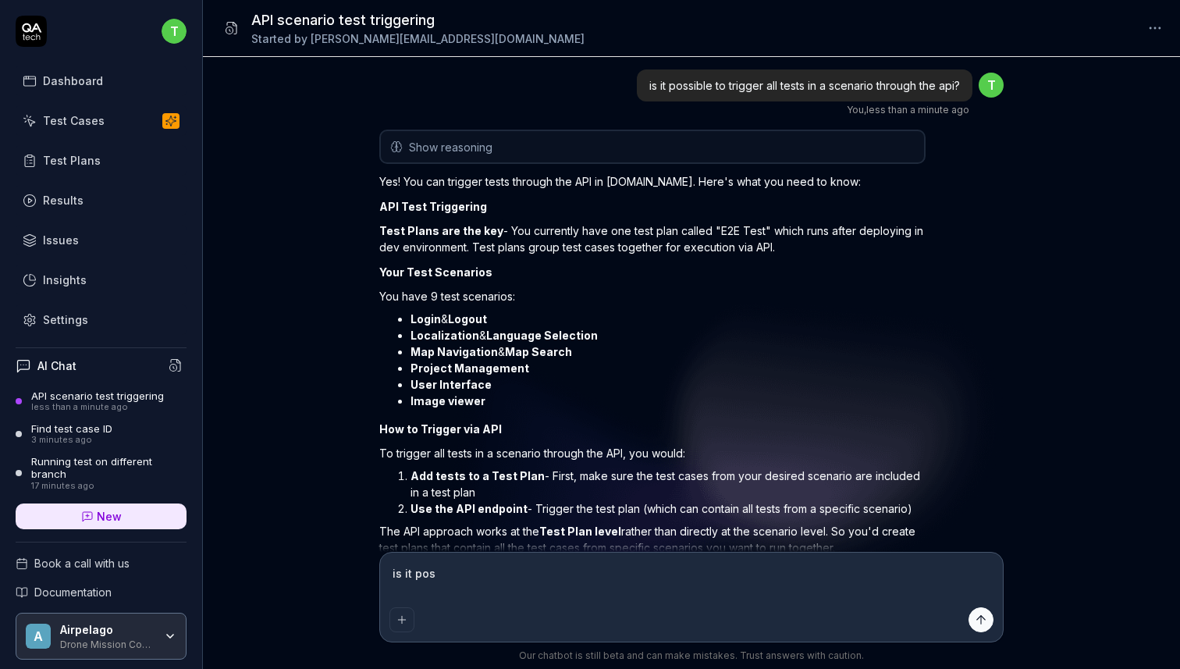
type textarea "is it poss"
type textarea "*"
type textarea "is it possi"
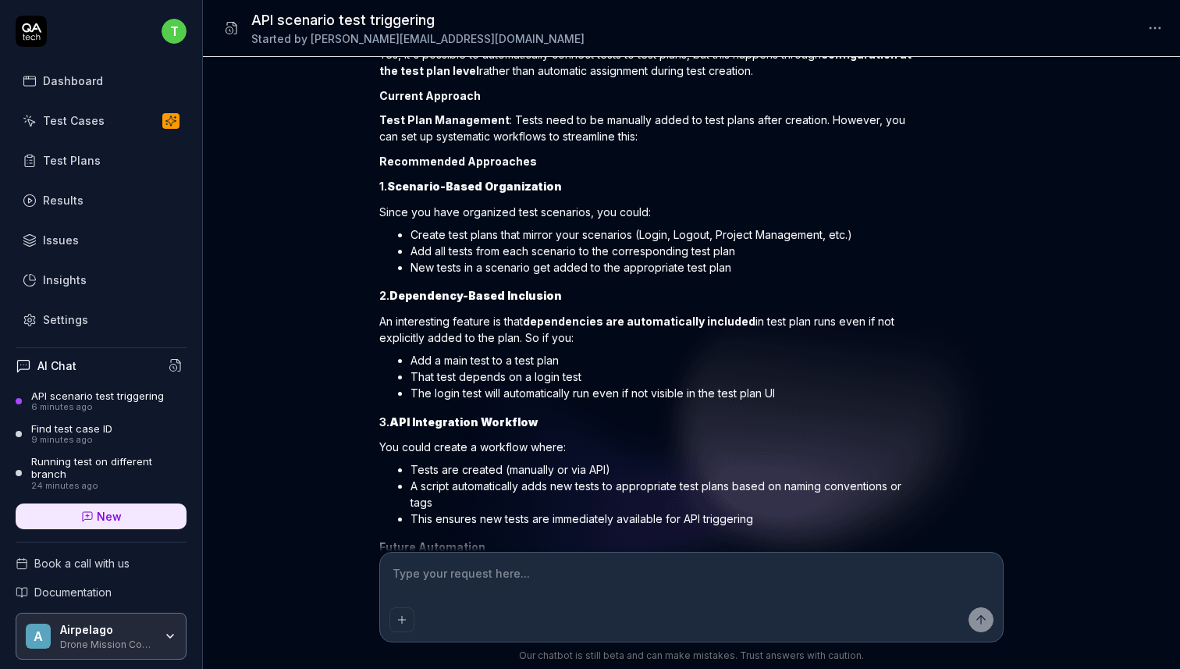
scroll to position [897, 0]
